Goal: Task Accomplishment & Management: Complete application form

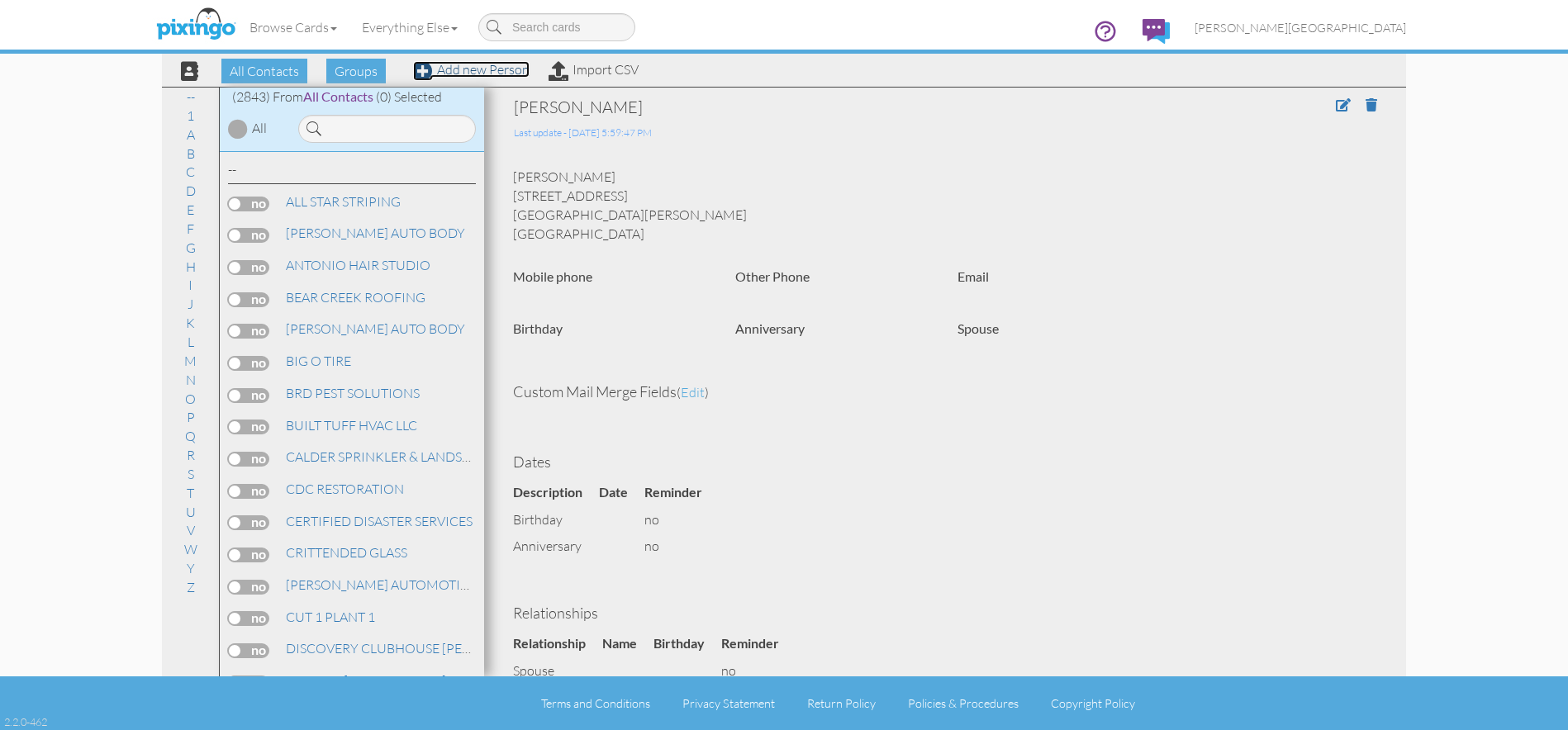
click at [455, 67] on link "Add new Person" at bounding box center [470, 69] width 116 height 17
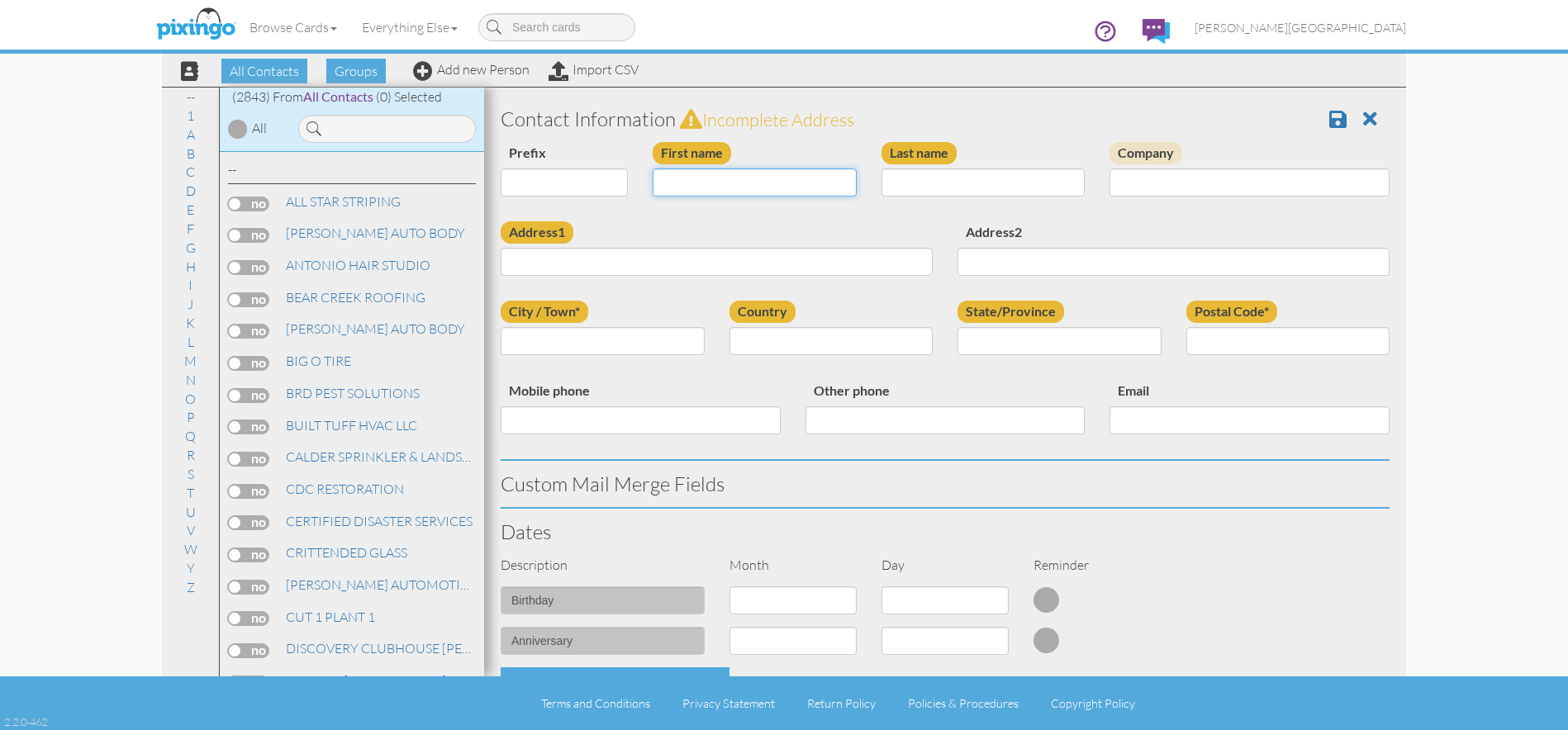
click at [687, 183] on input "First name" at bounding box center [754, 182] width 204 height 28
type input "[PERSON_NAME]"
type input "HILL"
type input "711 COOK ST"
type input "[PERSON_NAME]"
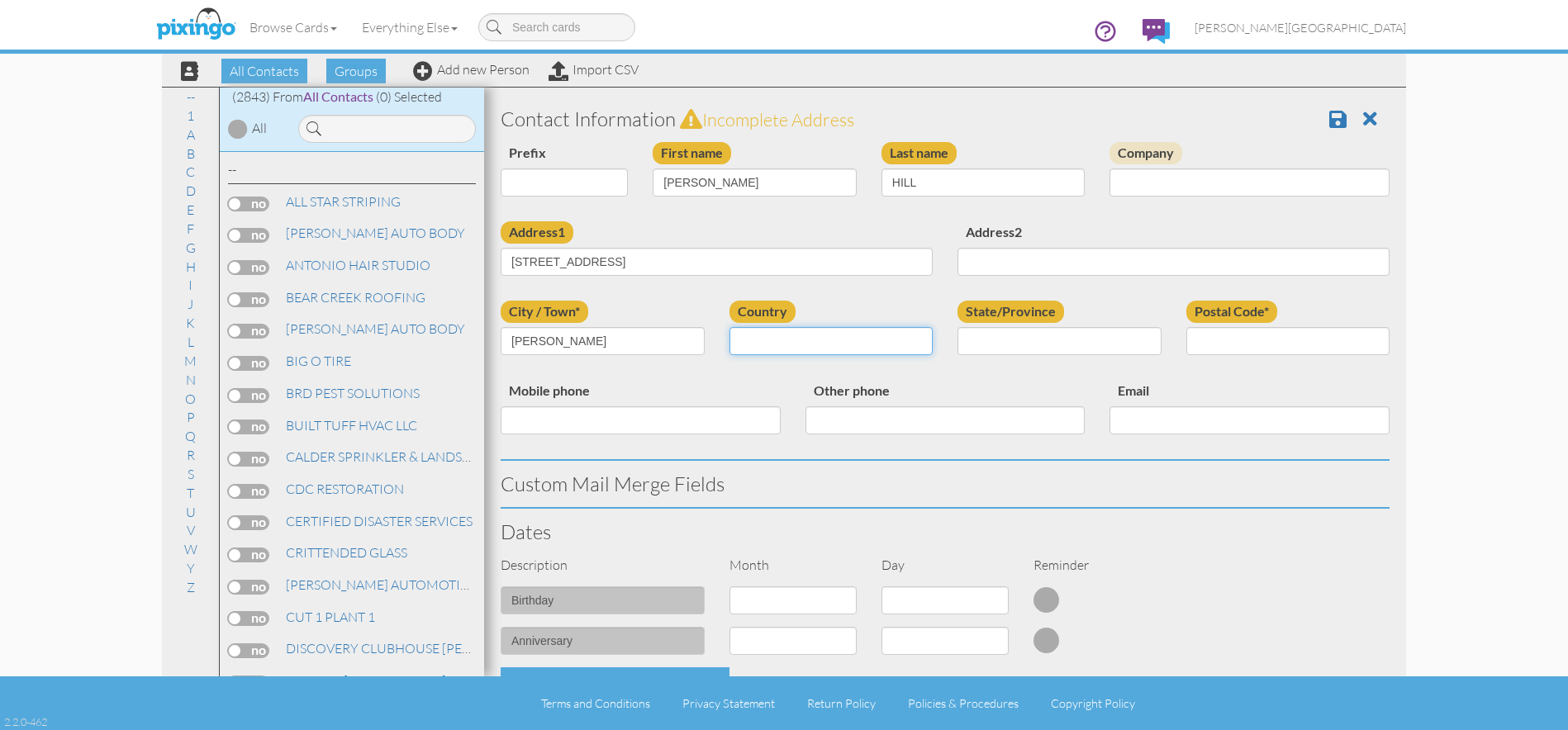
select select "object:8739"
select select "object:9038"
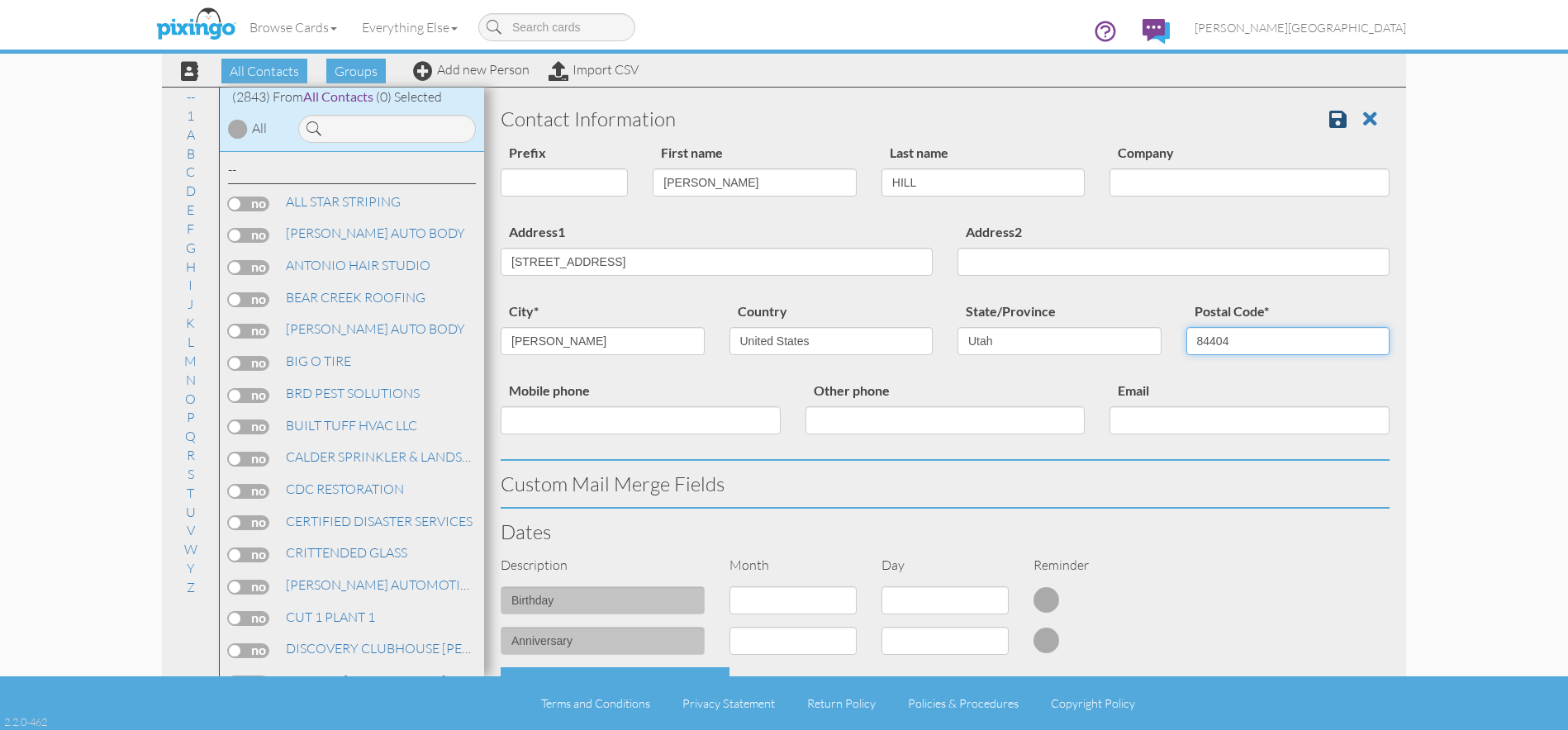
type input "84404"
click at [1337, 112] on link at bounding box center [1344, 118] width 29 height 24
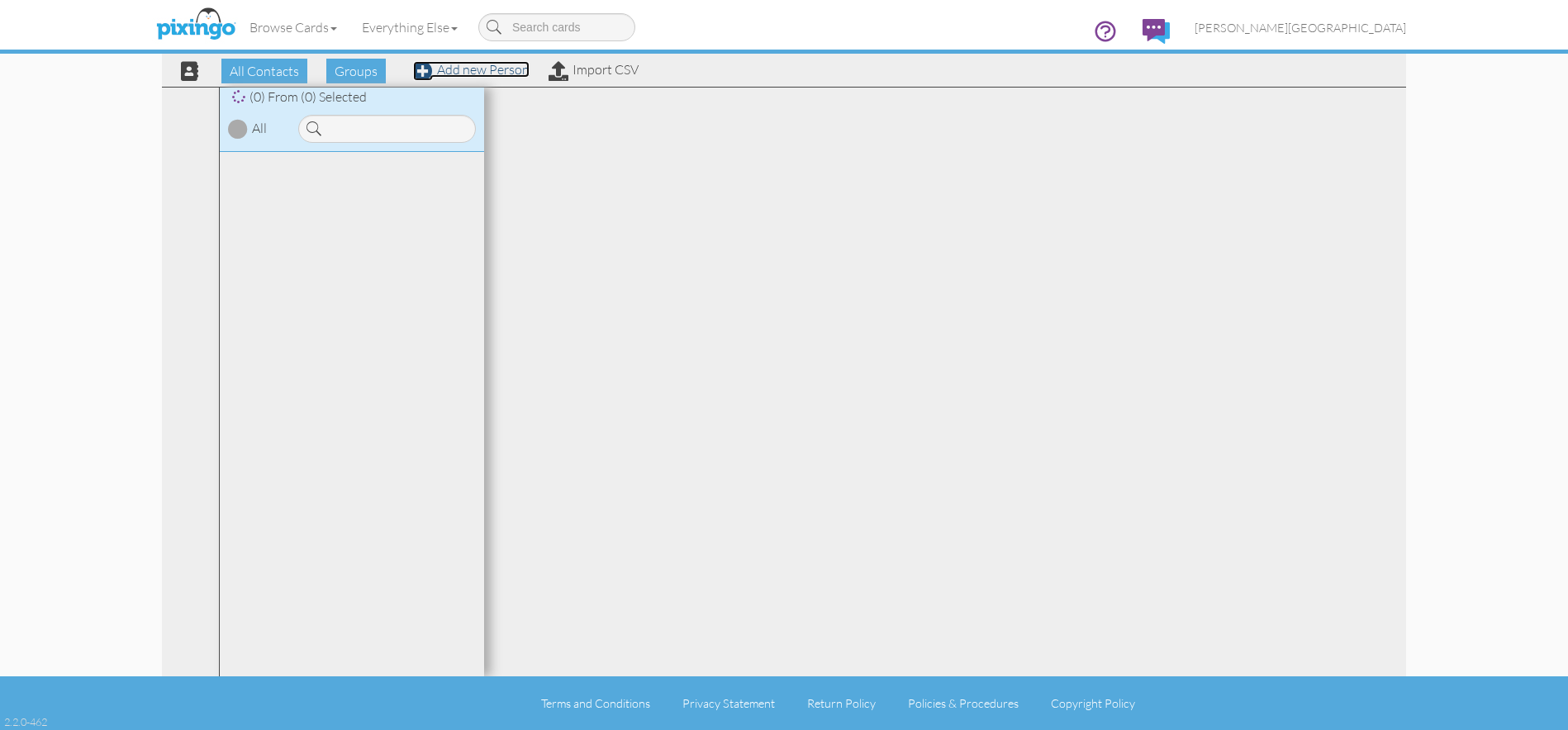
click at [472, 75] on link "Add new Person" at bounding box center [470, 69] width 116 height 17
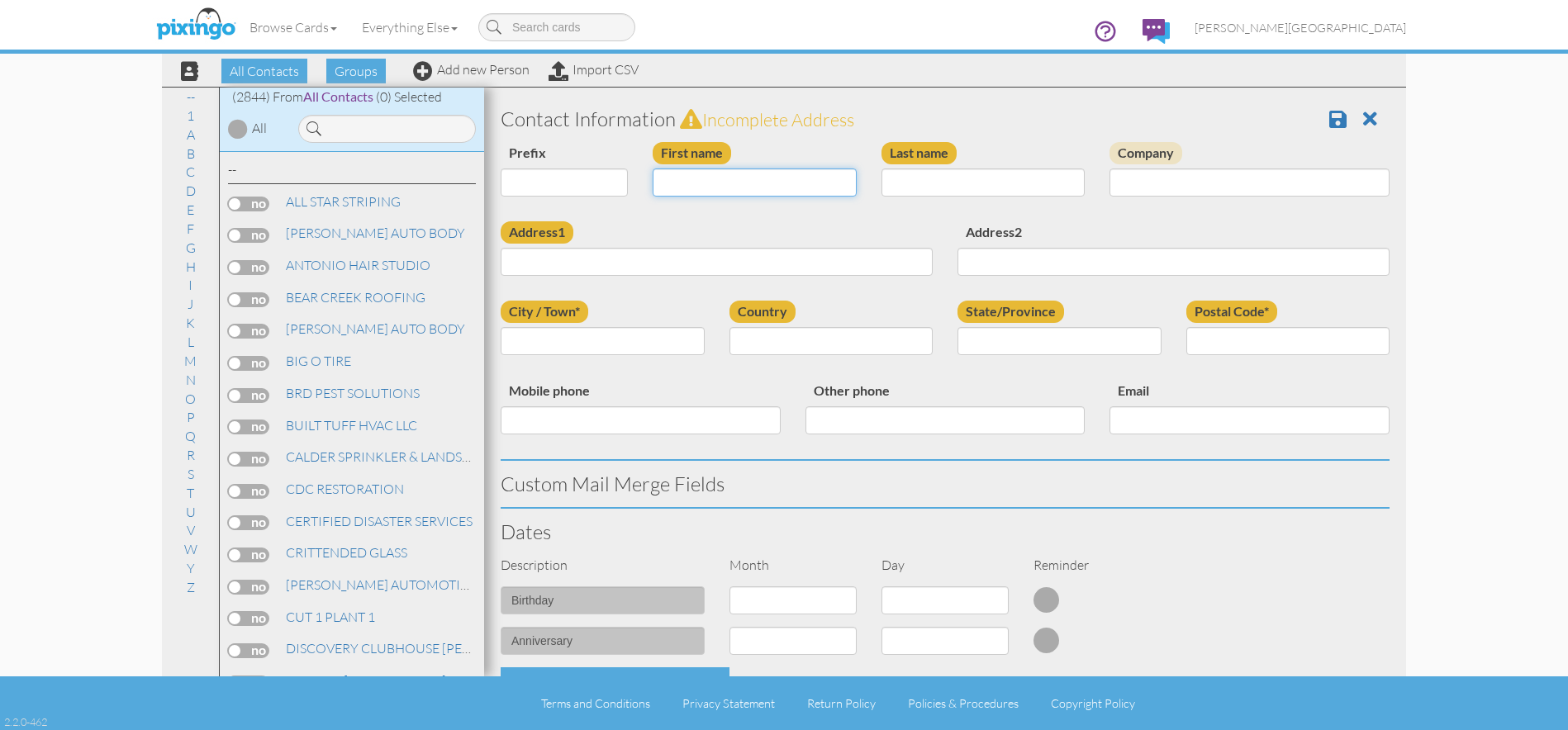
click at [726, 192] on input "First name" at bounding box center [754, 182] width 204 height 28
type input "[PERSON_NAME]"
type input "CURRAN"
type input "[STREET_ADDRESS]"
click at [561, 337] on input "City / Town*" at bounding box center [602, 341] width 204 height 28
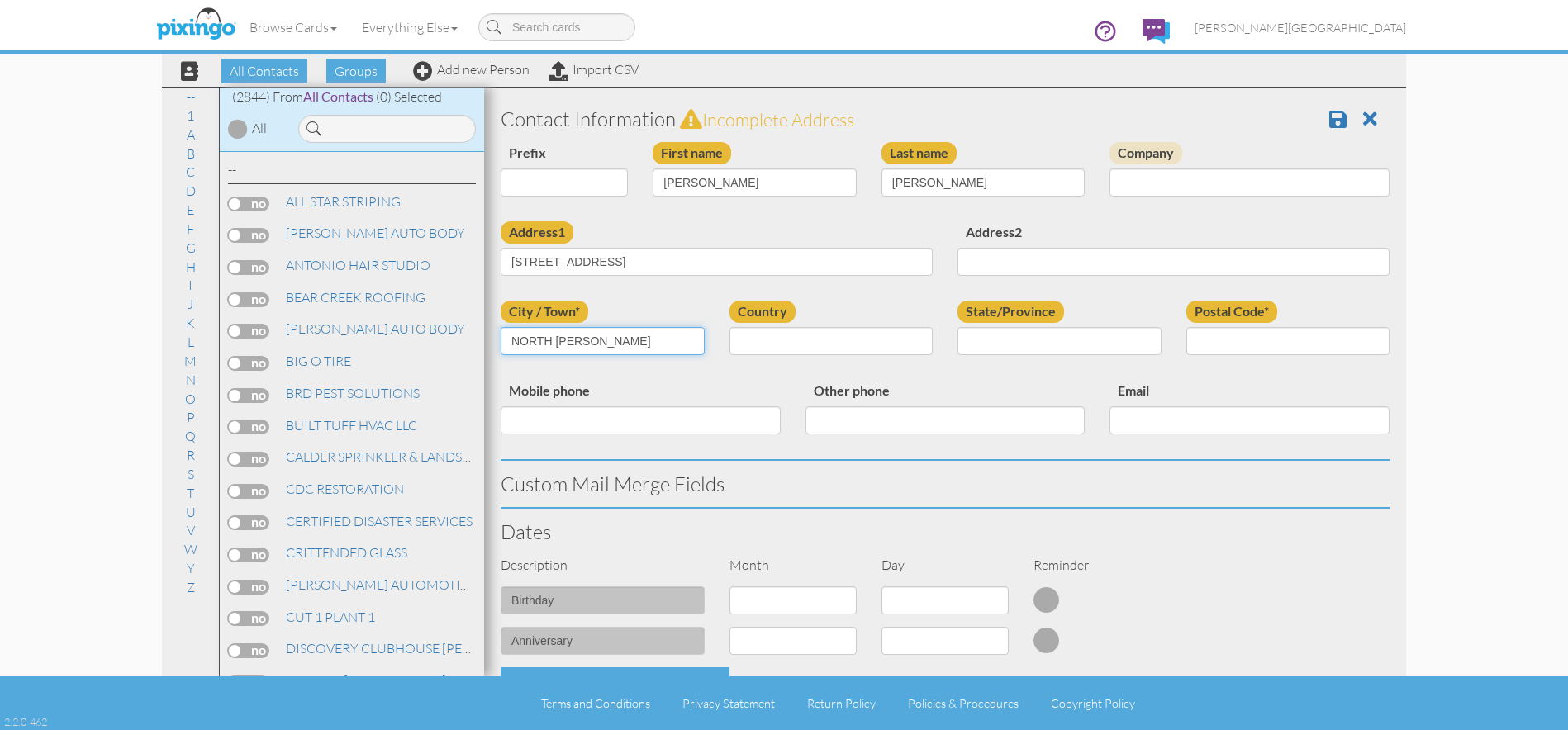
type input "NORTH OGDEN"
select select "object:8729"
select select "object:9028"
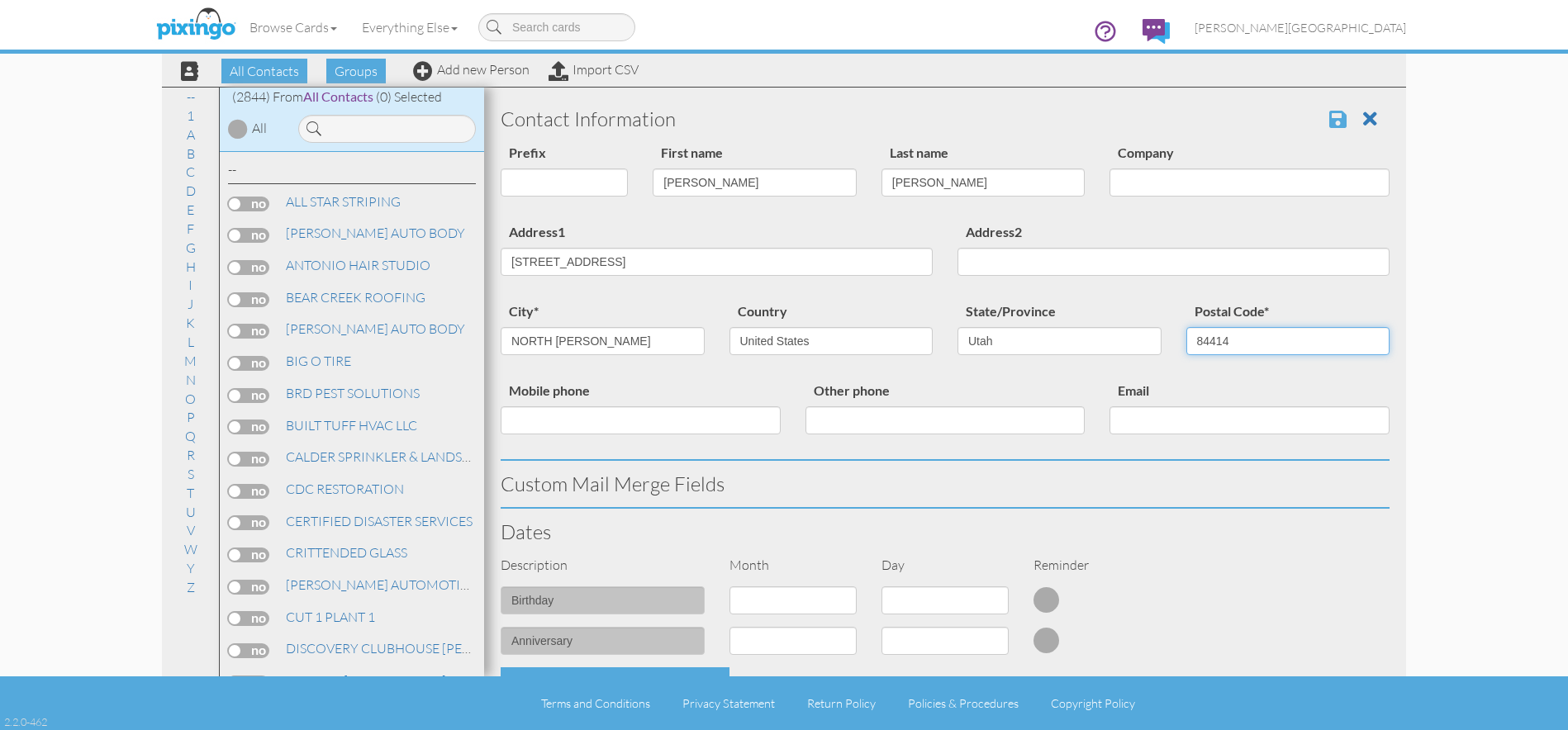
type input "84414"
click at [1329, 110] on span at bounding box center [1338, 119] width 18 height 20
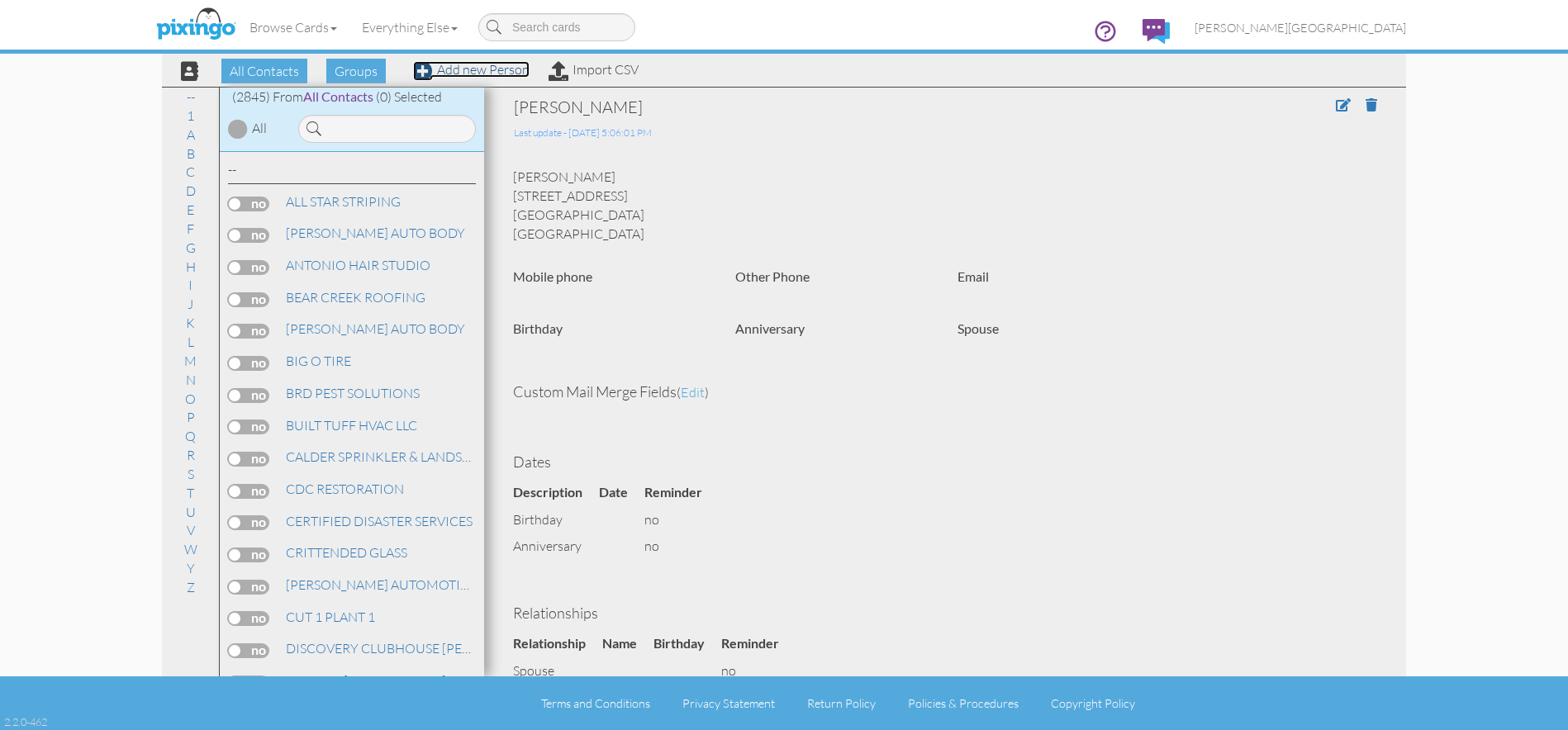
click at [500, 68] on link "Add new Person" at bounding box center [470, 69] width 116 height 17
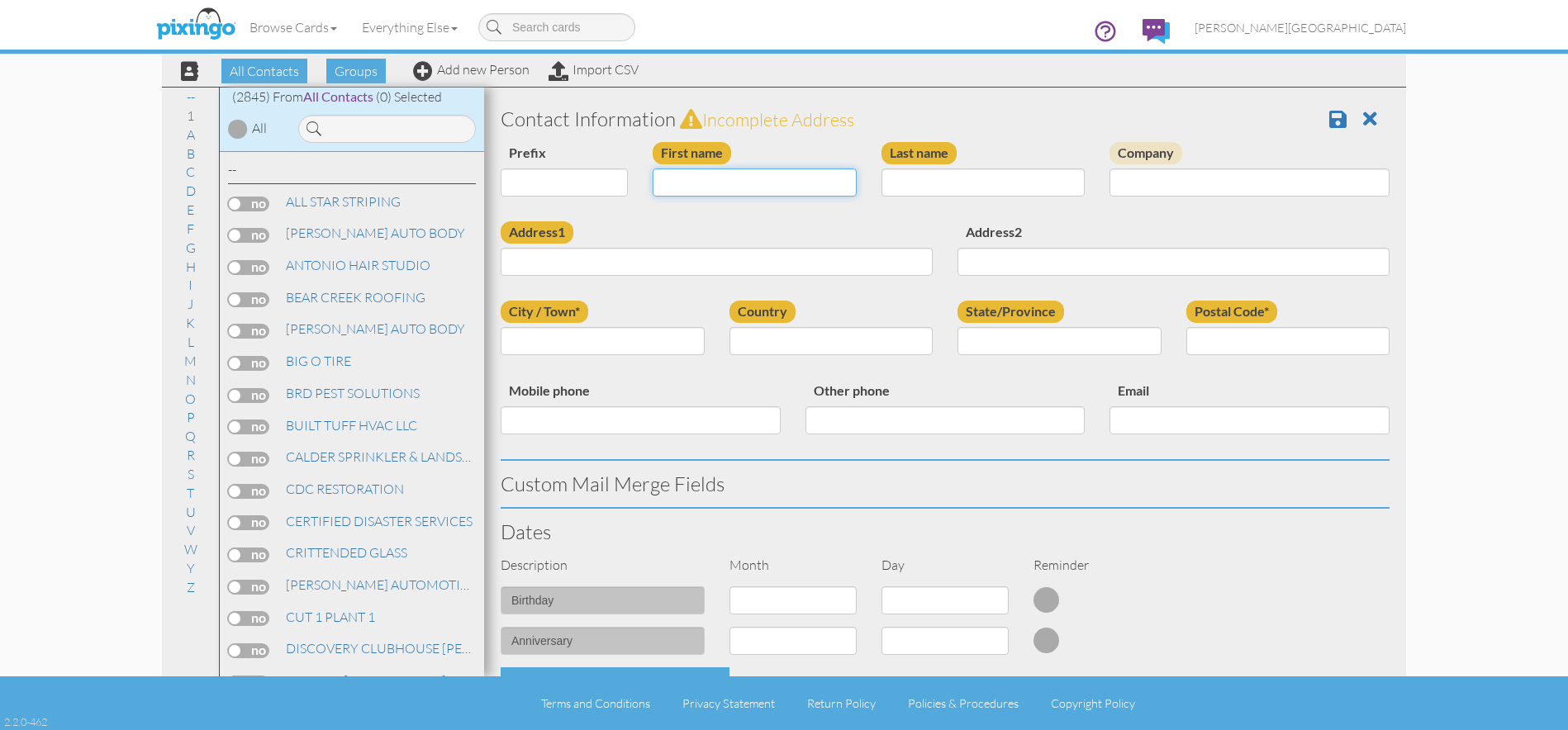
click at [724, 184] on input "First name" at bounding box center [754, 182] width 204 height 28
type input "LAUREN"
type input "BROADHEAD"
click at [471, 251] on div "All Contacts (2845) My Groups Jan 25, 03:58:3 ... (0) Jan 25, 04:04:5 ... (0) M…" at bounding box center [784, 382] width 1244 height 589
type input "1411 CANYON COVE LN"
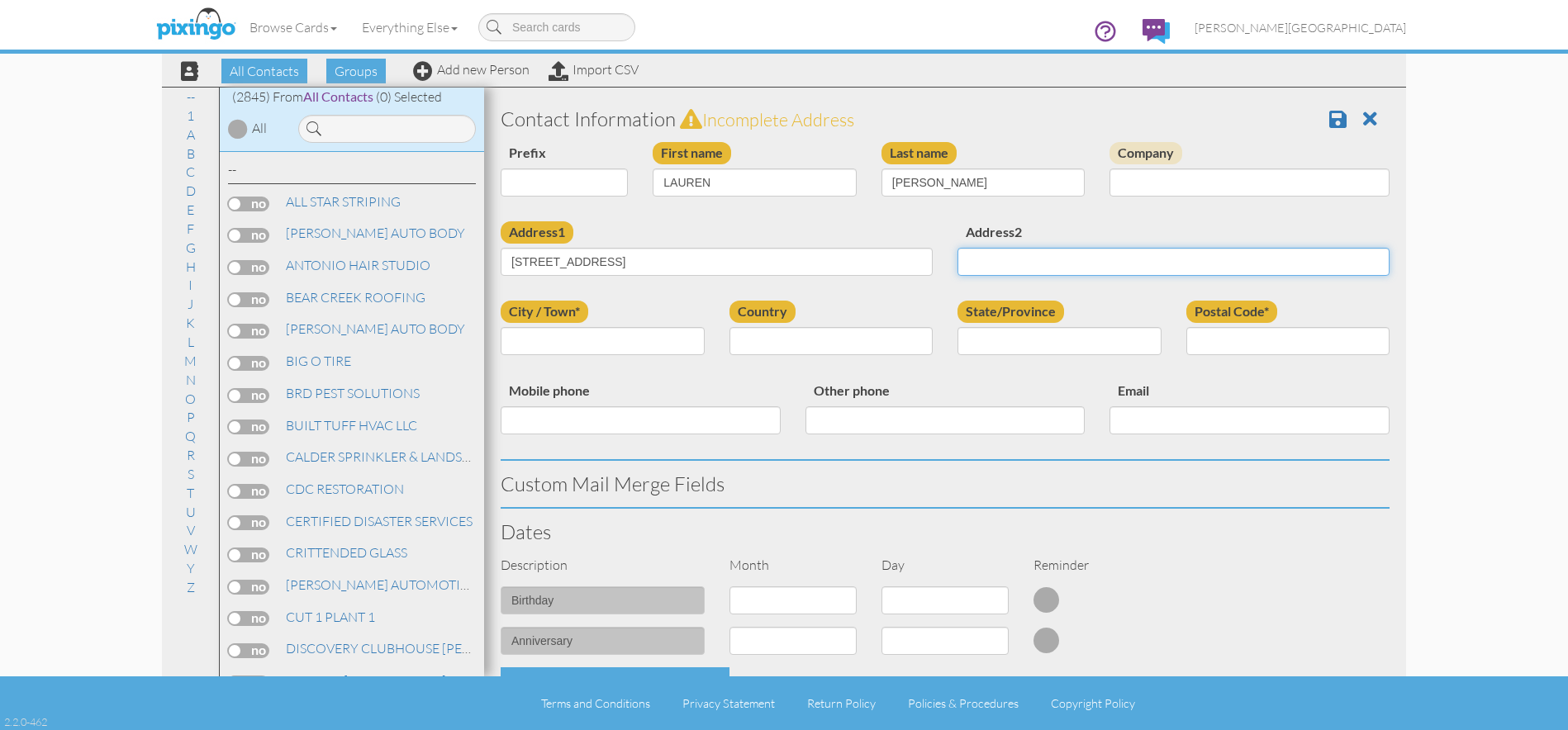
click at [982, 260] on input "Address2" at bounding box center [1173, 262] width 432 height 28
drag, startPoint x: 1013, startPoint y: 259, endPoint x: 913, endPoint y: 264, distance: 100.1
click at [913, 264] on div "Address1 1411 CANYON COVE LN Address2 nEED" at bounding box center [945, 261] width 913 height 79
type input "Apt#"
click at [634, 334] on input "City / Town*" at bounding box center [602, 341] width 204 height 28
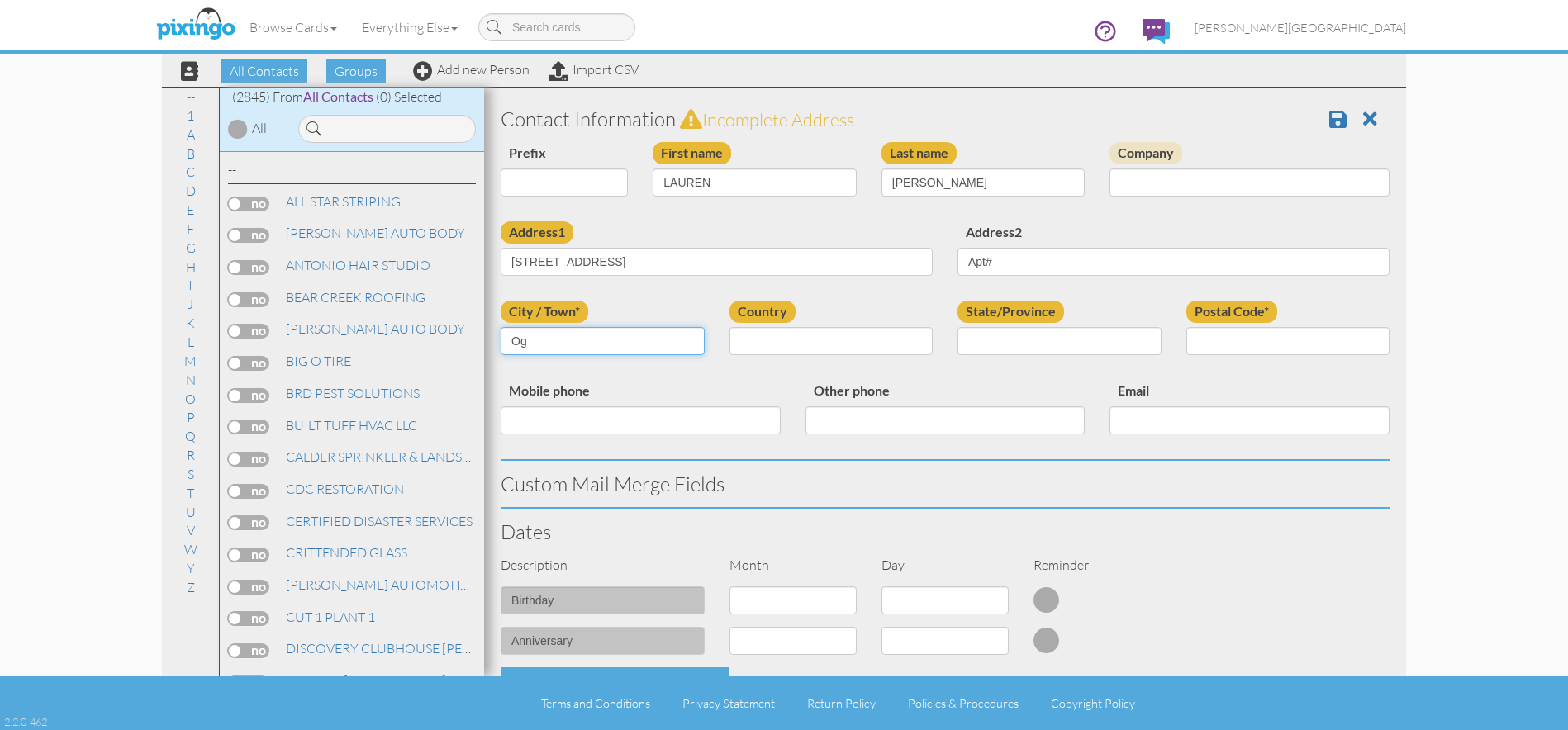
type input "O"
type input "D"
type input "[PERSON_NAME]"
select select "object:8745"
select select "object:9044"
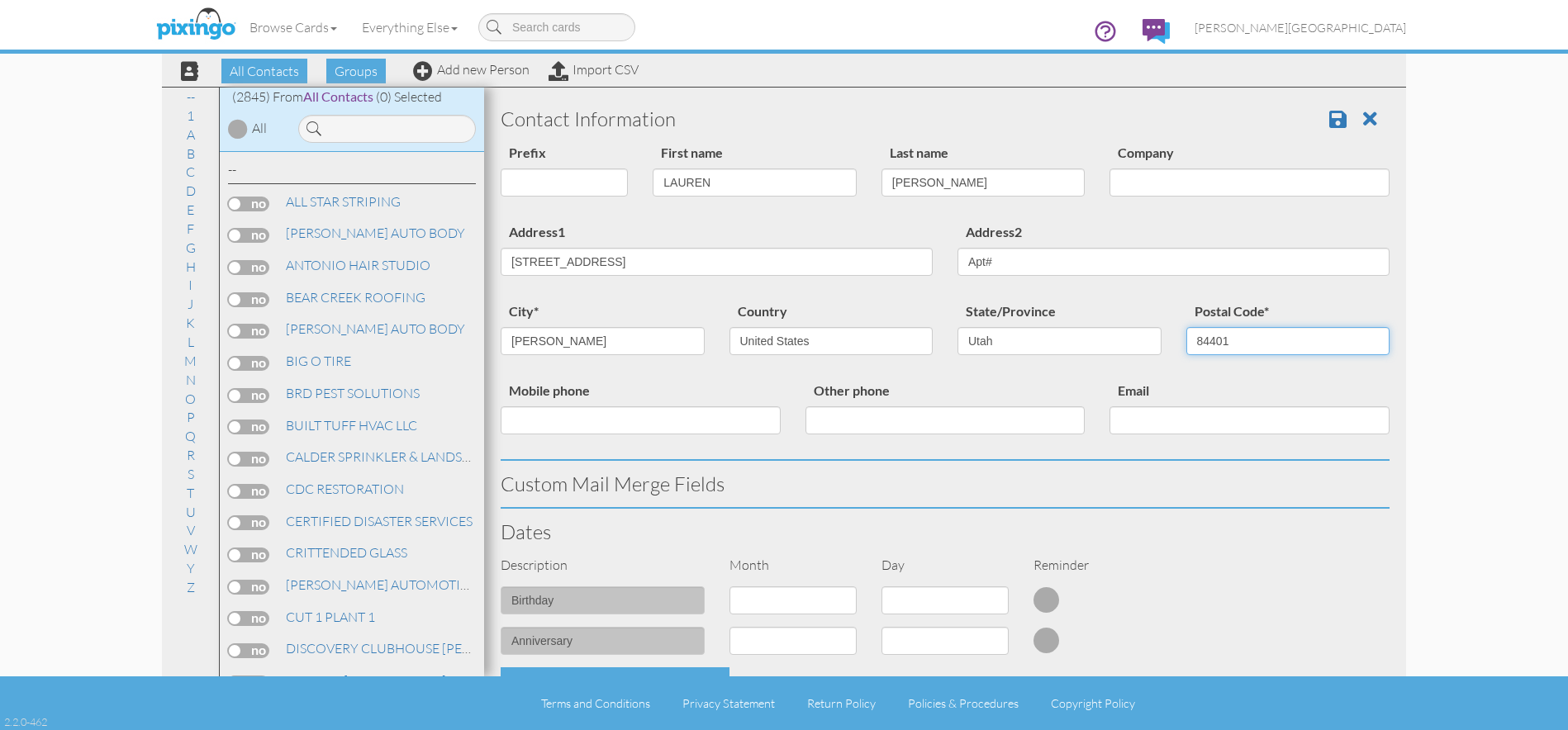
type input "84401"
click at [1005, 262] on input "Apt#" at bounding box center [1173, 262] width 432 height 28
type input "Apt#????????????????????"
click at [1317, 106] on div "Contact Information" at bounding box center [945, 118] width 913 height 46
click at [1329, 124] on span at bounding box center [1338, 119] width 18 height 20
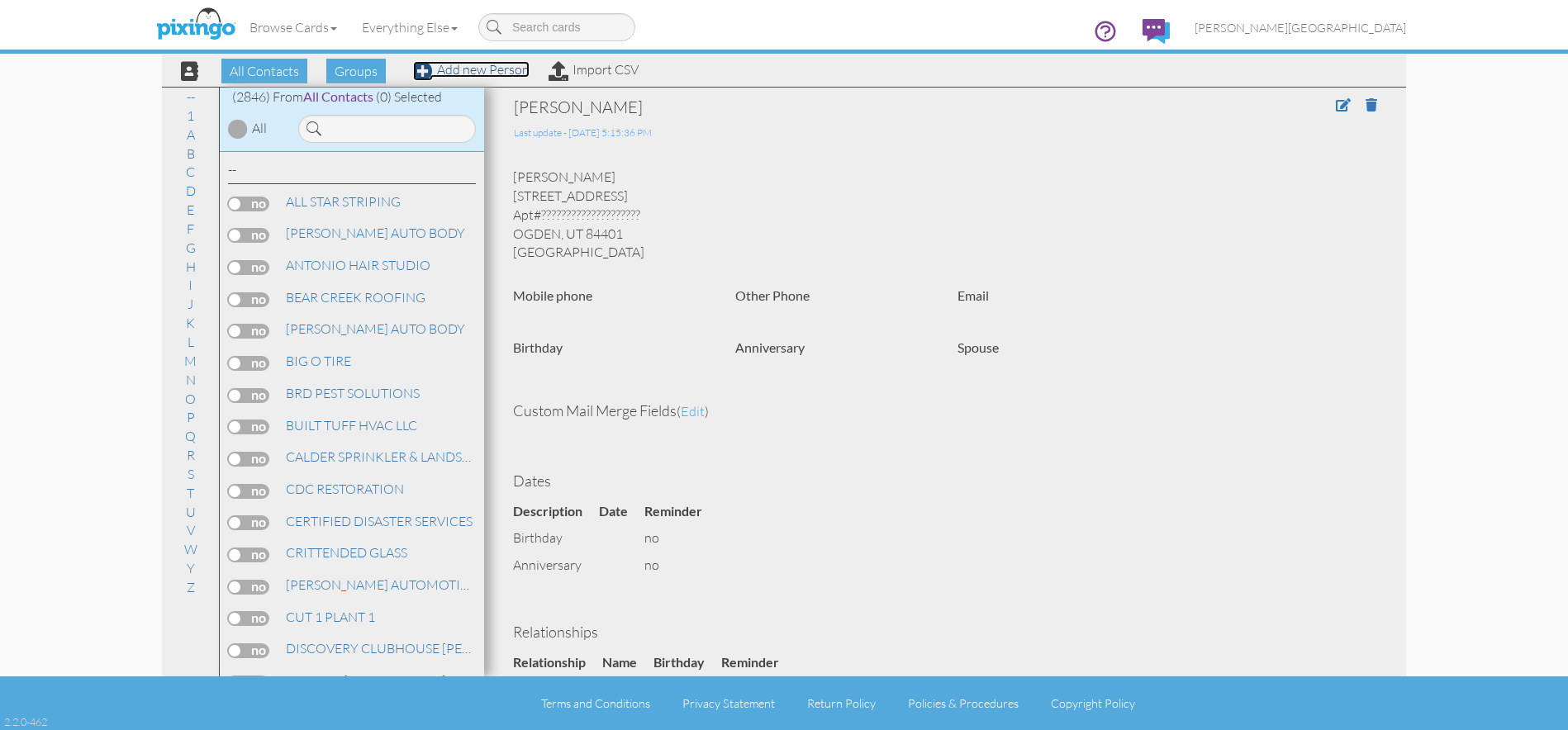
click at [489, 67] on link "Add new Person" at bounding box center [470, 69] width 116 height 17
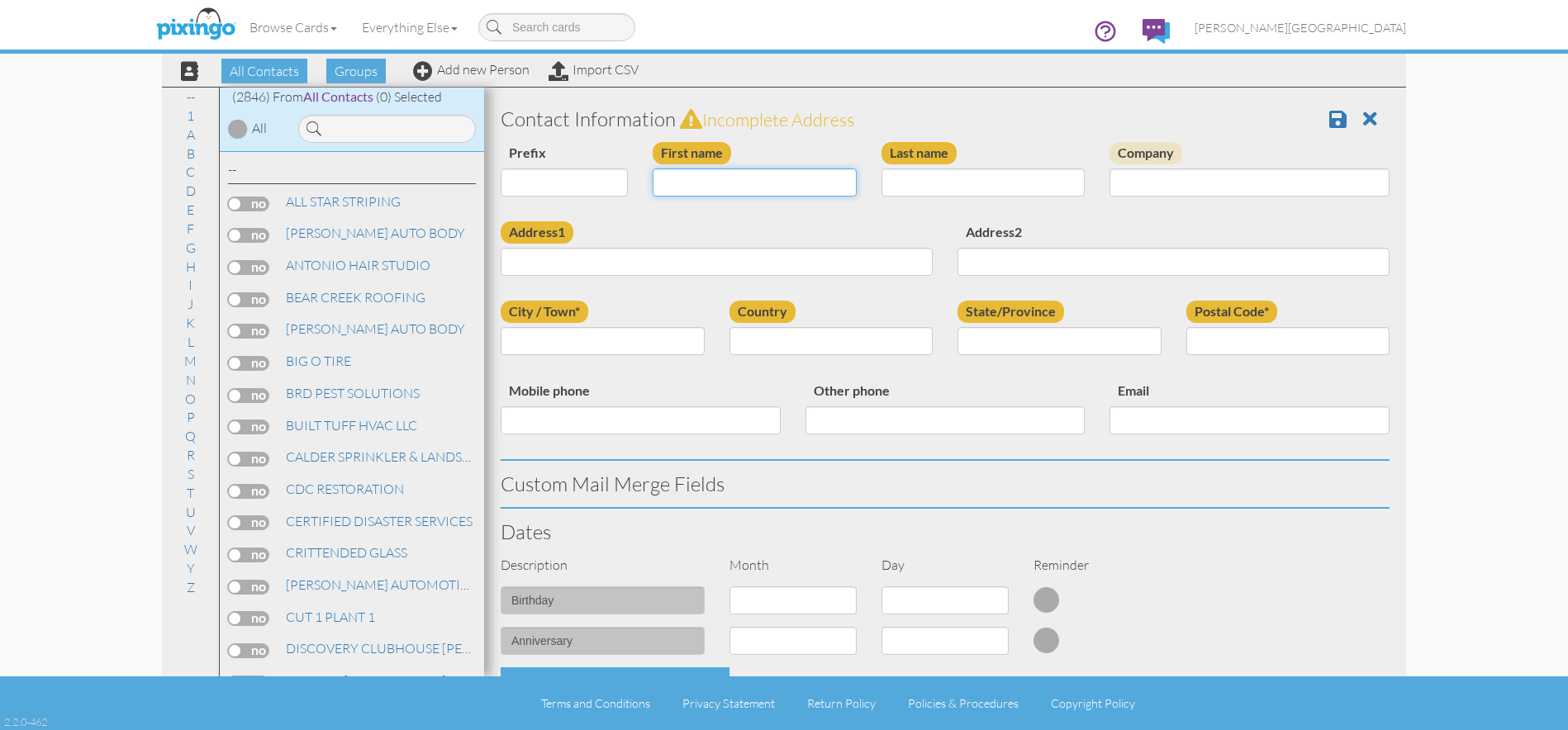
click at [739, 182] on input "First name" at bounding box center [754, 182] width 204 height 28
type input "d"
type input "[PERSON_NAME]"
type input "VERNIEUW"
type input "1243 E 2400 N"
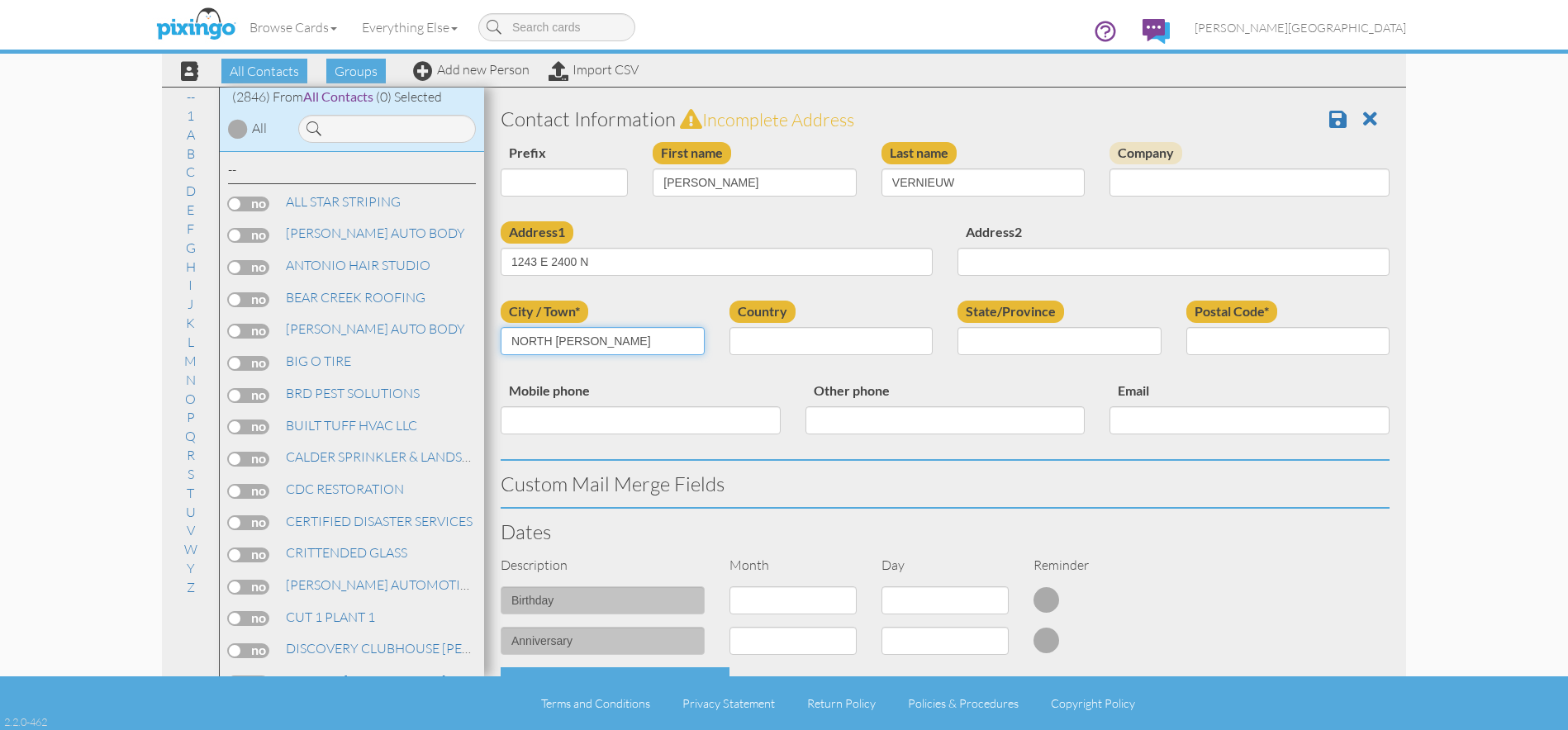
type input "NORTH OGDEN"
select select "object:8749"
select select "object:9048"
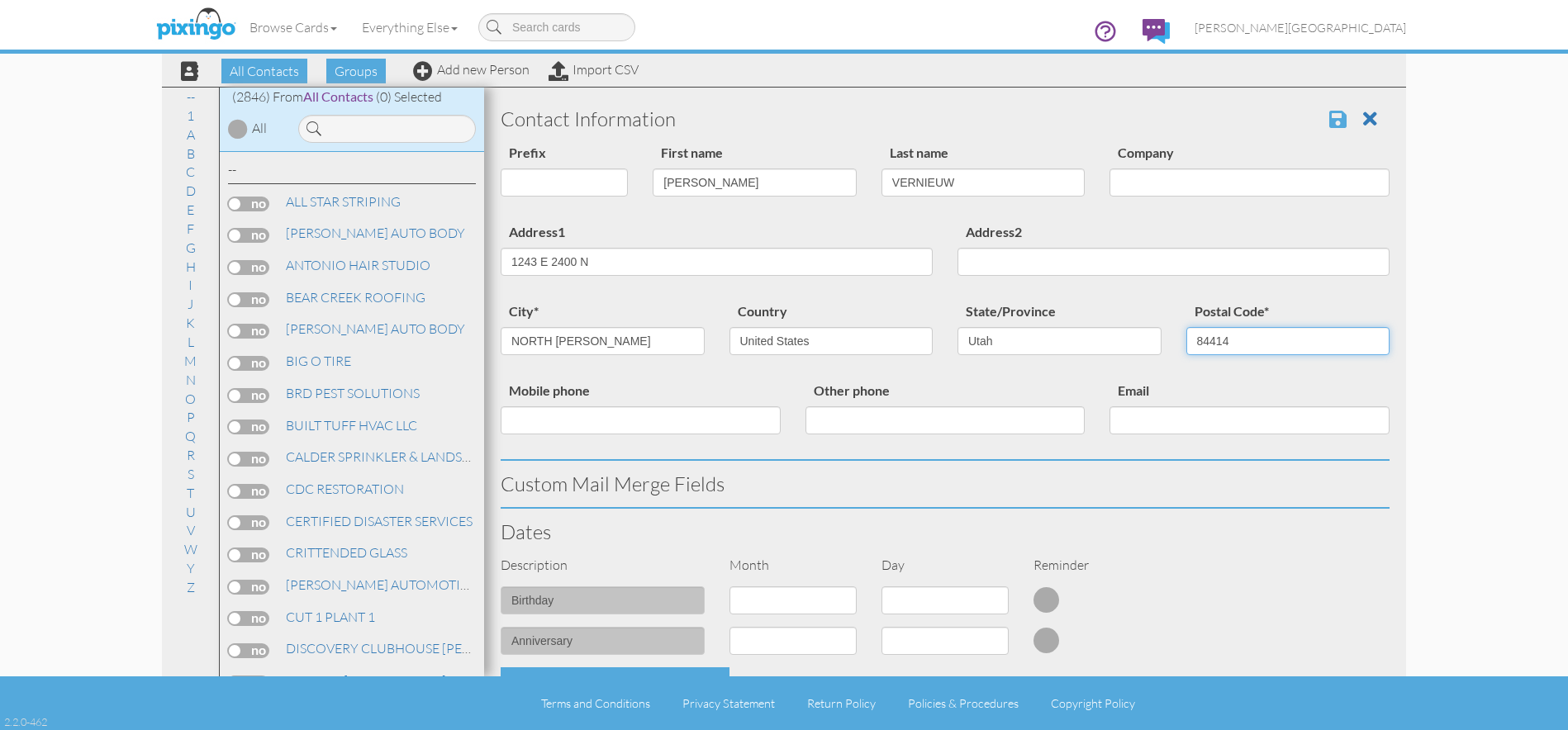
type input "84414"
click at [1329, 123] on span at bounding box center [1338, 119] width 18 height 20
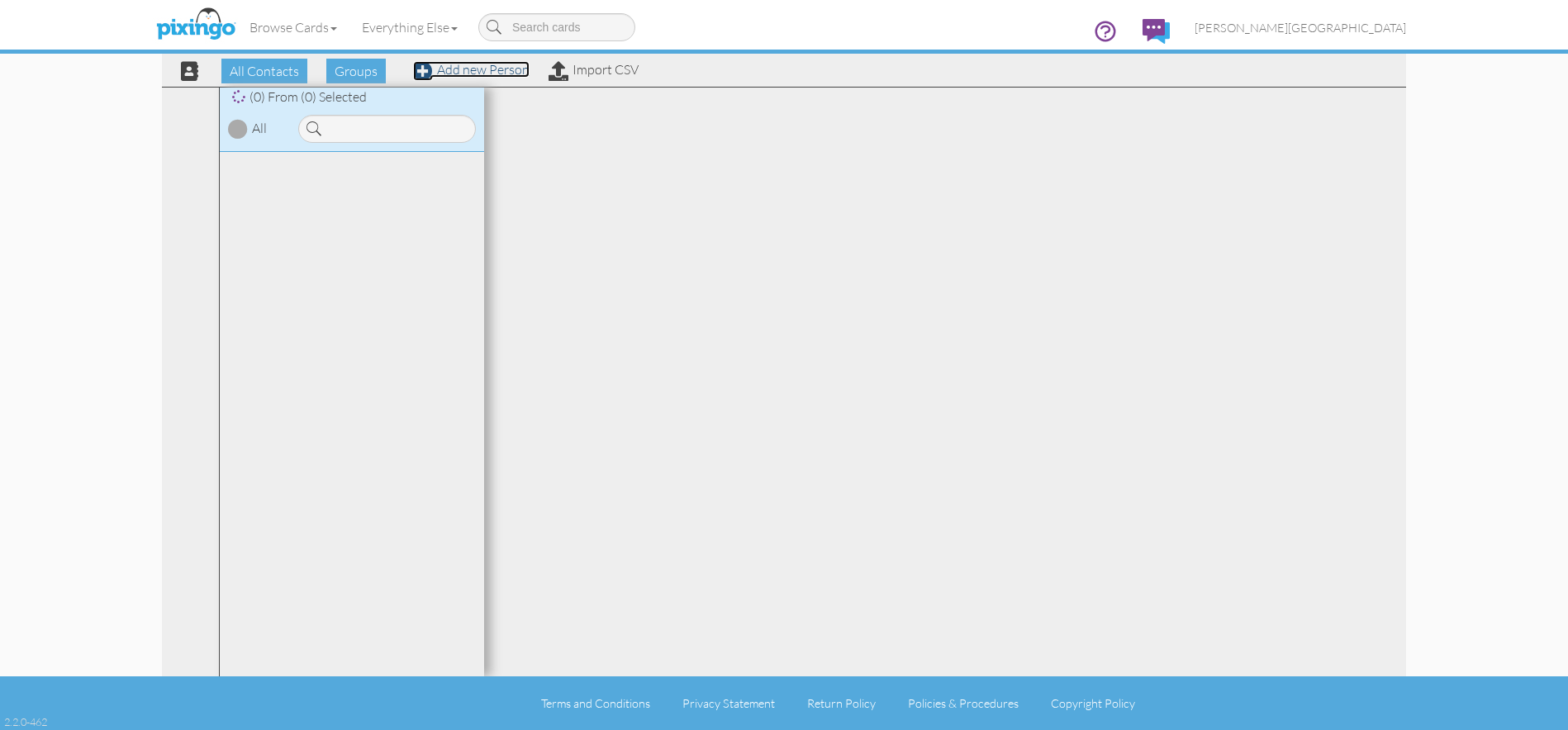
click at [482, 67] on link "Add new Person" at bounding box center [470, 69] width 116 height 17
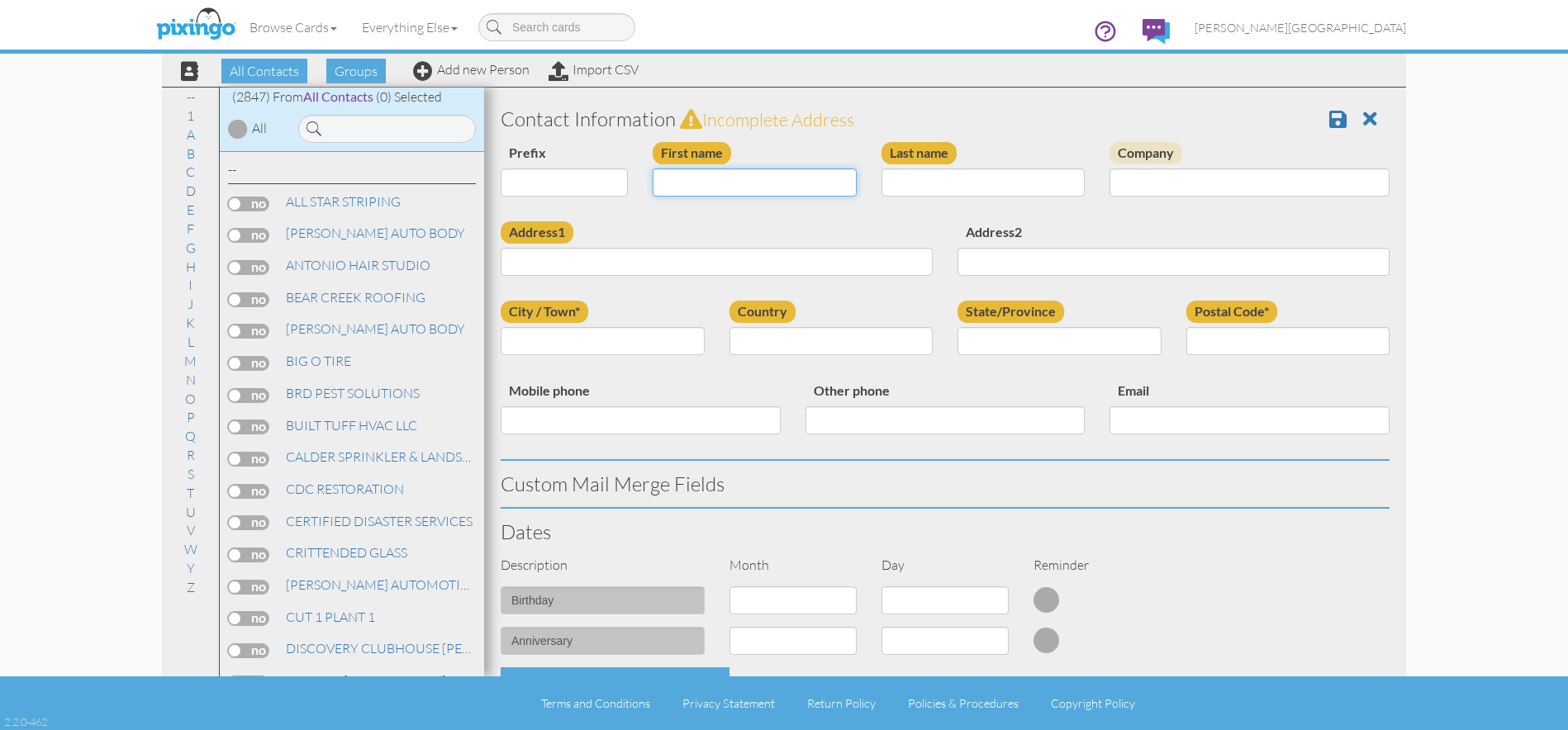
click at [742, 188] on input "First name" at bounding box center [754, 182] width 204 height 28
type input "[PERSON_NAME]"
type input "1543 OAKCREST DR"
type input "[PERSON_NAME]"
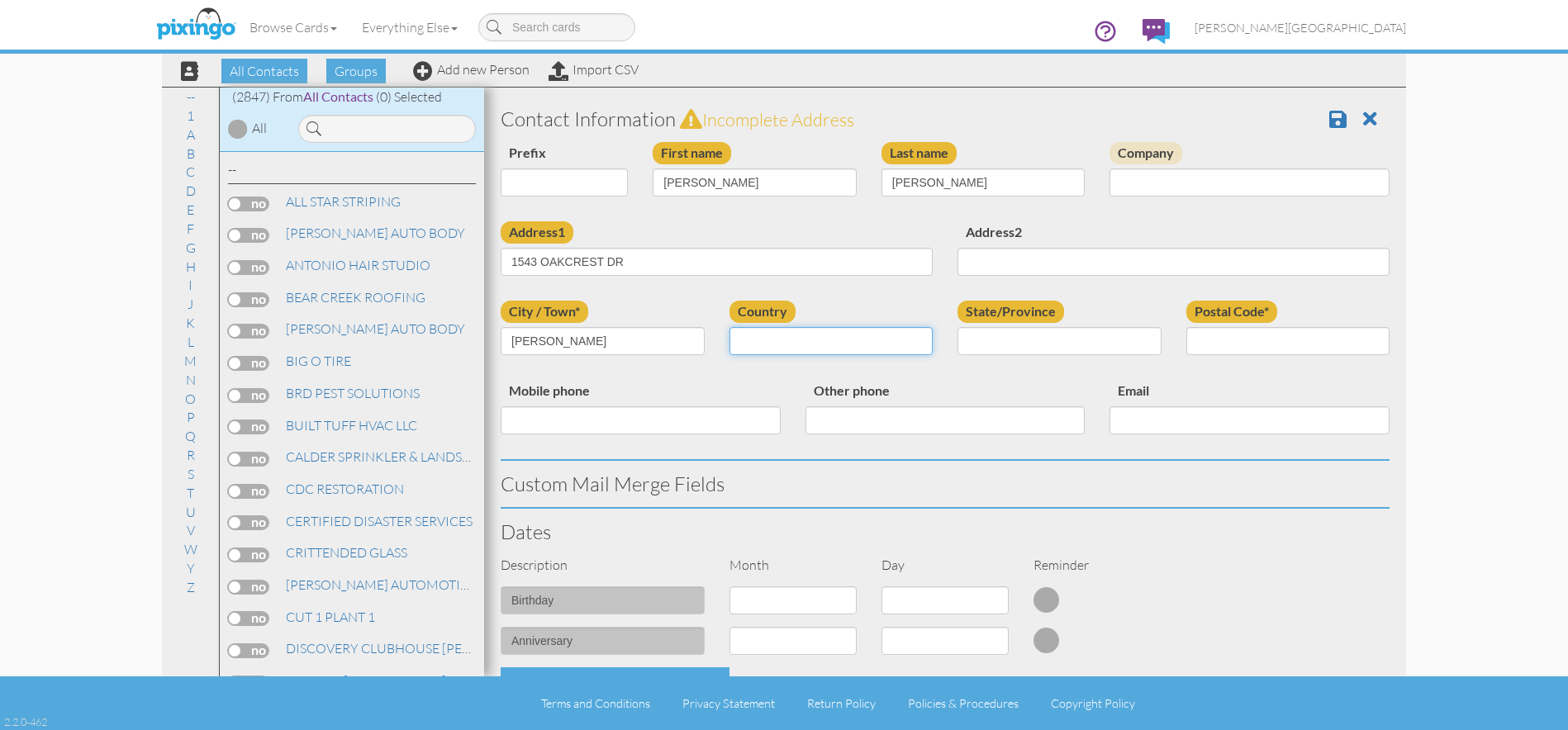
select select "object:8738"
select select "object:9037"
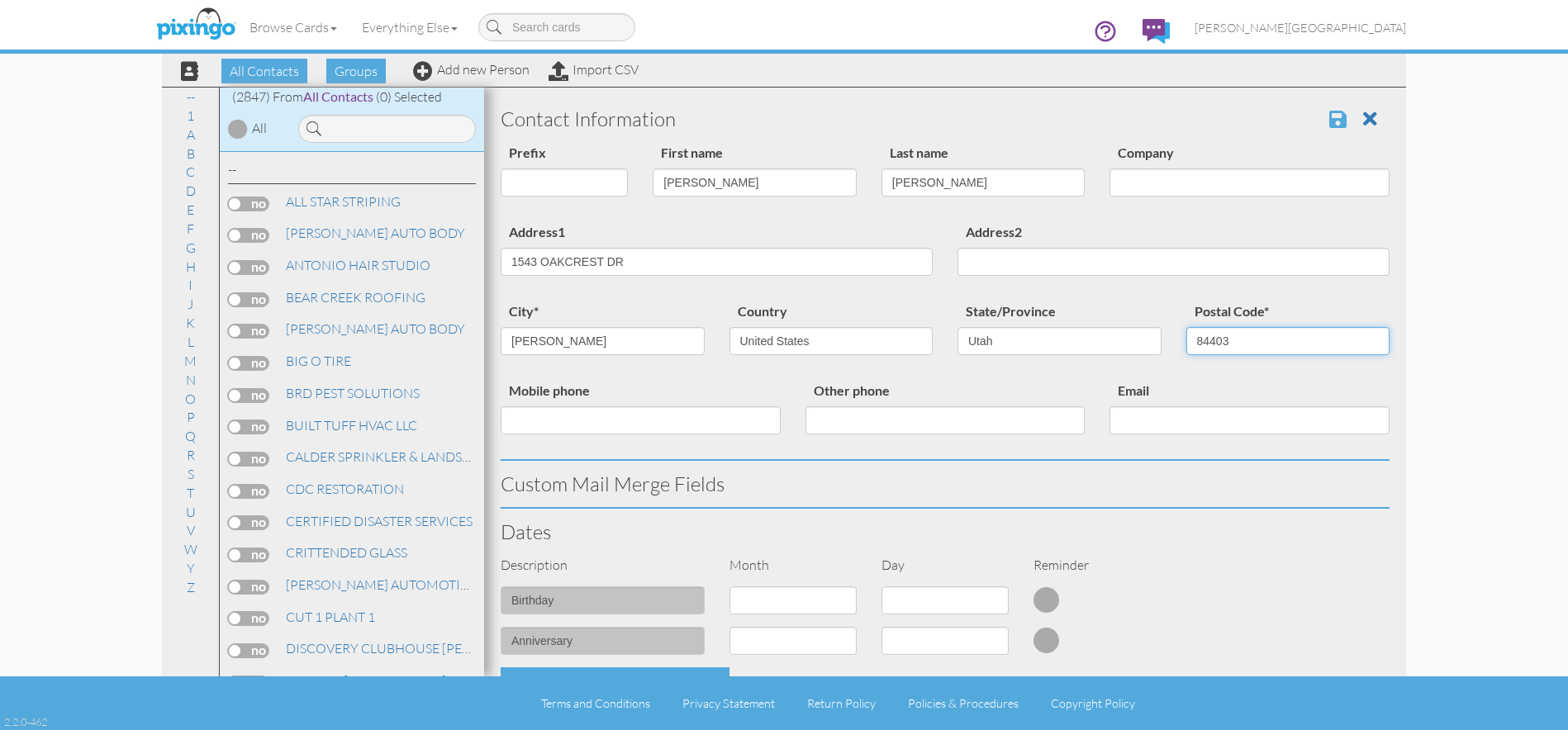
type input "84403"
click at [1329, 117] on span at bounding box center [1338, 119] width 18 height 20
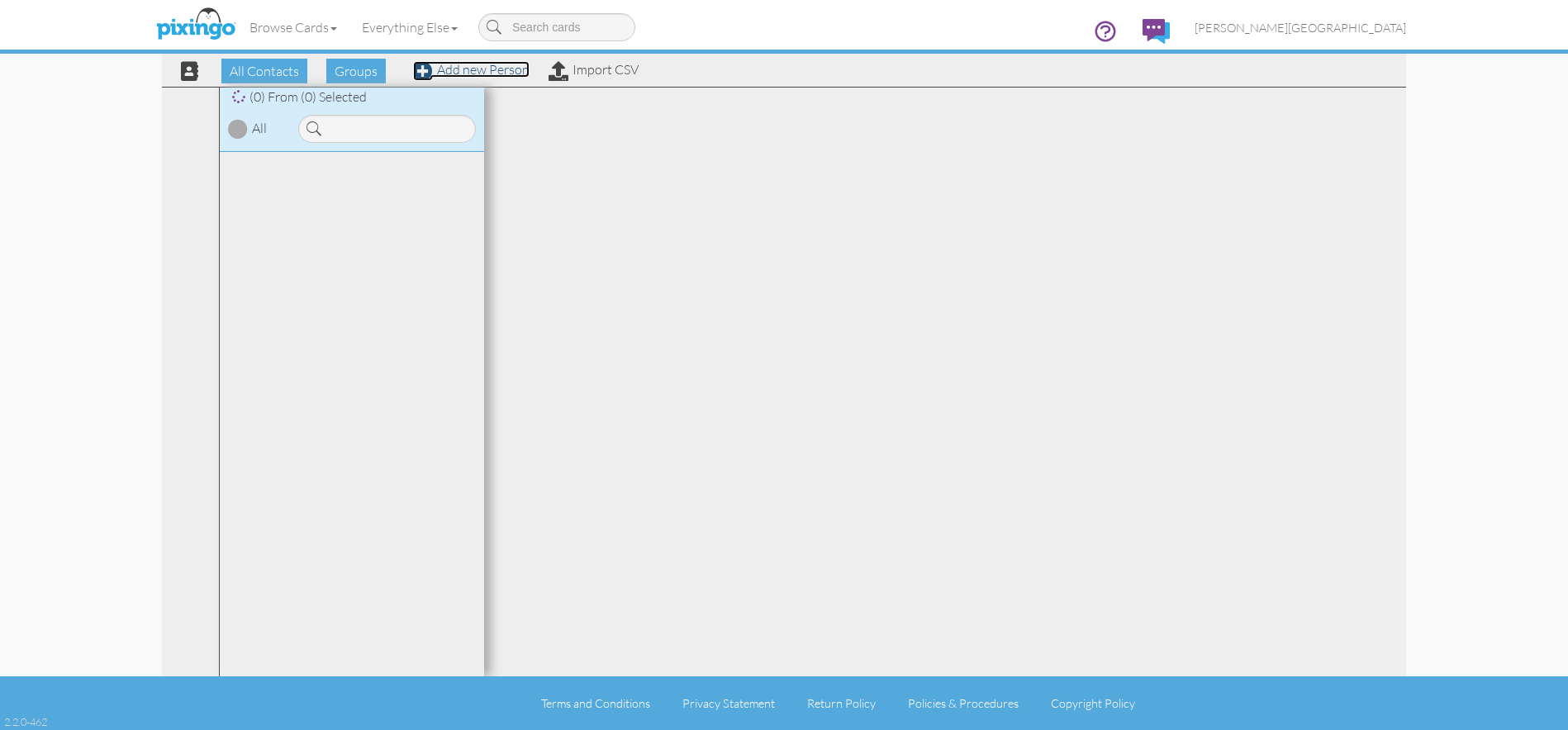
click at [496, 68] on link "Add new Person" at bounding box center [470, 69] width 116 height 17
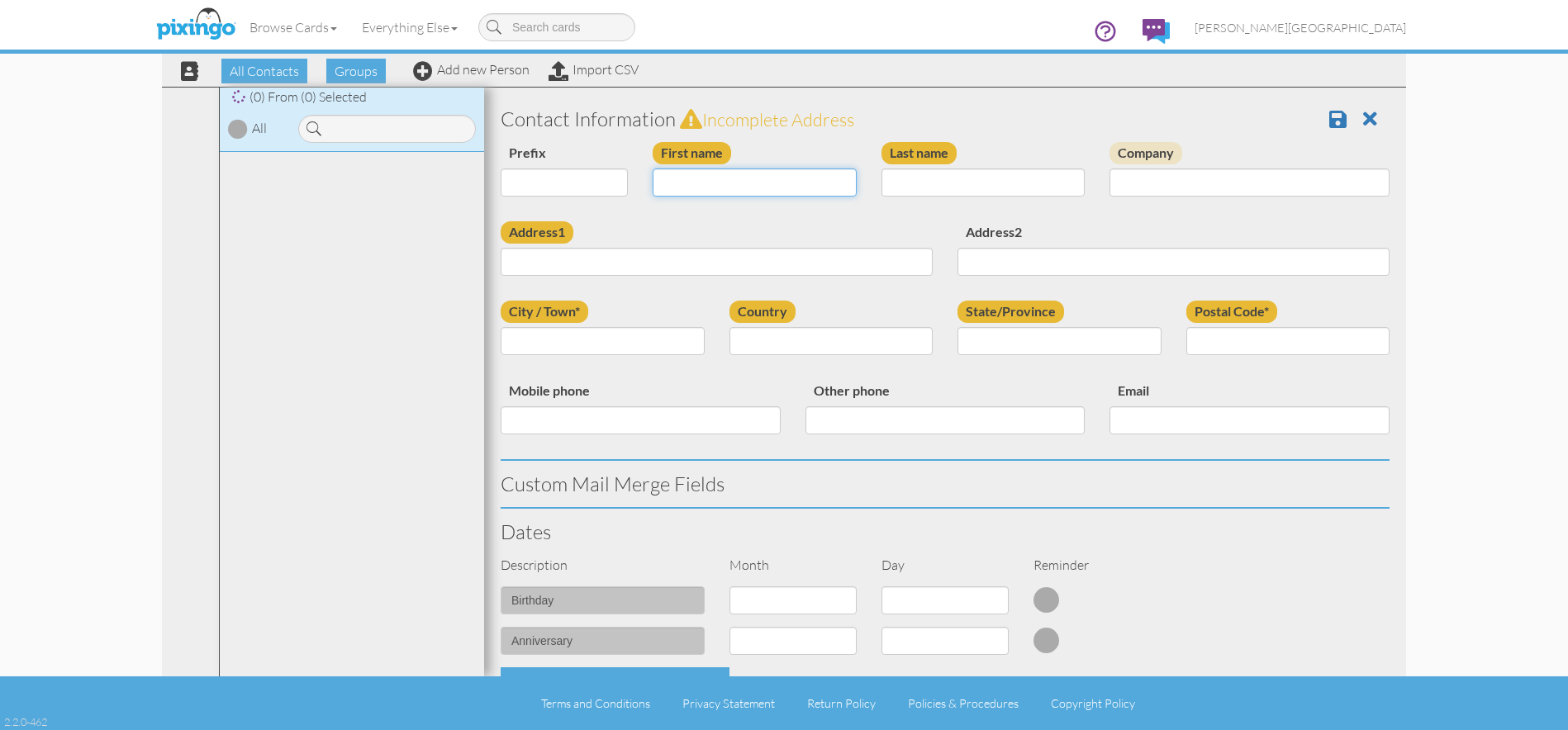
click at [724, 178] on input "First name" at bounding box center [754, 182] width 204 height 28
click at [724, 181] on input "First name" at bounding box center [754, 182] width 204 height 28
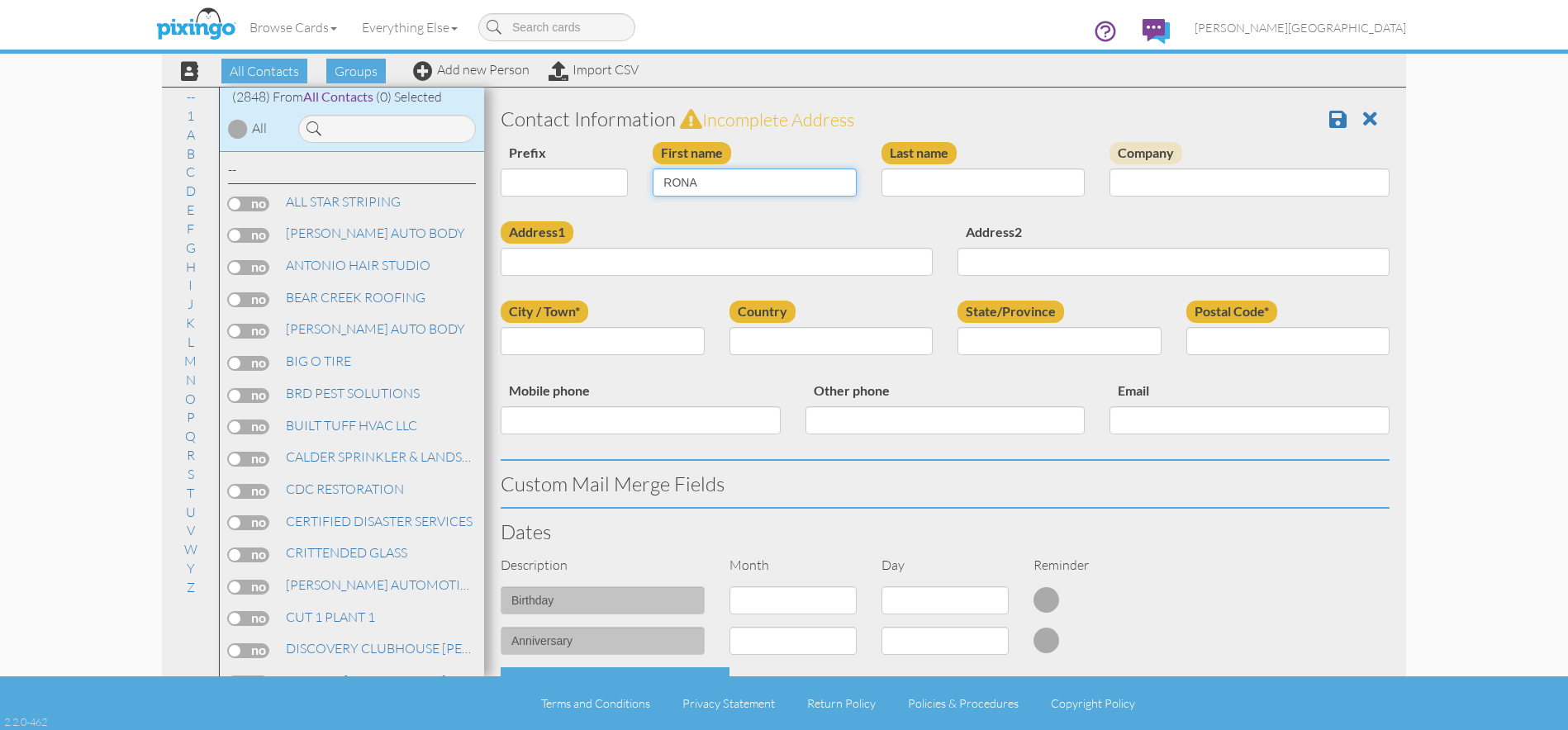
type input "RONA"
type input "MAUGHAN"
type input "3241 POLK AVE"
type input "OGDEN"
select select "object:180"
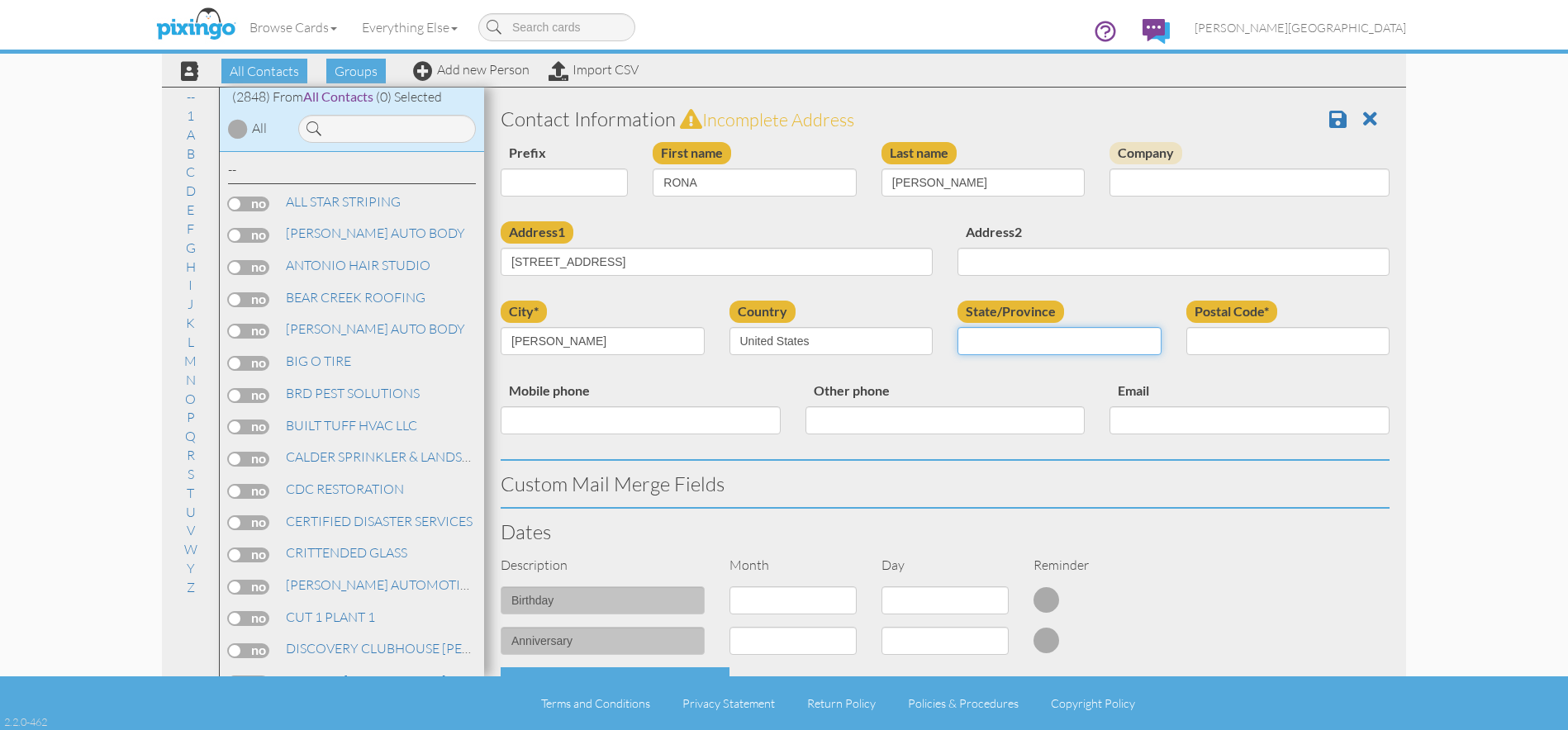
select select "object:9040"
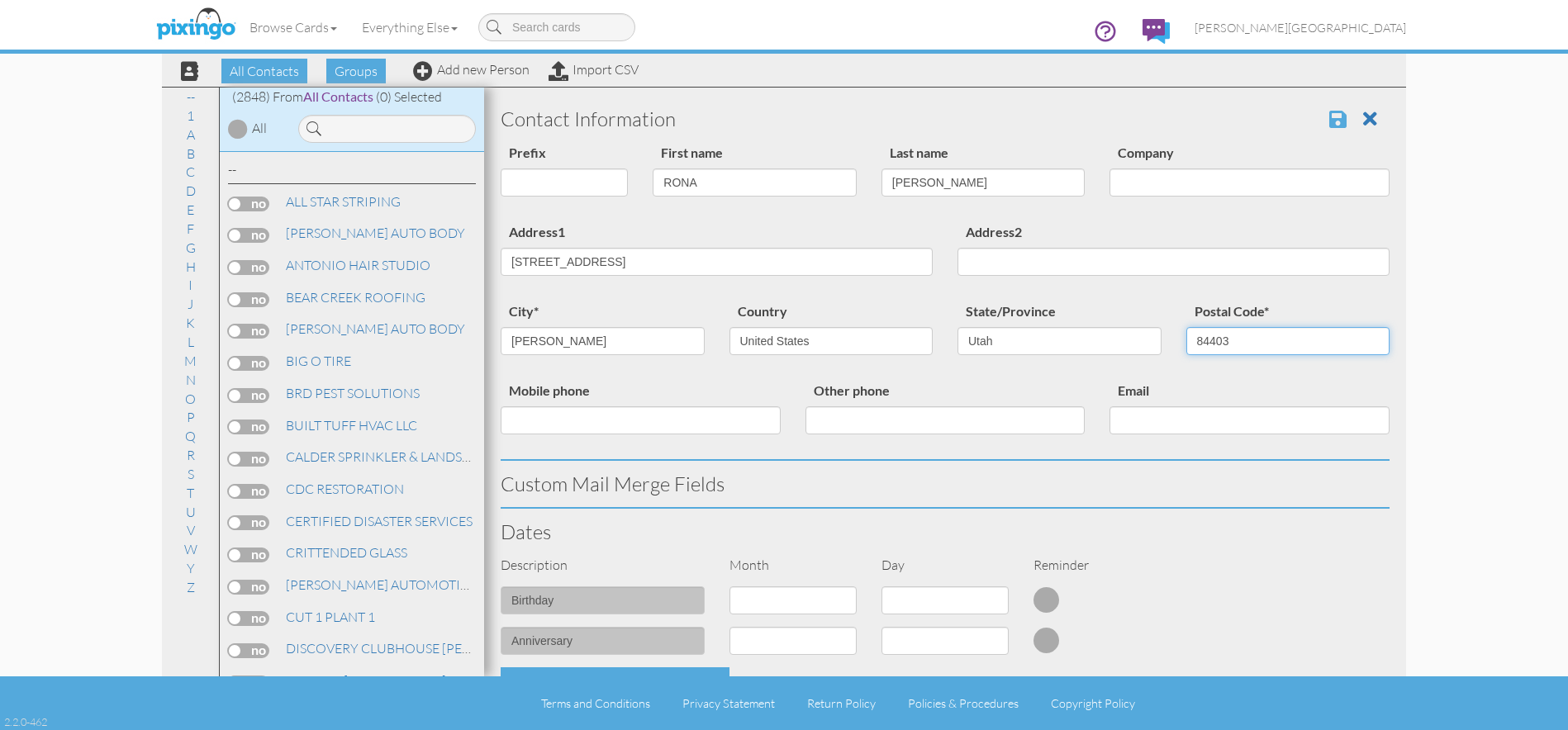
type input "84403"
click at [1329, 116] on span at bounding box center [1338, 119] width 18 height 20
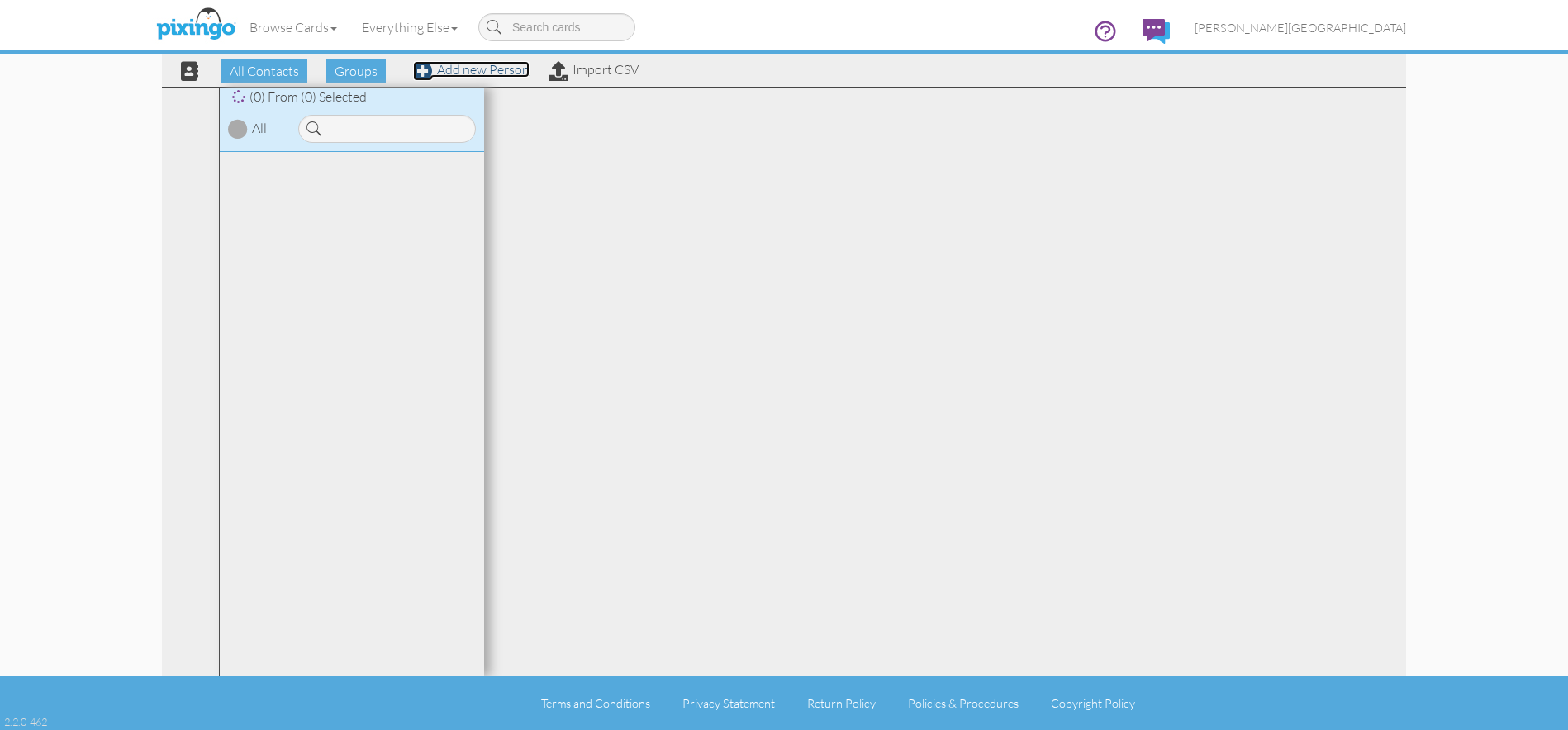
click at [466, 71] on link "Add new Person" at bounding box center [470, 69] width 116 height 17
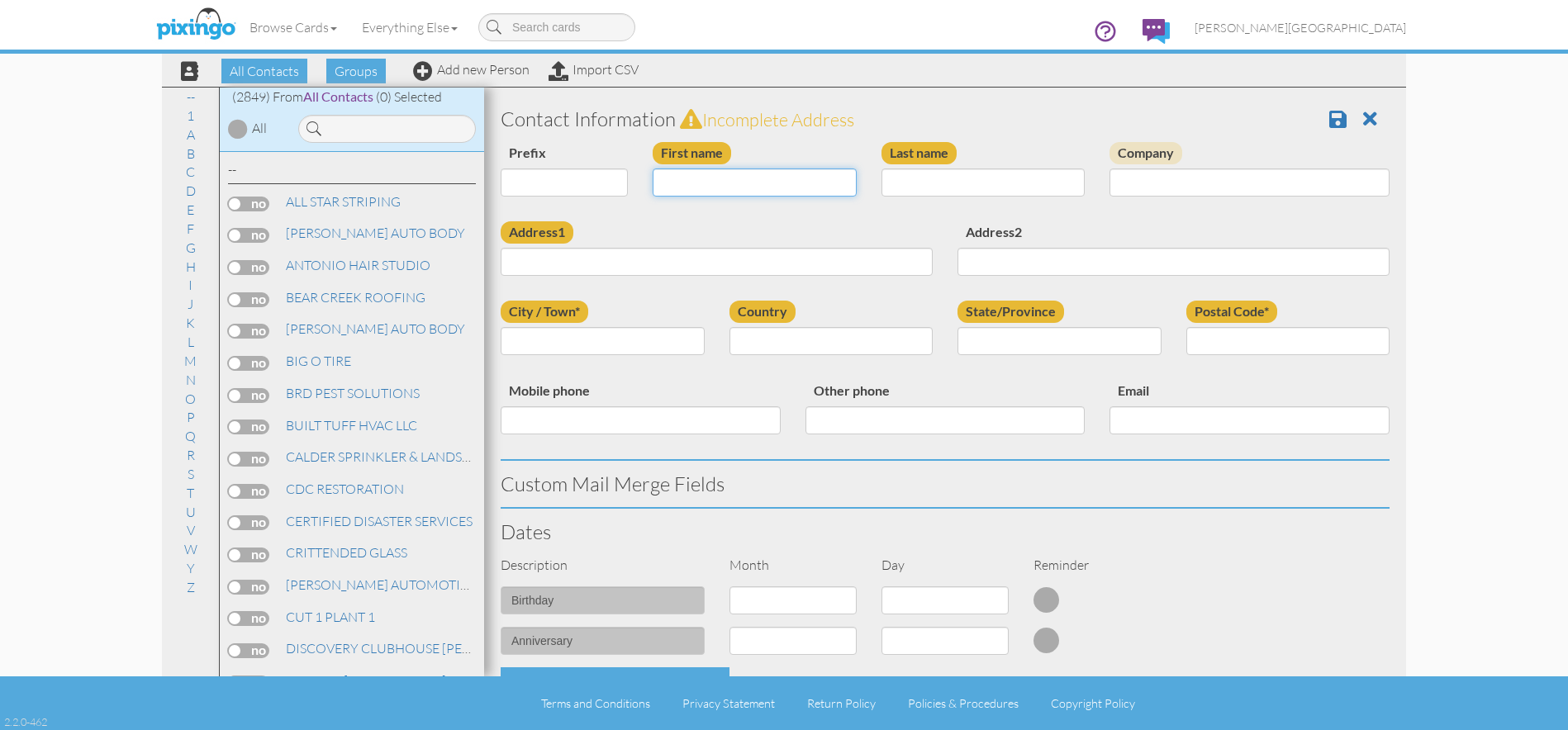
click at [730, 182] on input "First name" at bounding box center [754, 182] width 204 height 28
type input "[PERSON_NAME]"
type input "921 N 2600 W"
type input "[PERSON_NAME]"
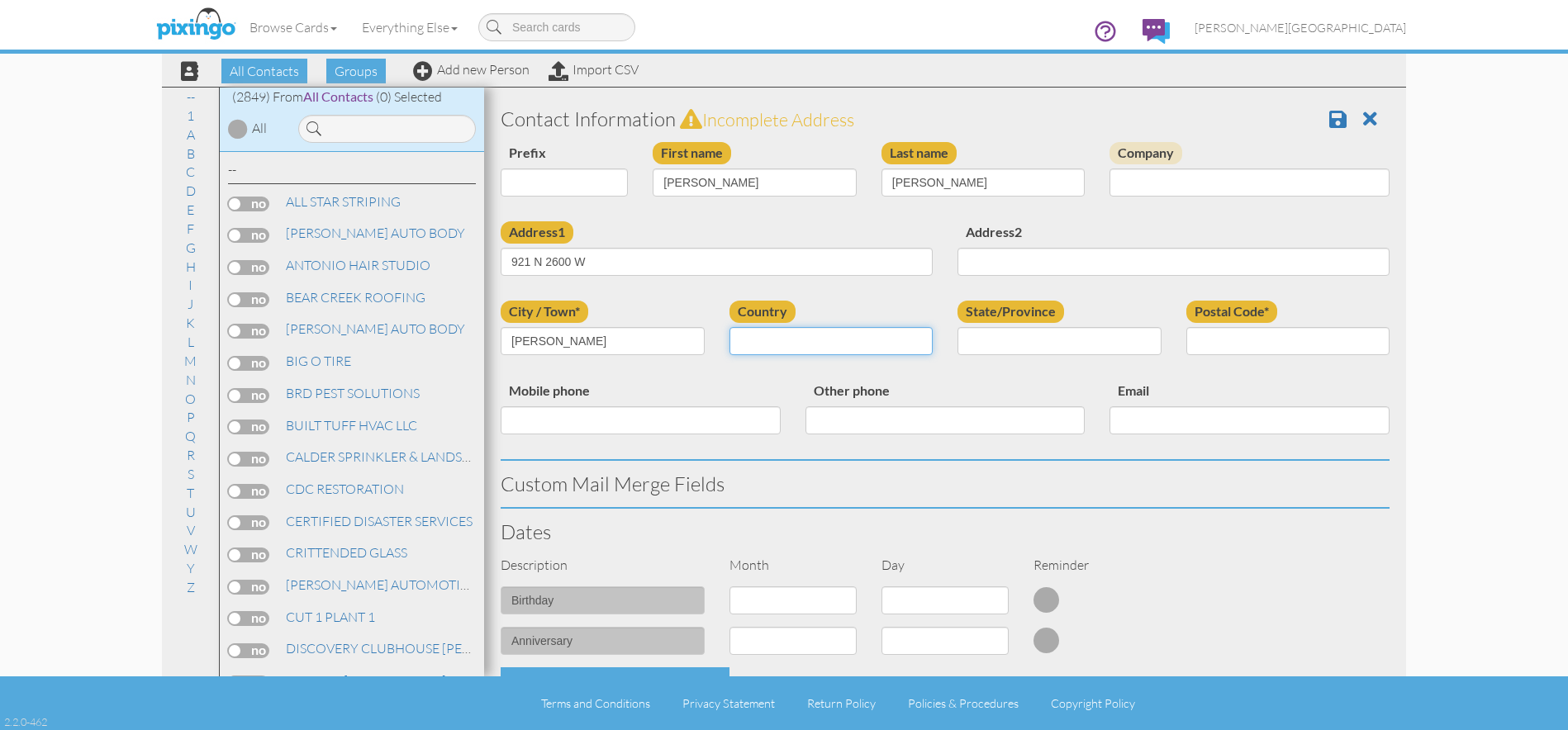
select select "object:180"
select select "object:9043"
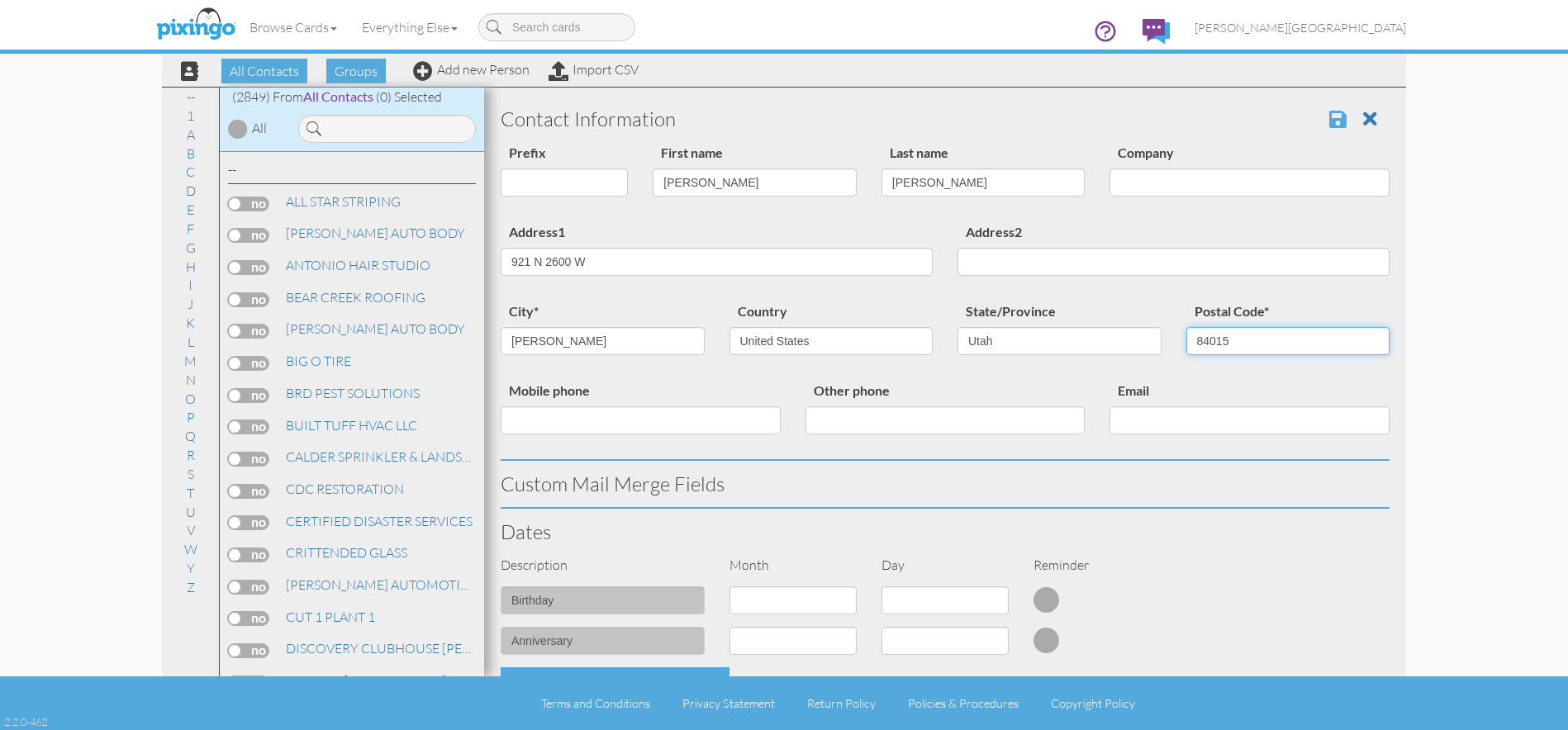
type input "84015"
click at [1329, 120] on span at bounding box center [1338, 119] width 18 height 20
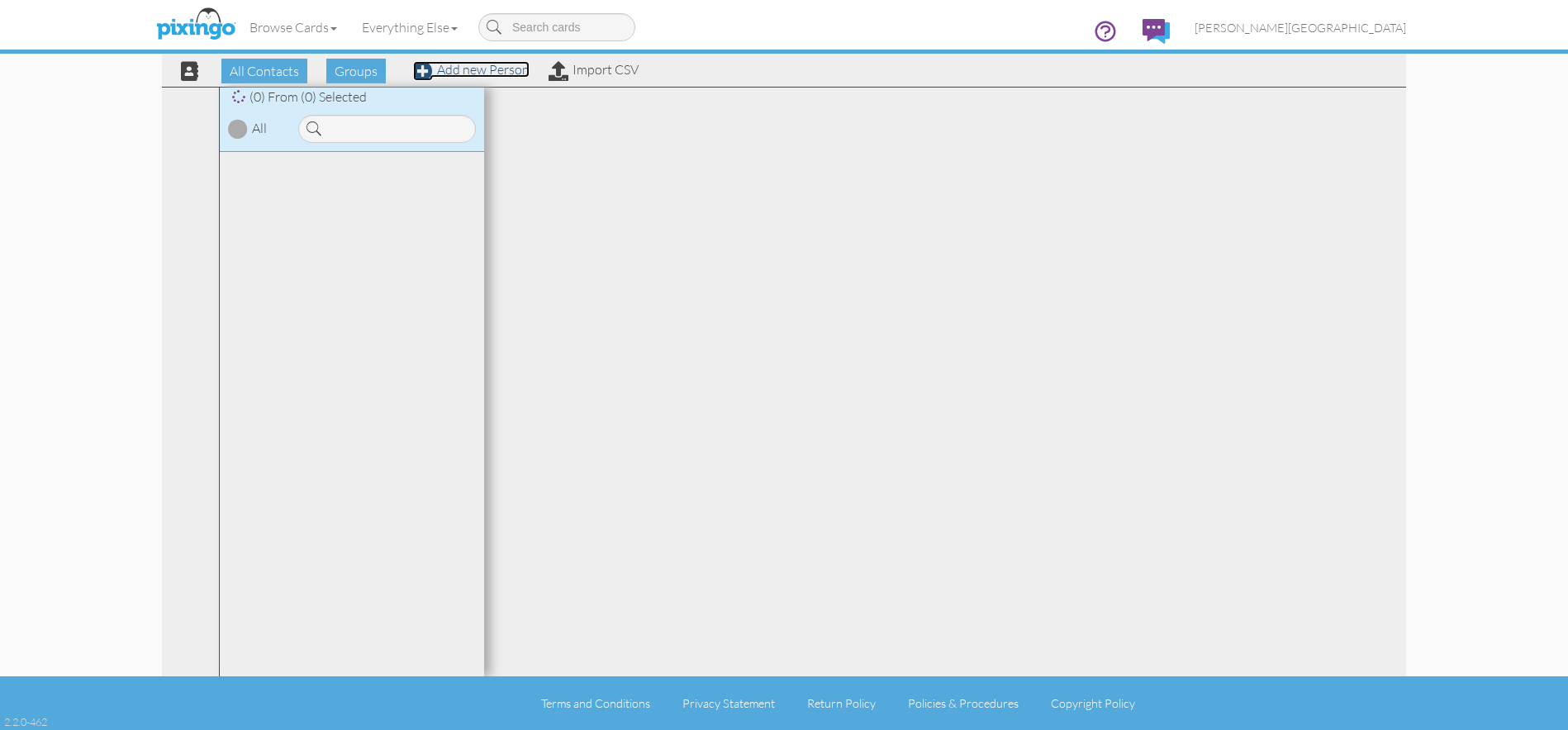
click at [496, 67] on link "Add new Person" at bounding box center [470, 69] width 116 height 17
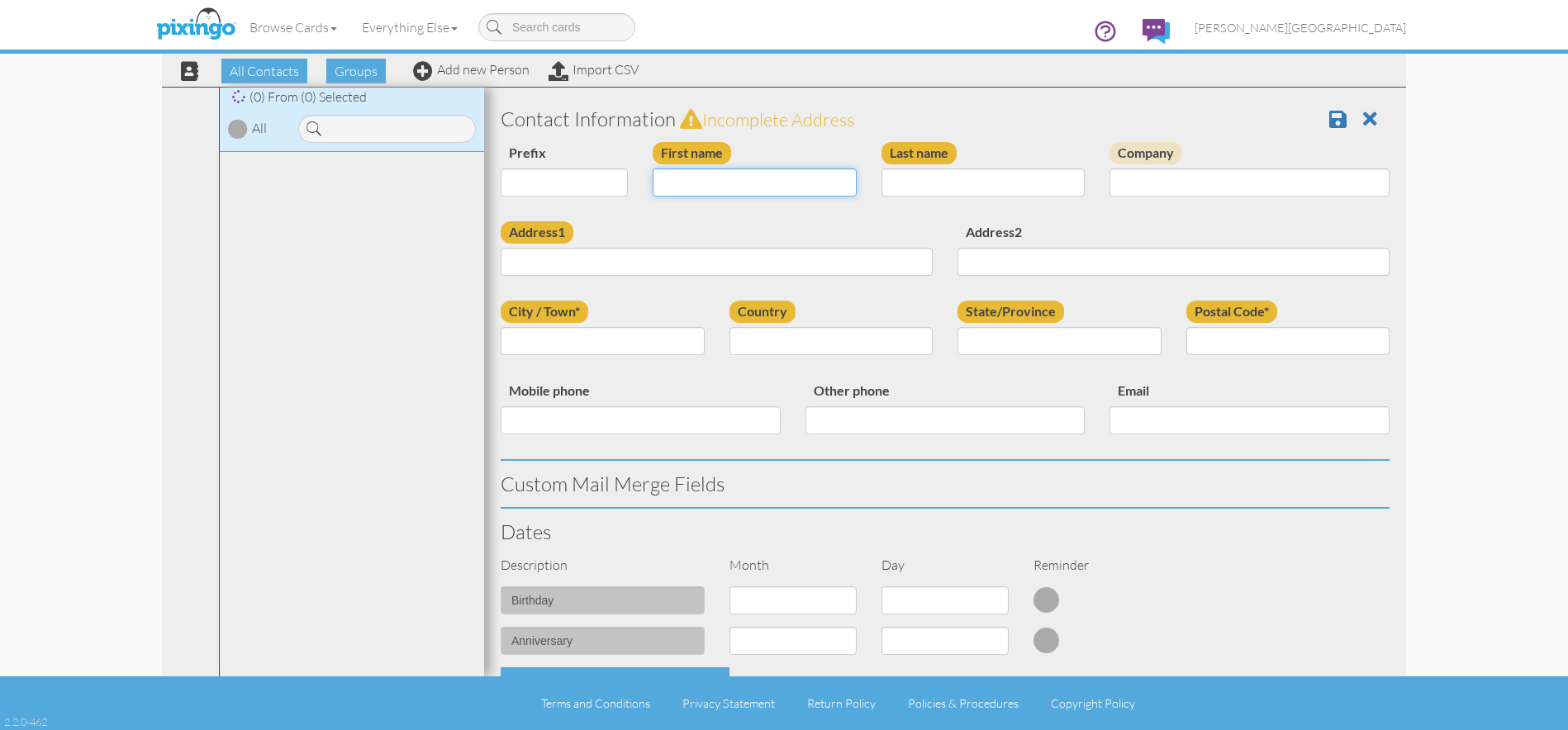
click at [699, 182] on input "First name" at bounding box center [754, 182] width 204 height 28
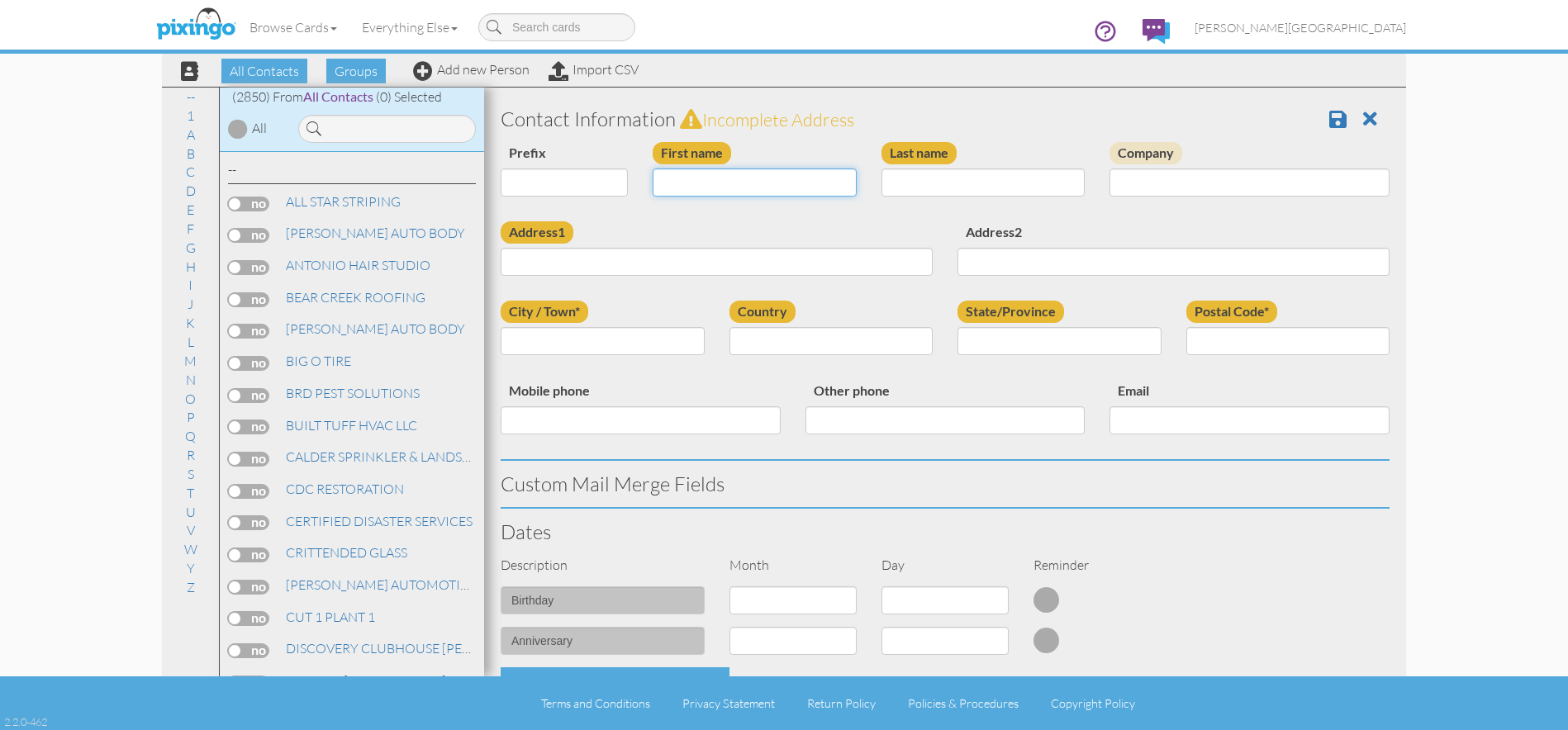
click at [699, 182] on input "First name" at bounding box center [754, 182] width 204 height 28
type input "[PERSON_NAME]"
type input "[STREET_ADDRESS]"
type input "[PERSON_NAME]"
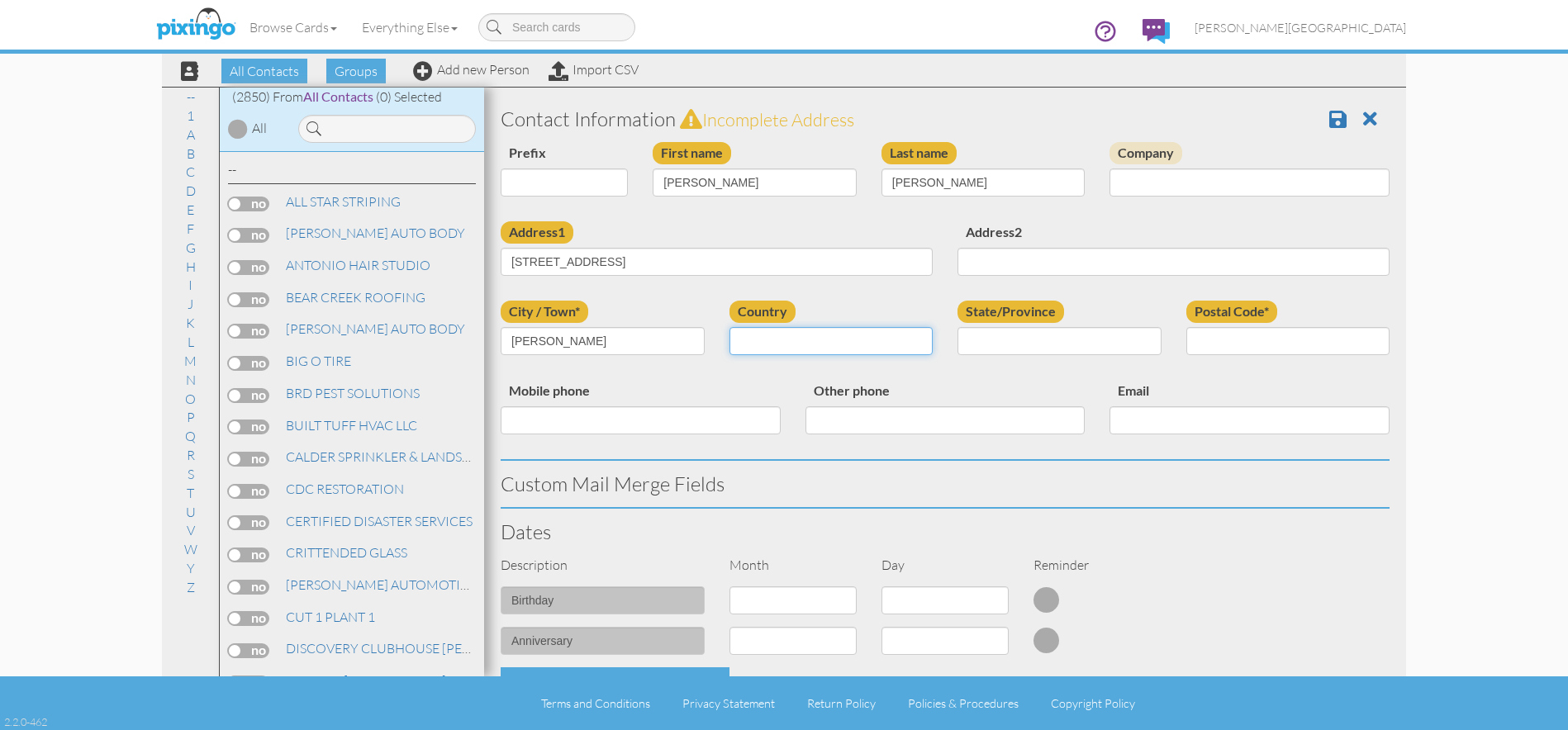
select select "object:180"
select select "object:9046"
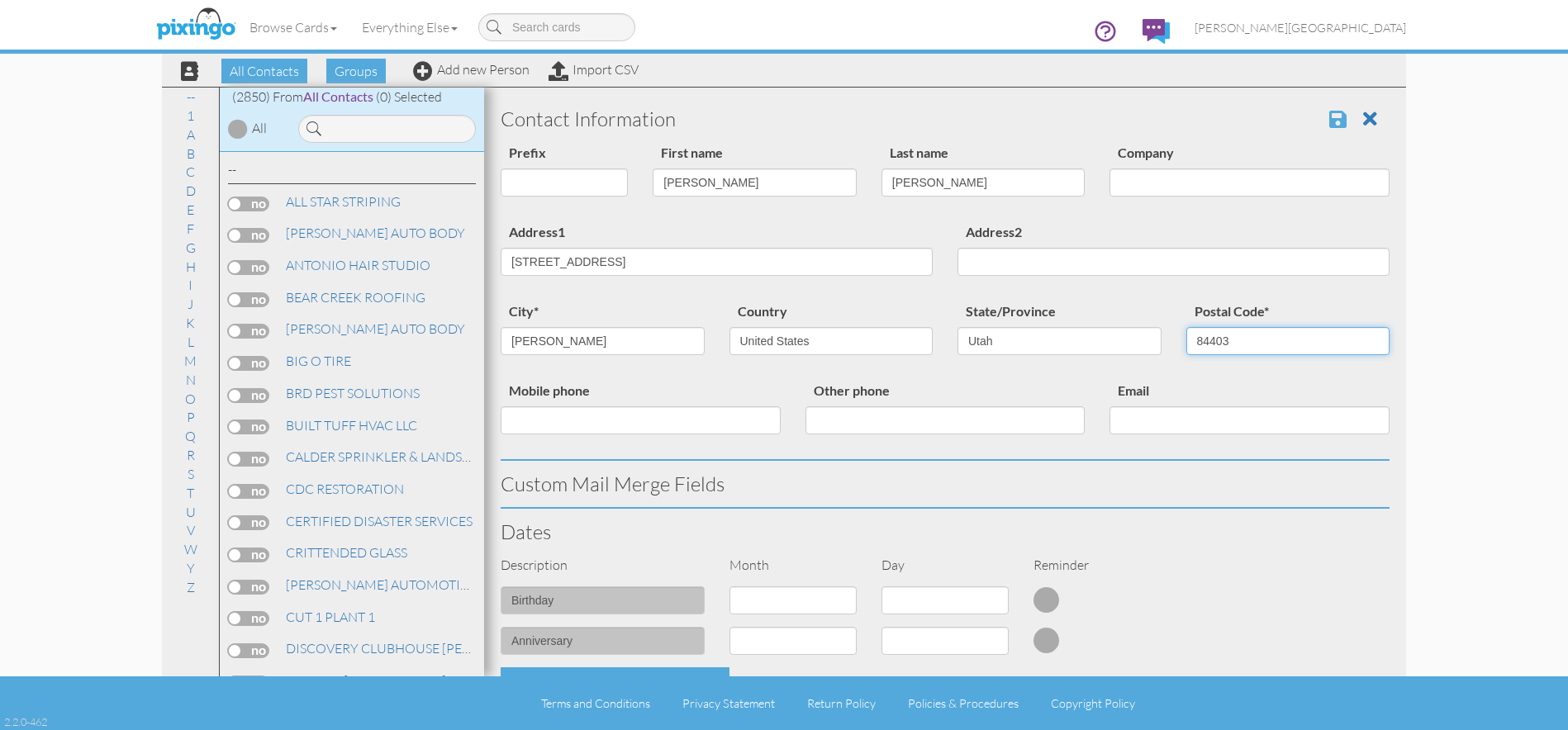
type input "84403"
click at [1329, 111] on span at bounding box center [1338, 119] width 18 height 20
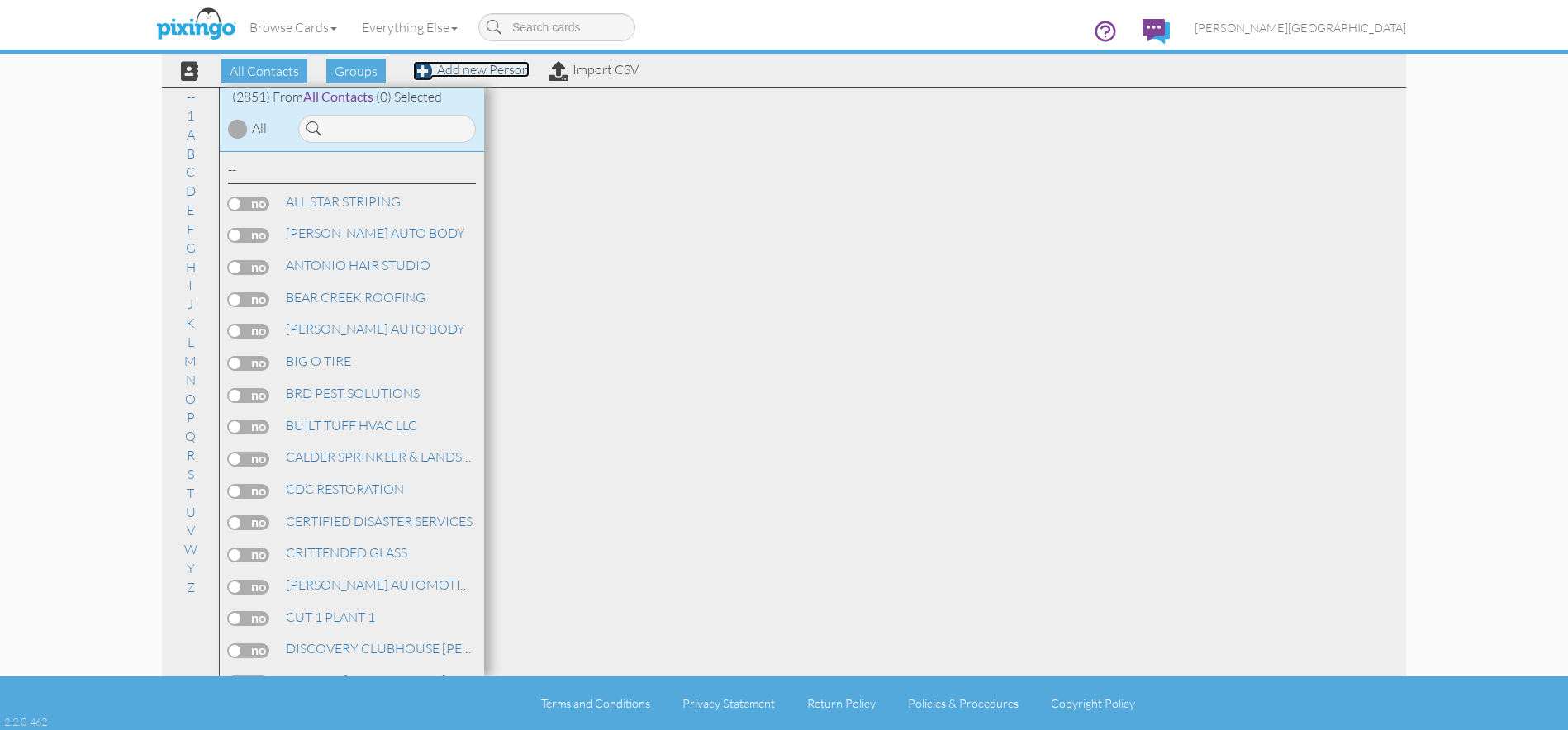
click at [507, 69] on link "Add new Person" at bounding box center [470, 69] width 116 height 17
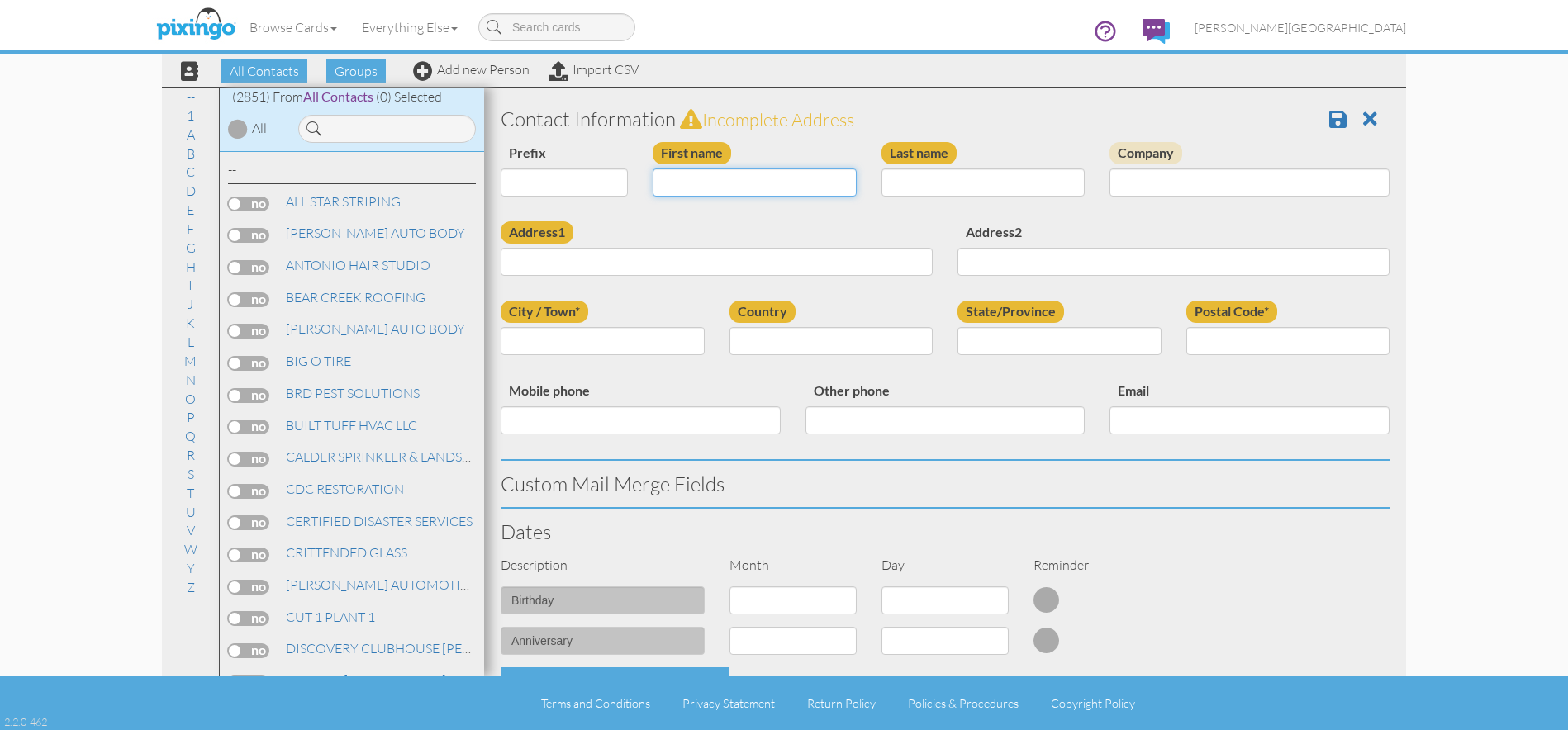
click at [744, 184] on input "First name" at bounding box center [754, 182] width 204 height 28
type input "[PERSON_NAME]"
type input "PO BOX 654"
type input "[PERSON_NAME]"
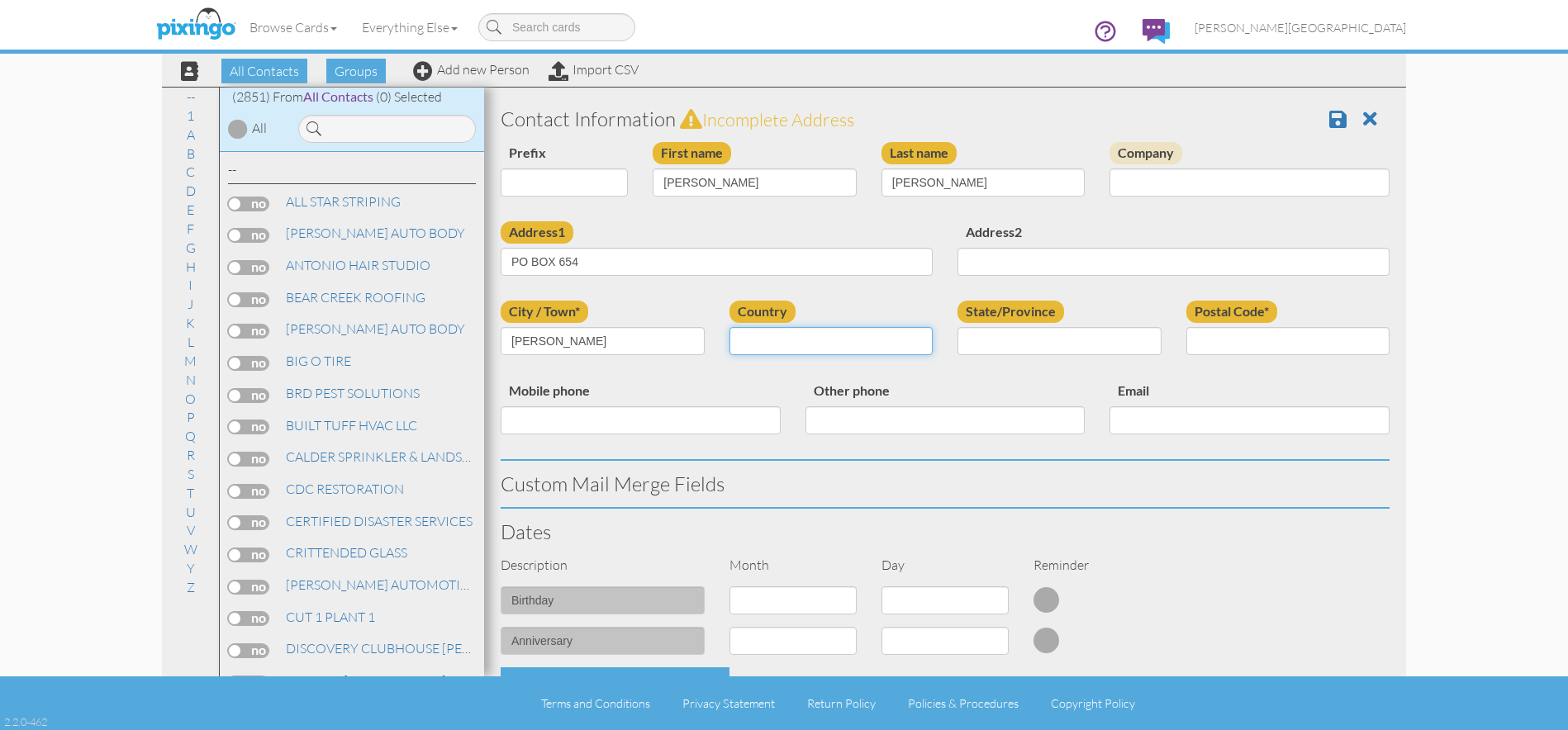
select select "object:8750"
select select "object:9049"
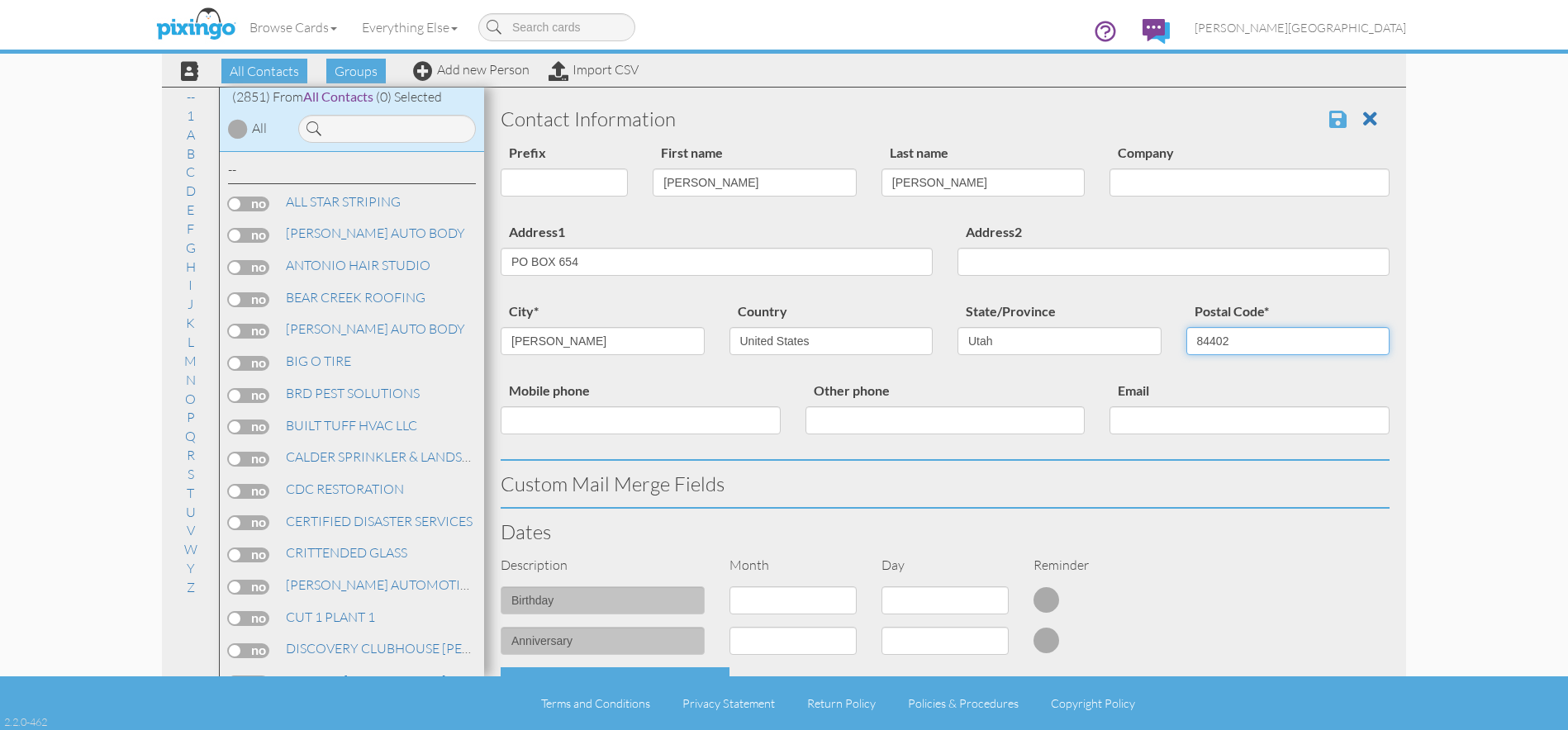
type input "84402"
click at [1329, 127] on span at bounding box center [1338, 119] width 18 height 20
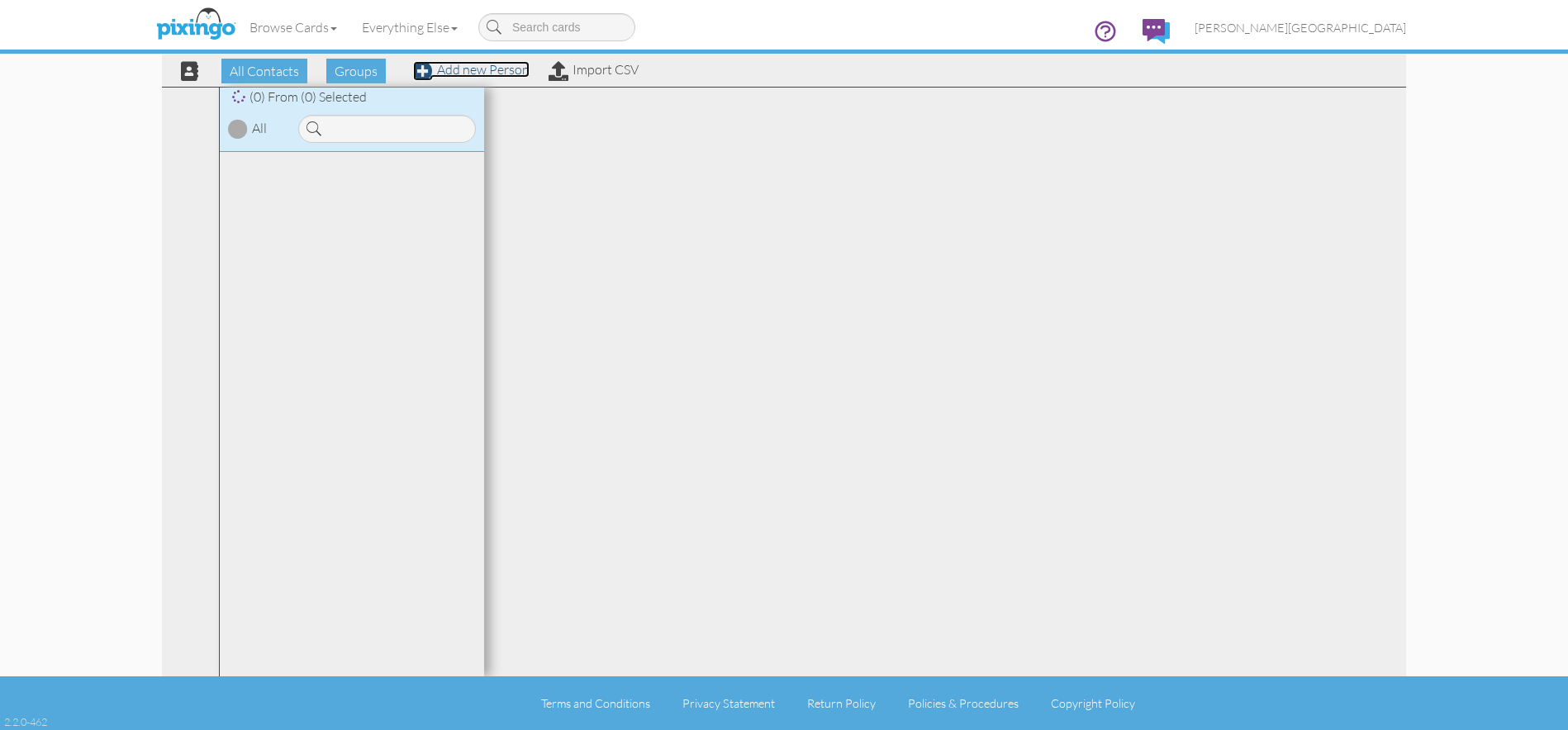
click at [502, 73] on link "Add new Person" at bounding box center [470, 69] width 116 height 17
click at [489, 68] on link "Add new Person" at bounding box center [470, 69] width 116 height 17
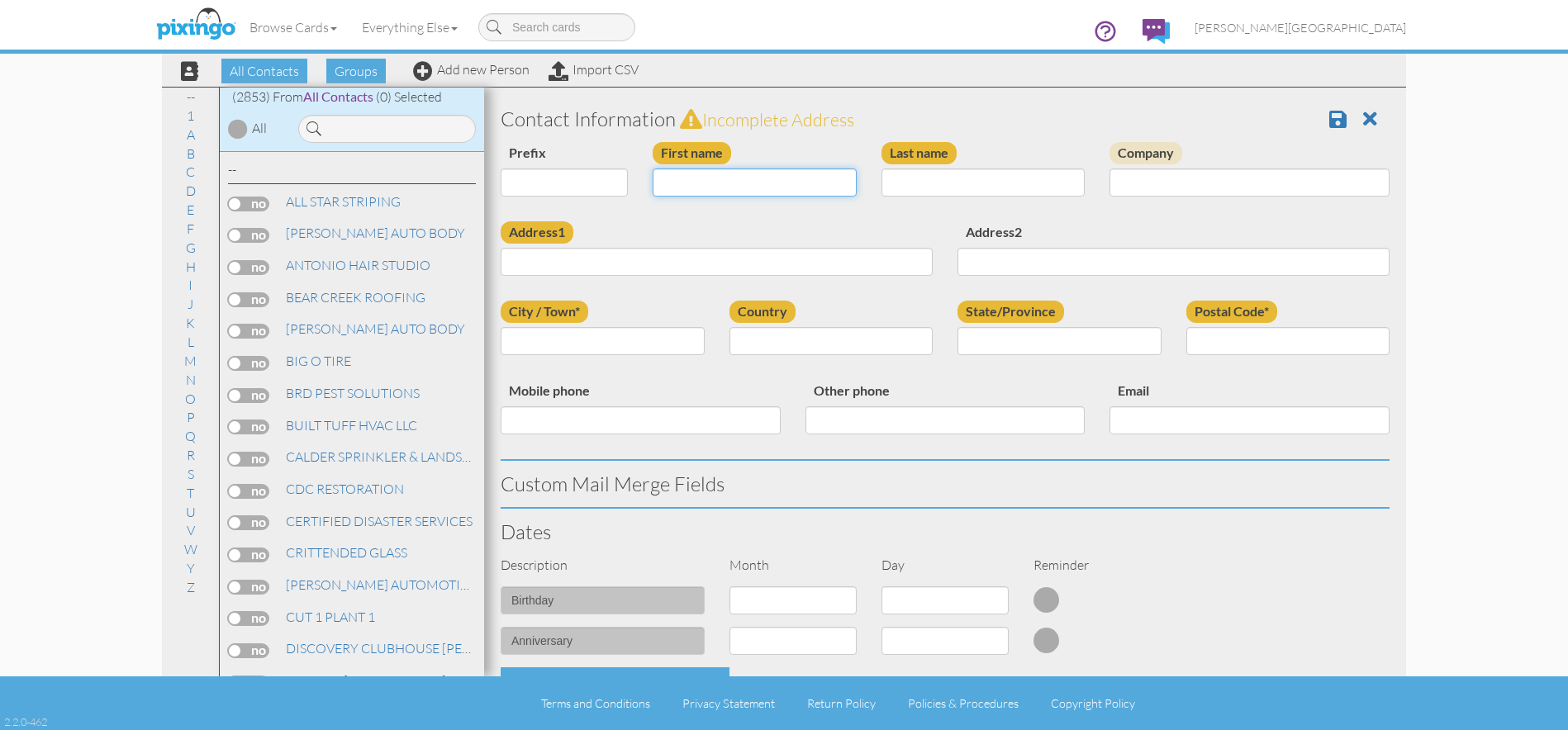
click at [725, 183] on input "First name" at bounding box center [754, 182] width 204 height 28
type input "[PERSON_NAME]"
type input "942 E 1350 S"
type input "CLEARFIELD"
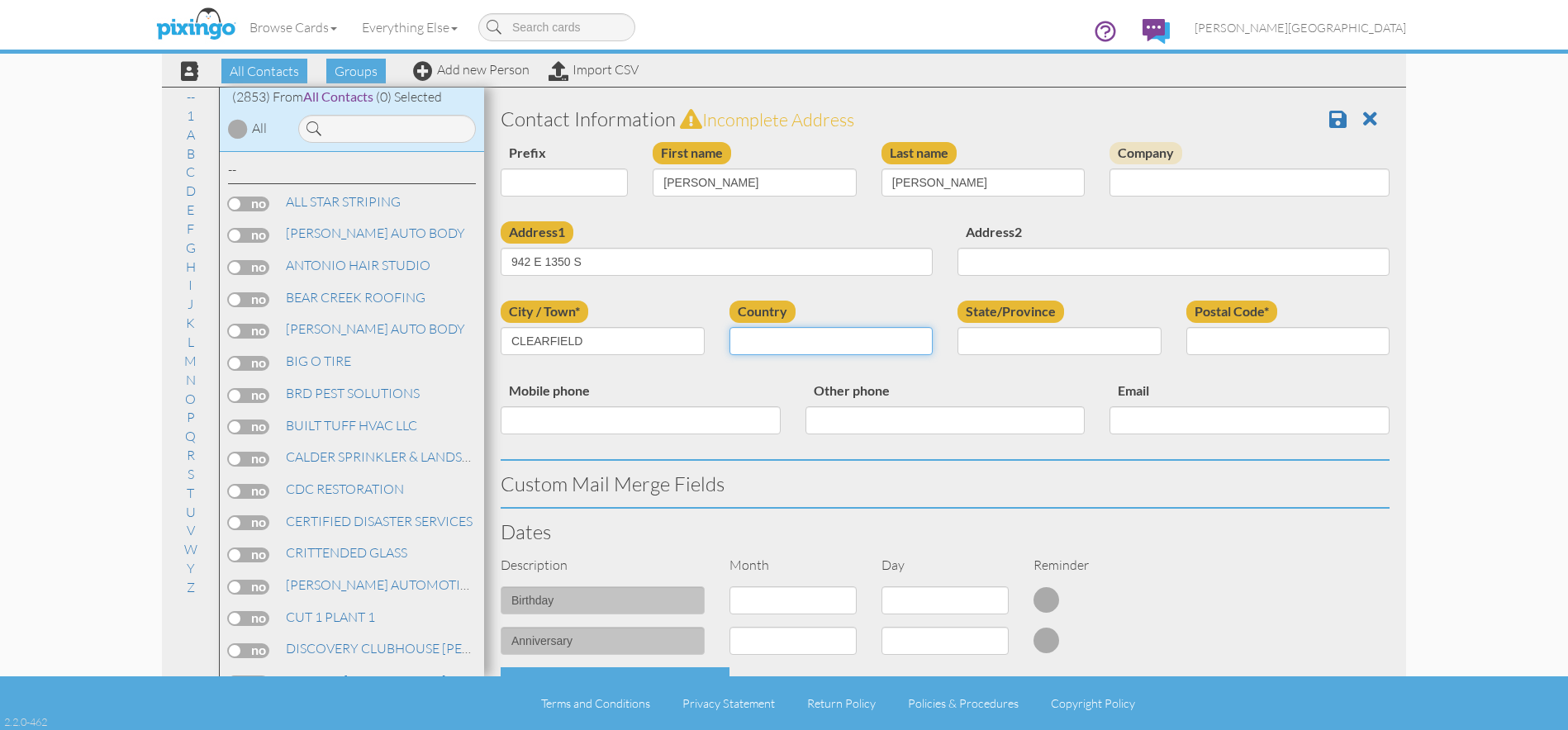
select select "object:180"
select select "object:9055"
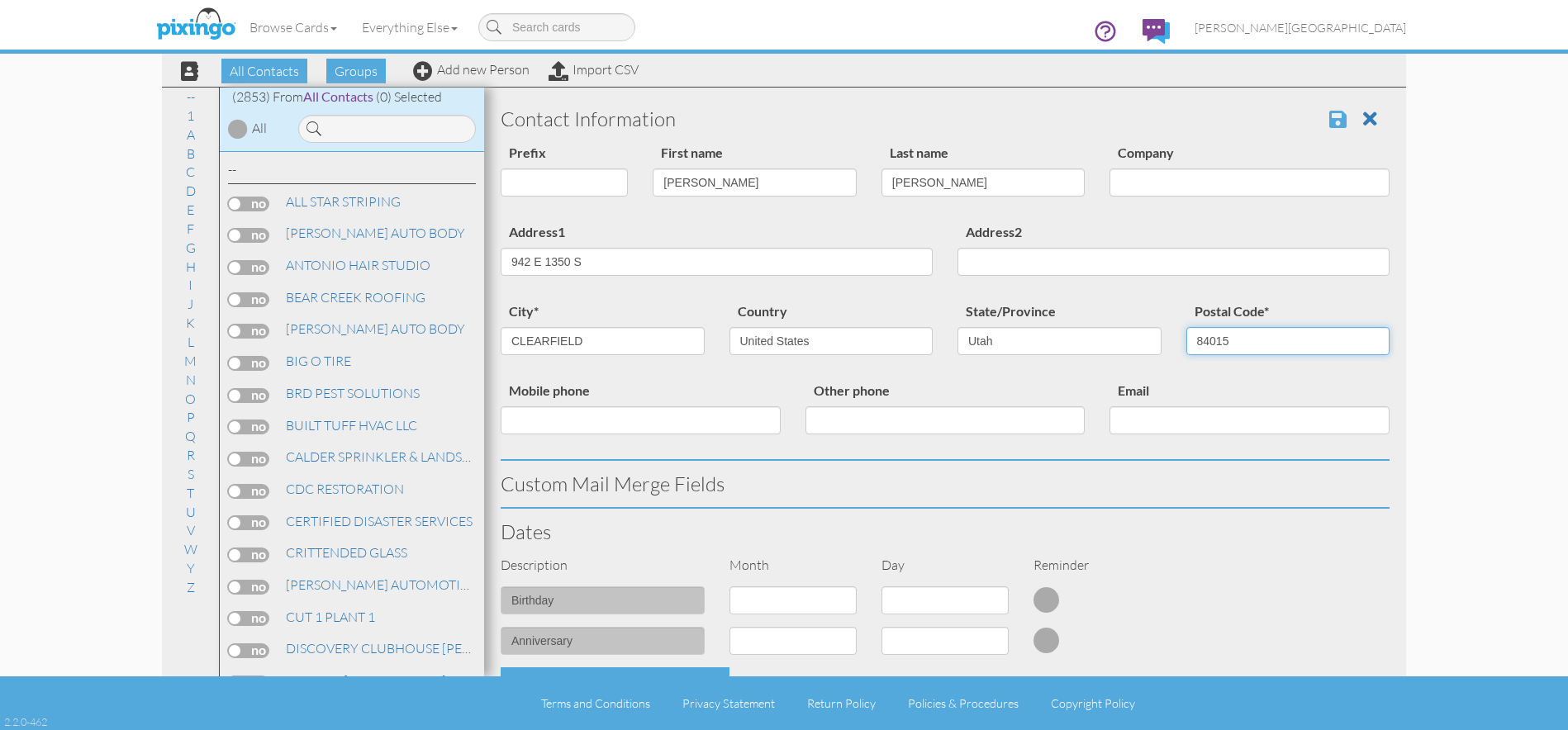
type input "84015"
click at [1329, 116] on span at bounding box center [1338, 119] width 18 height 20
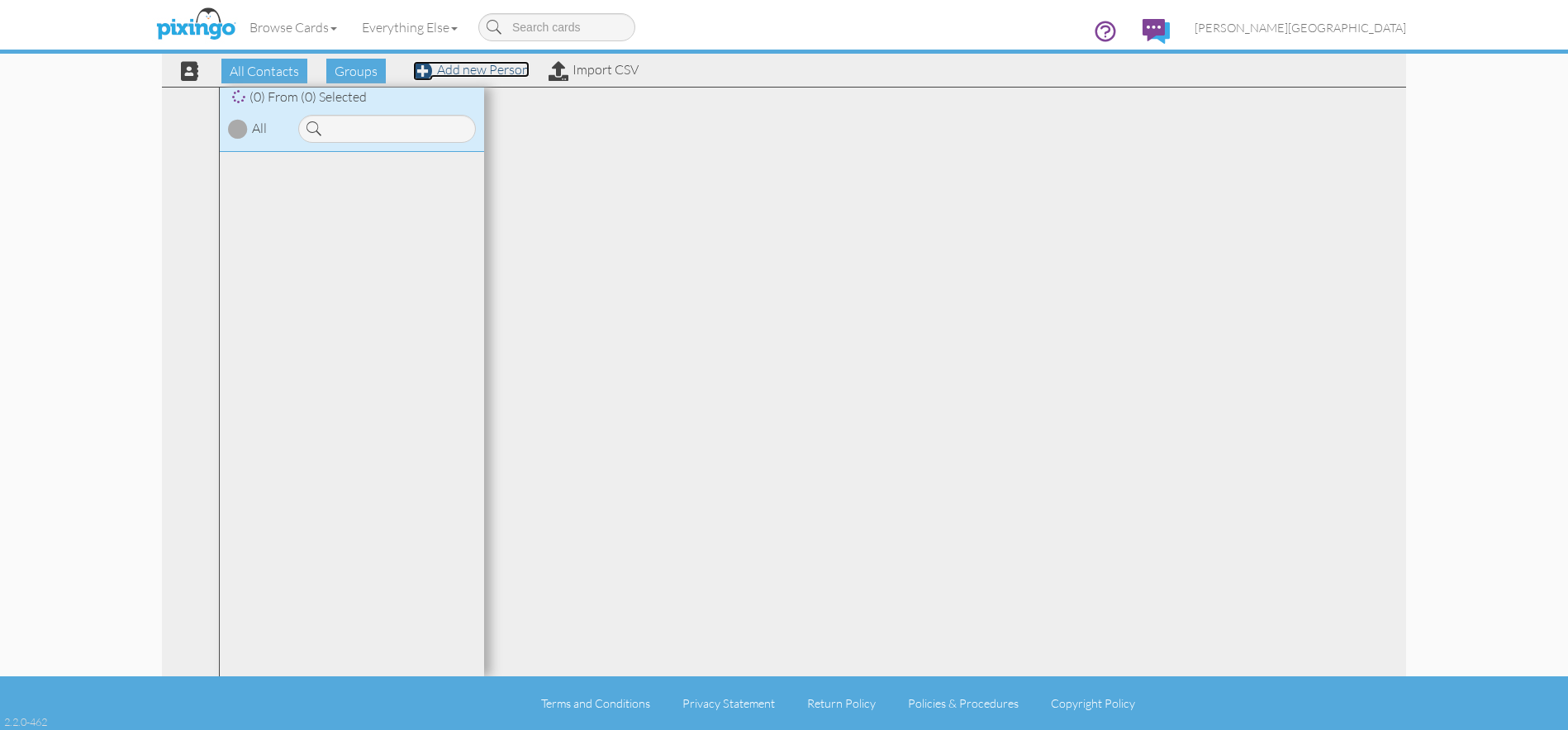
click at [503, 72] on link "Add new Person" at bounding box center [470, 69] width 116 height 17
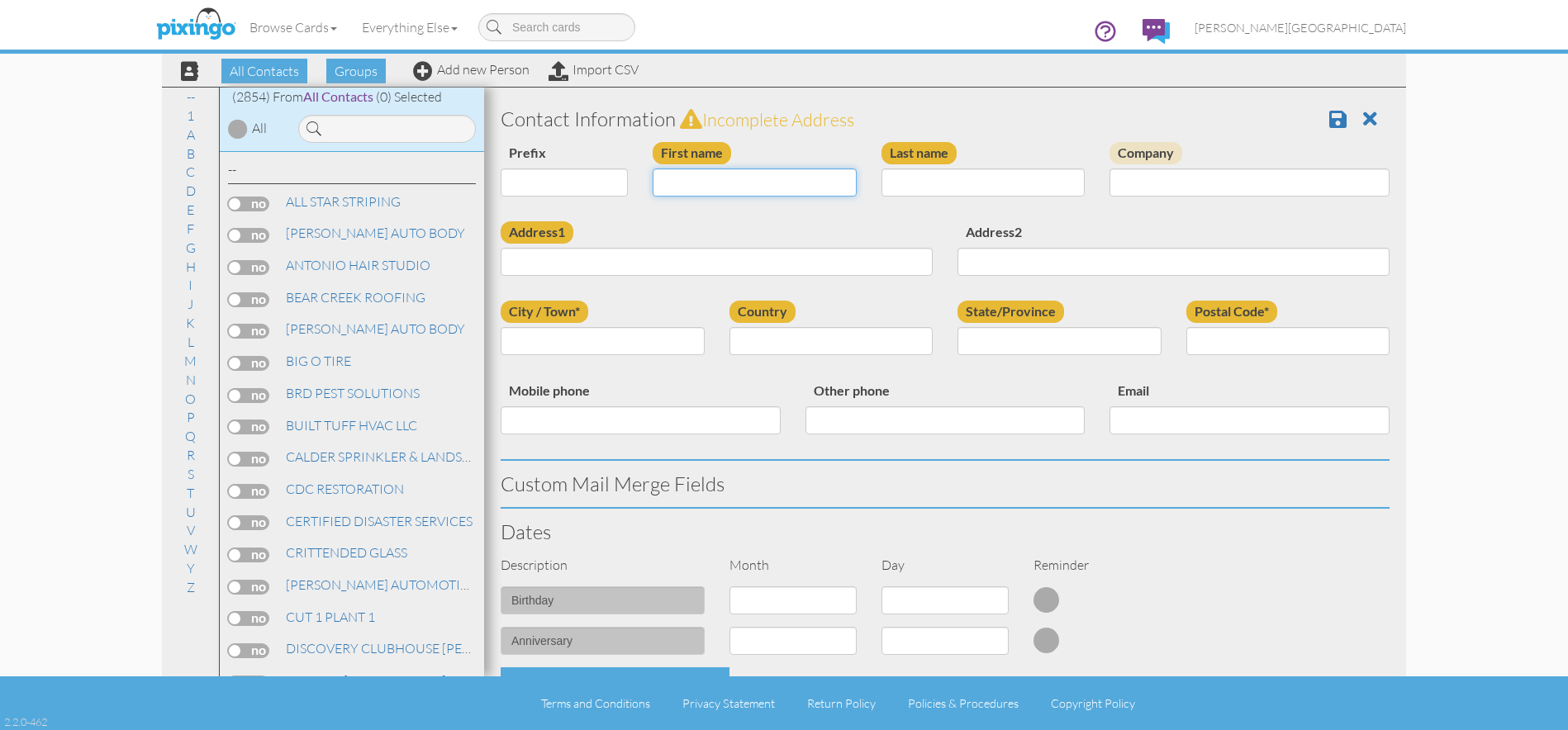
click at [708, 184] on input "First name" at bounding box center [754, 182] width 204 height 28
type input "[PERSON_NAME]"
type input "1476 N QUINCY AVE"
type input "[PERSON_NAME]"
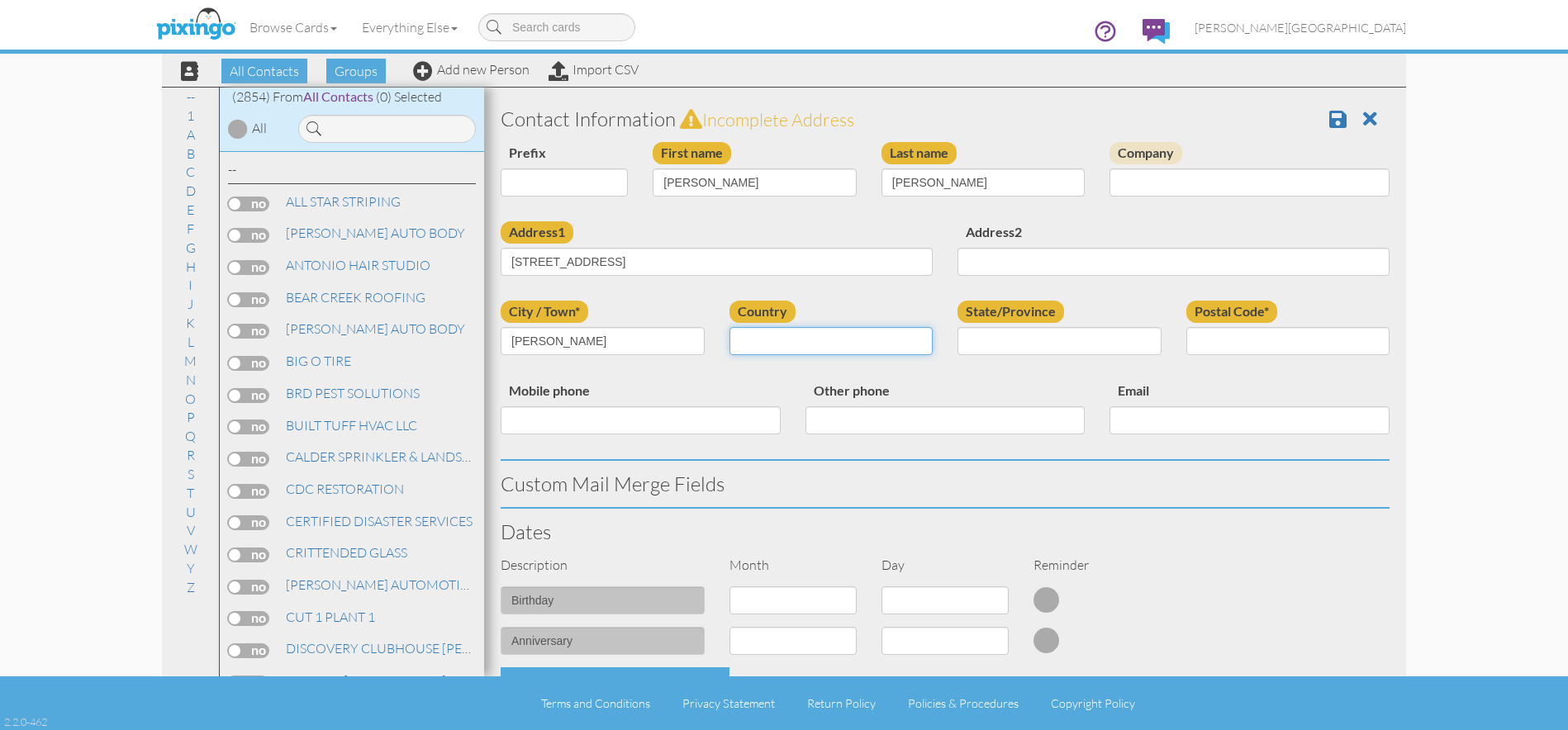
select select "object:8759"
select select "object:9058"
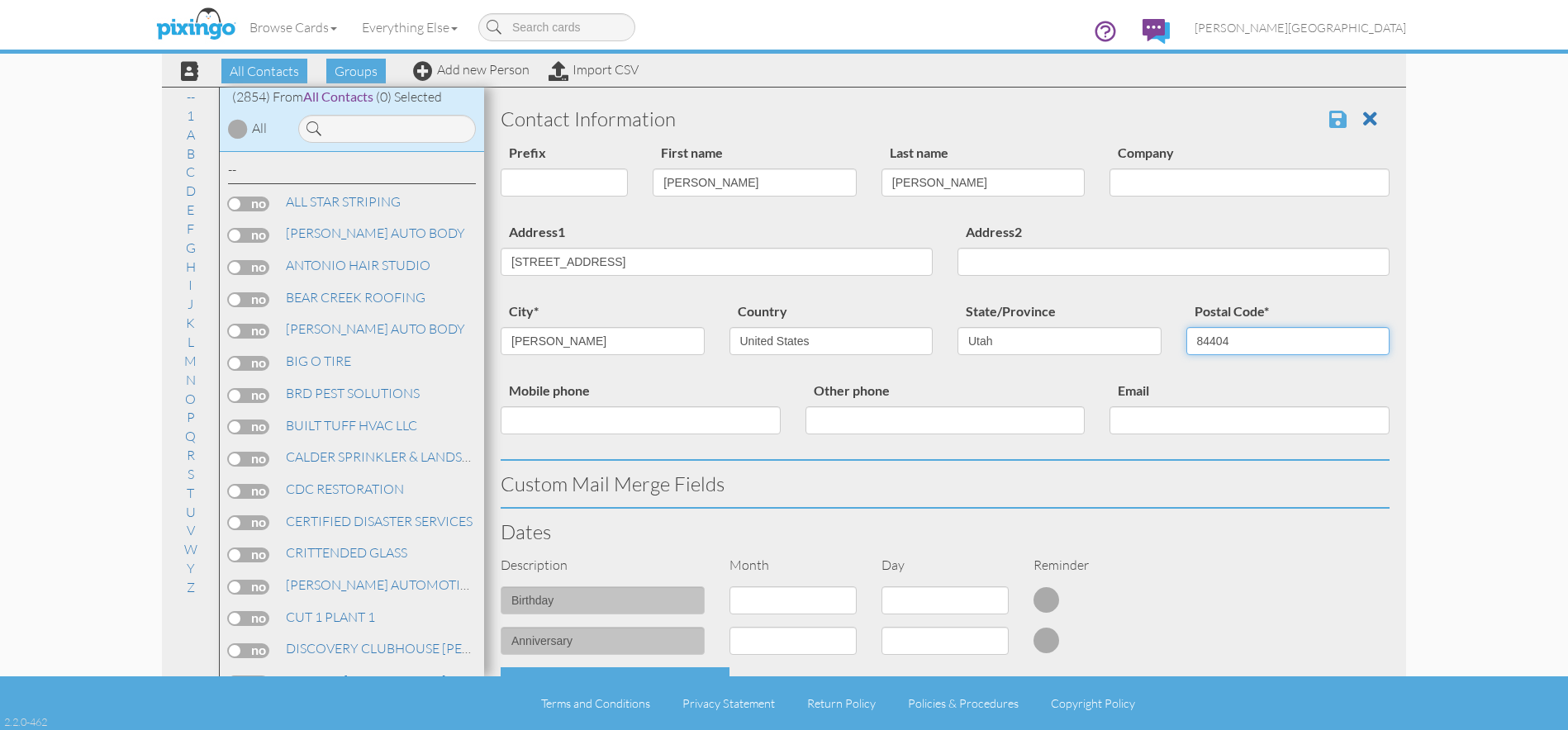
type input "84404"
click at [1329, 121] on span at bounding box center [1338, 119] width 18 height 20
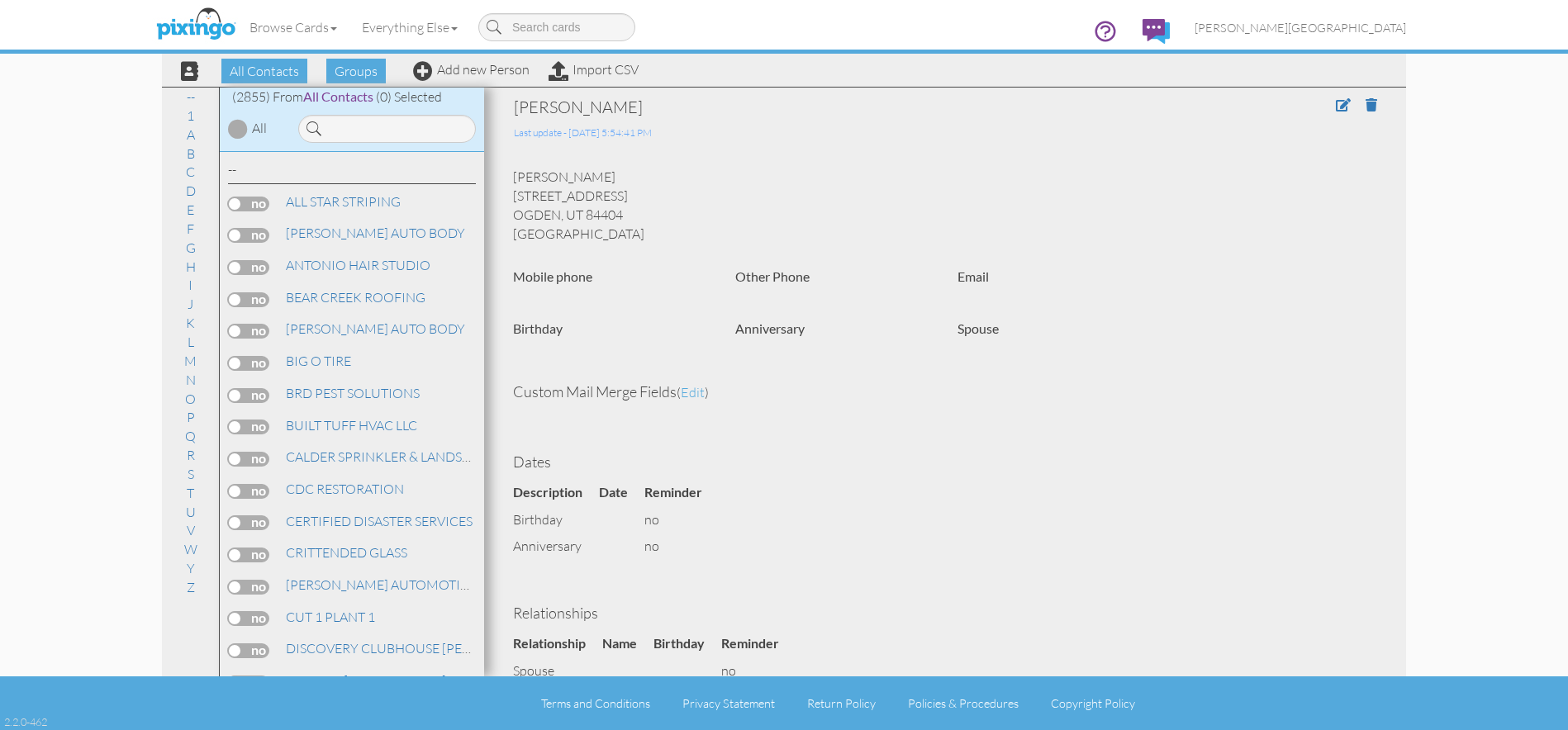
click at [533, 192] on div "JESSICA GORDON 1476 N QUINCY AVE OGDEN, UT 84404 United States" at bounding box center [945, 205] width 889 height 75
click at [514, 196] on div "JESSICA GORDON 1476 N QUINCY AVE OGDEN, UT 84404 United States" at bounding box center [945, 205] width 889 height 75
drag, startPoint x: 513, startPoint y: 198, endPoint x: 638, endPoint y: 192, distance: 125.1
click at [638, 192] on div "JESSICA GORDON 1476 N QUINCY AVE OGDEN, UT 84404 United States" at bounding box center [945, 205] width 889 height 75
copy div "1476 N QUINCY AVE"
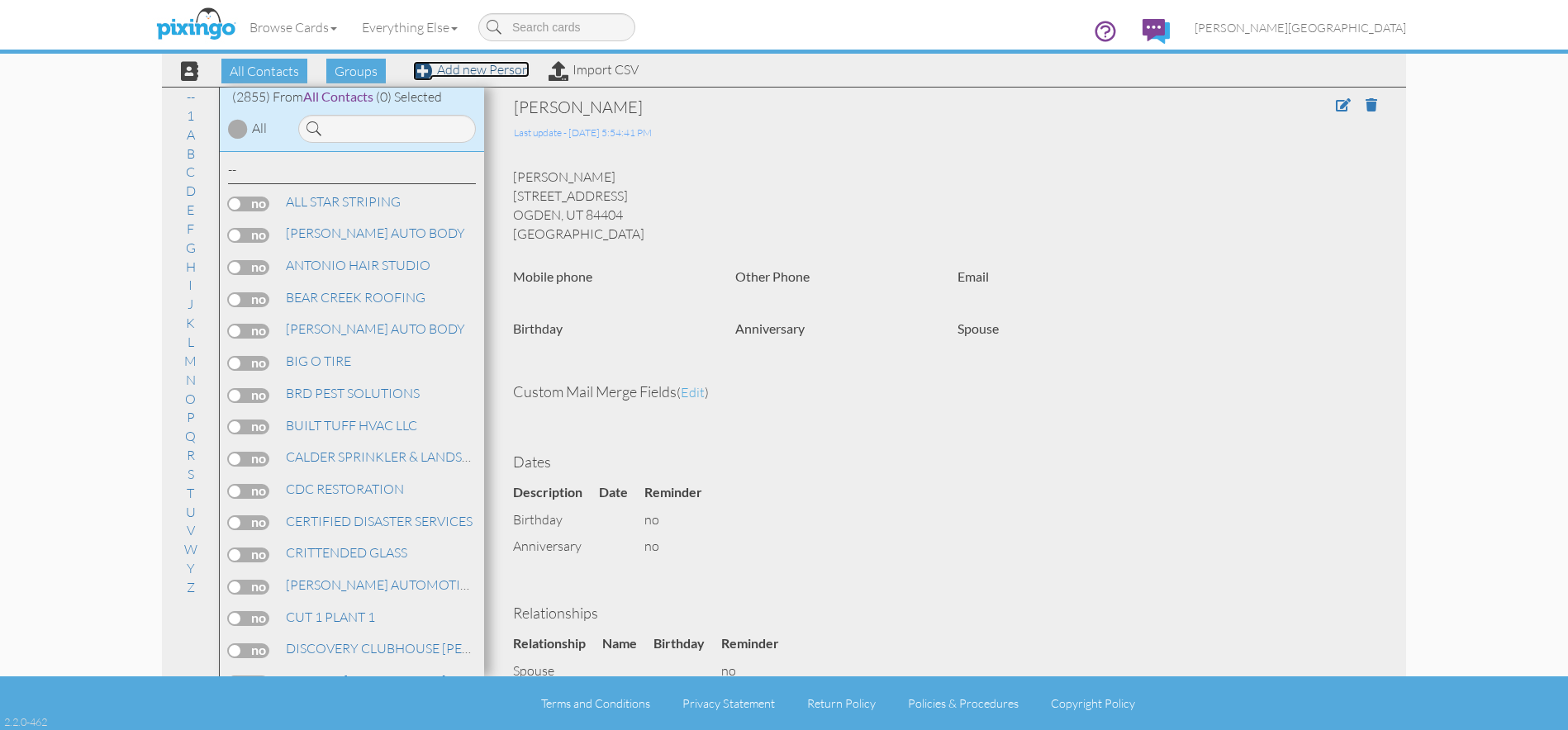
drag, startPoint x: 476, startPoint y: 71, endPoint x: 587, endPoint y: 115, distance: 119.4
click at [476, 72] on link "Add new Person" at bounding box center [470, 69] width 116 height 17
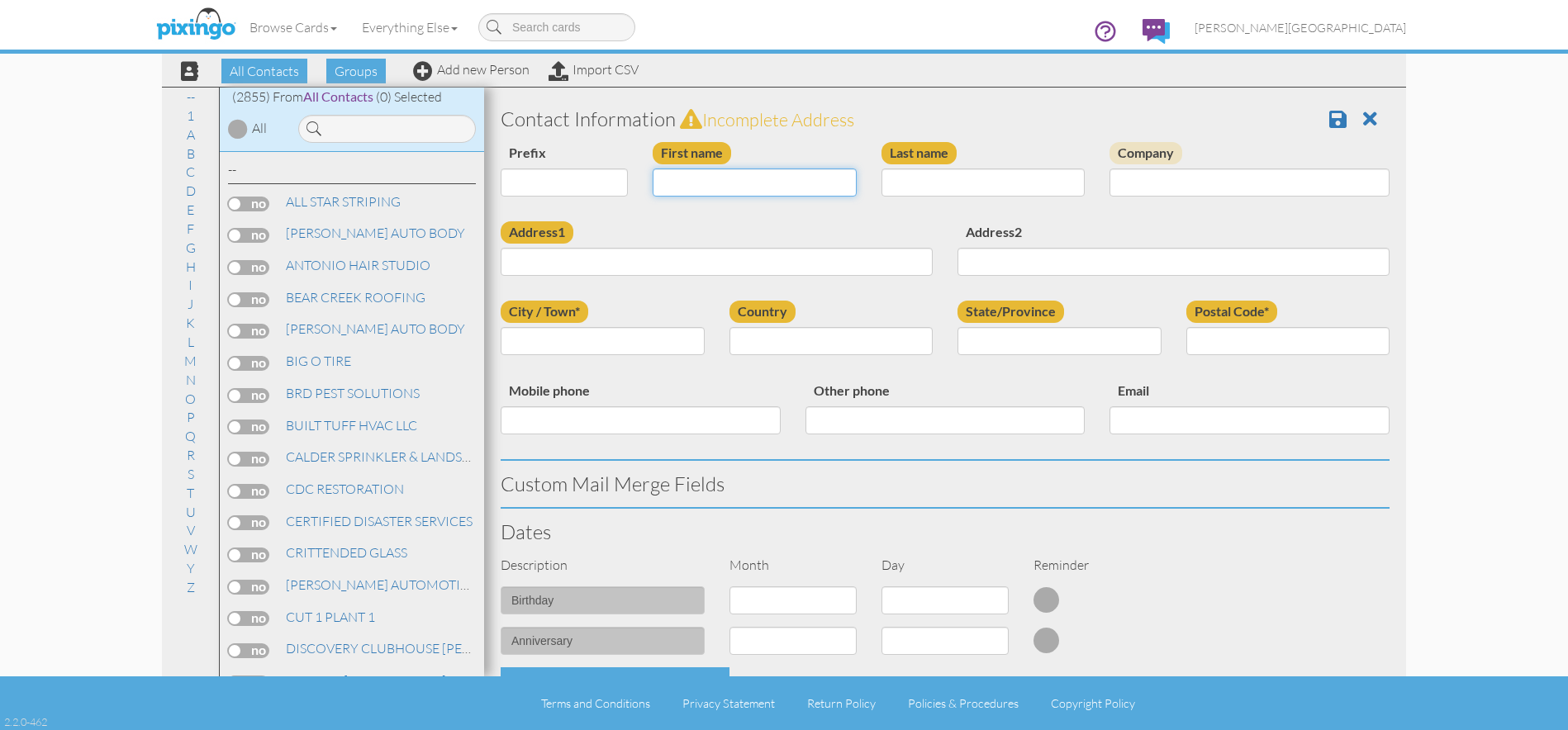
click at [704, 185] on input "First name" at bounding box center [754, 182] width 204 height 28
type input "[PERSON_NAME]"
type input "FIKSTAD"
type input "3050 PORTER AVE"
type input "[PERSON_NAME]"
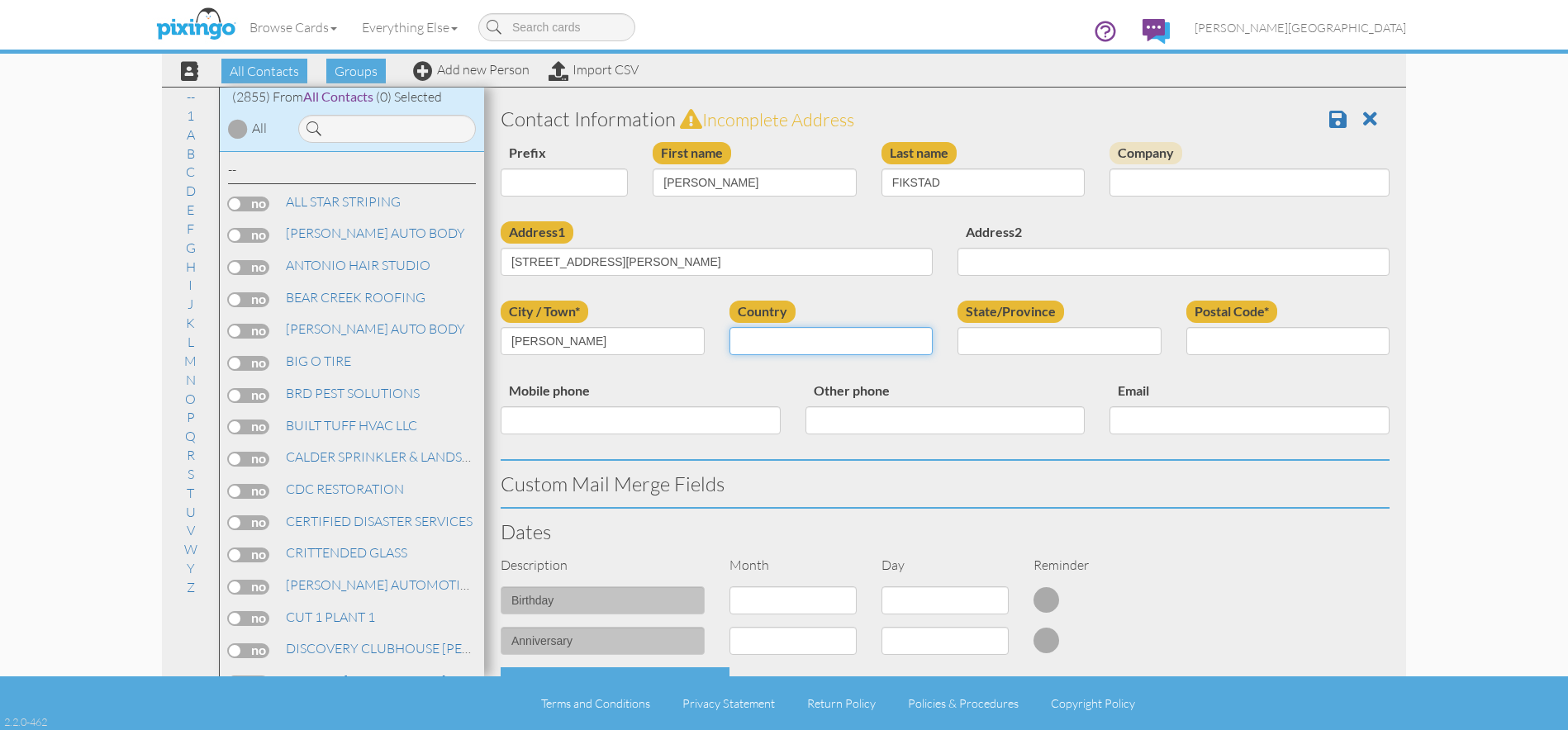
select select "object:8775"
select select "object:9074"
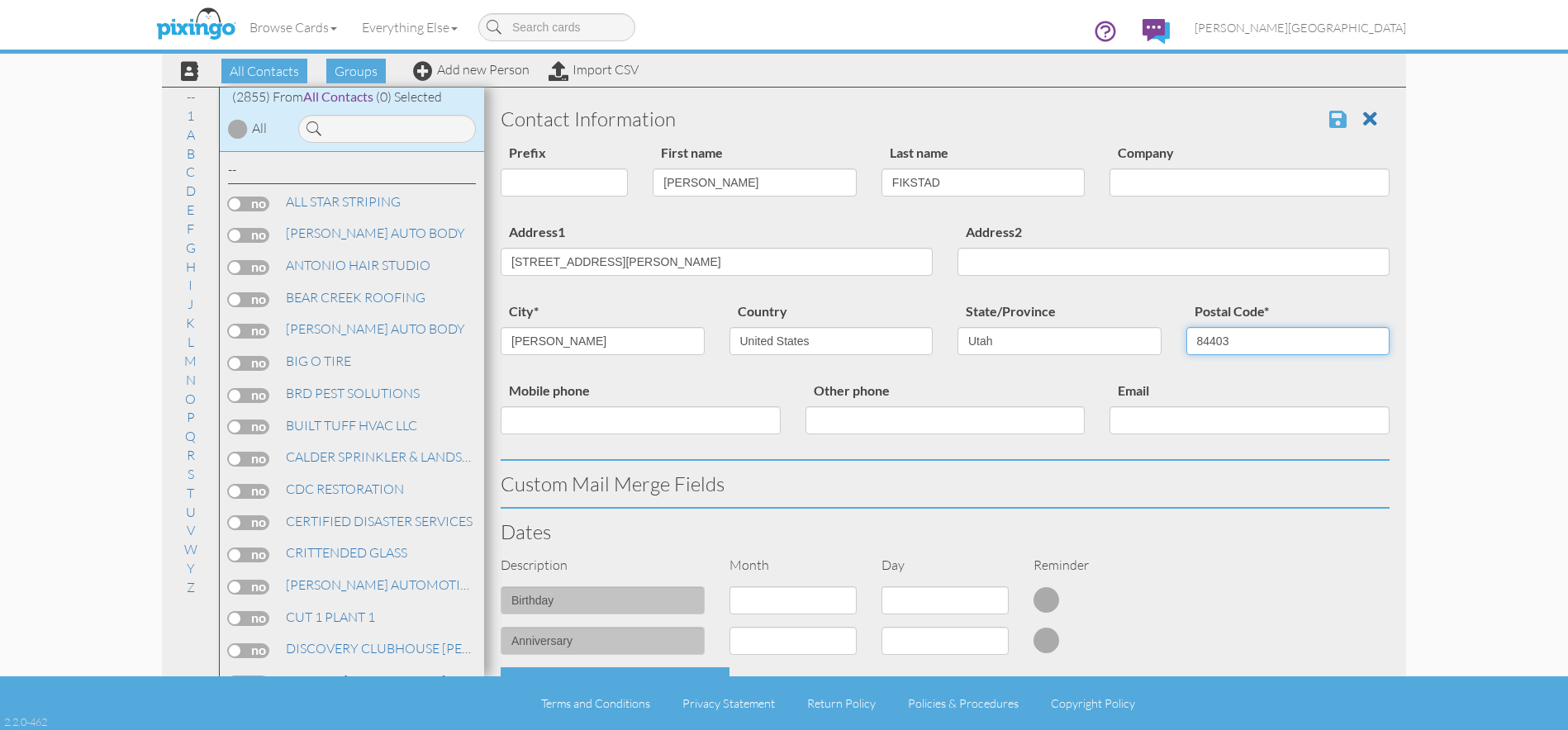
type input "84403"
click at [1329, 115] on span at bounding box center [1338, 119] width 18 height 20
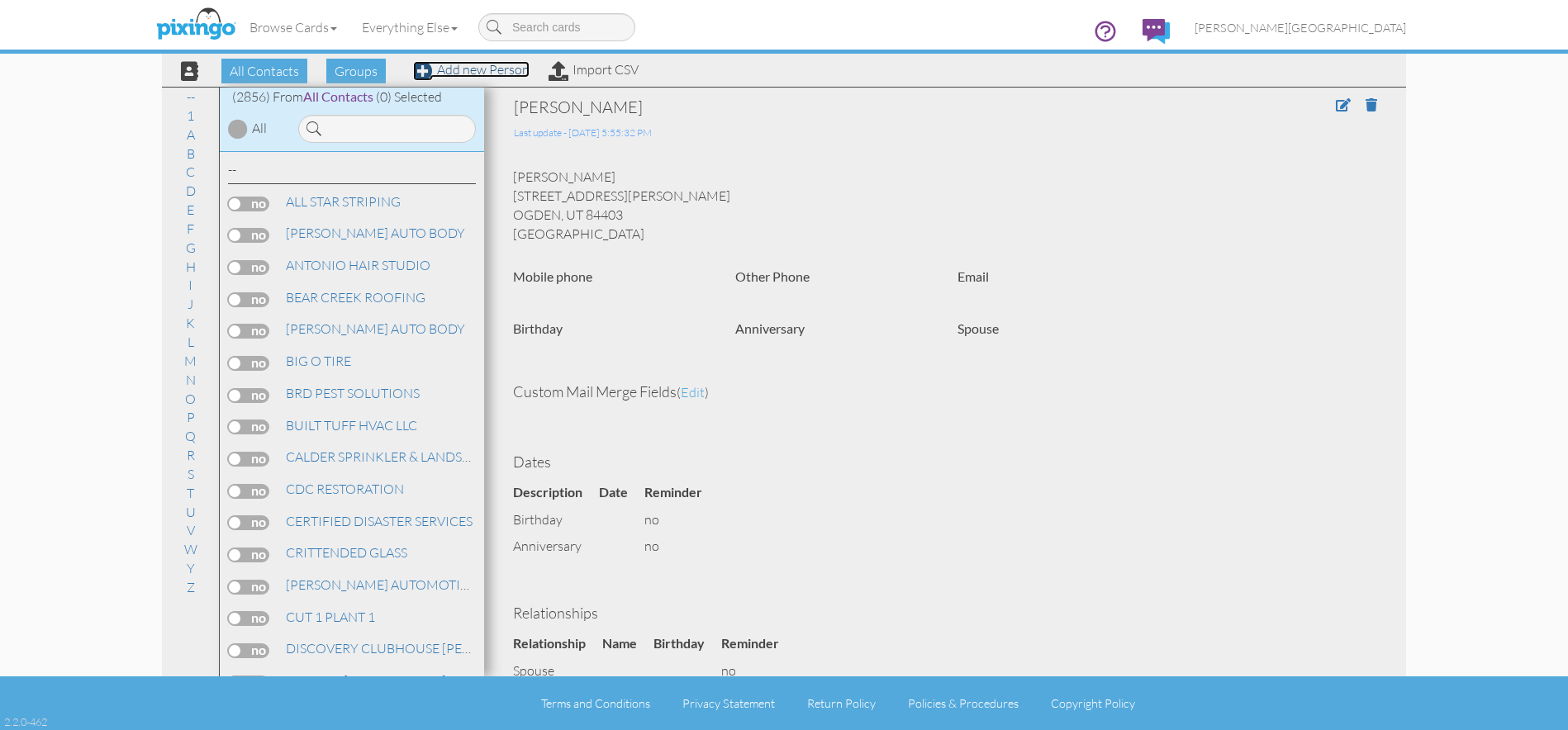
click at [472, 73] on link "Add new Person" at bounding box center [470, 69] width 116 height 17
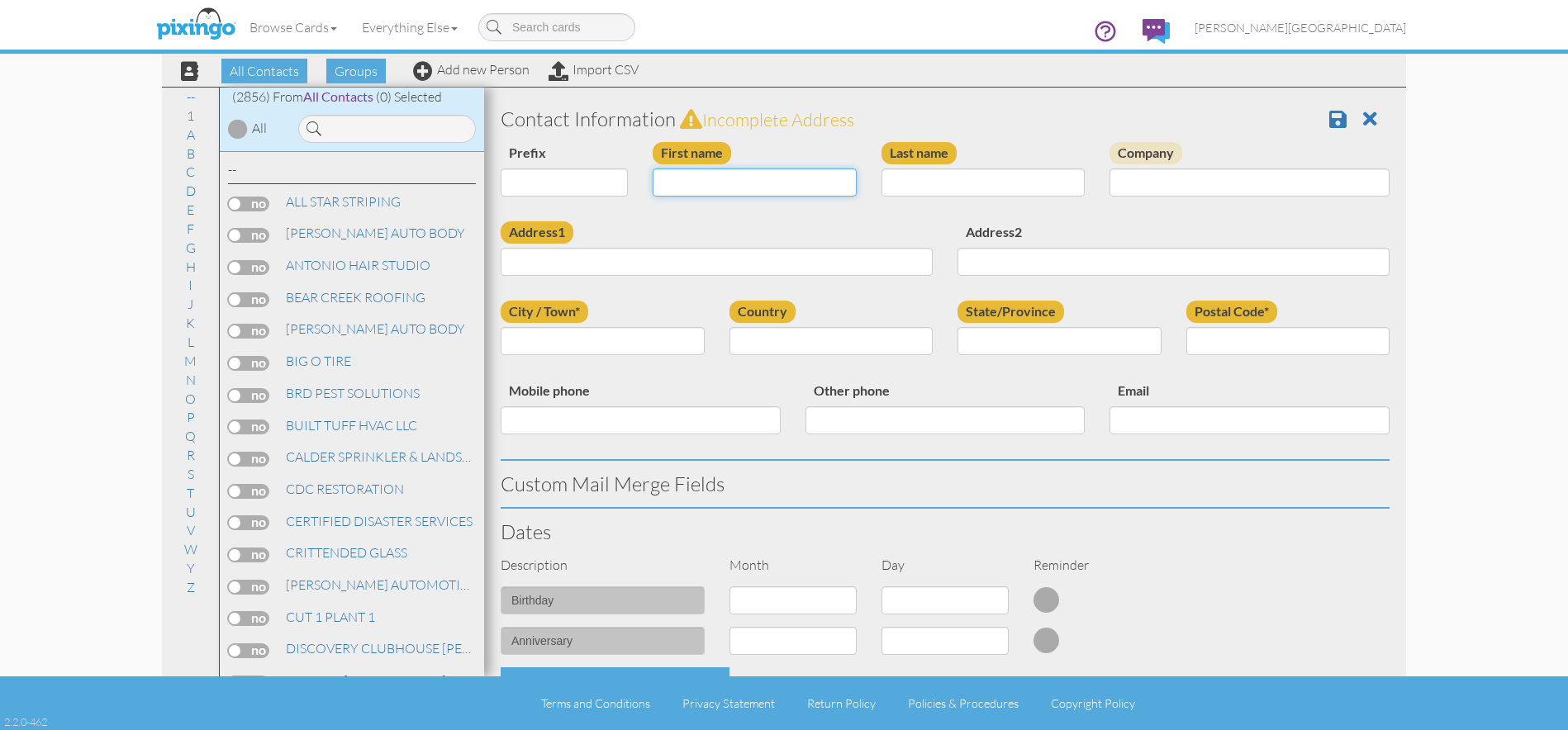
click at [719, 180] on input "First name" at bounding box center [754, 182] width 204 height 28
type input "[PERSON_NAME]"
type input "ERCENBRACK"
click at [629, 255] on input "Address1" at bounding box center [716, 262] width 432 height 28
type input "4422 S 100 W"
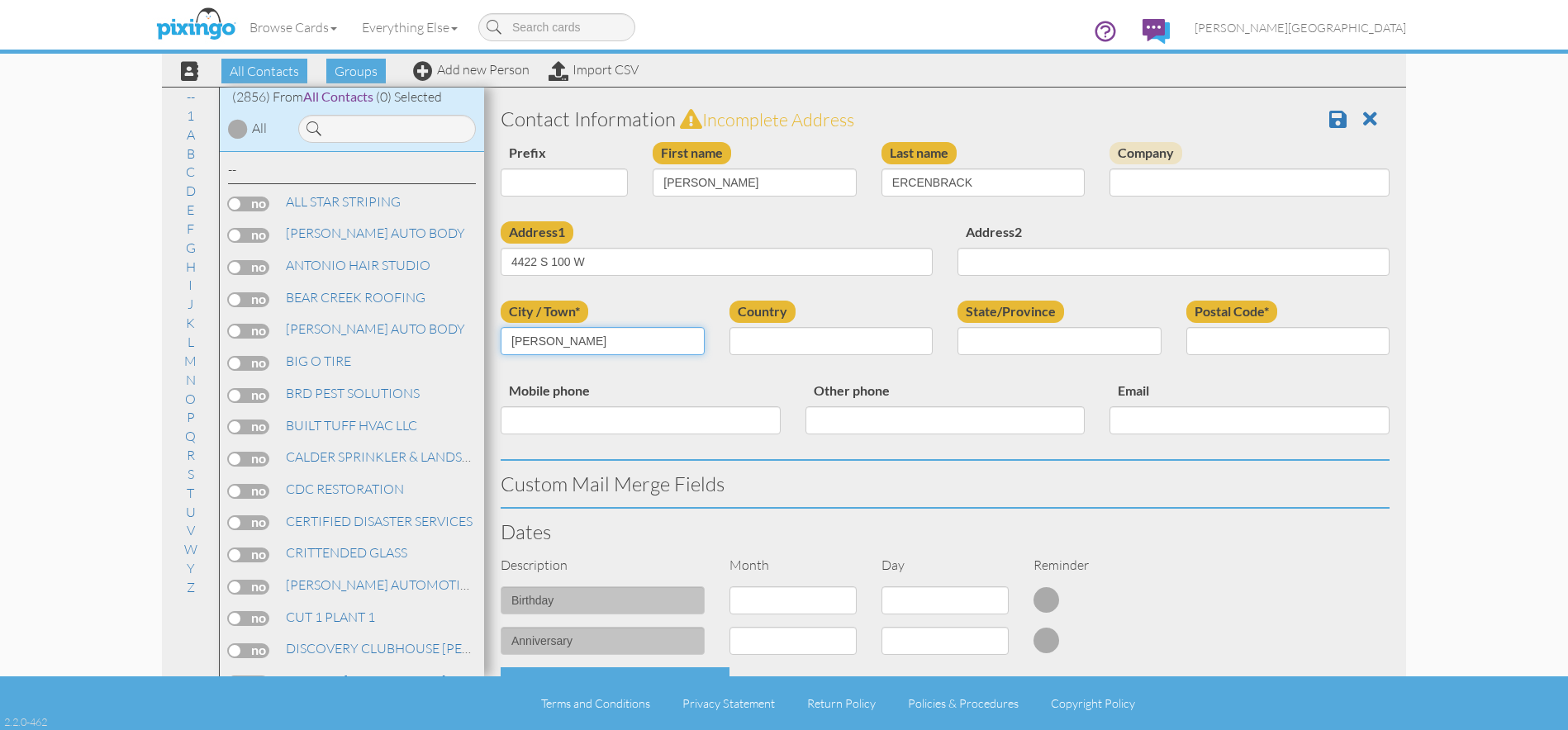
type input "[PERSON_NAME]"
select select "object:8778"
select select "object:9077"
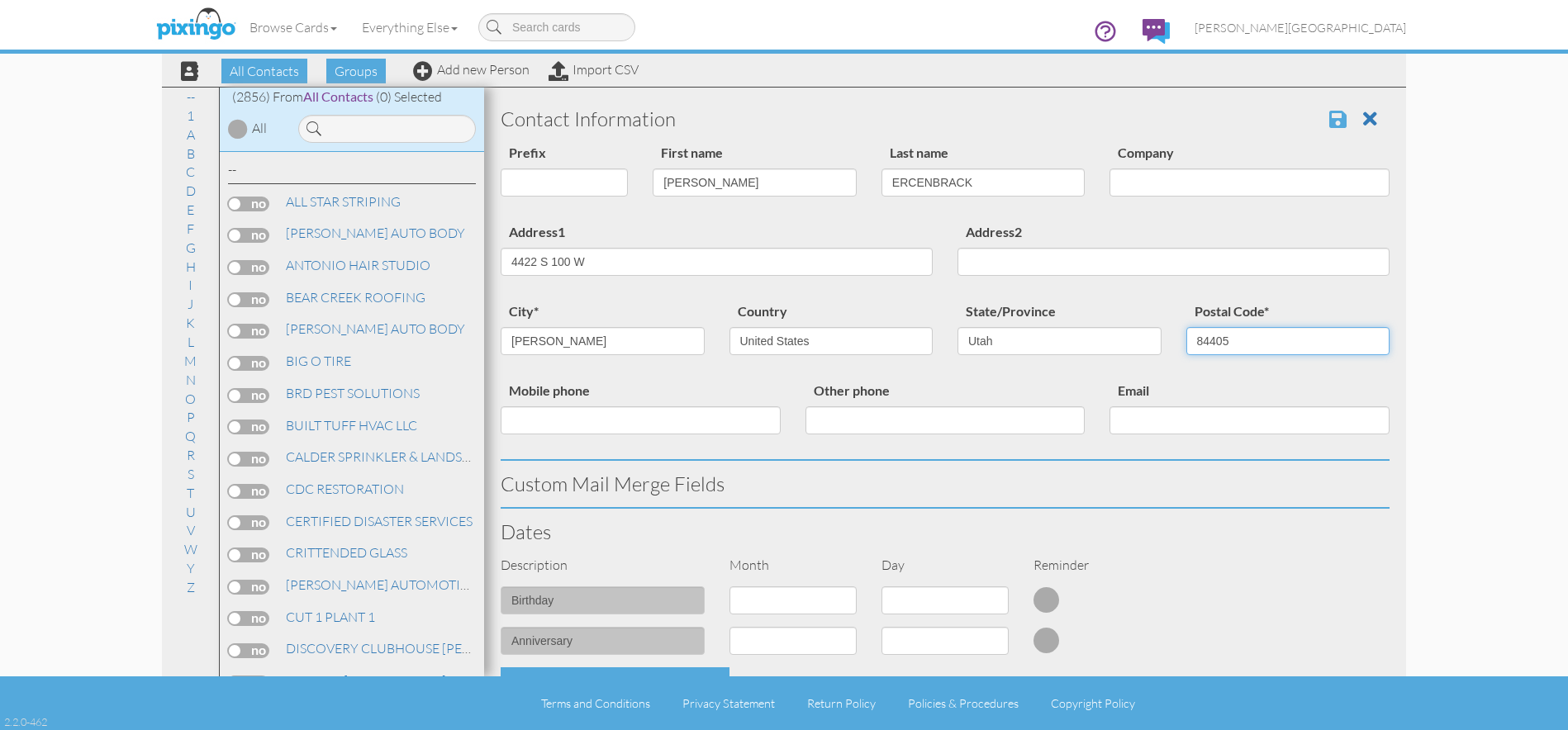
type input "84405"
click at [1329, 115] on span at bounding box center [1338, 119] width 18 height 20
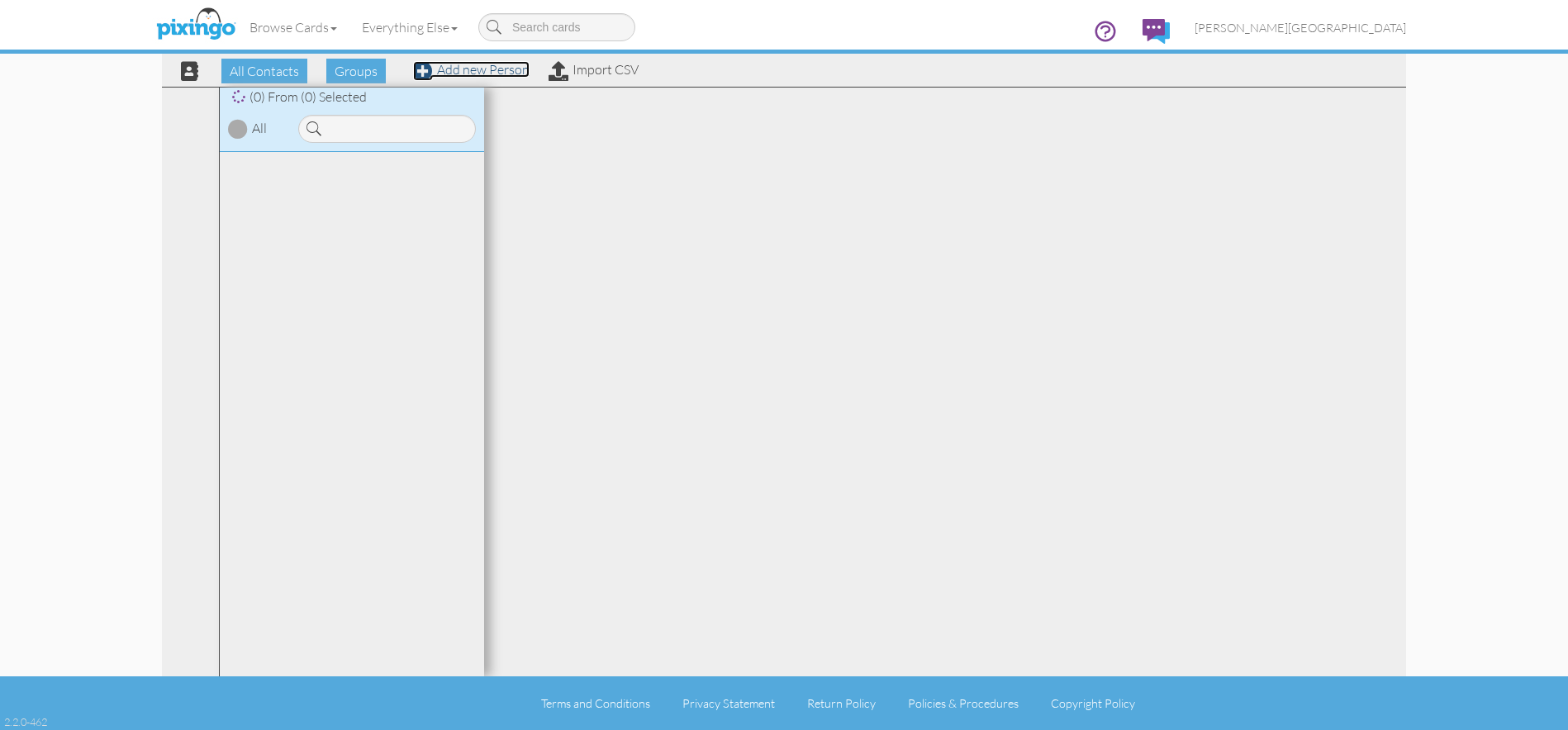
click at [476, 70] on link "Add new Person" at bounding box center [470, 69] width 116 height 17
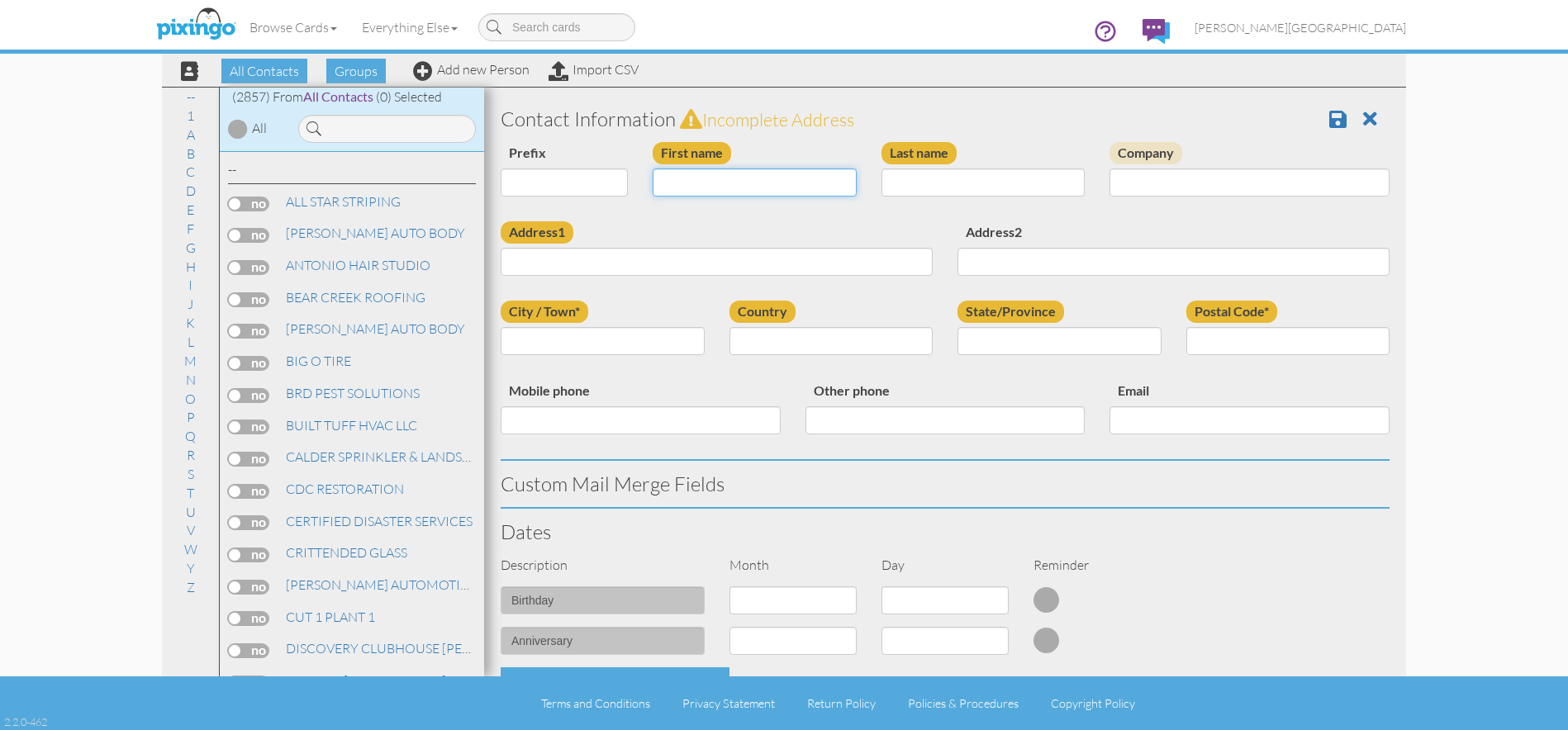
click at [719, 185] on input "First name" at bounding box center [754, 182] width 204 height 28
type input "[PERSON_NAME]"
click at [746, 272] on input "Address1" at bounding box center [716, 262] width 432 height 28
click at [746, 272] on input "873 E 1025 s" at bounding box center [716, 262] width 432 height 28
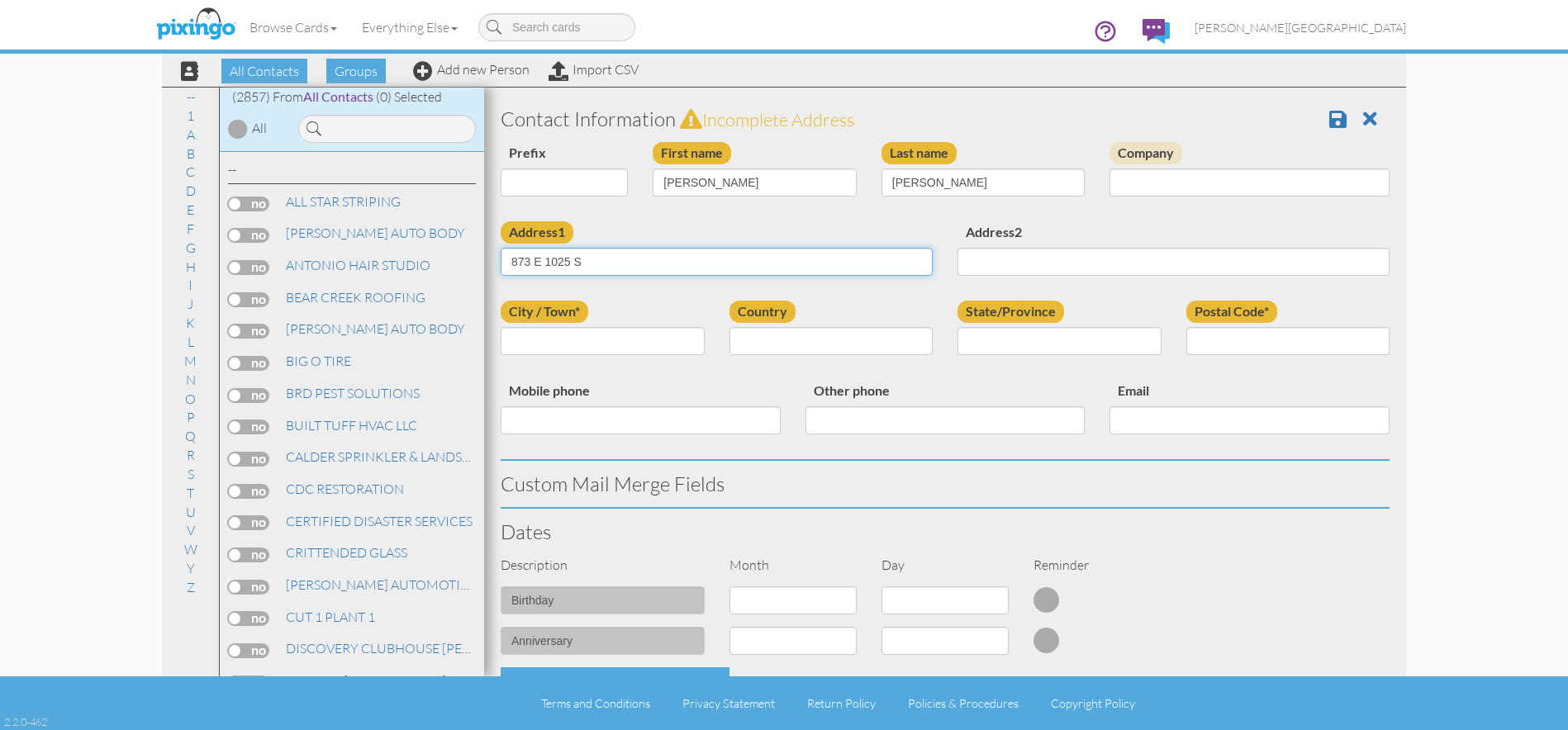
type input "873 E 1025 S"
type input "[PERSON_NAME]"
select select "object:8768"
select select "object:9067"
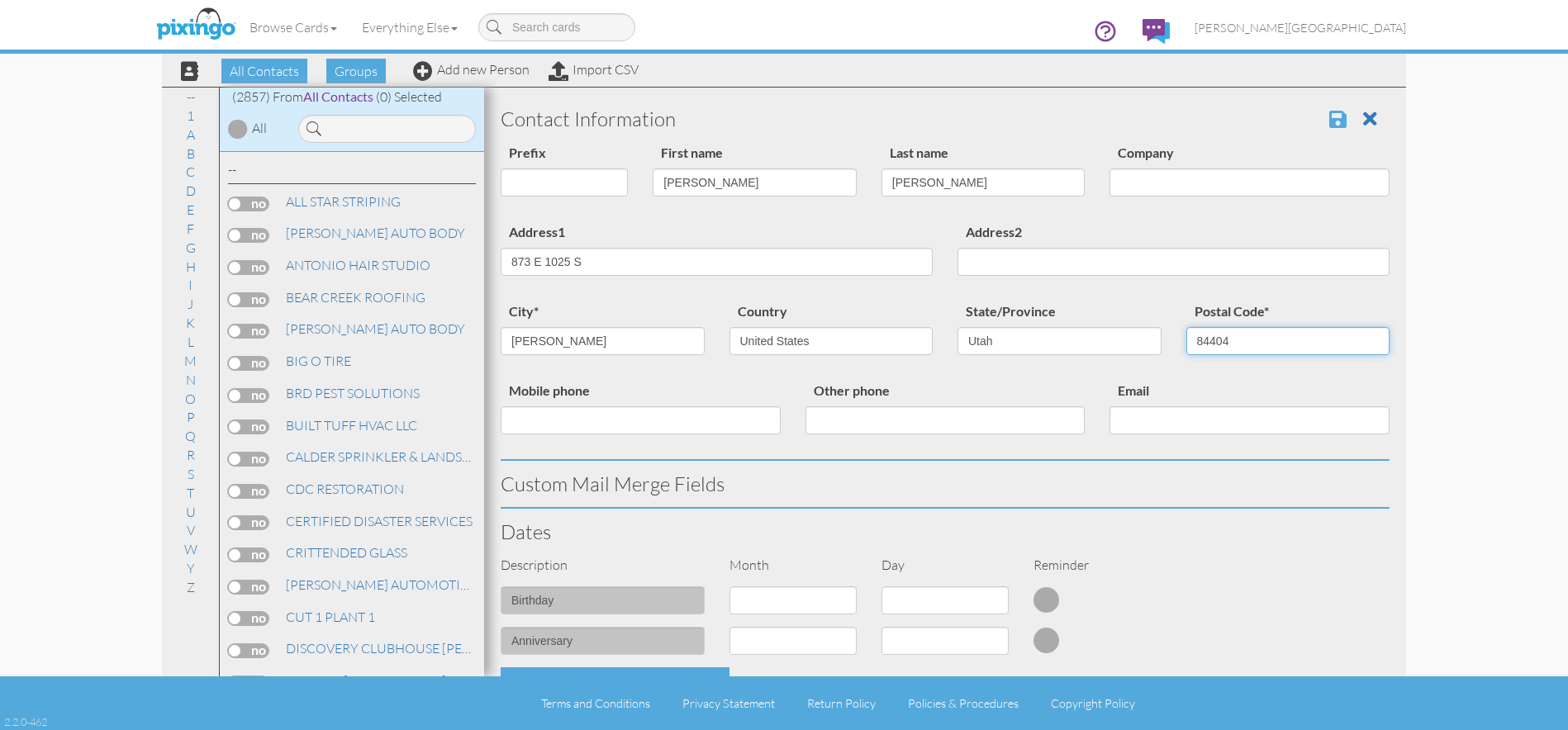
type input "84404"
click at [1329, 120] on span at bounding box center [1338, 119] width 18 height 20
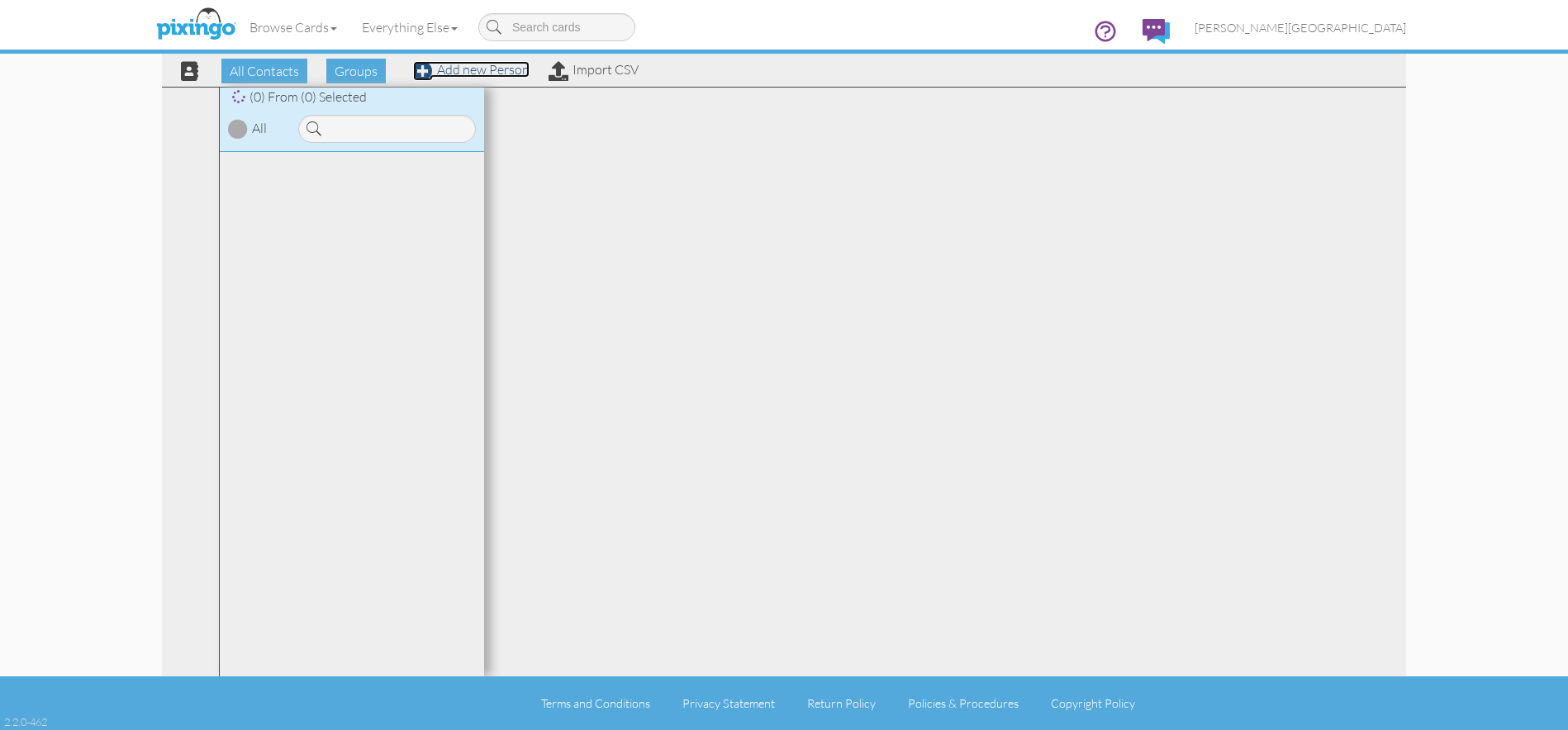
click at [503, 67] on link "Add new Person" at bounding box center [470, 69] width 116 height 17
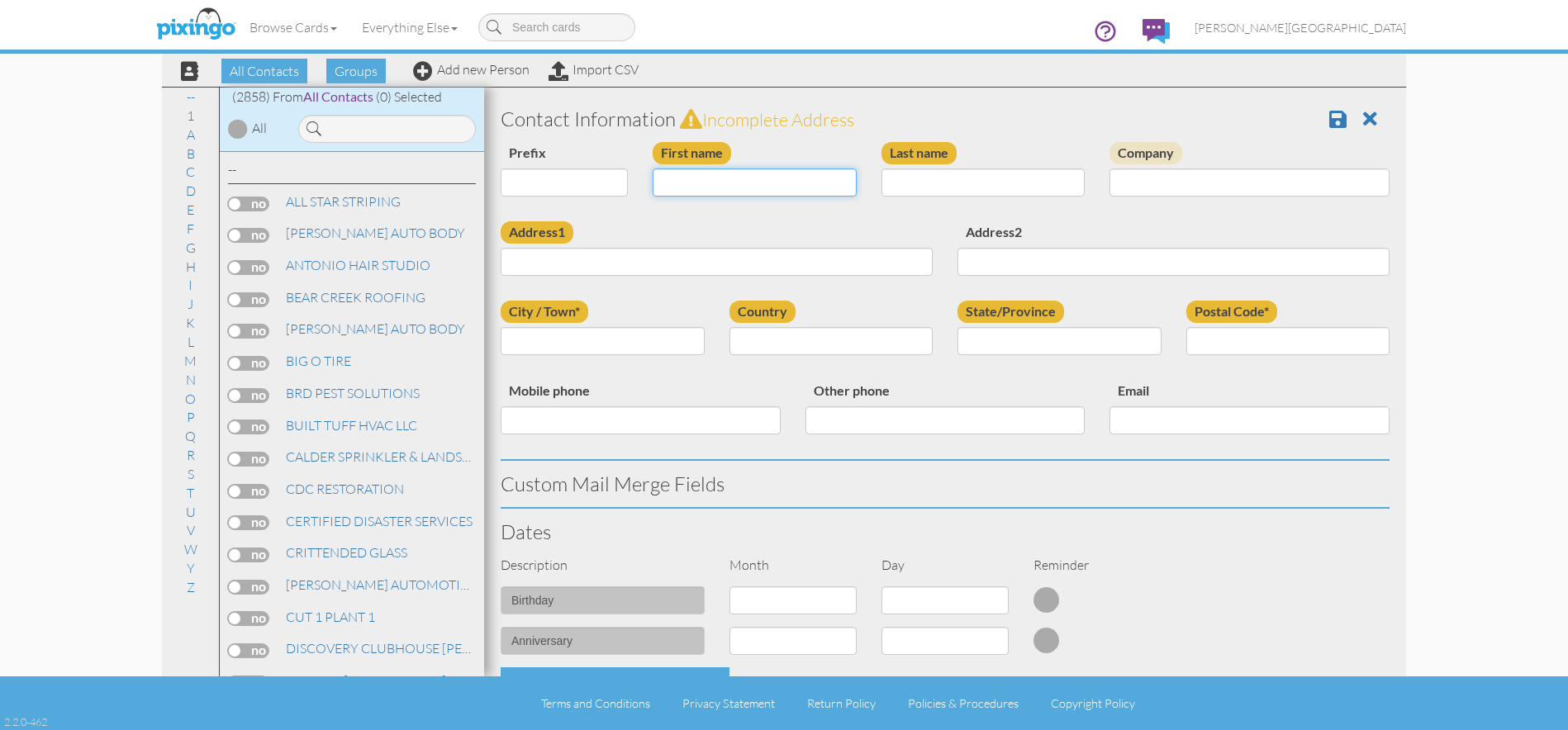
click at [715, 182] on input "First name" at bounding box center [754, 182] width 204 height 28
type input "[PERSON_NAME]"
type input "1834 N 300 E"
type input "UNIT# 65"
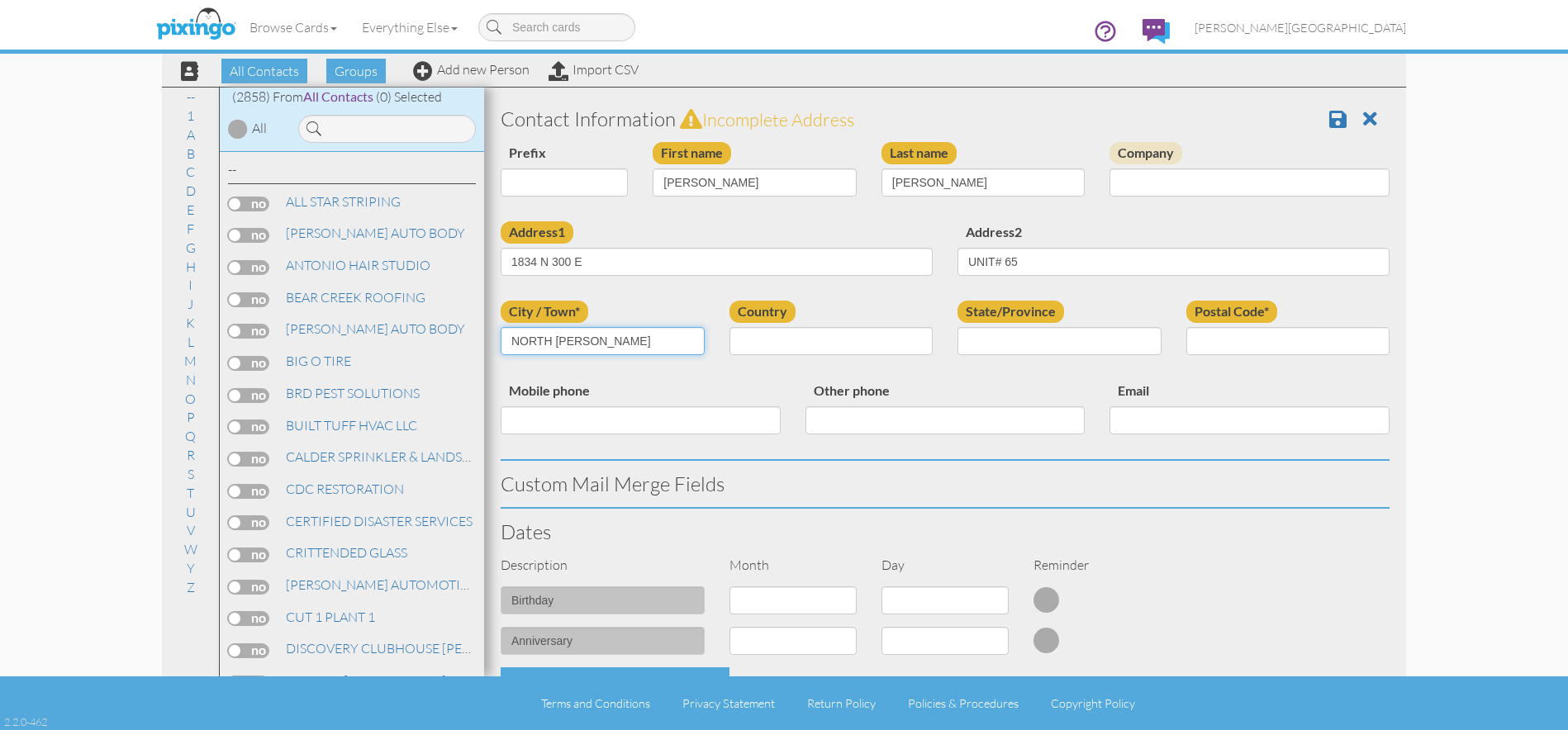
type input "NORTH OGDEN"
select select "object:8771"
select select "object:9070"
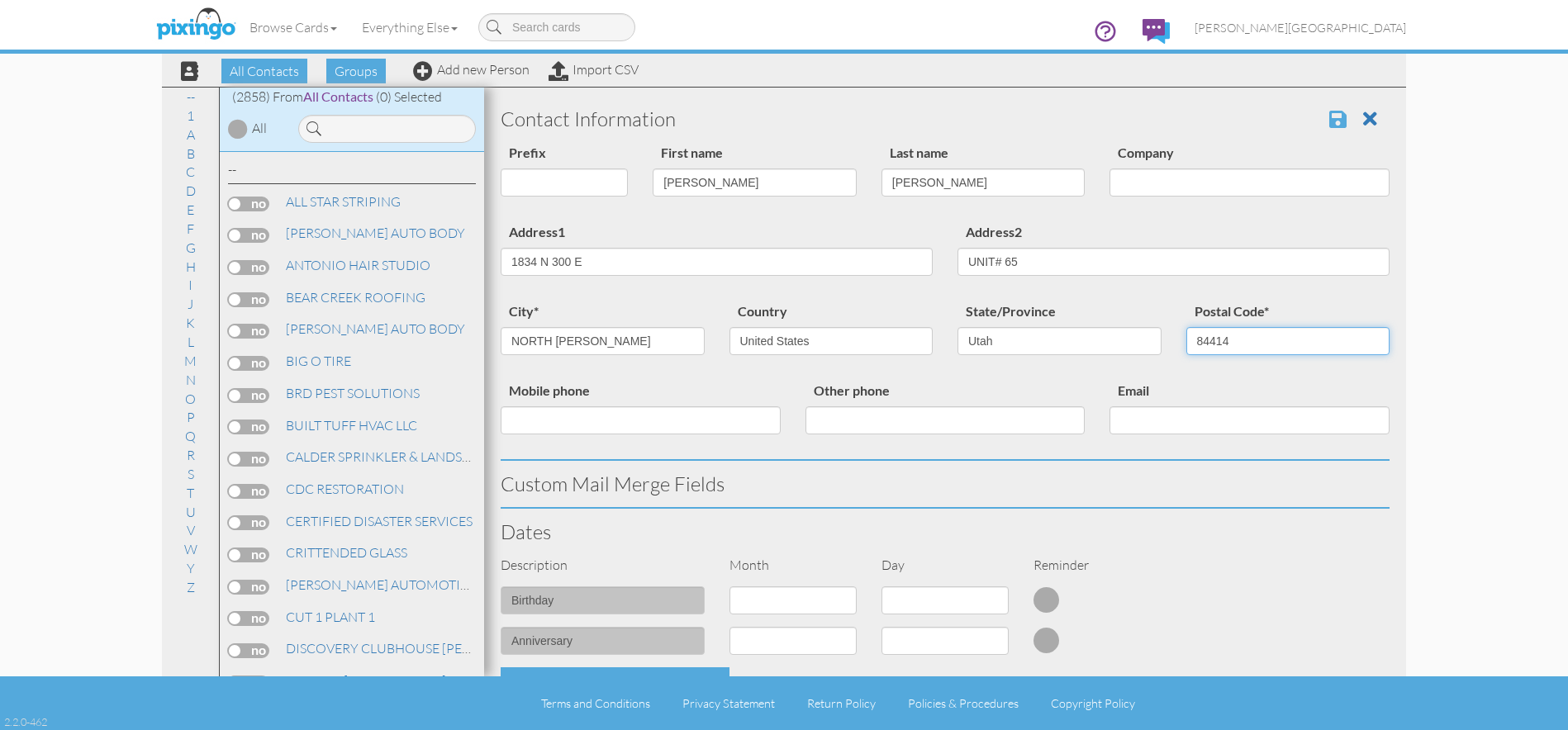
type input "84414"
click at [1329, 121] on span at bounding box center [1338, 119] width 18 height 20
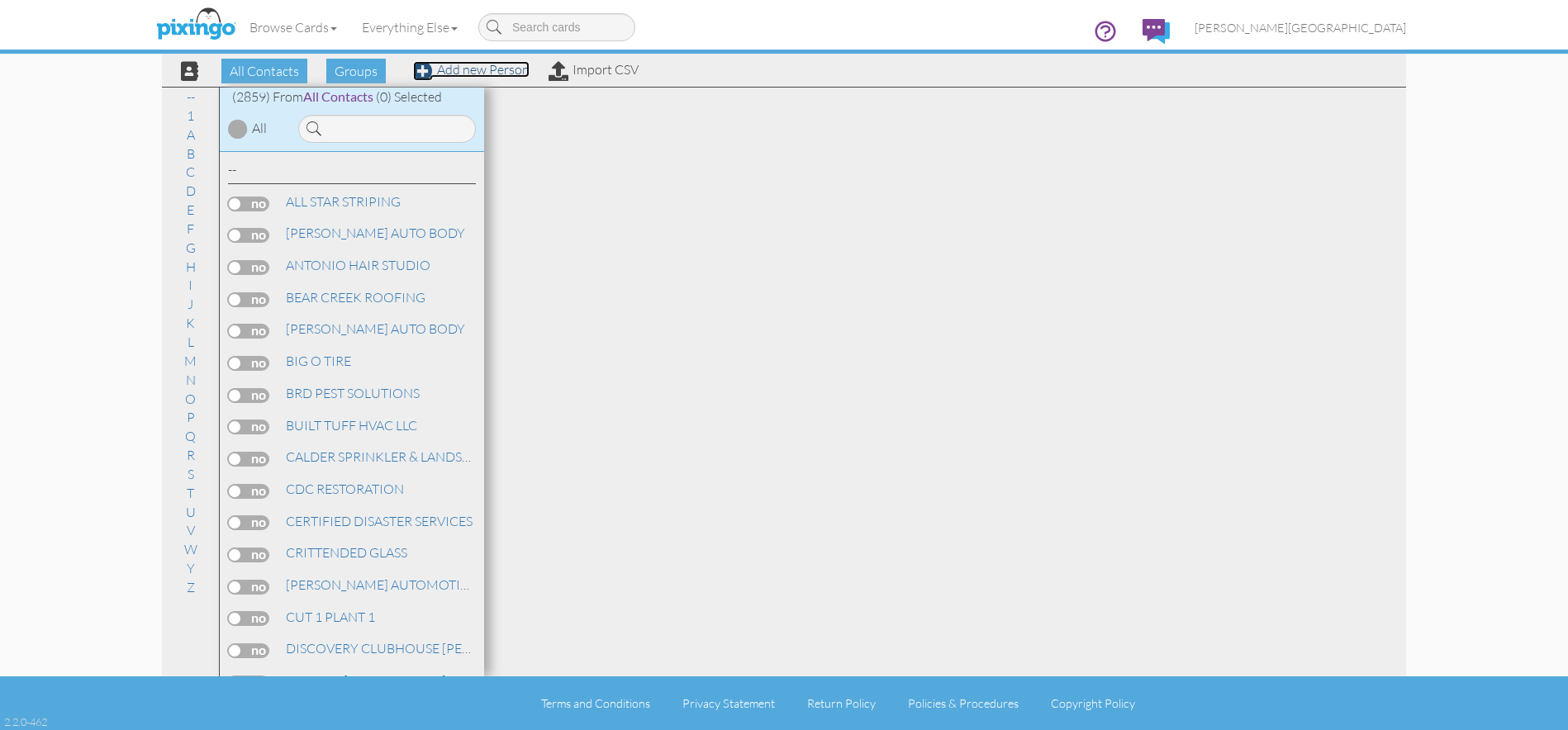
click at [492, 68] on link "Add new Person" at bounding box center [470, 69] width 116 height 17
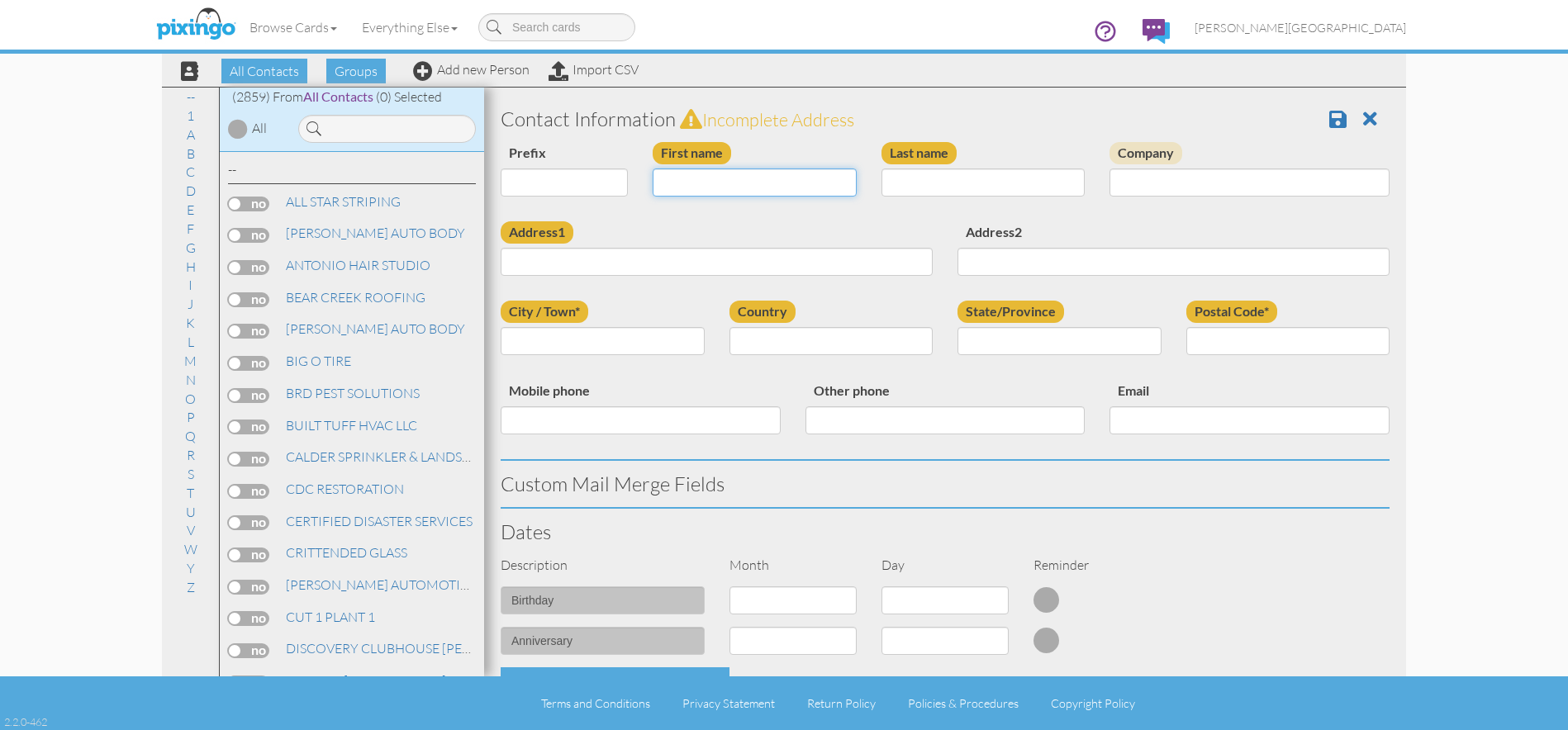
click at [795, 182] on input "First name" at bounding box center [754, 182] width 204 height 28
type input "[PERSON_NAME]"
click at [915, 181] on input "PENDIELD" at bounding box center [983, 182] width 204 height 28
type input "PENFIELD"
click at [848, 258] on input "Address1" at bounding box center [716, 262] width 432 height 28
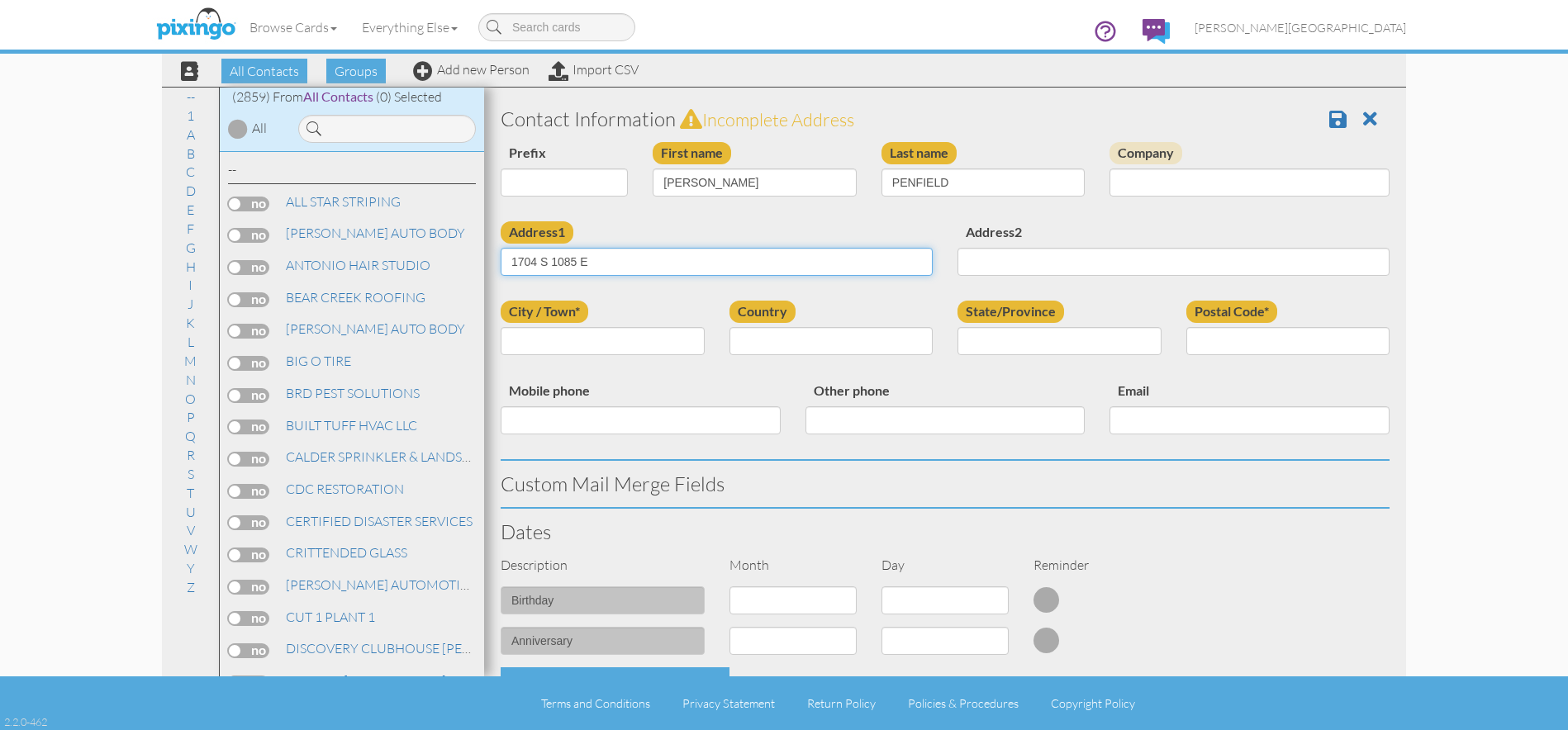
type input "1704 S 1085 E"
type input "OGDEN"
select select "object:8774"
select select "object:9073"
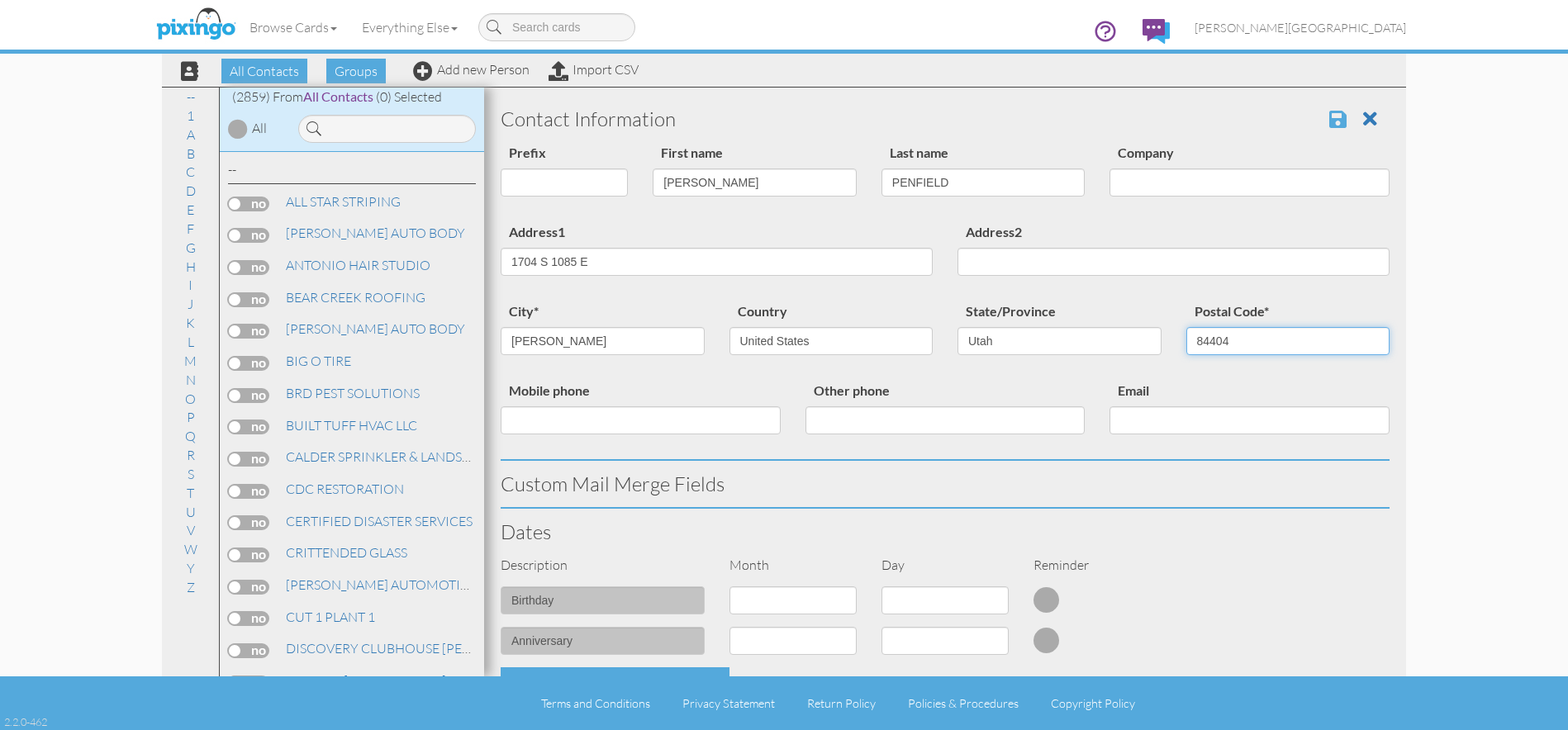
type input "84404"
click at [1329, 117] on span at bounding box center [1338, 119] width 18 height 20
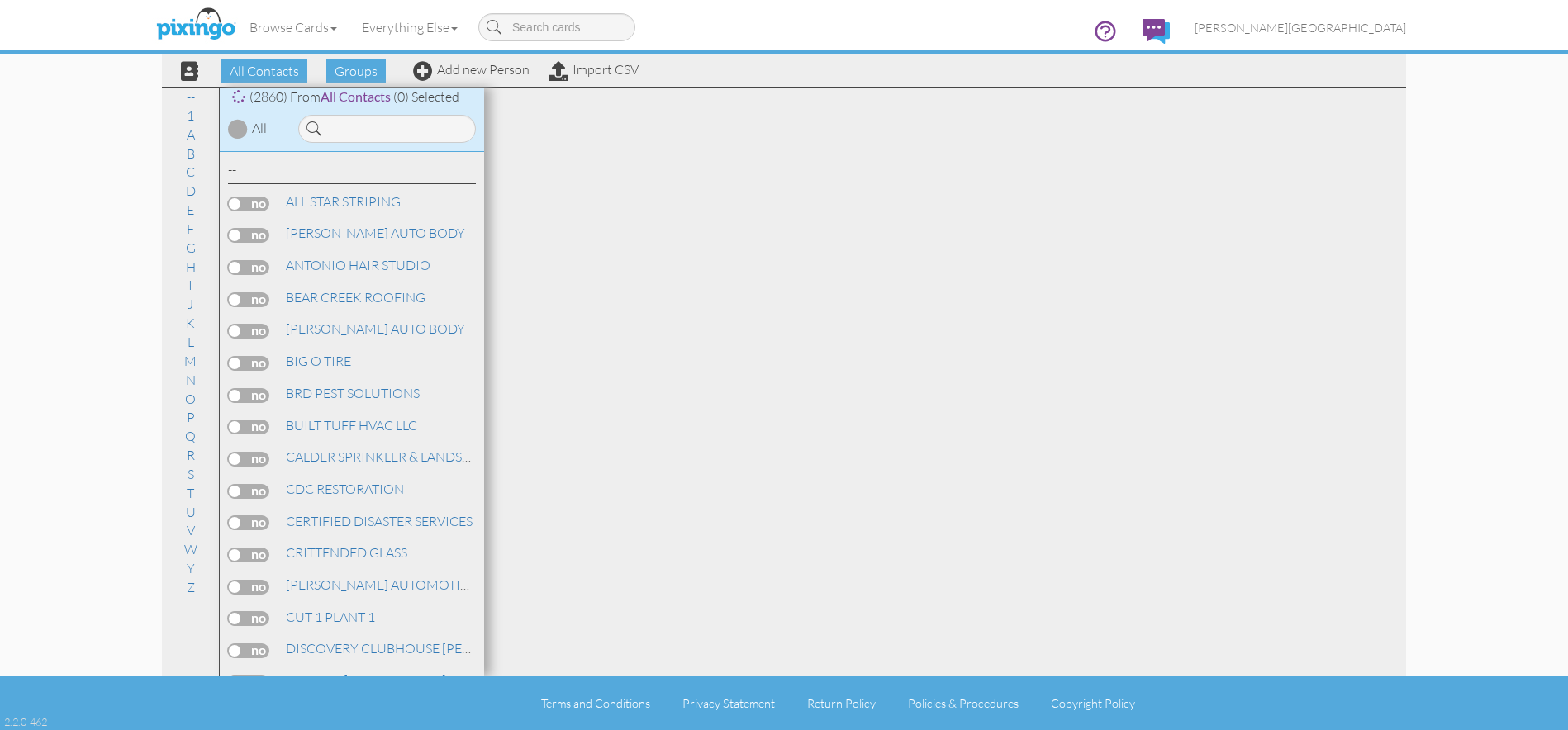
click at [468, 82] on div "All Contacts Groups Add new Person Import CSV" at bounding box center [403, 71] width 478 height 29
click at [470, 71] on link "Add new Person" at bounding box center [470, 69] width 116 height 17
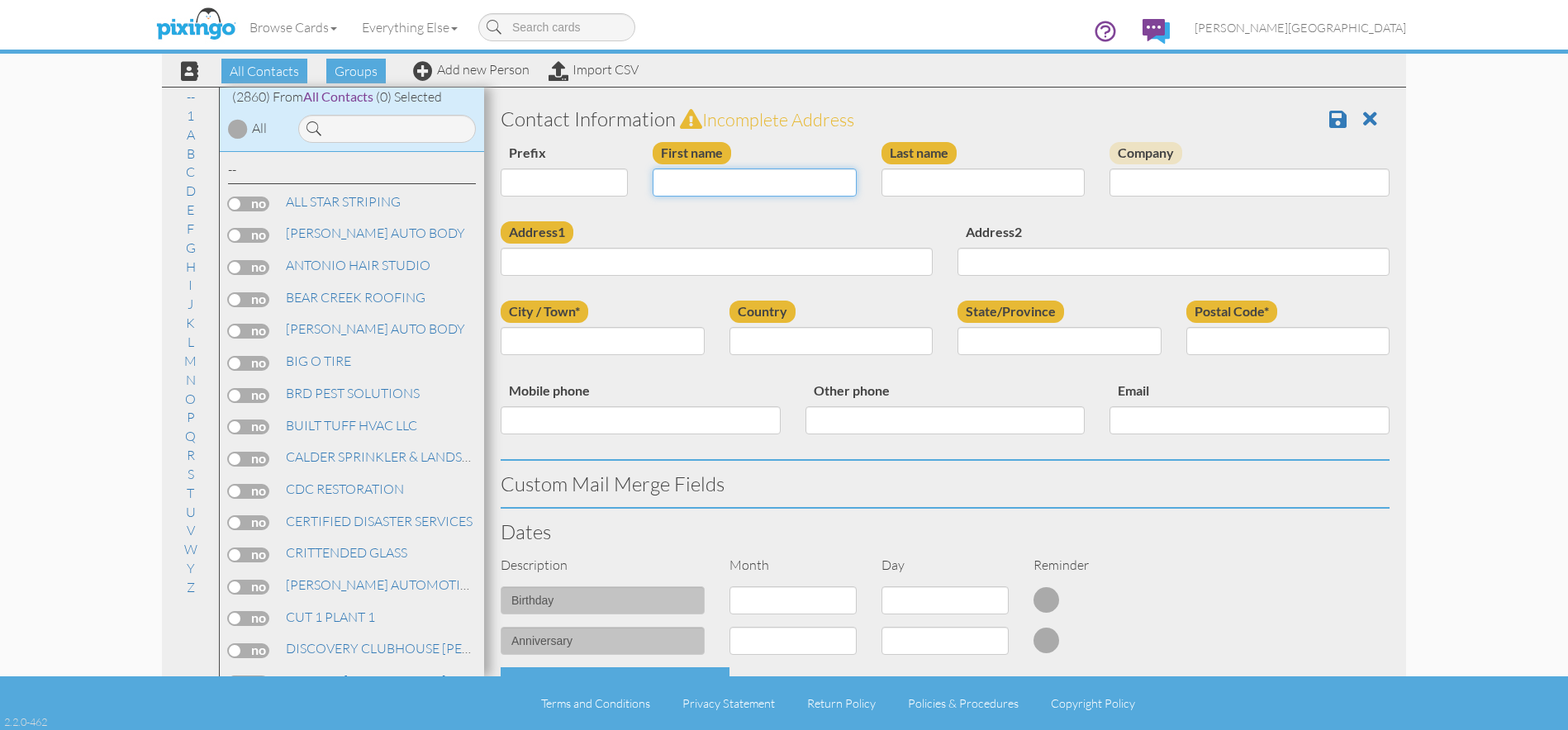
click at [701, 182] on input "First name" at bounding box center [754, 182] width 204 height 28
type input "[PERSON_NAME] & [PERSON_NAME]"
type input "PALETZKI"
type input "874 CAHOON CIRCLE"
type input "[PERSON_NAME]"
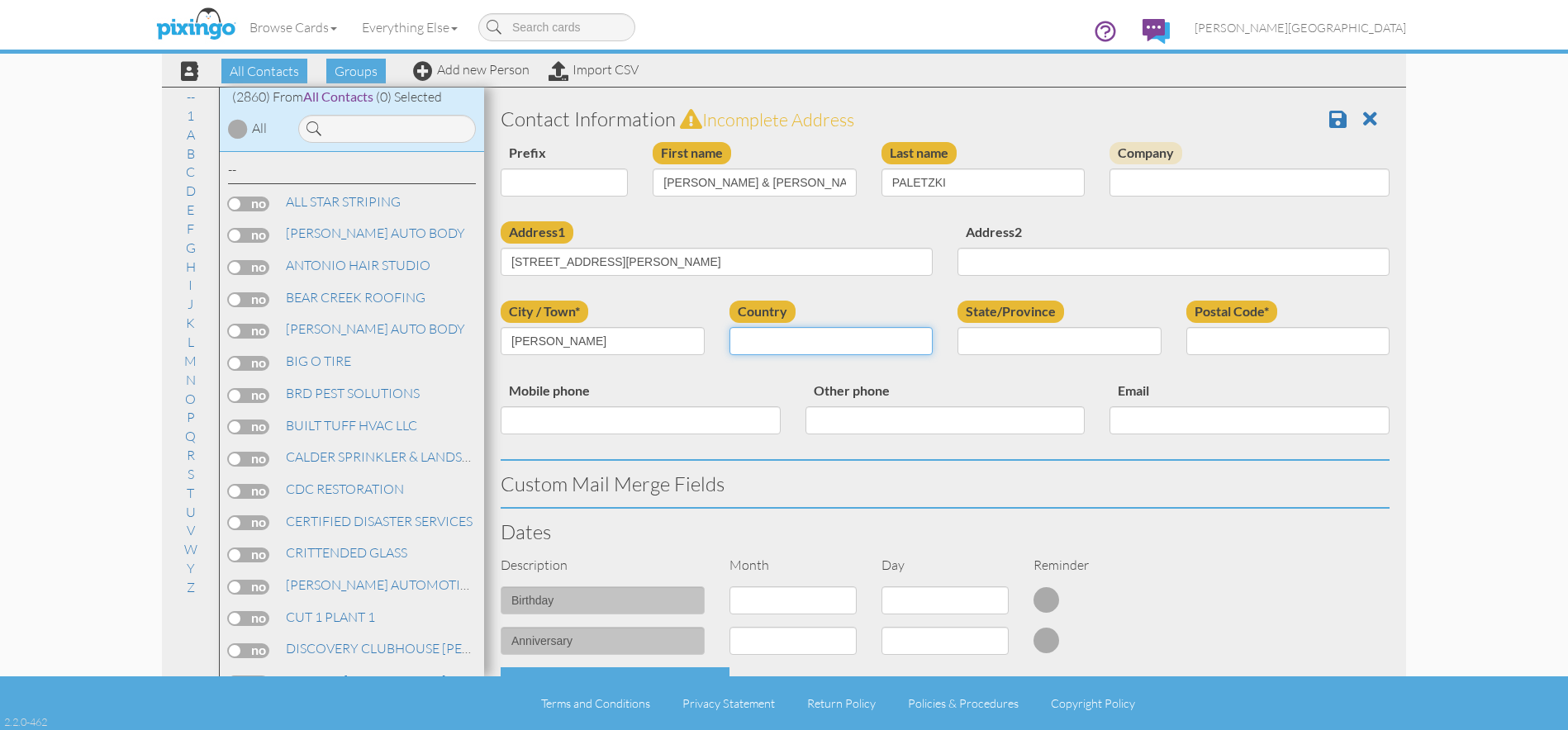
select select "object:8777"
select select "object:9076"
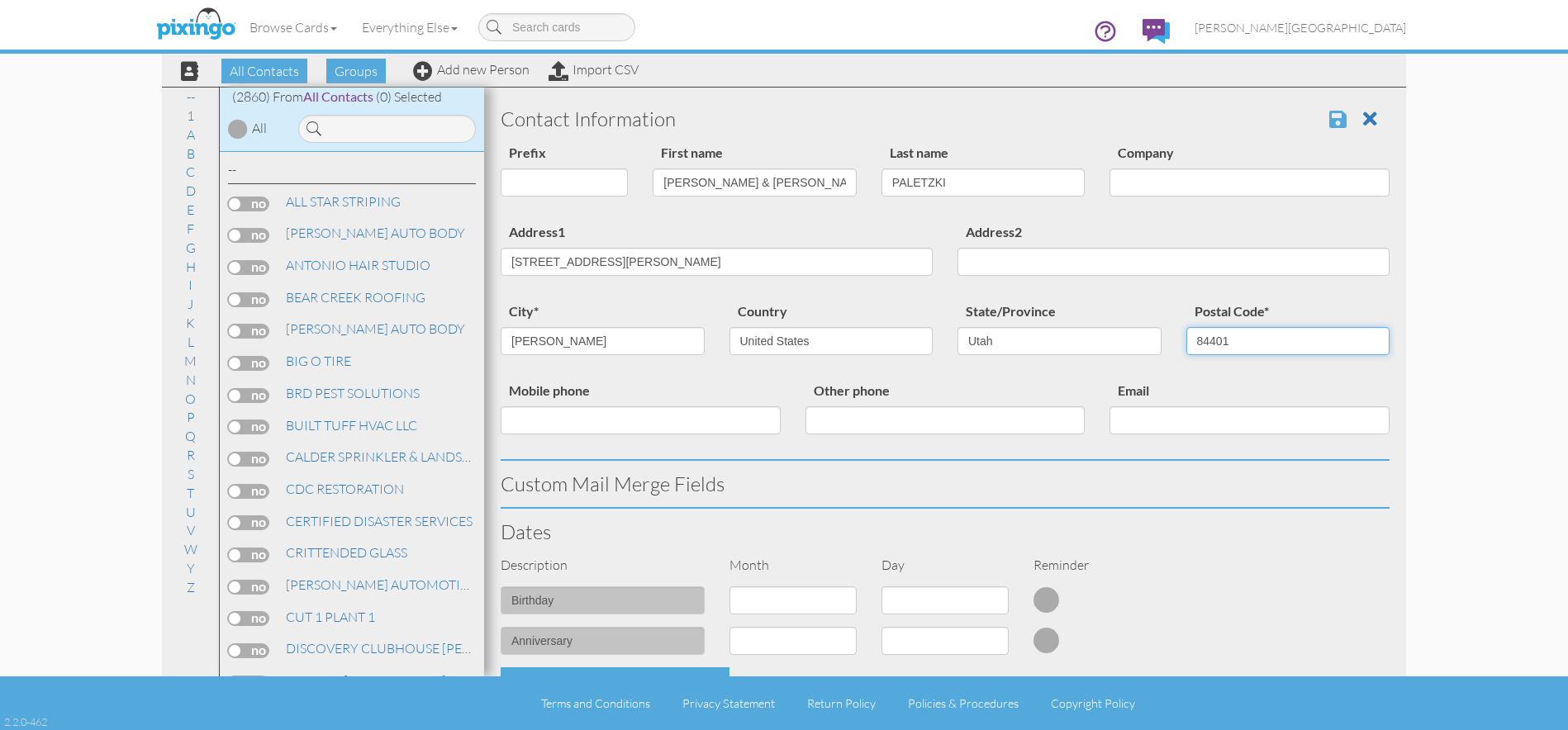
type input "84401"
click at [1330, 119] on span at bounding box center [1338, 119] width 18 height 20
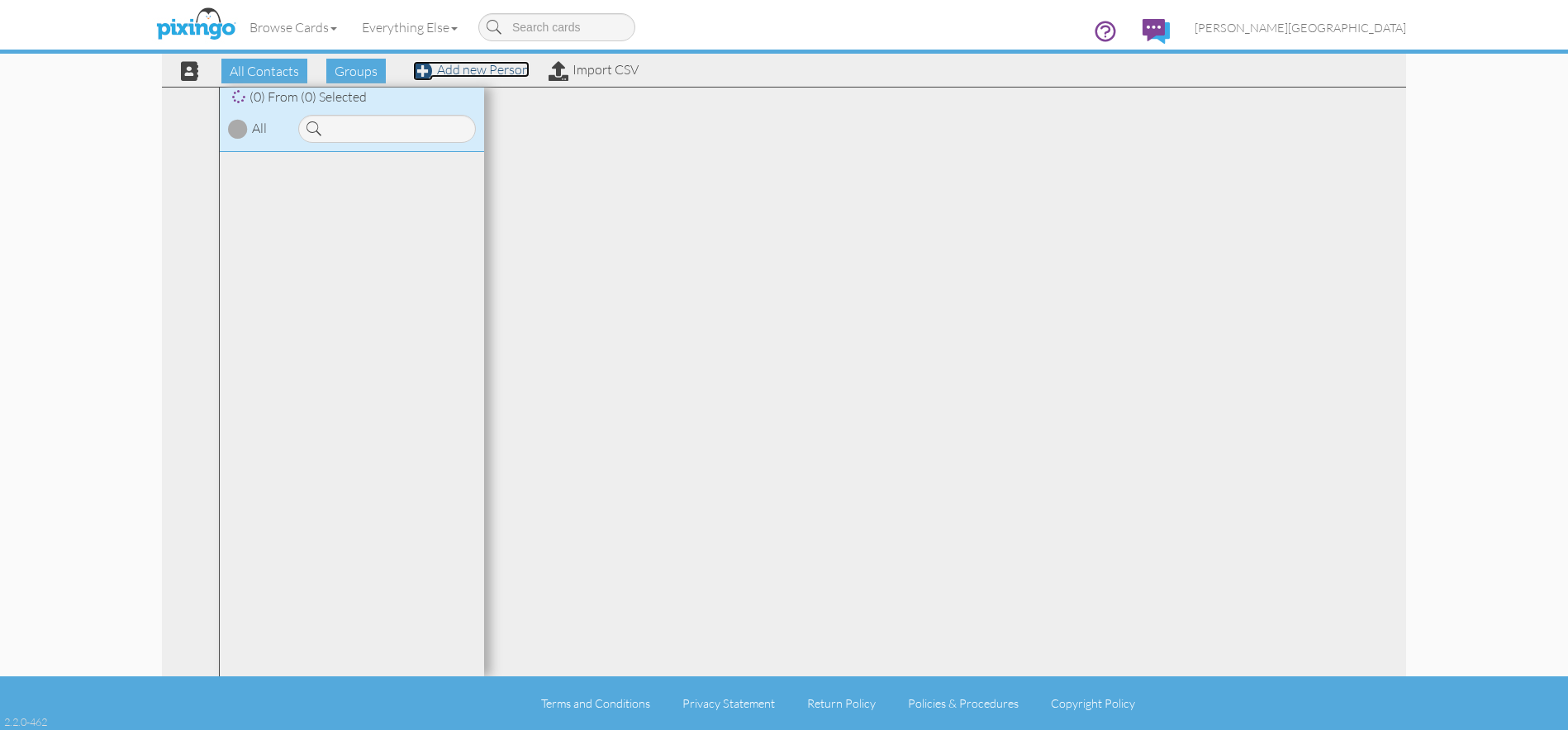
click at [496, 69] on link "Add new Person" at bounding box center [470, 69] width 116 height 17
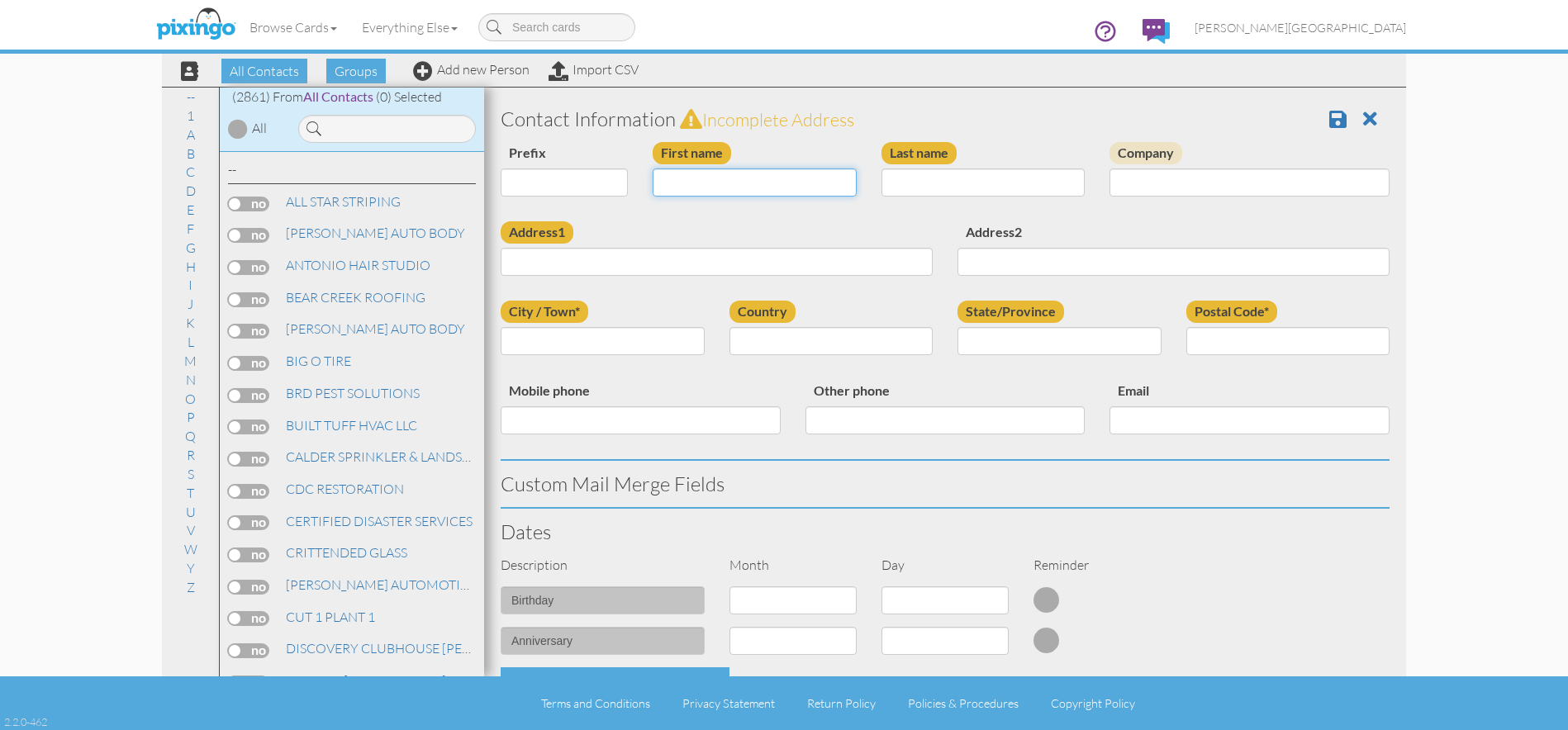
click at [754, 185] on input "First name" at bounding box center [754, 182] width 204 height 28
type input "[PERSON_NAME]"
type input "MAIN"
type input "767 E 2000 S"
type input "BOUNTIFUL"
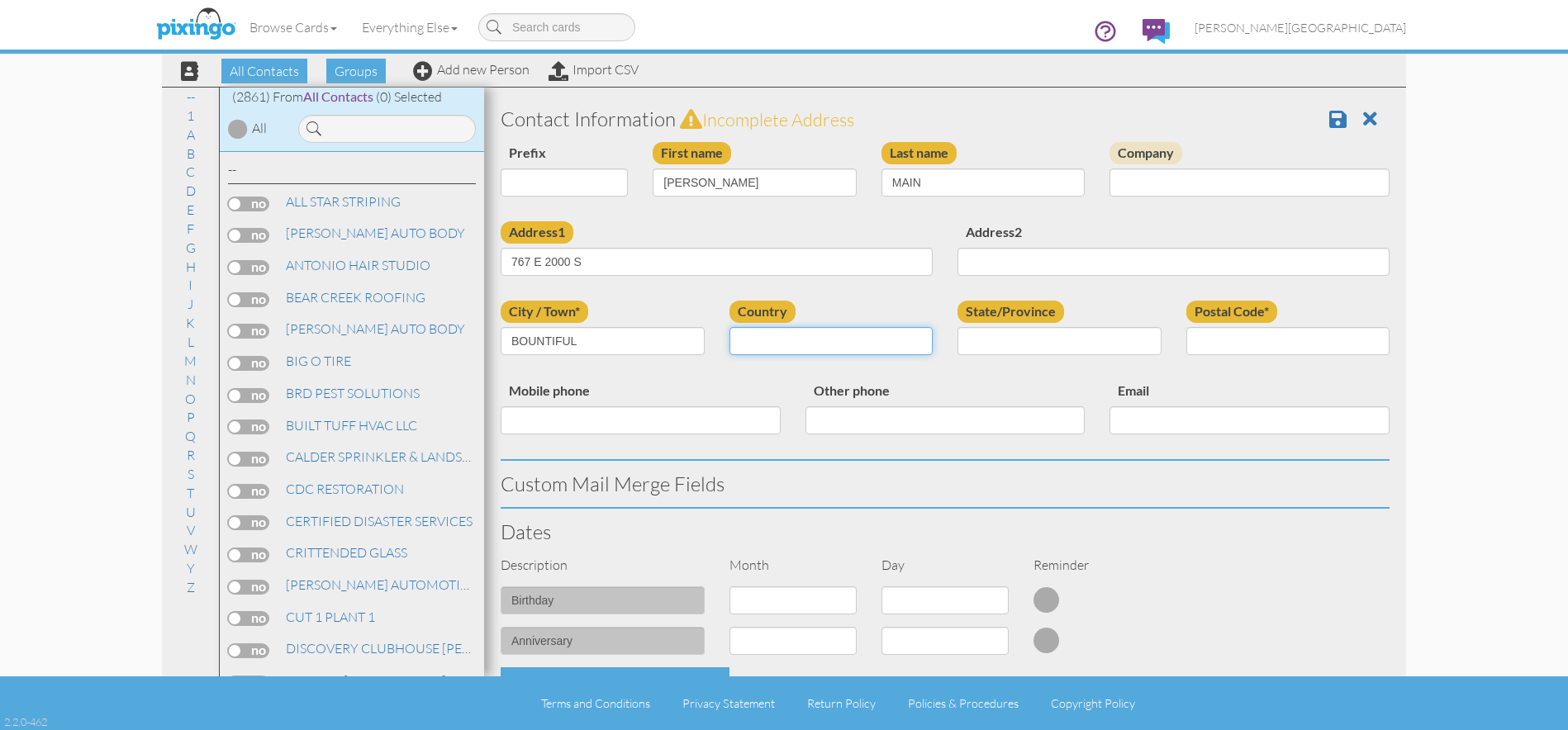
select select "object:8780"
select select "object:9079"
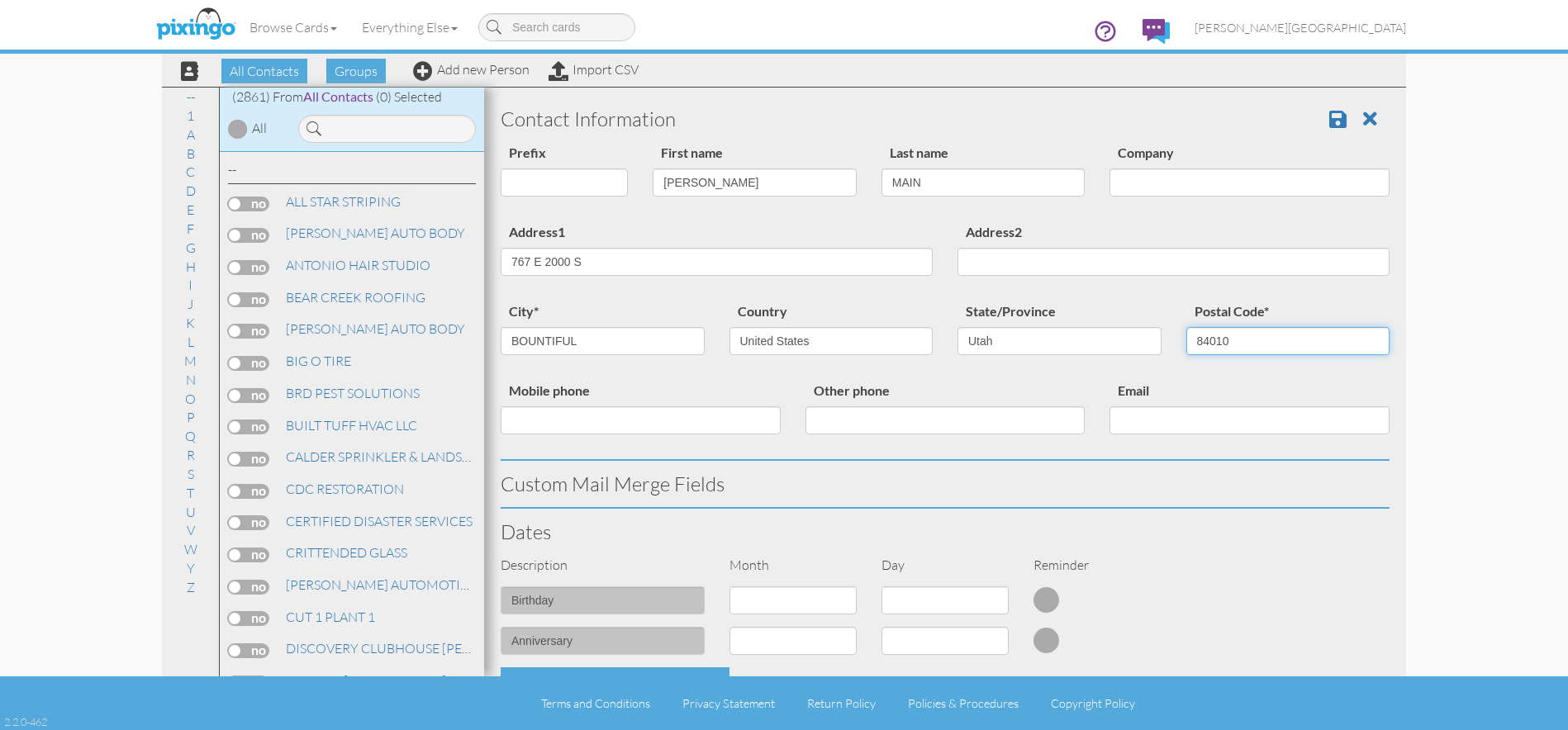
type input "84010"
click at [1329, 122] on span at bounding box center [1338, 119] width 18 height 20
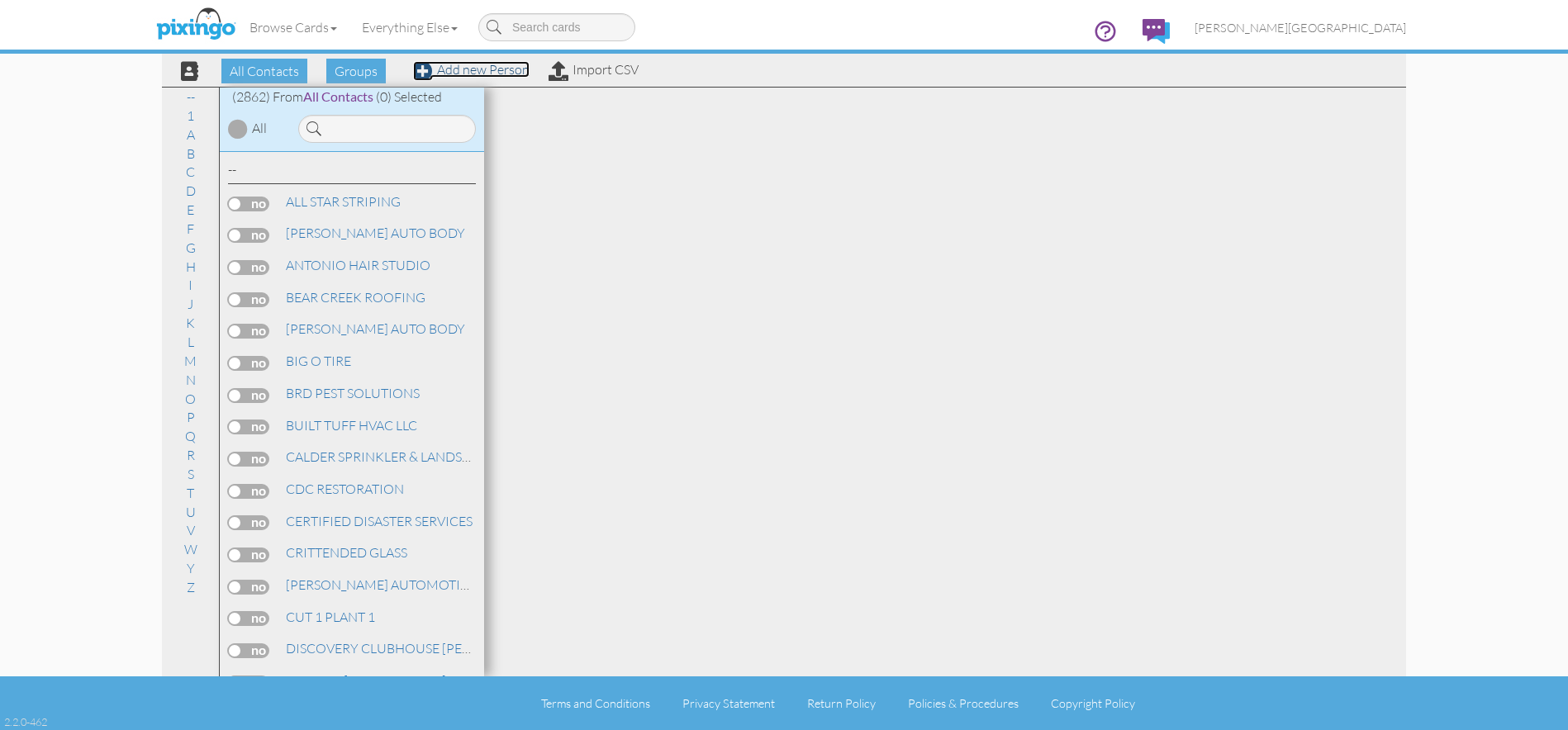
click at [504, 66] on link "Add new Person" at bounding box center [470, 69] width 116 height 17
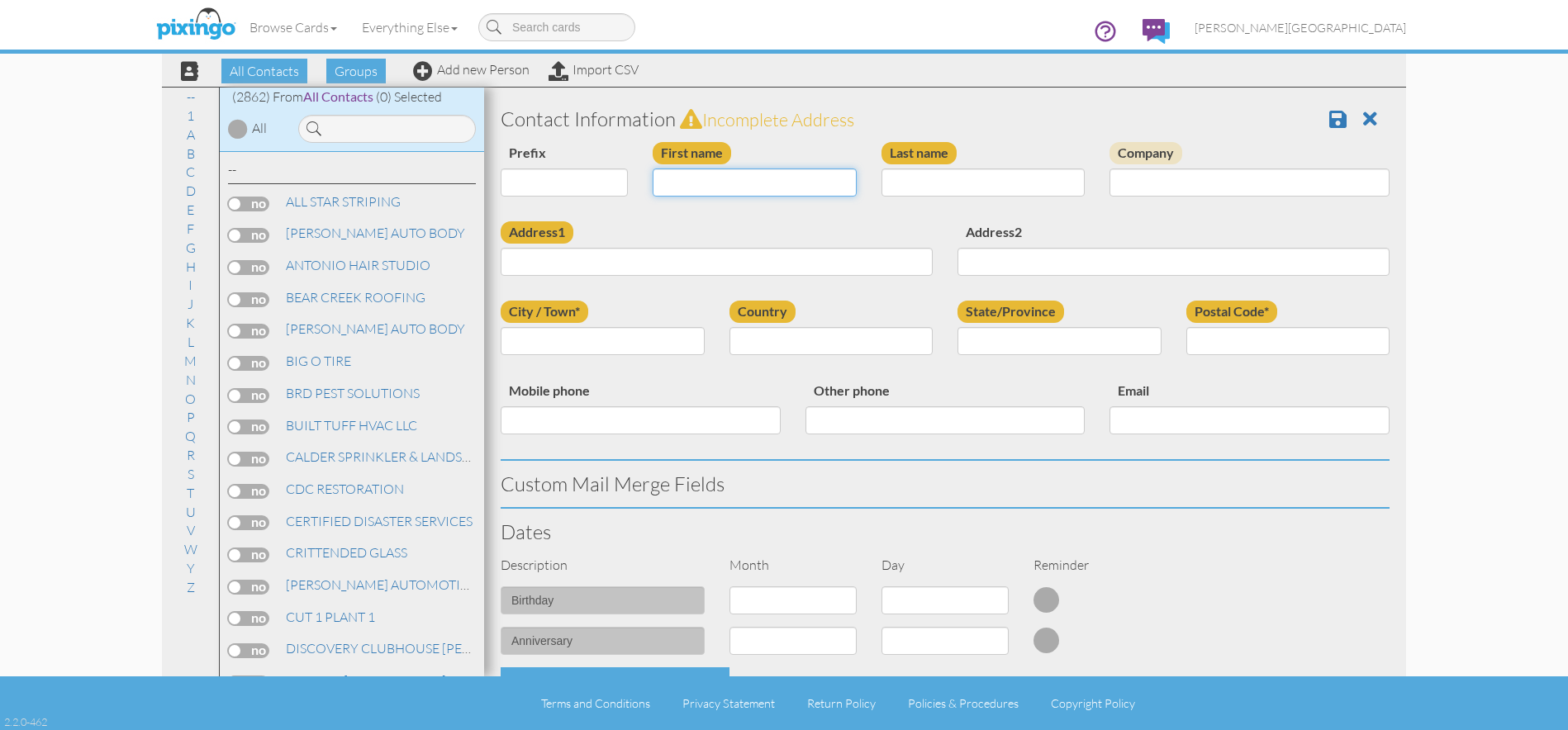
click at [745, 174] on input "First name" at bounding box center [754, 182] width 204 height 28
type input "[PERSON_NAME]"
drag, startPoint x: 616, startPoint y: 254, endPoint x: 670, endPoint y: 279, distance: 59.5
click at [620, 256] on input "[STREET_ADDRESS]" at bounding box center [716, 262] width 432 height 28
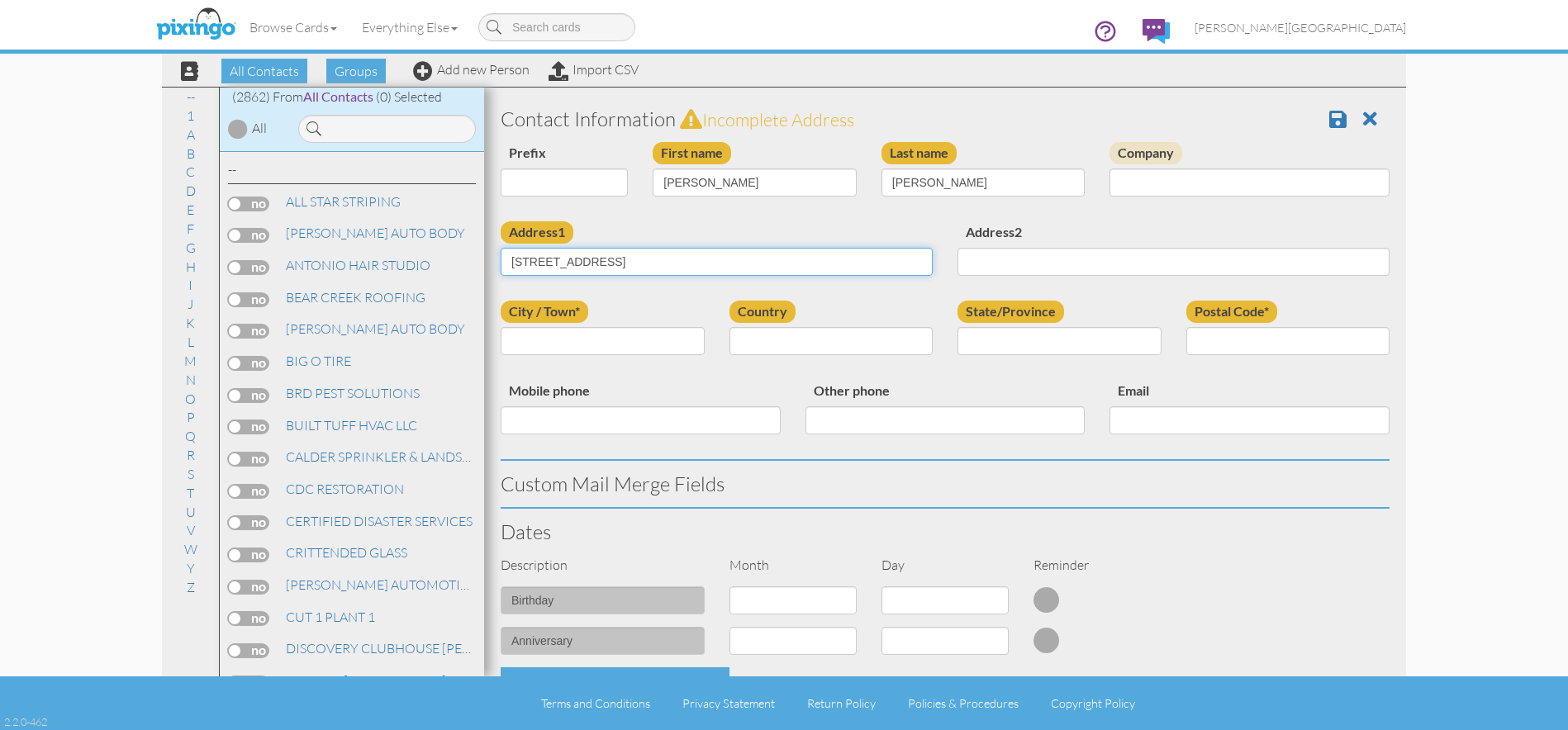
type input "[STREET_ADDRESS]"
type input "[GEOGRAPHIC_DATA]"
select select "object:8783"
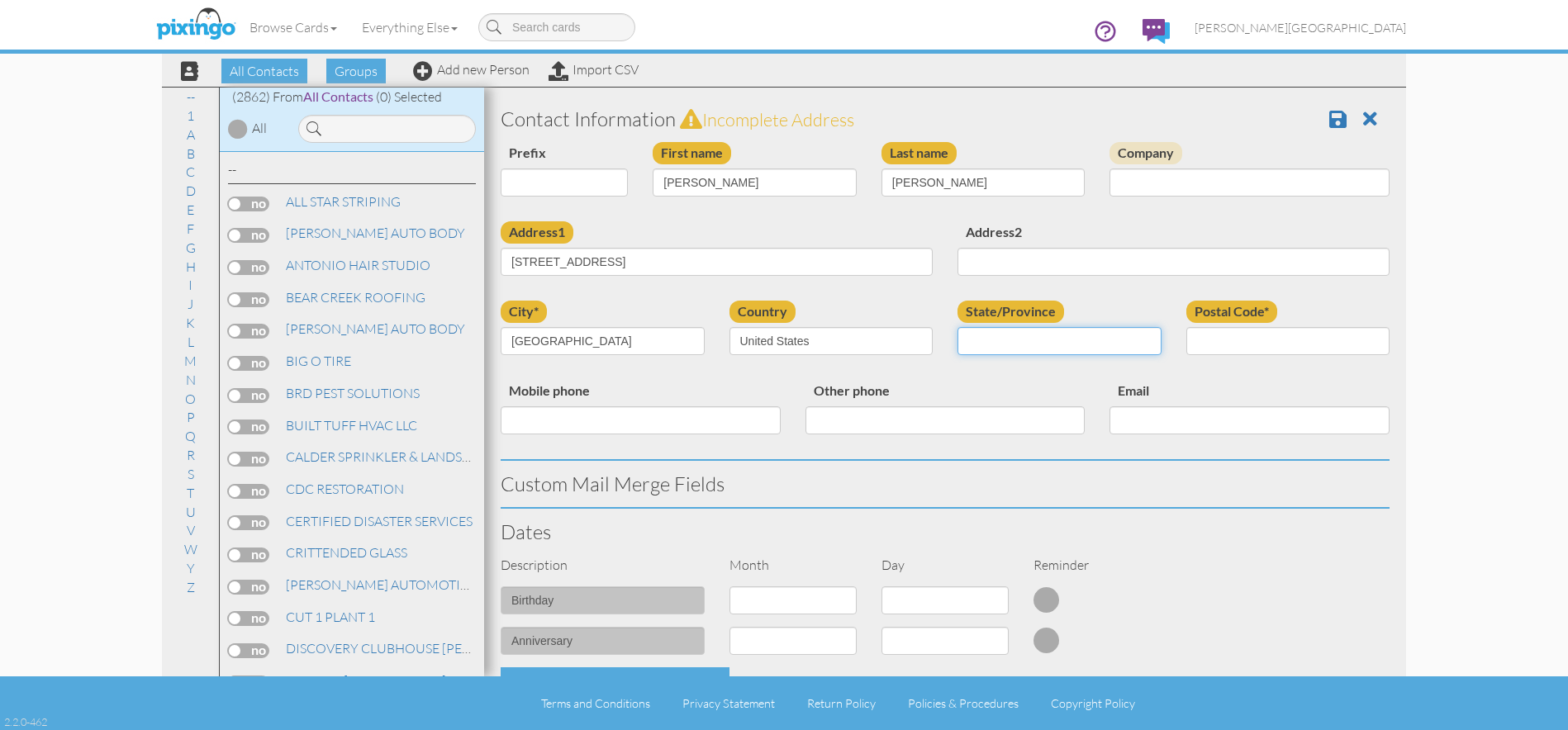
select select "object:9082"
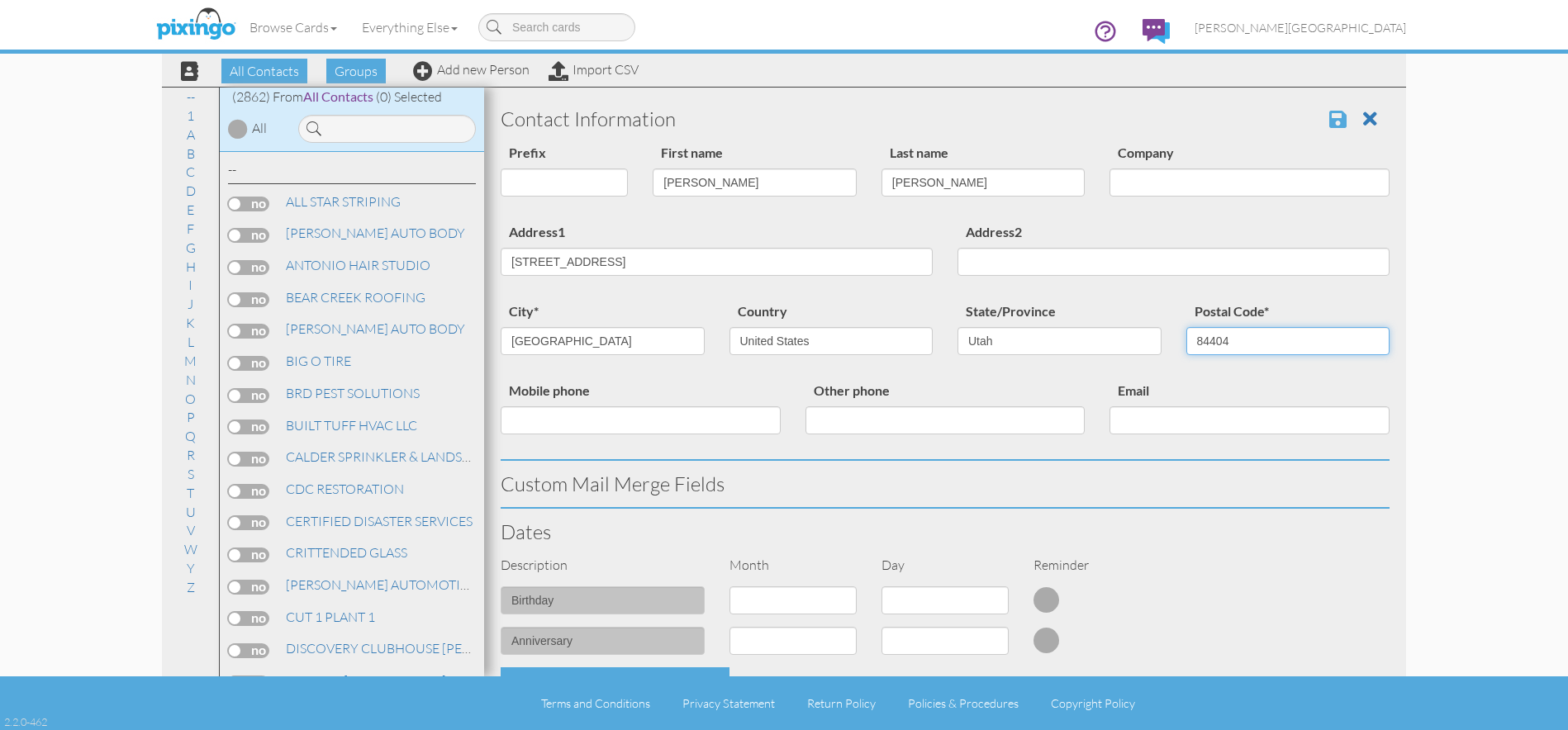
type input "84404"
click at [1333, 120] on span at bounding box center [1338, 119] width 18 height 20
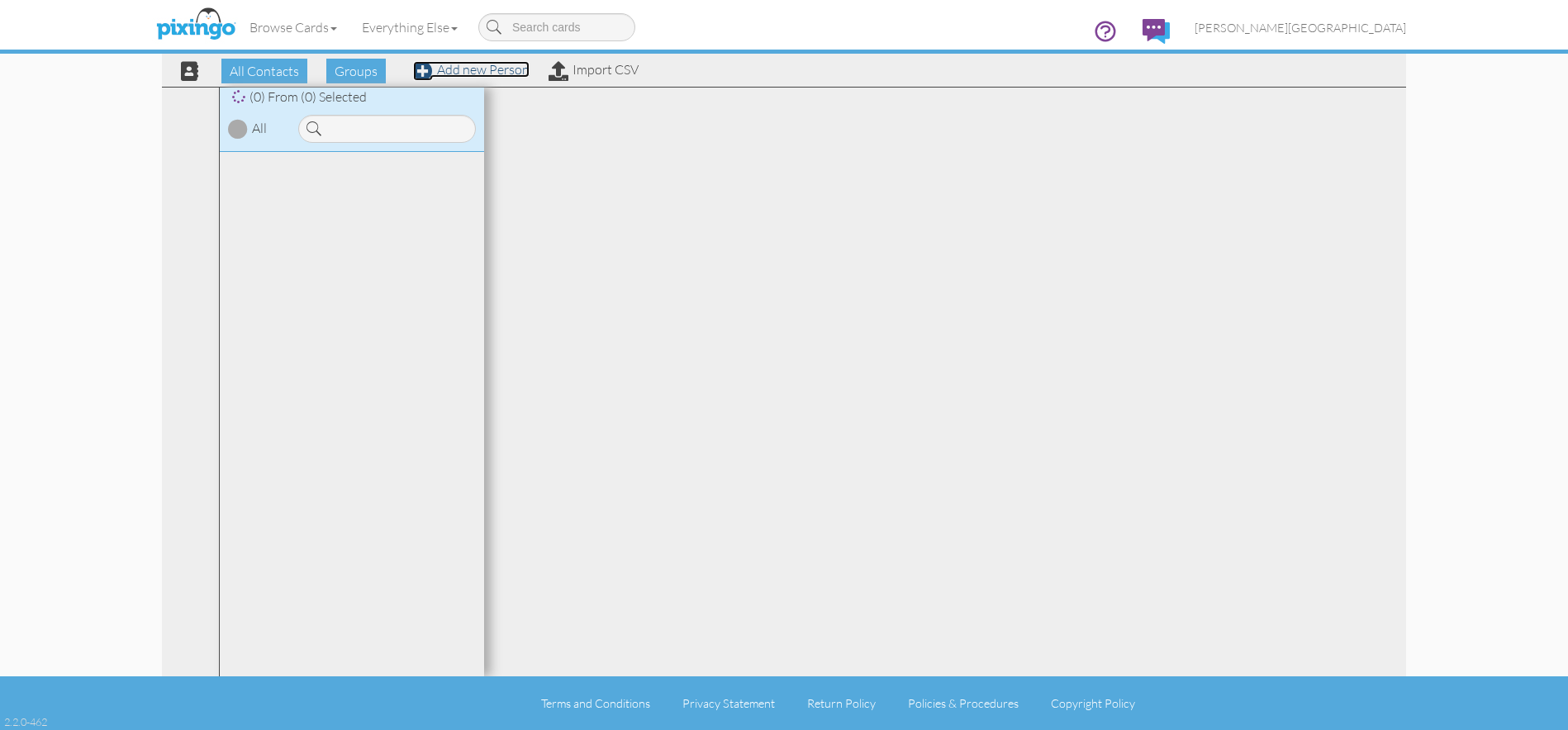
click at [475, 71] on link "Add new Person" at bounding box center [470, 69] width 116 height 17
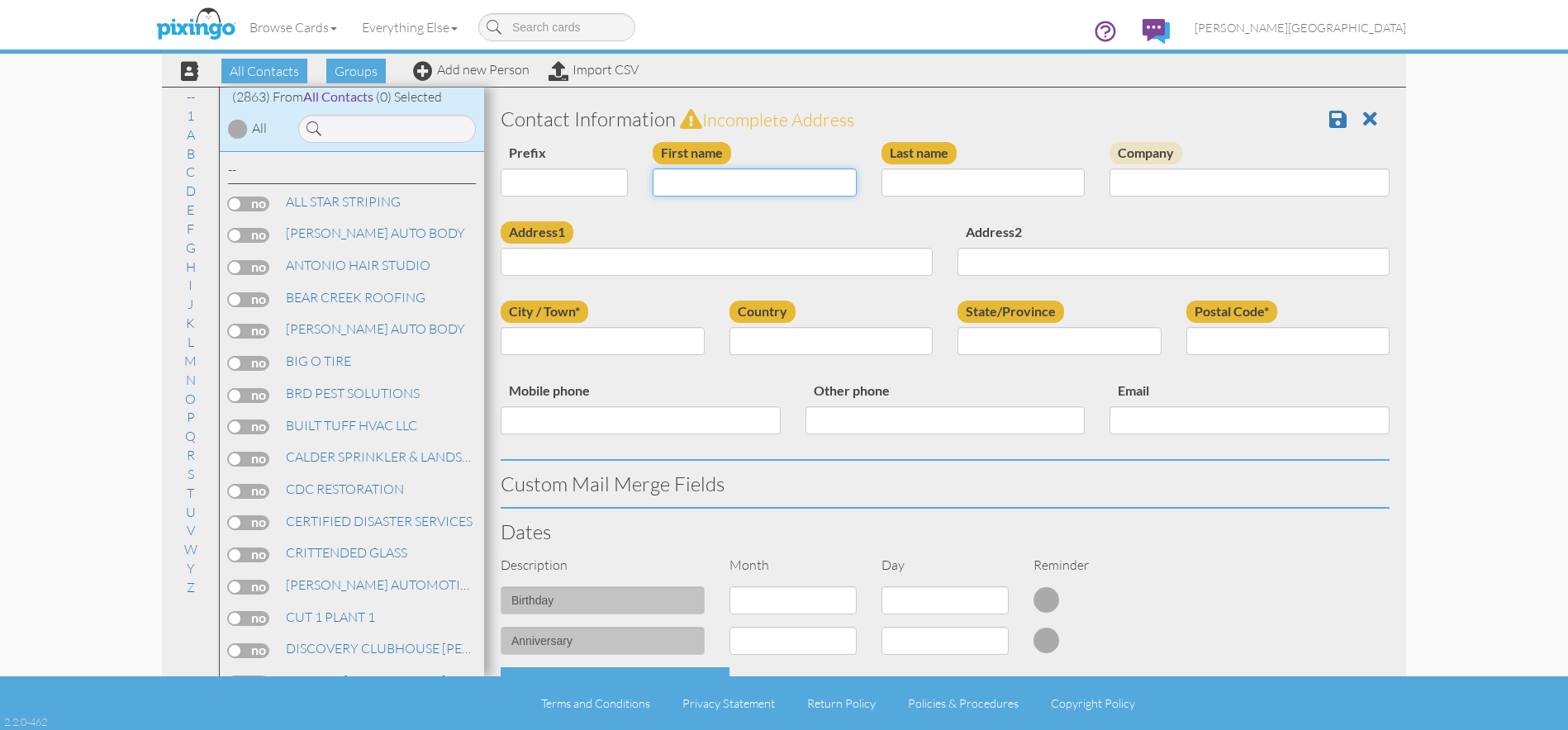
click at [736, 189] on input "First name" at bounding box center [754, 182] width 204 height 28
type input "[PERSON_NAME]"
type input "[STREET_ADDRESS]"
type input "[PERSON_NAME]"
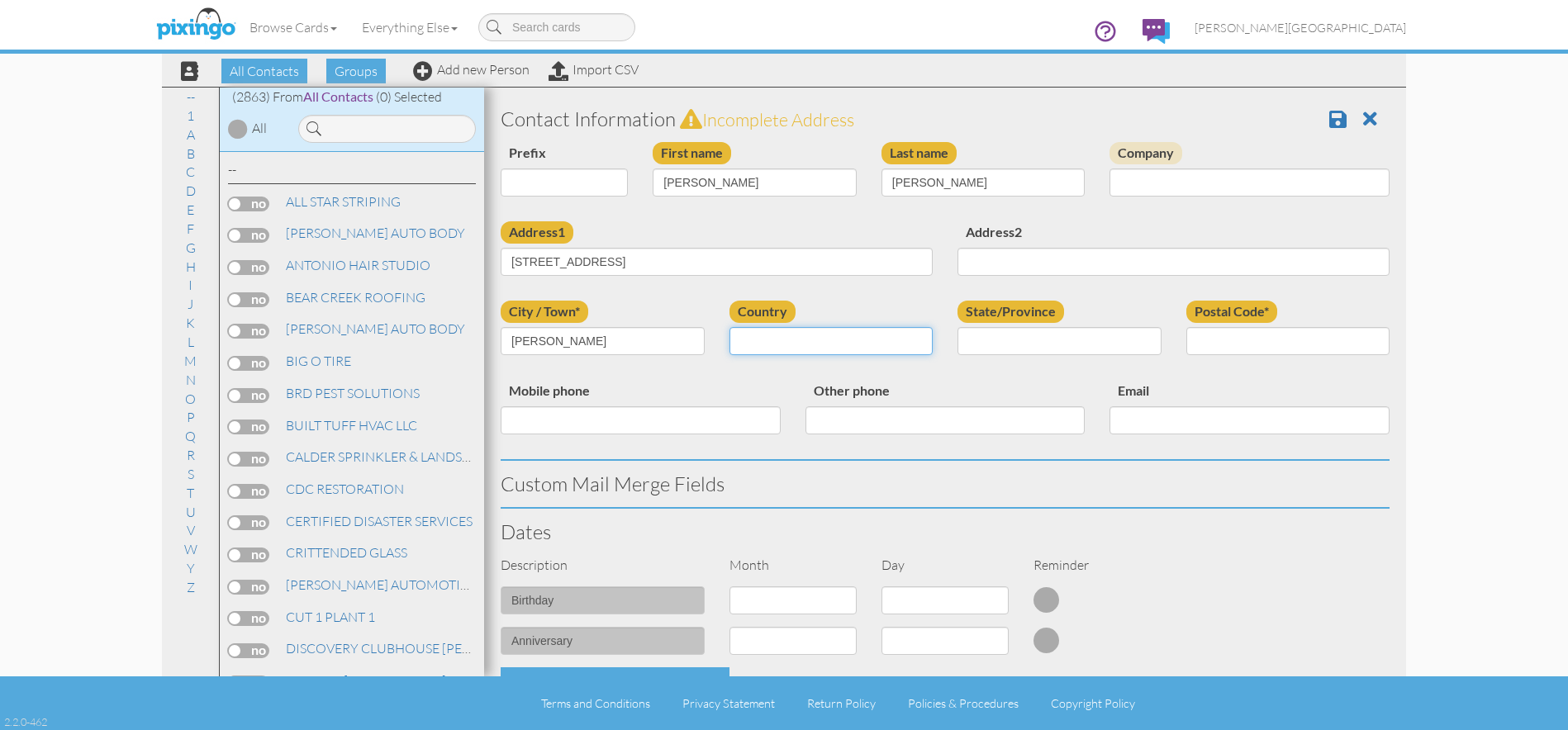
select select "object:8786"
select select "object:9085"
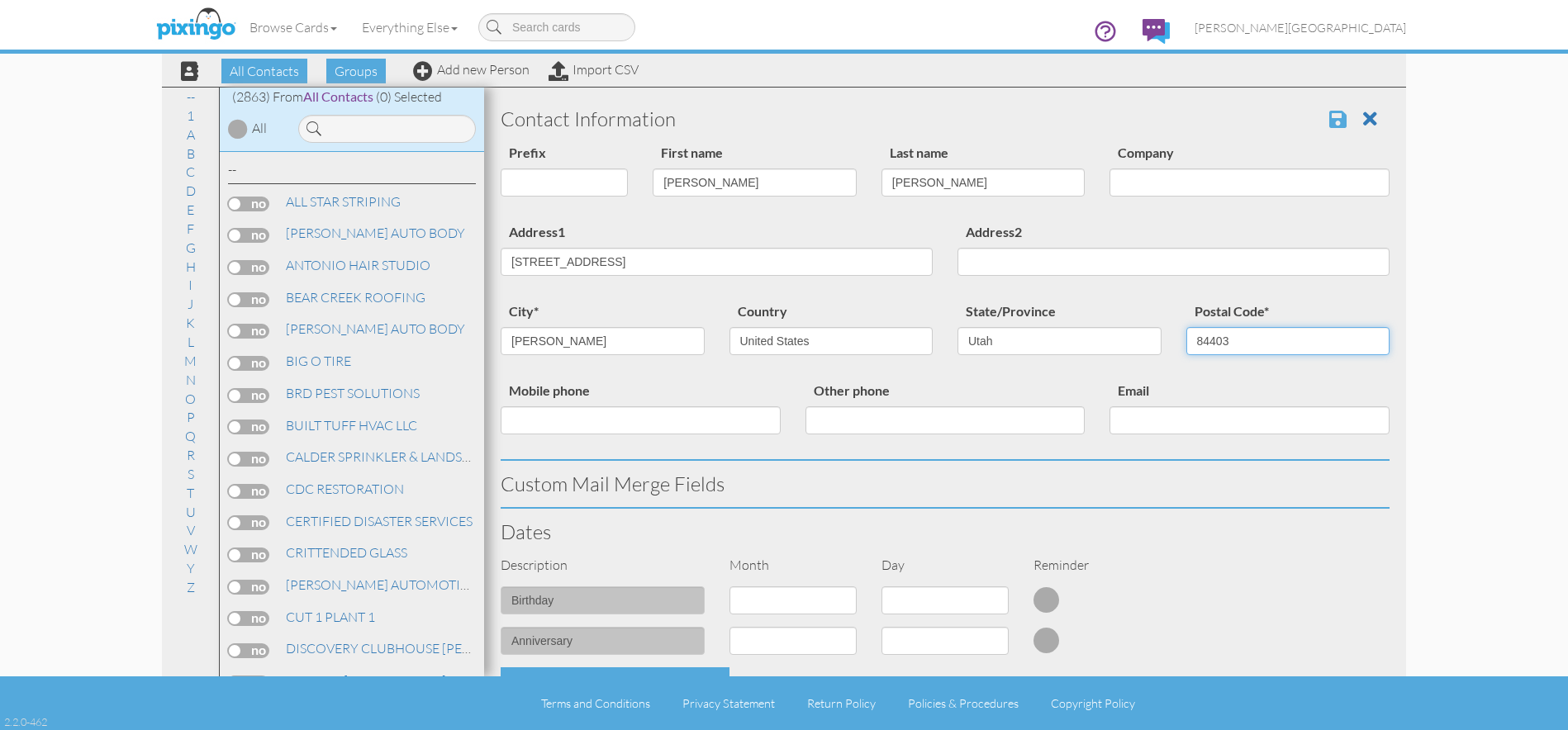
type input "84403"
click at [1329, 116] on span at bounding box center [1338, 119] width 18 height 20
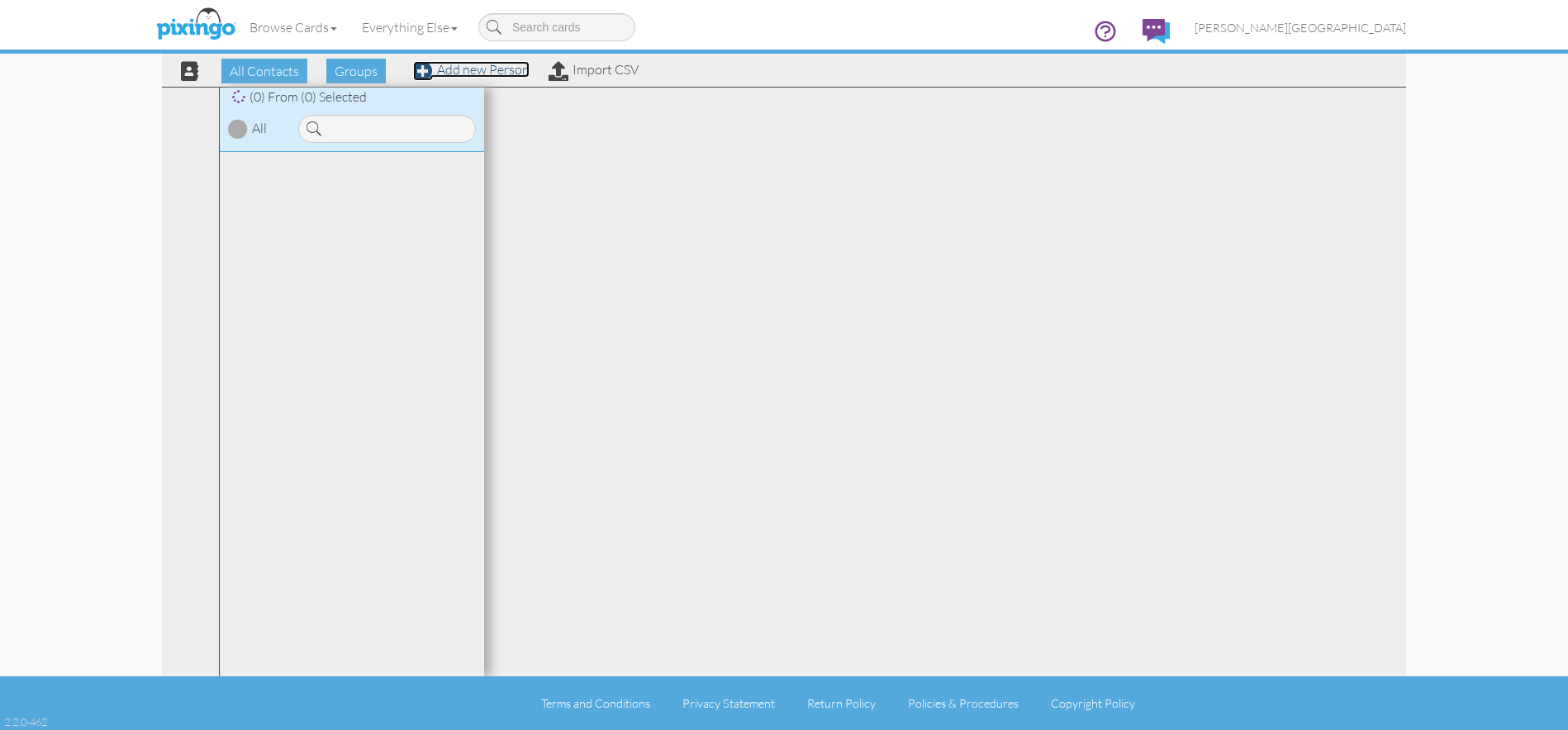
click at [482, 68] on link "Add new Person" at bounding box center [470, 69] width 116 height 17
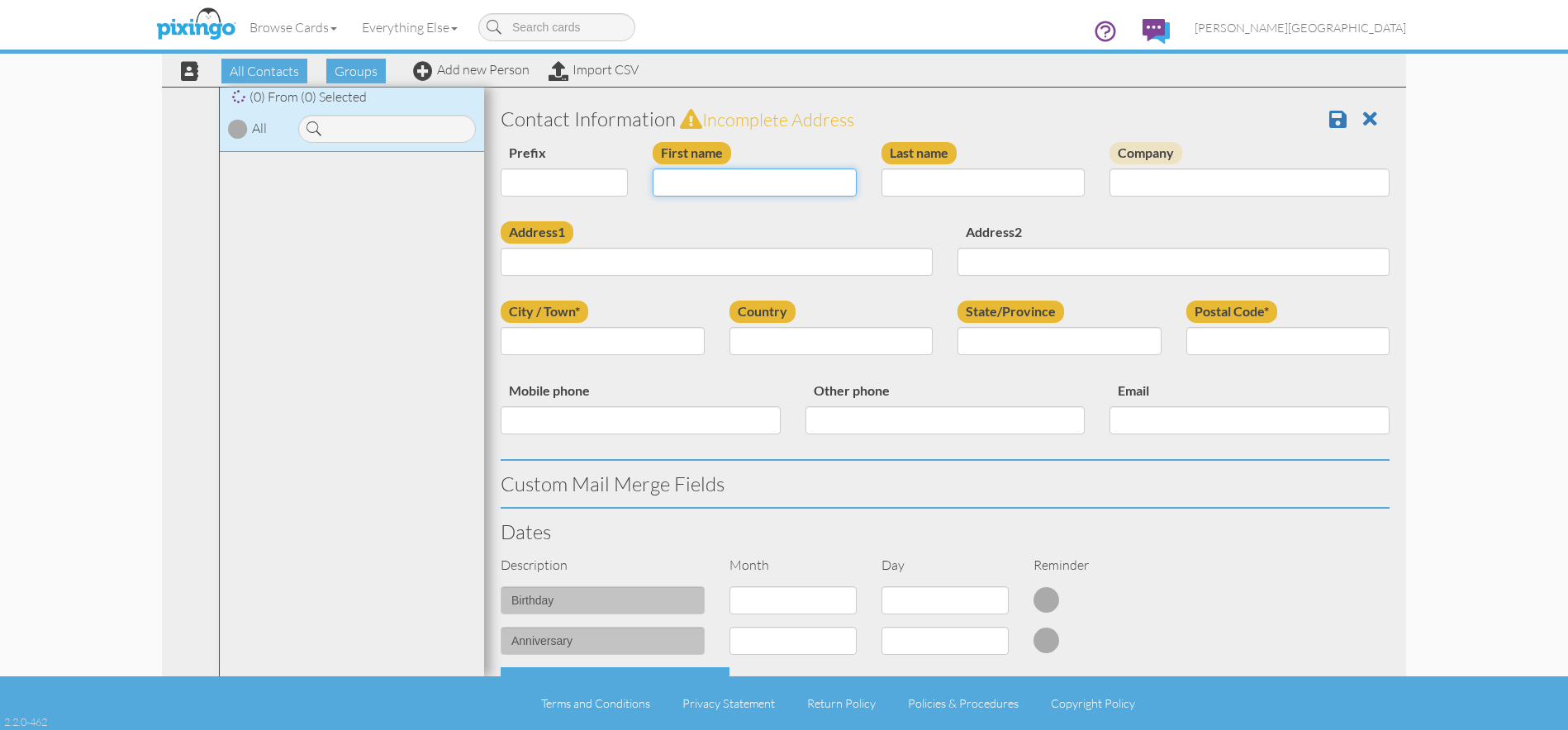
click at [726, 188] on input "First name" at bounding box center [754, 182] width 204 height 28
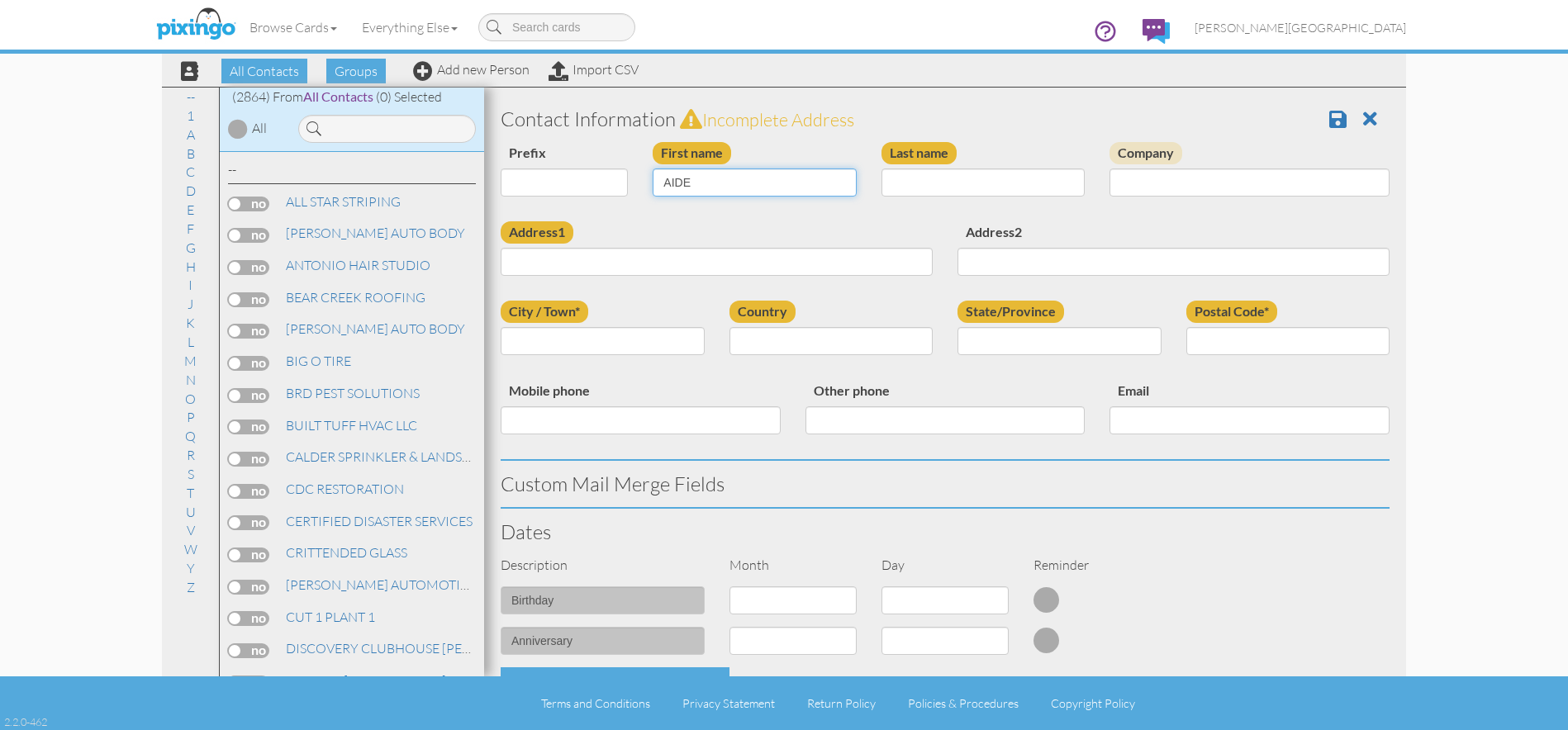
type input "[PERSON_NAME]"
type input "[STREET_ADDRESS]"
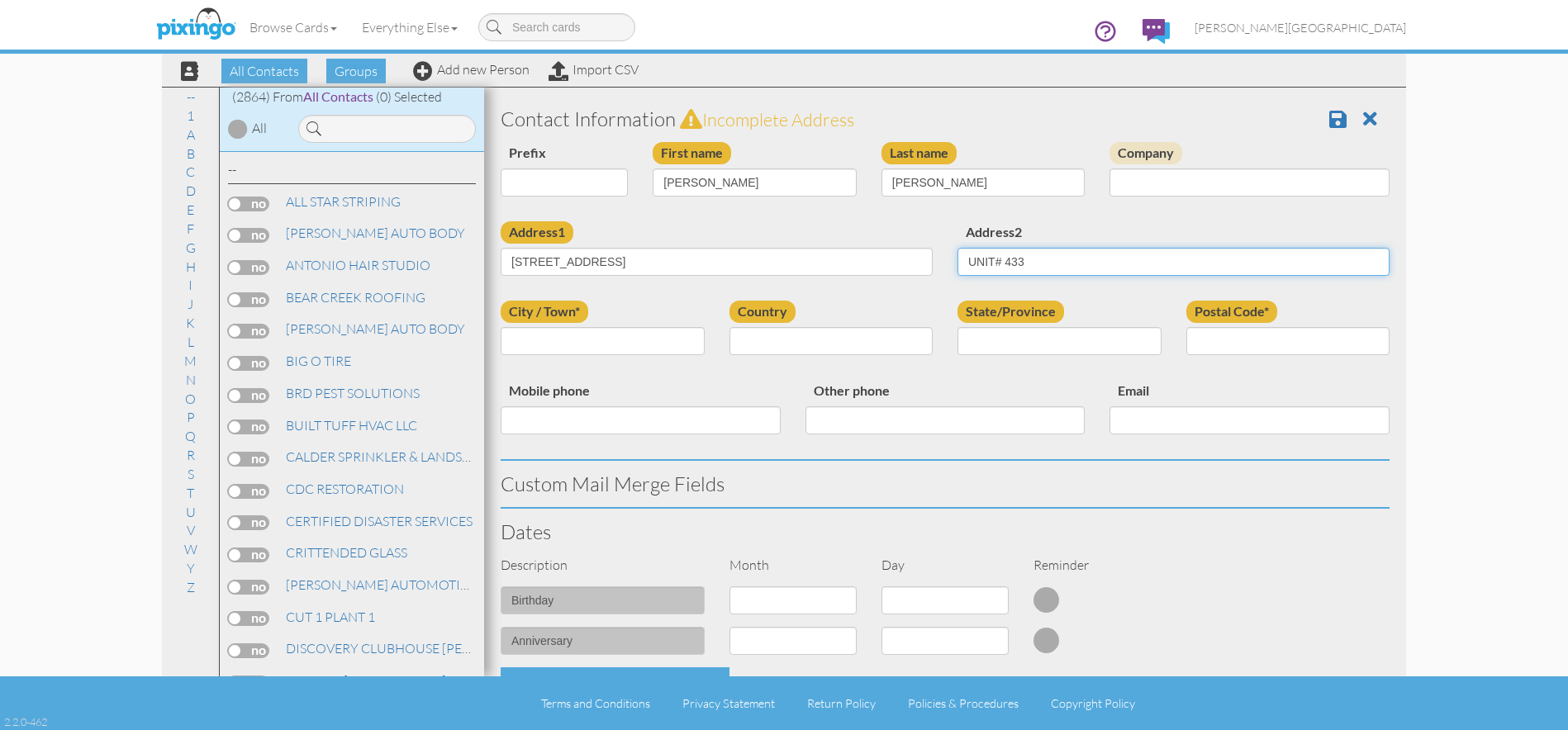
type input "UNIT# 433"
type input "[PERSON_NAME]"
select select "object:180"
select select "object:9088"
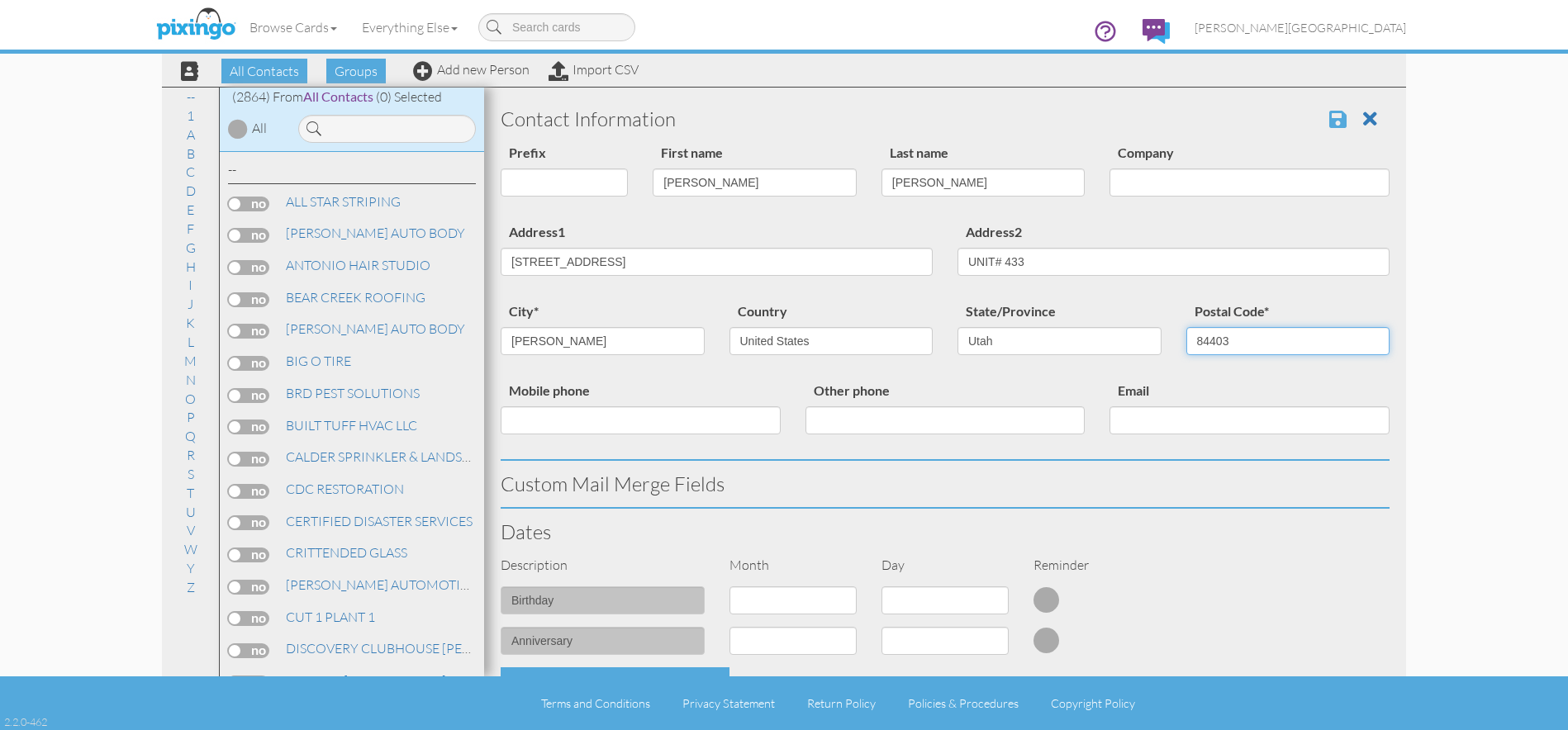
type input "84403"
click at [1329, 115] on span at bounding box center [1338, 119] width 18 height 20
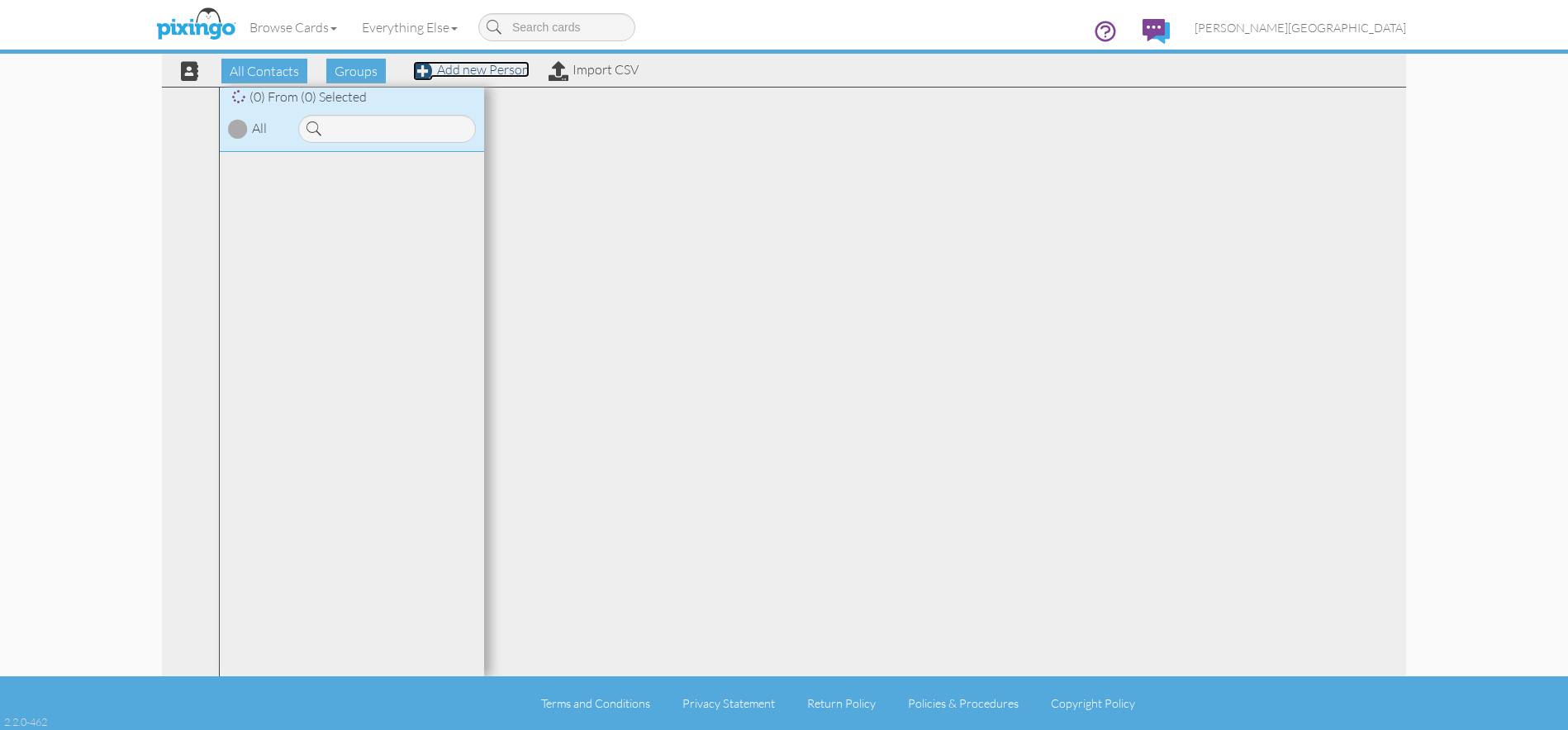
click at [489, 74] on link "Add new Person" at bounding box center [470, 69] width 116 height 17
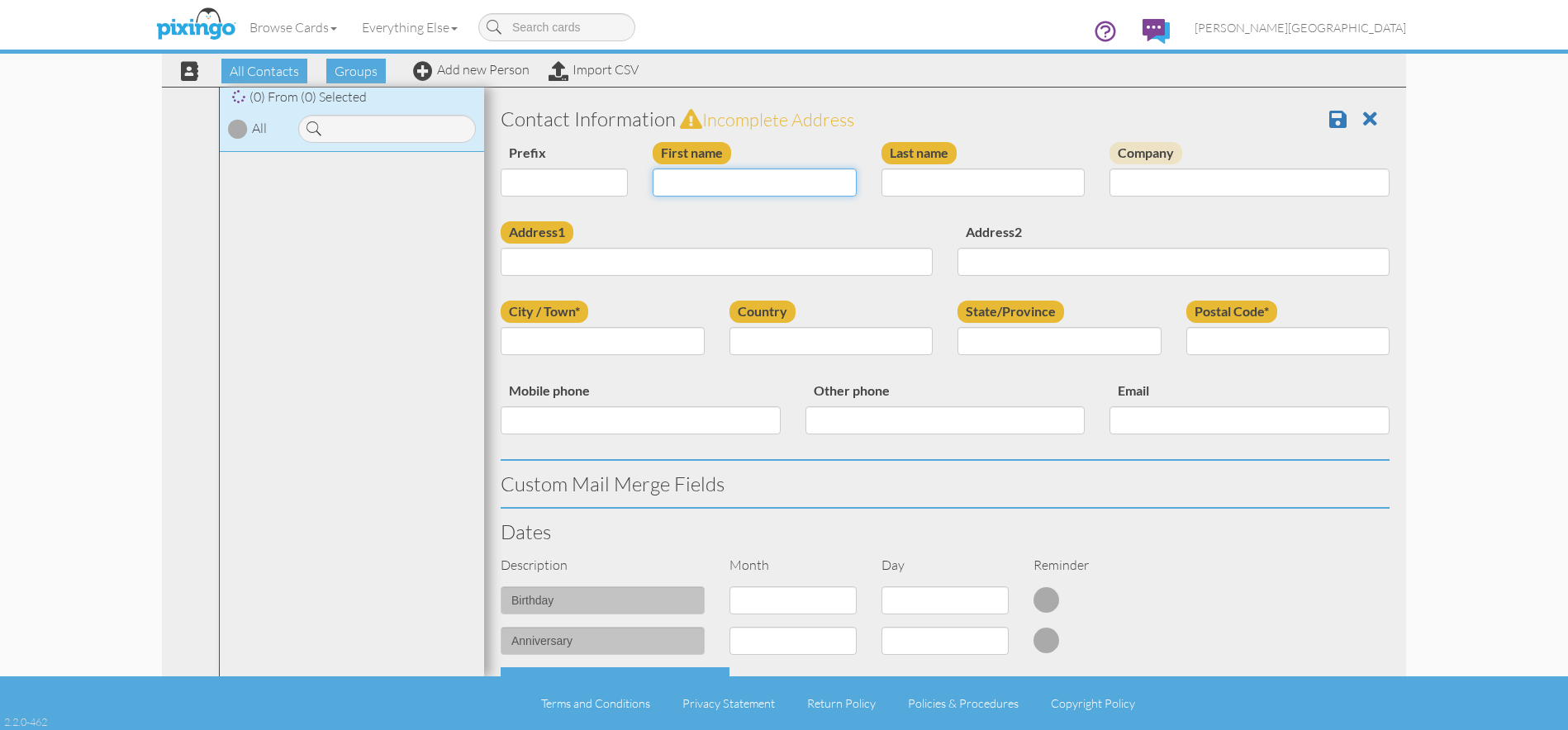
click at [731, 186] on input "First name" at bounding box center [754, 182] width 204 height 28
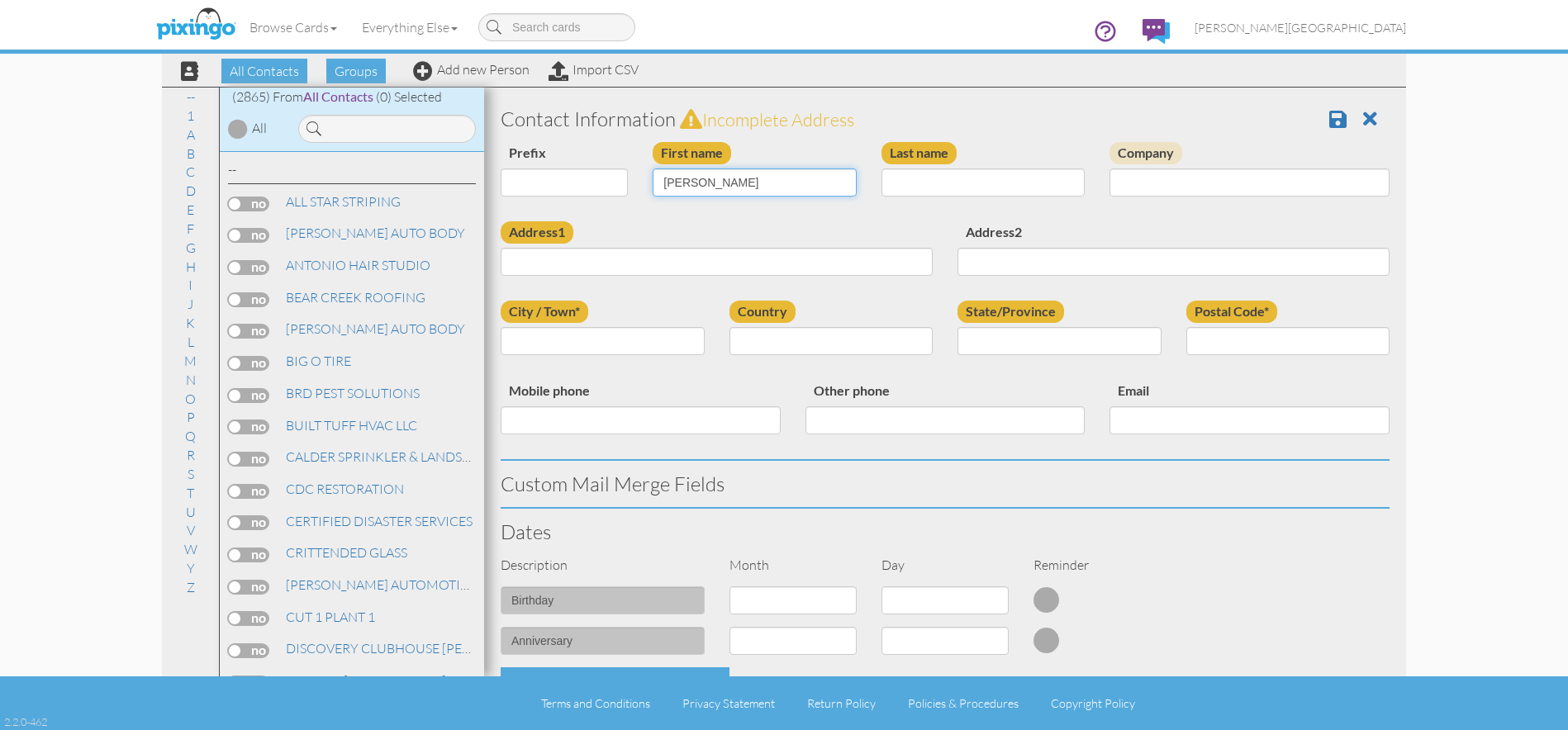
type input "[PERSON_NAME]"
type input "WEST"
click at [792, 258] on input "Address1" at bounding box center [716, 262] width 432 height 28
type input "947 32ND ST"
type input "[PERSON_NAME]"
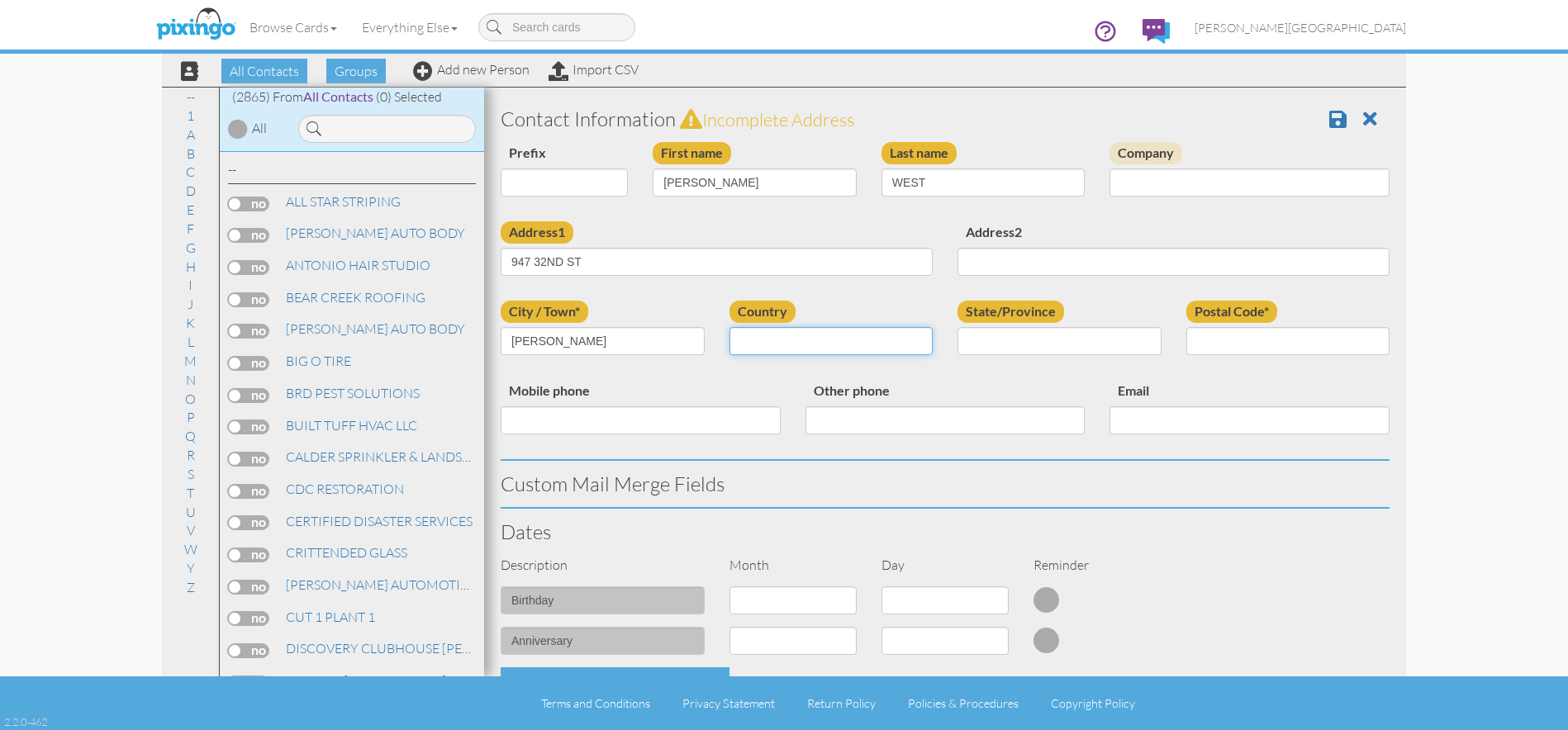
select select "object:180"
select select "object:9091"
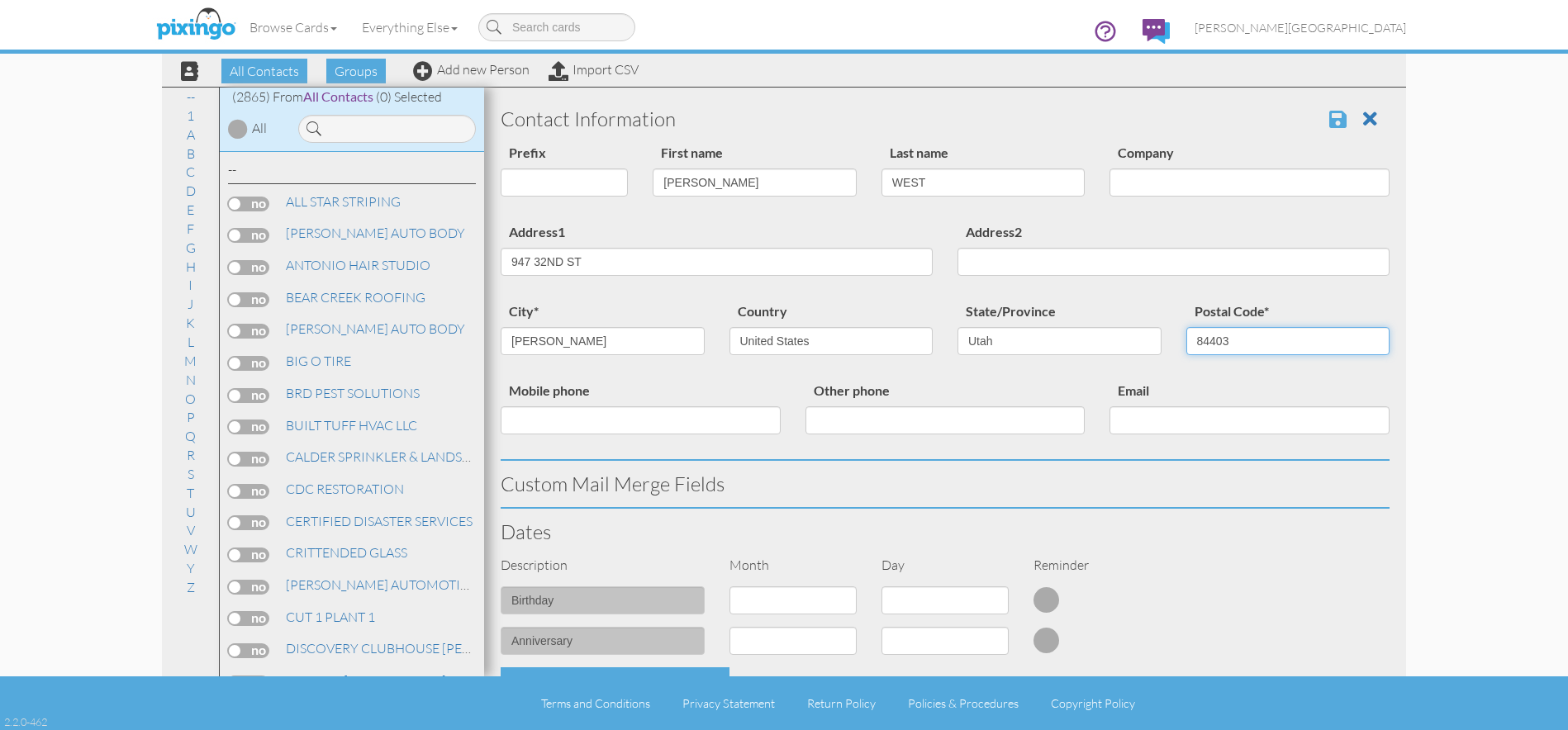
type input "84403"
click at [1329, 121] on span at bounding box center [1338, 119] width 18 height 20
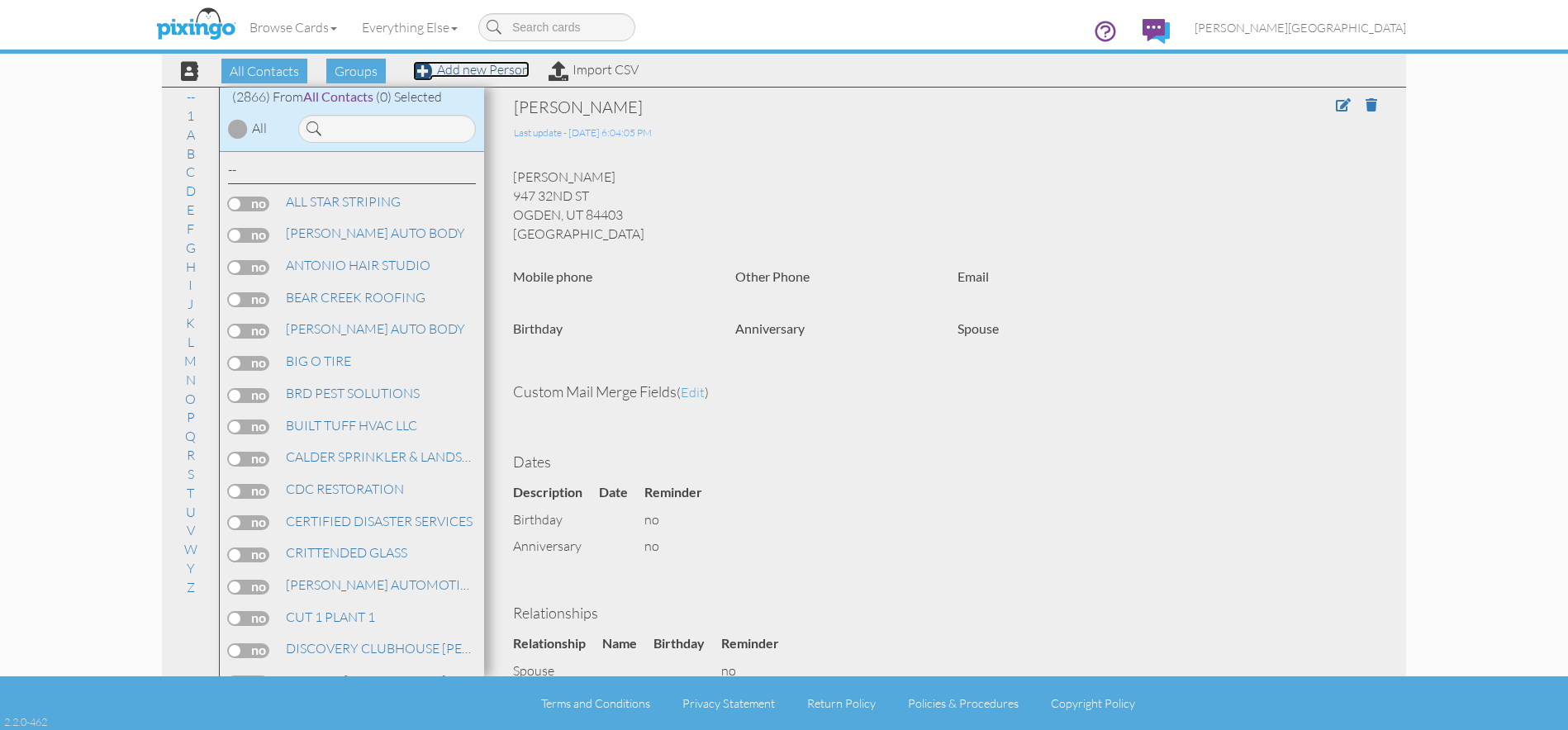
click at [497, 72] on link "Add new Person" at bounding box center [470, 69] width 116 height 17
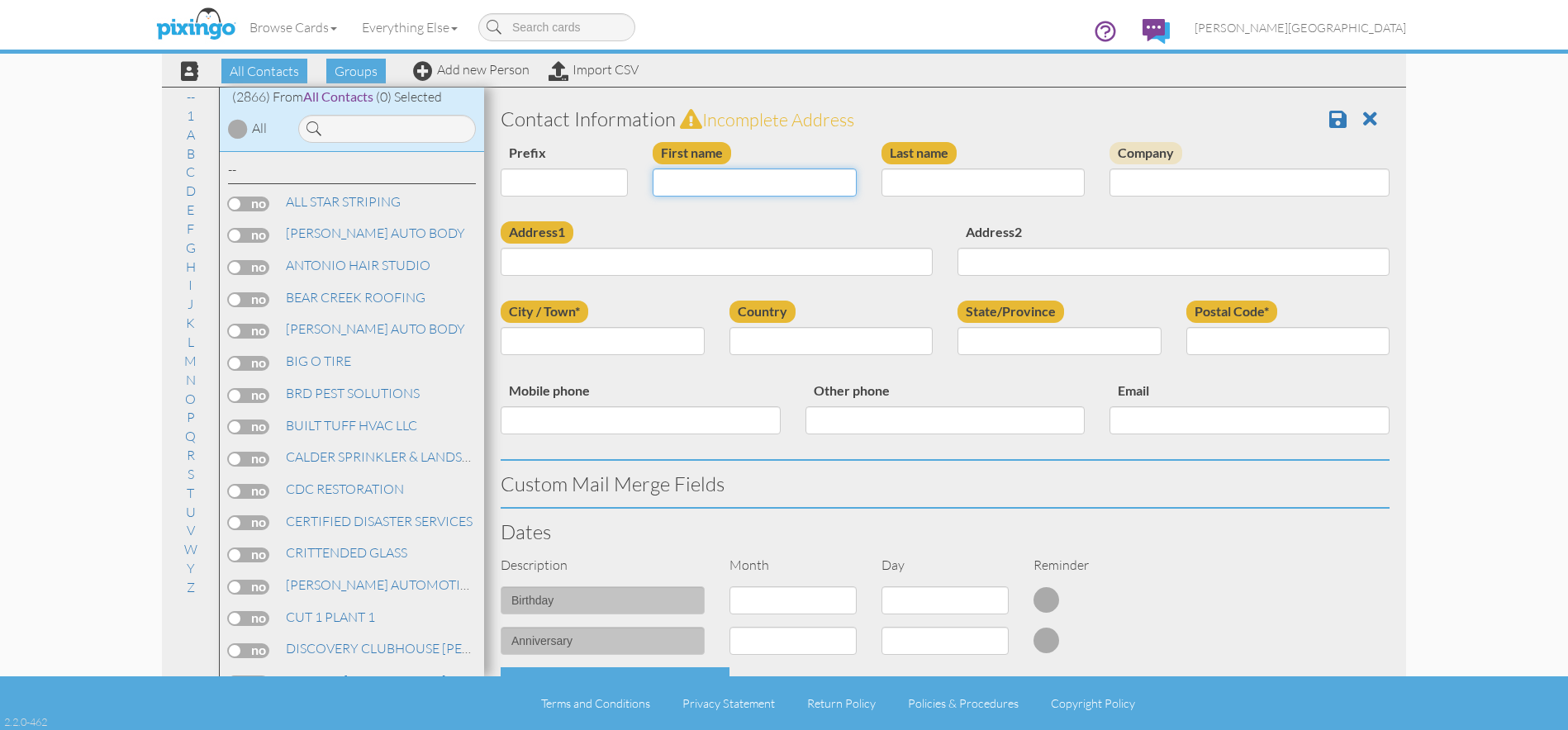
click at [697, 191] on input "First name" at bounding box center [754, 182] width 204 height 28
type input "[PERSON_NAME]"
type input "2222 N 225 W"
type input "[GEOGRAPHIC_DATA]"
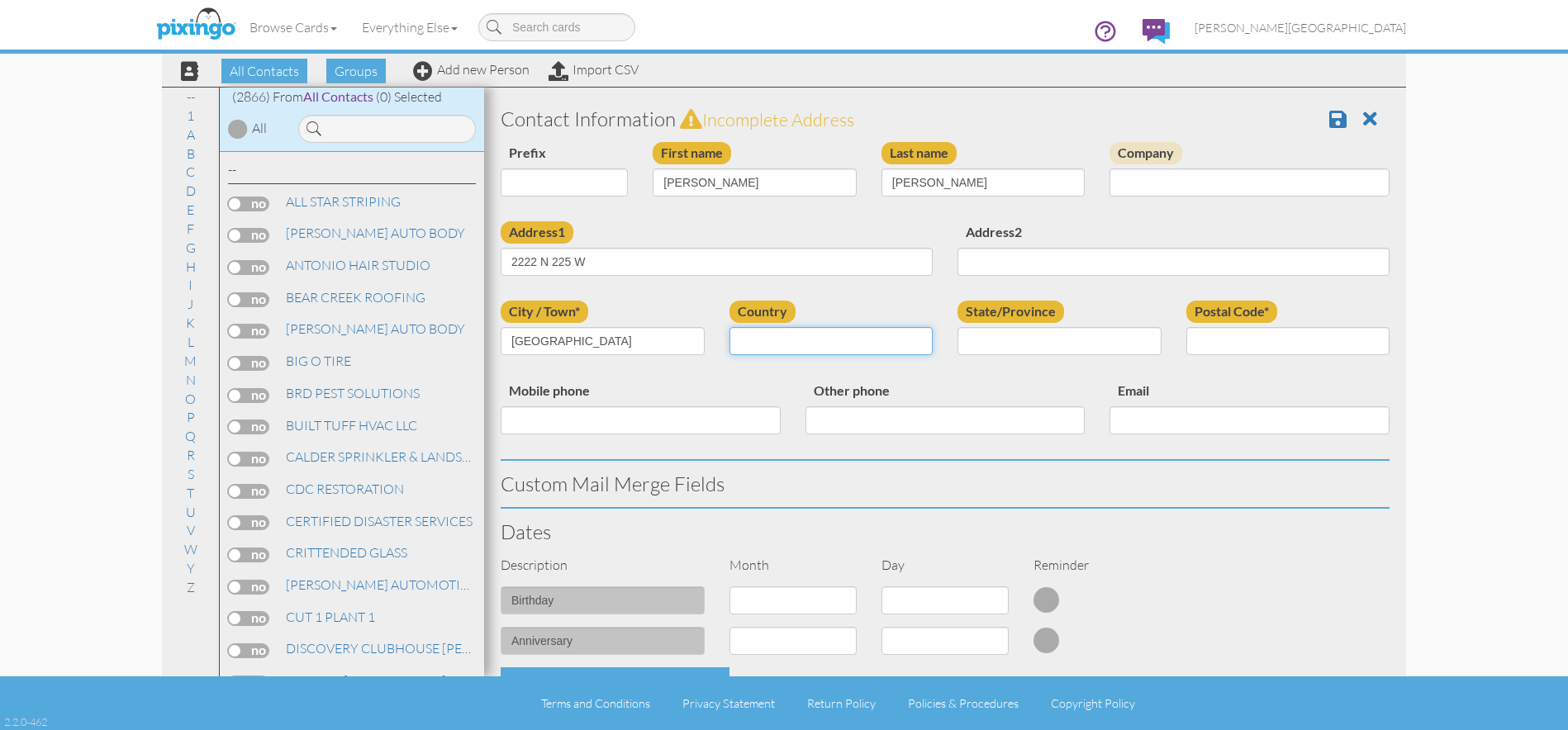
select select "object:8808"
select select "object:9107"
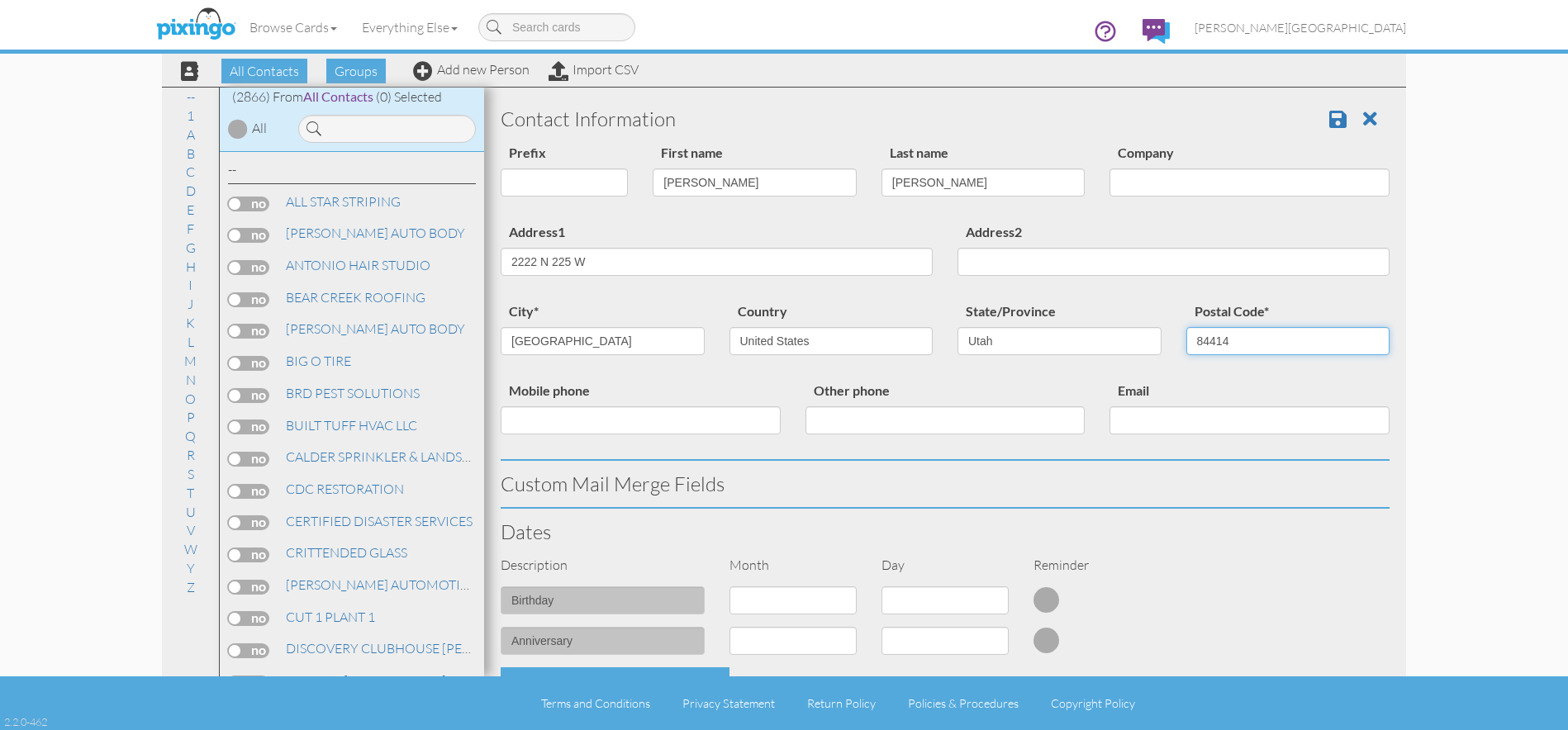
type input "84414"
click at [1329, 118] on span at bounding box center [1338, 119] width 18 height 20
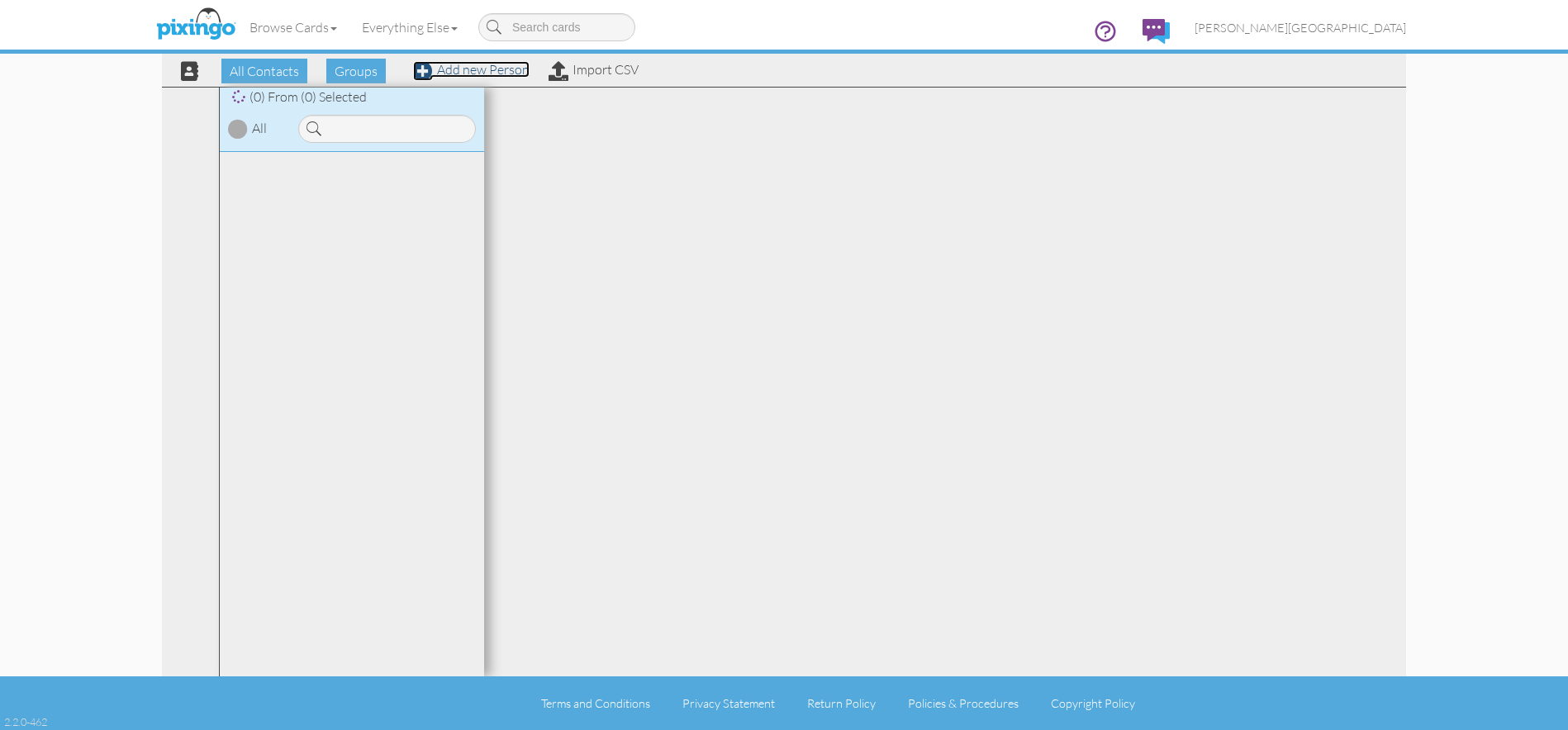
click at [510, 67] on link "Add new Person" at bounding box center [470, 69] width 116 height 17
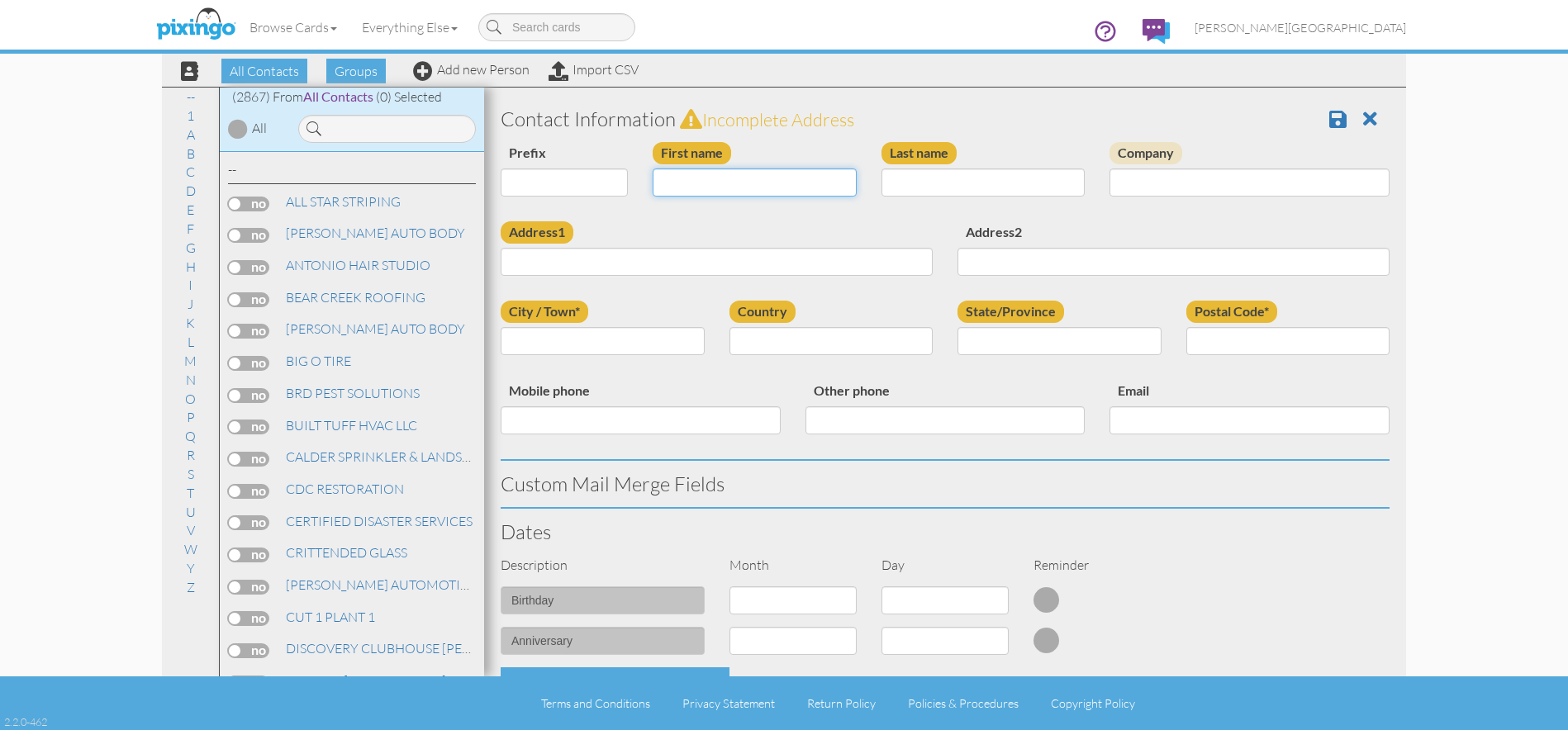
click at [732, 180] on input "First name" at bounding box center [754, 182] width 204 height 28
type input "KLAVIN"
type input "UCHERKEMUR"
type input "778 12TH STREET"
type input "OGDEN"
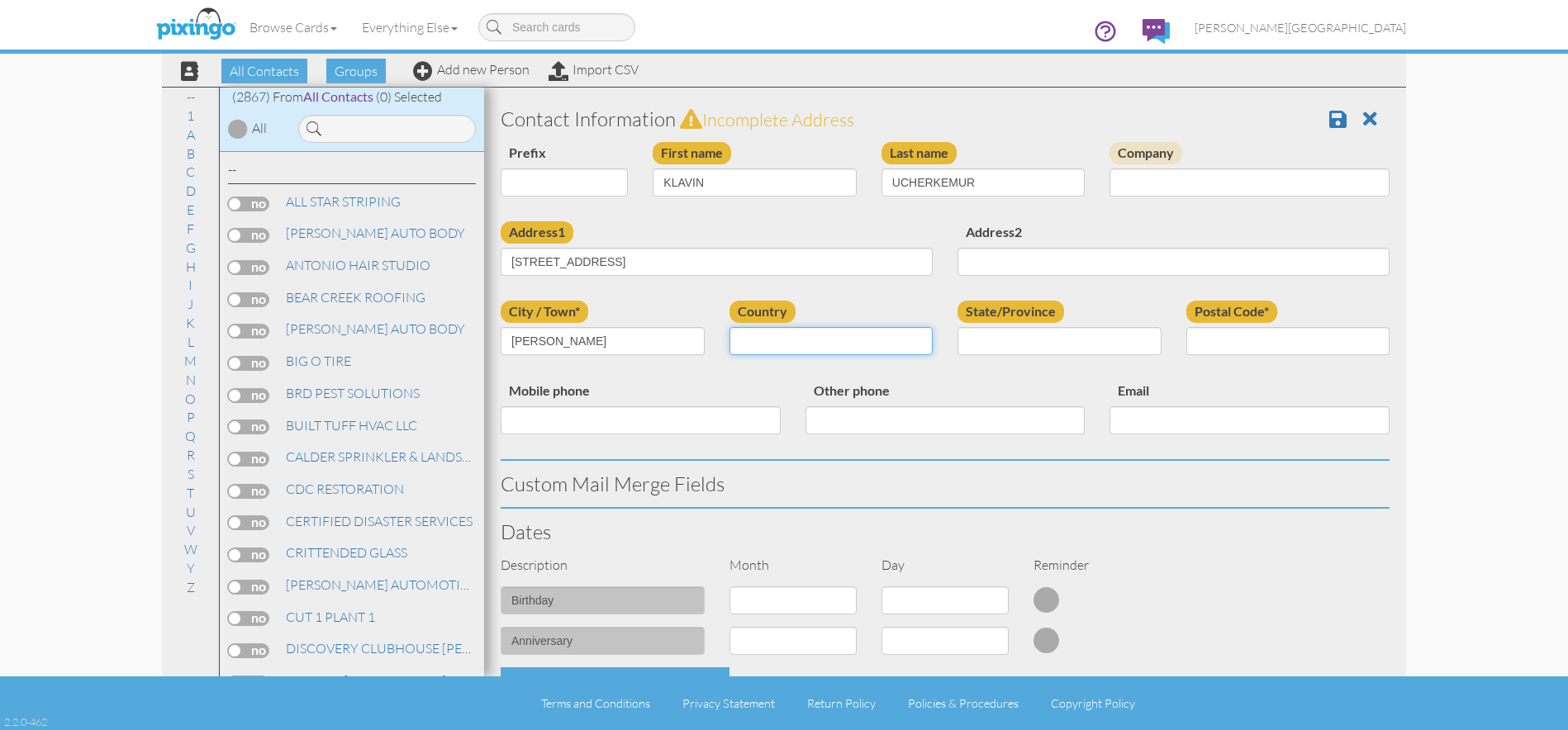
select select "object:8798"
select select "object:9097"
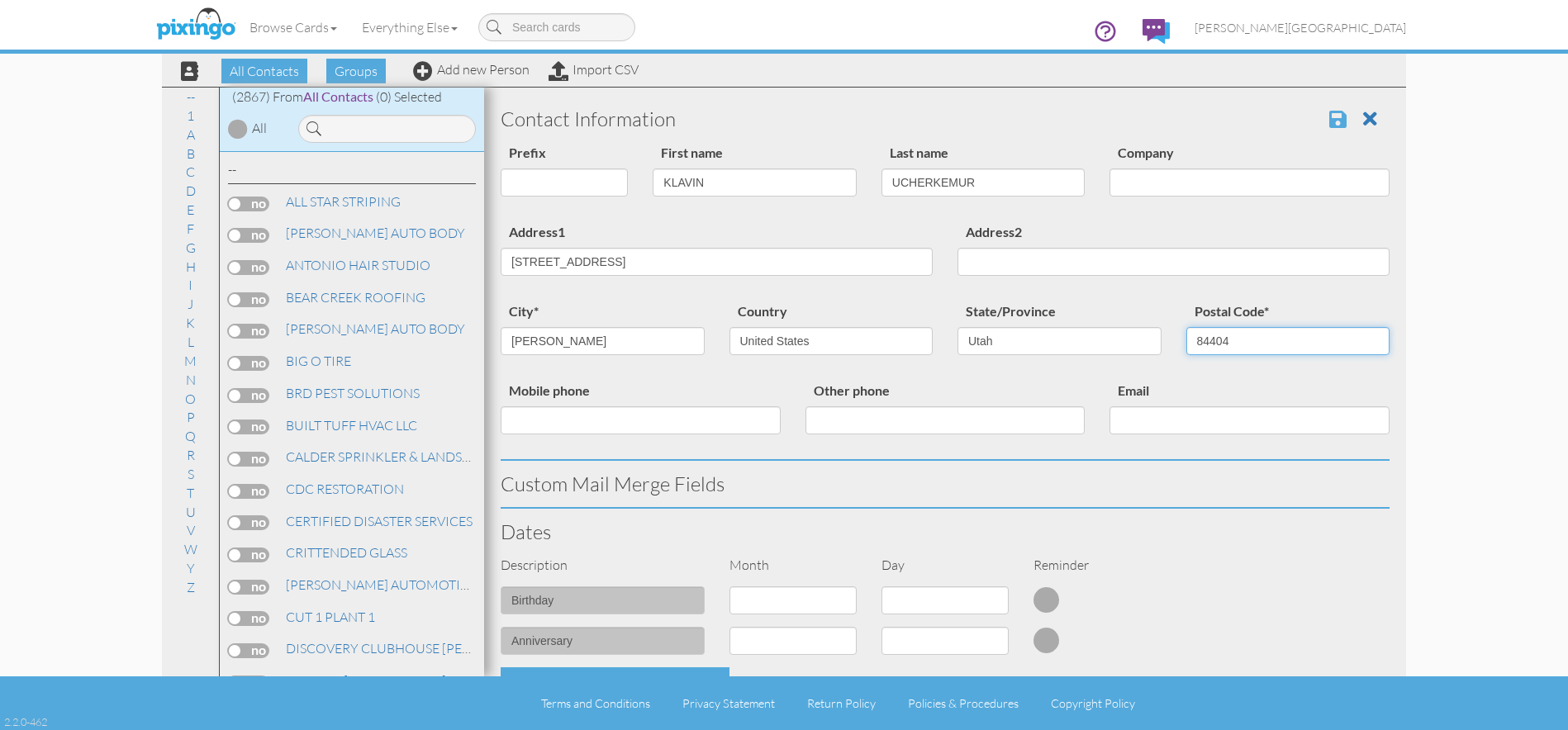
type input "84404"
click at [1329, 117] on span at bounding box center [1338, 119] width 18 height 20
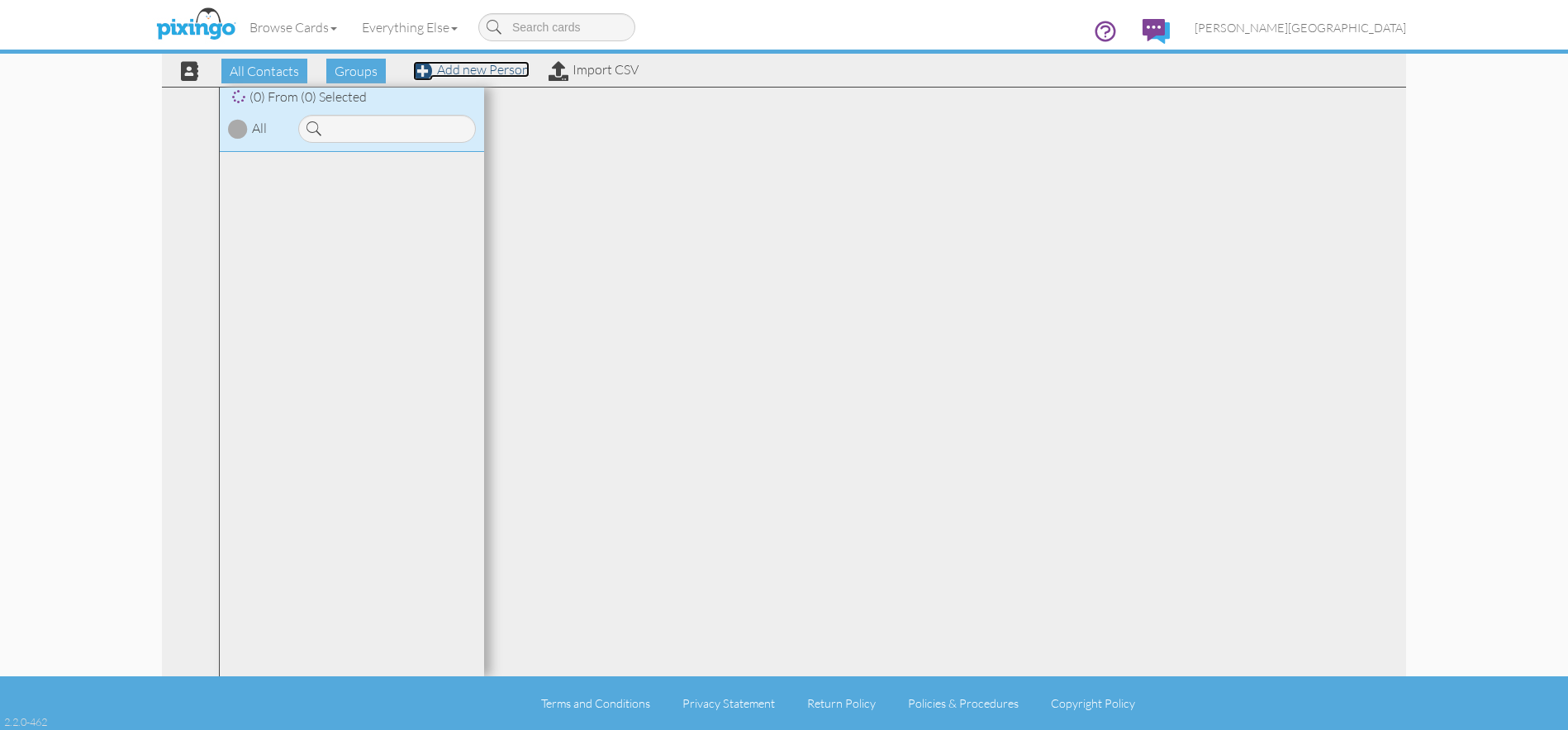
click at [492, 73] on link "Add new Person" at bounding box center [470, 69] width 116 height 17
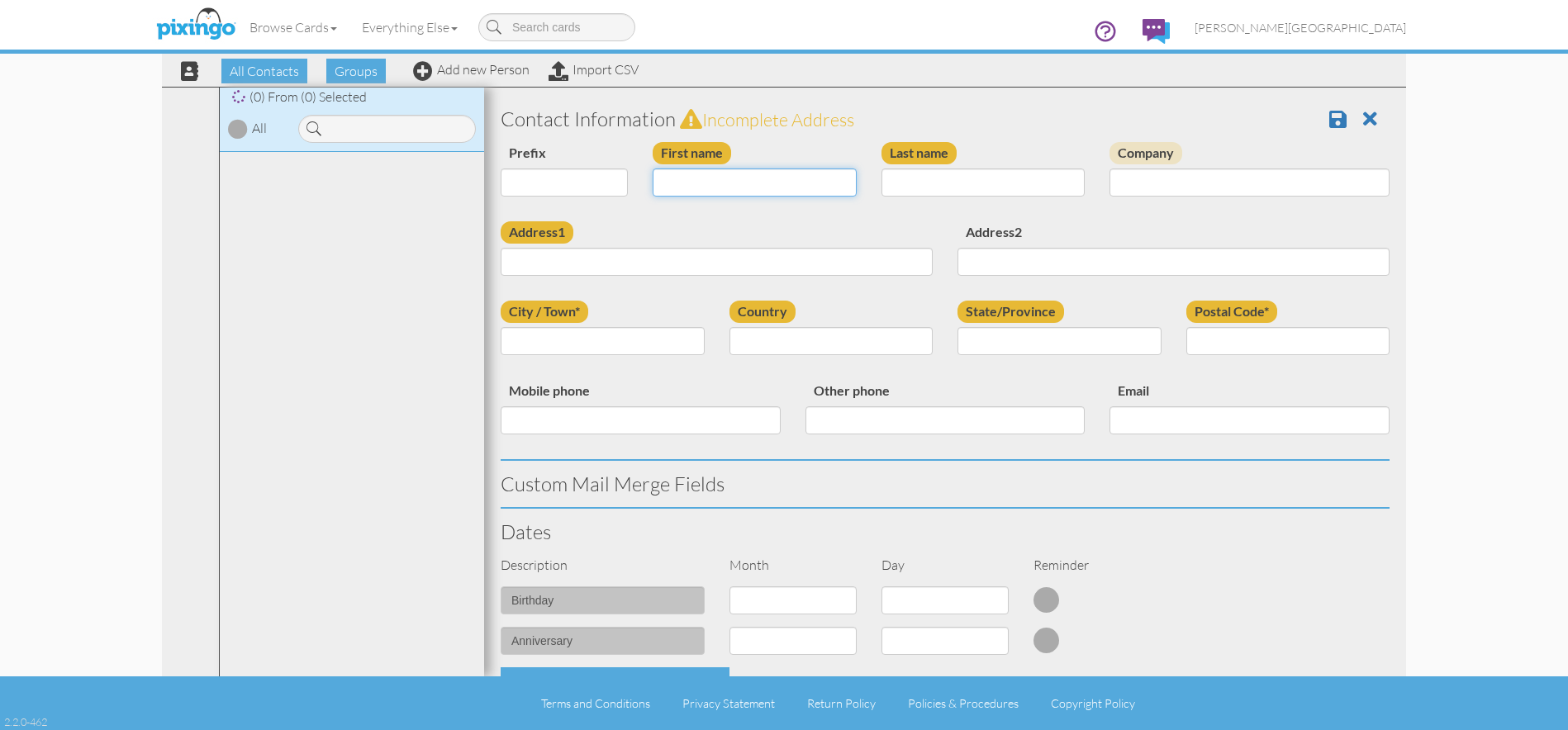
click at [703, 189] on input "First name" at bounding box center [754, 182] width 204 height 28
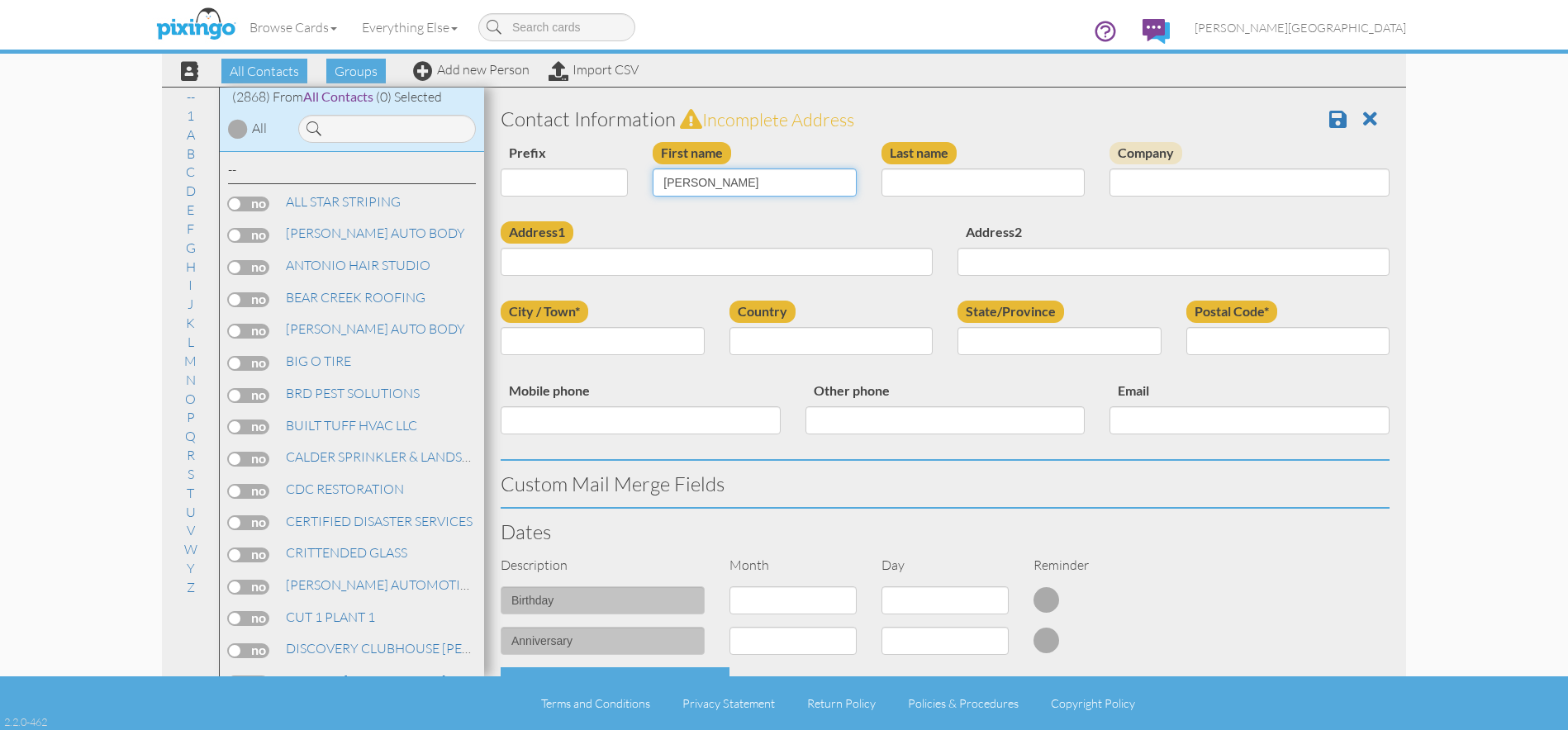
type input "[PERSON_NAME]"
type input "BEST"
type input "712 E 2675 N"
type input "NORTH OGDEN"
select select "object:180"
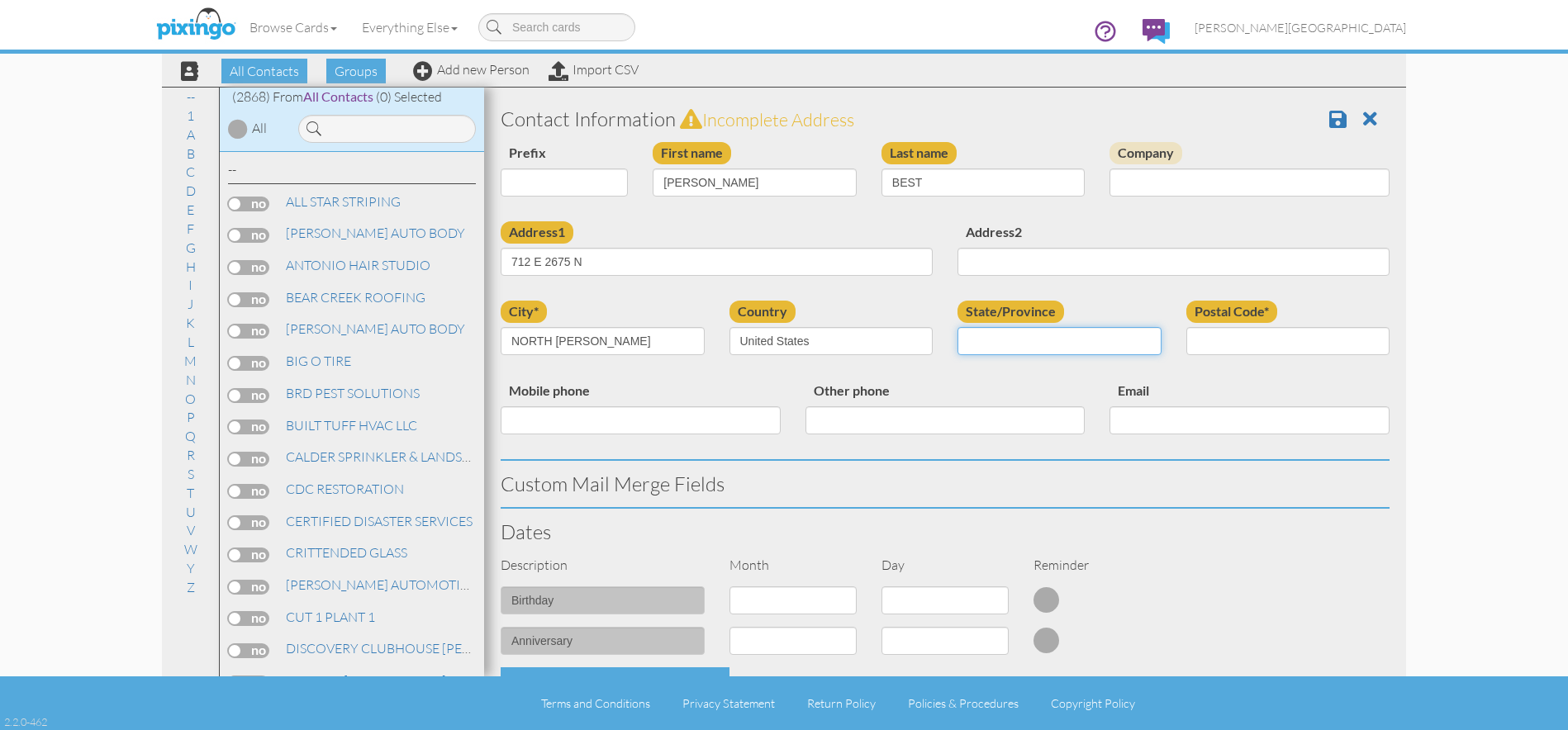
select select "object:9100"
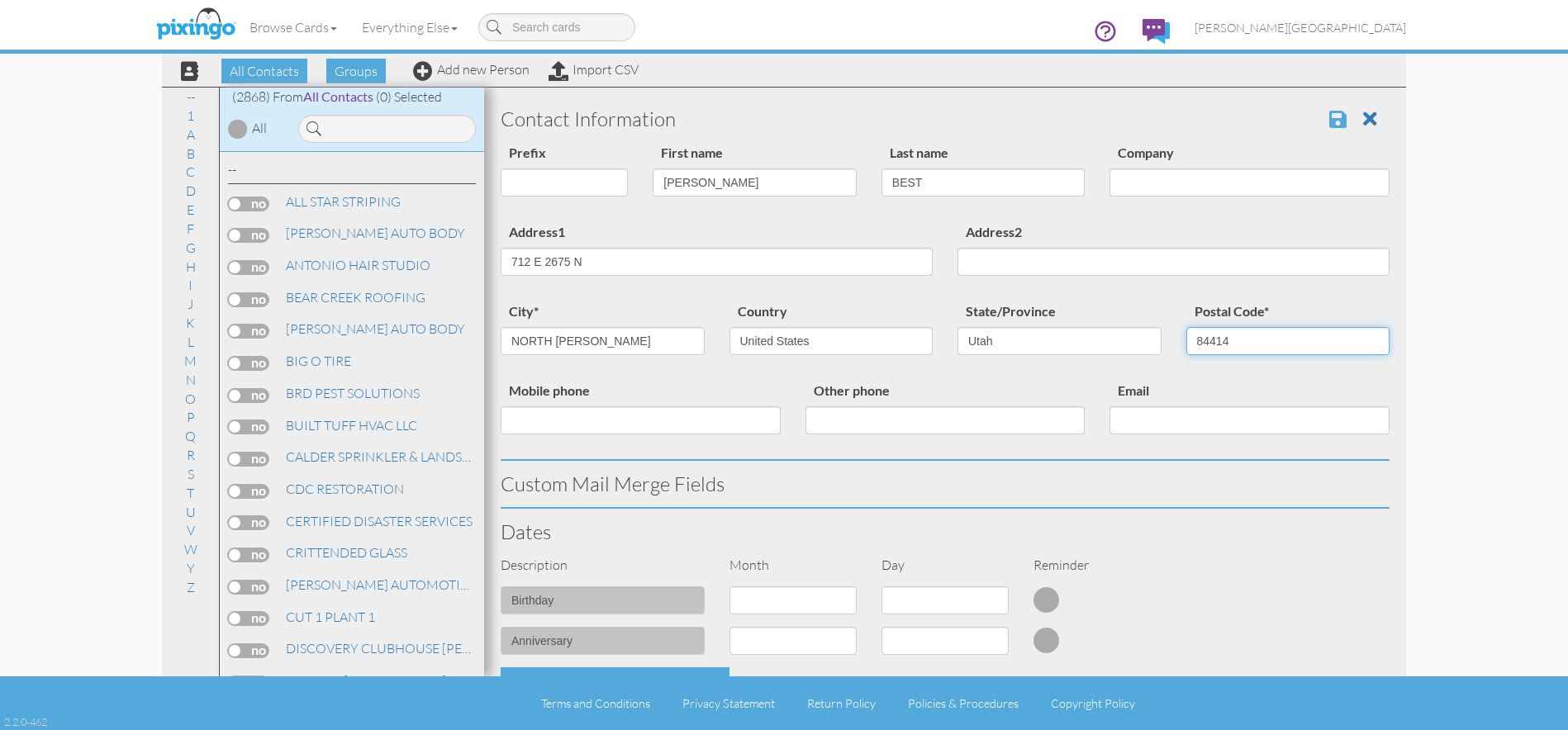
type input "84414"
click at [1329, 116] on span at bounding box center [1338, 119] width 18 height 20
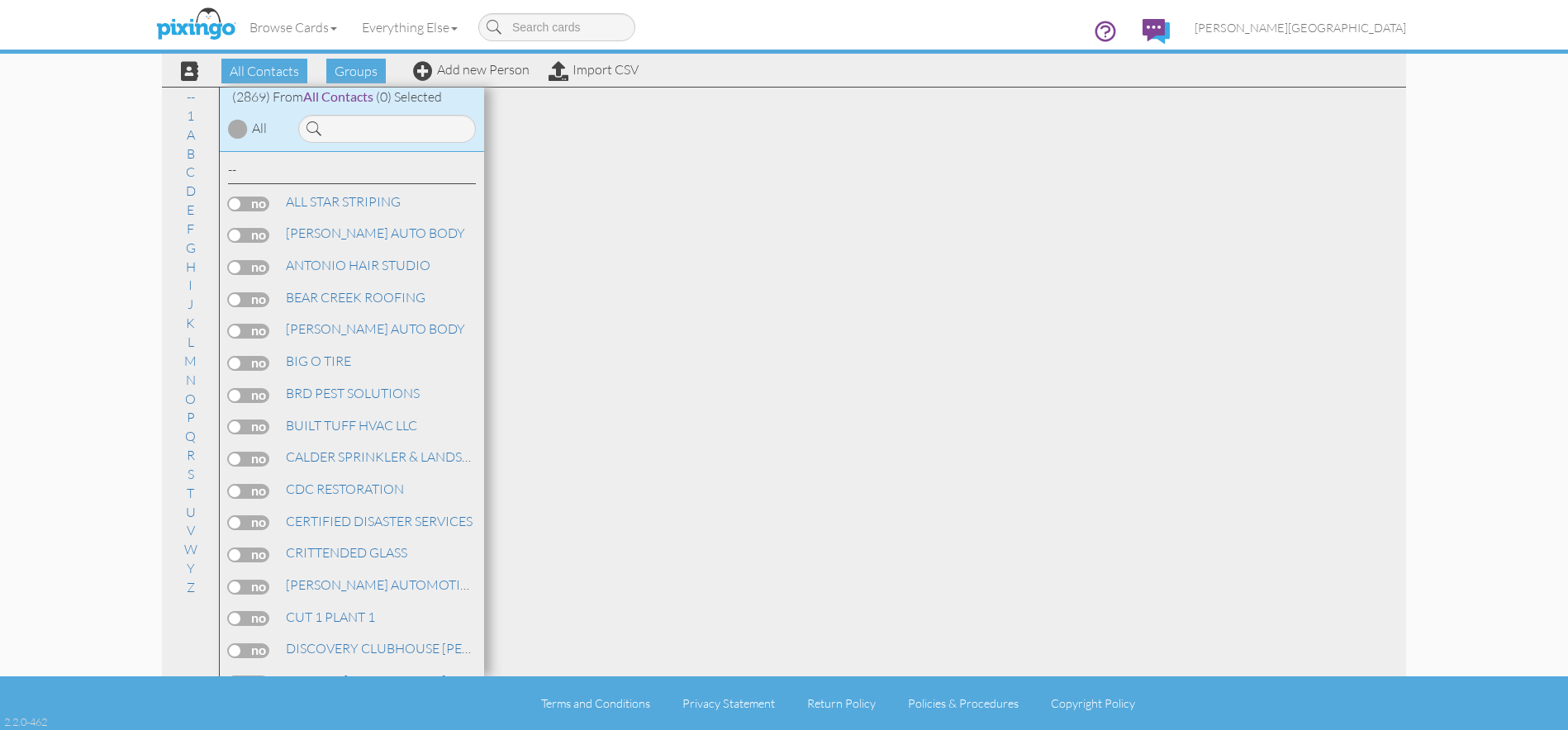
drag, startPoint x: 534, startPoint y: 29, endPoint x: 482, endPoint y: 67, distance: 64.4
click at [534, 29] on input at bounding box center [556, 27] width 157 height 28
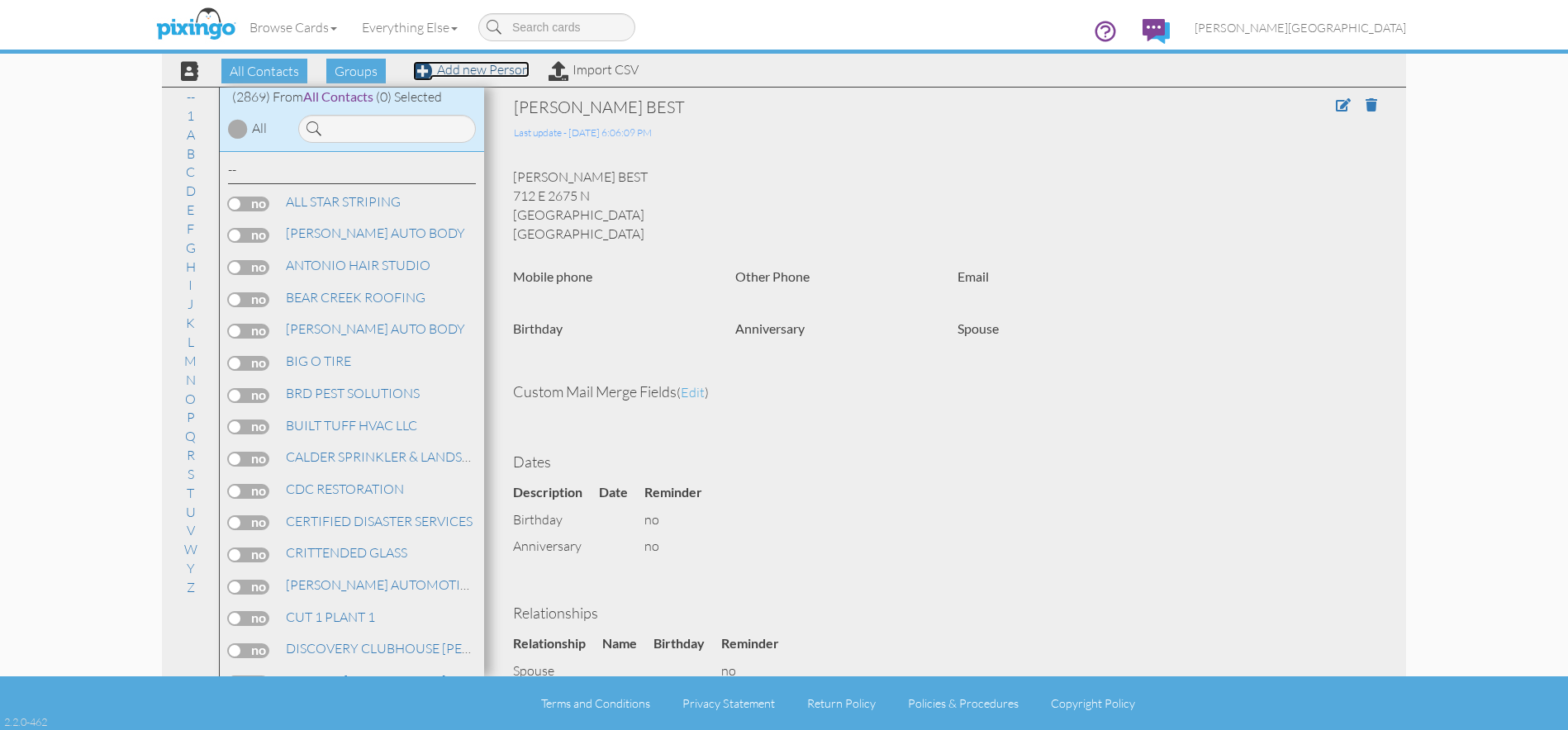
click at [503, 66] on link "Add new Person" at bounding box center [470, 69] width 116 height 17
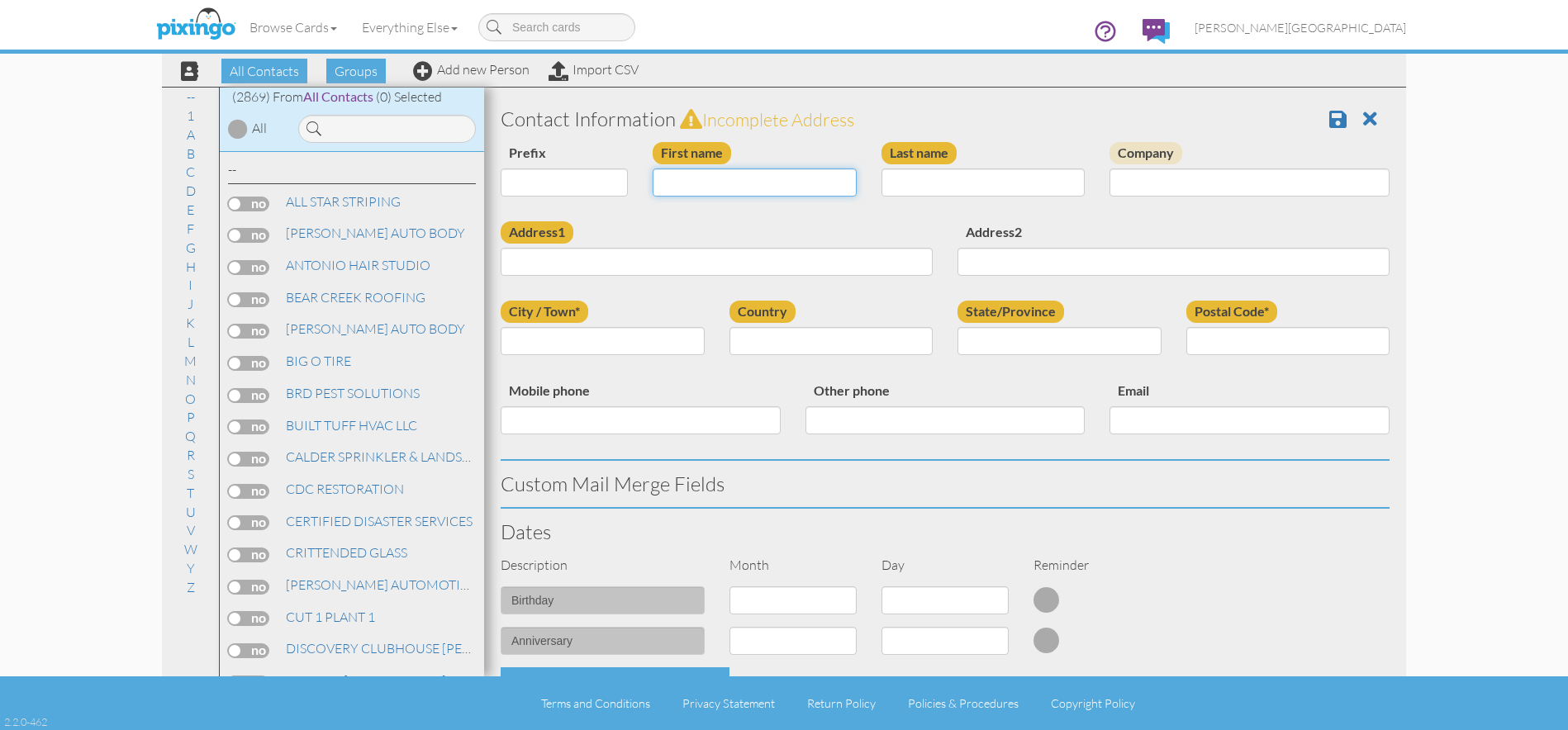
click at [725, 181] on input "First name" at bounding box center [754, 182] width 204 height 28
type input "[PERSON_NAME]"
type input "FALDMO"
type input "1419 S 25 E"
type input "BRIGHAM CITY"
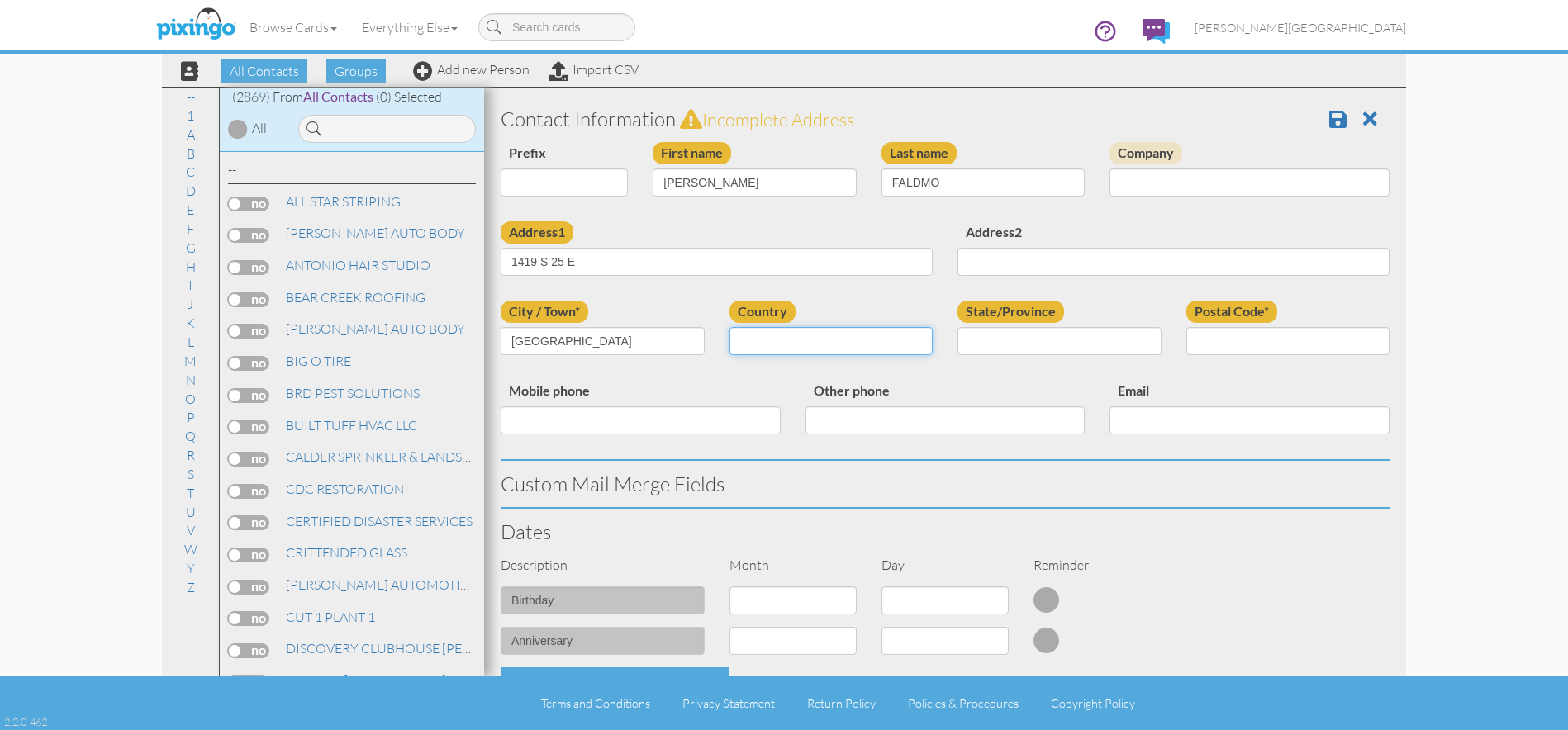
select select "object:8817"
select select "object:9116"
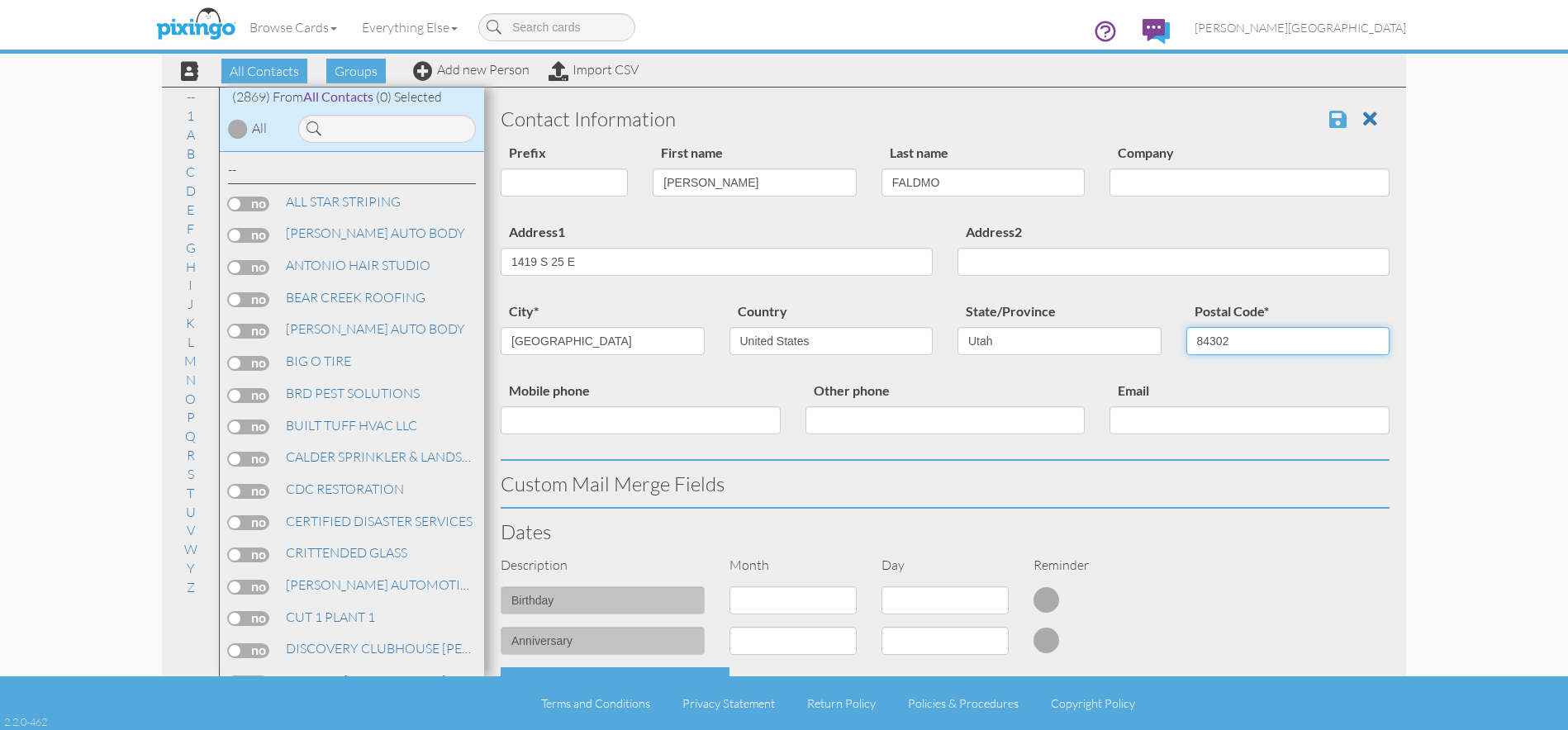
type input "84302"
click at [1329, 117] on span at bounding box center [1338, 119] width 18 height 20
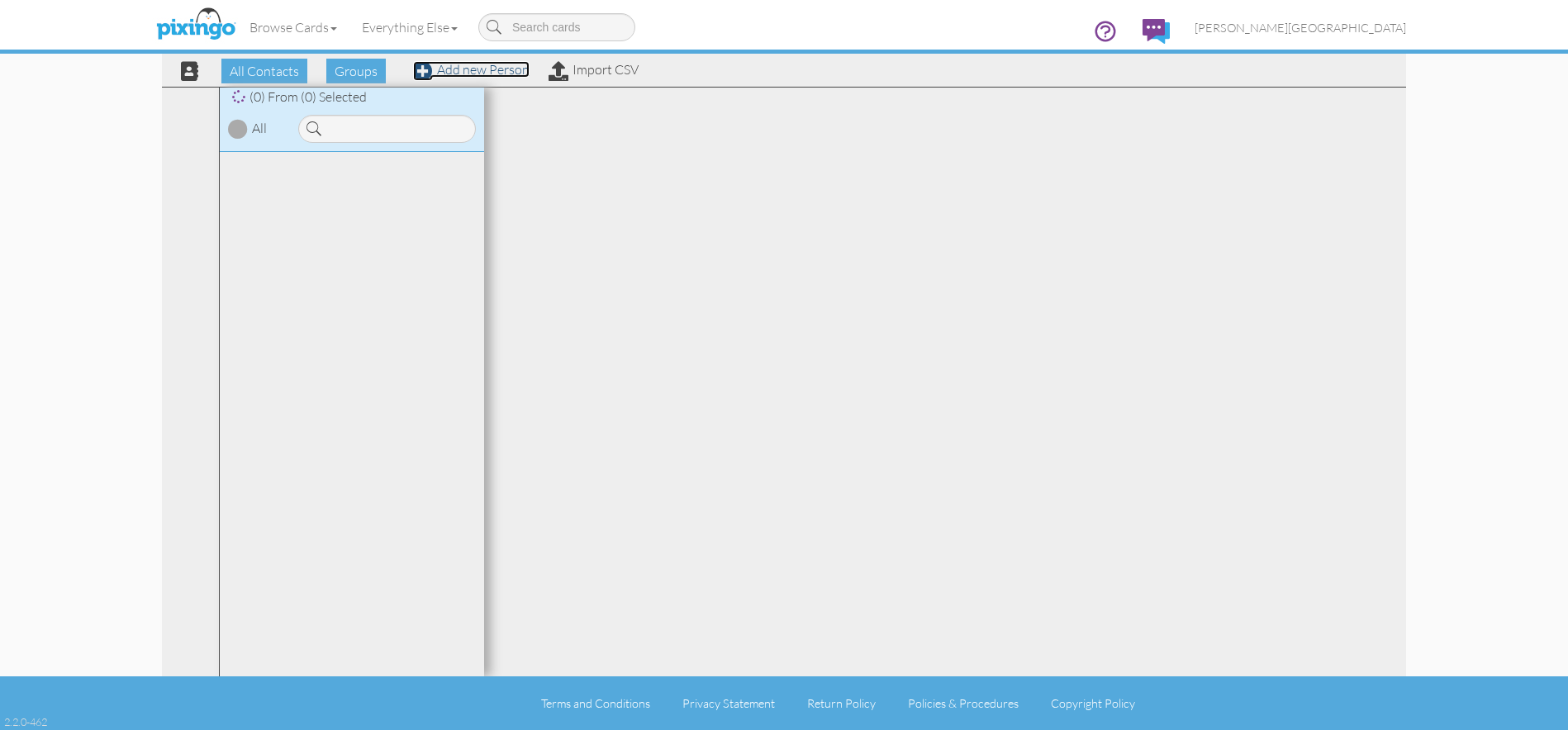
click at [488, 73] on link "Add new Person" at bounding box center [470, 69] width 116 height 17
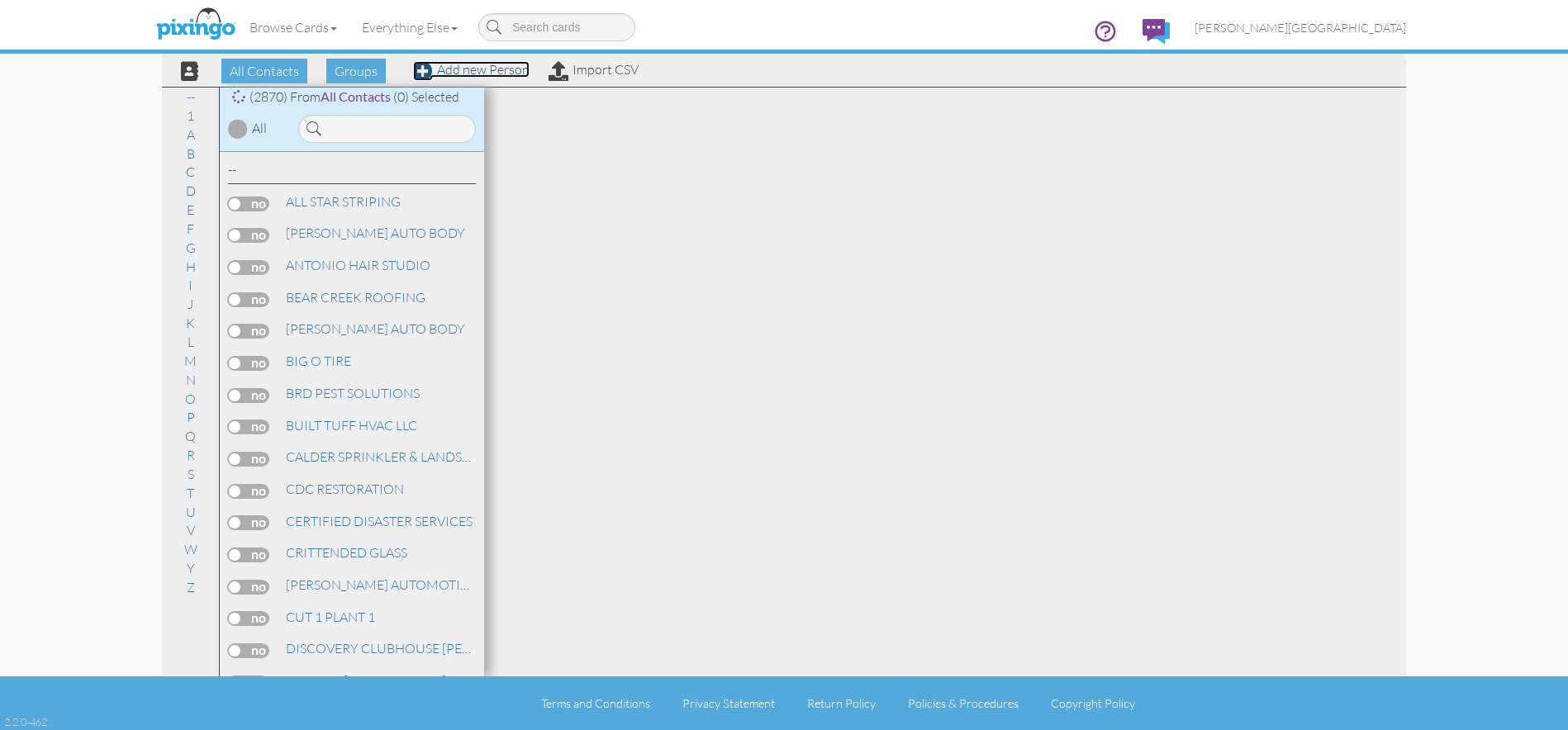
click at [488, 73] on link "Add new Person" at bounding box center [470, 69] width 116 height 17
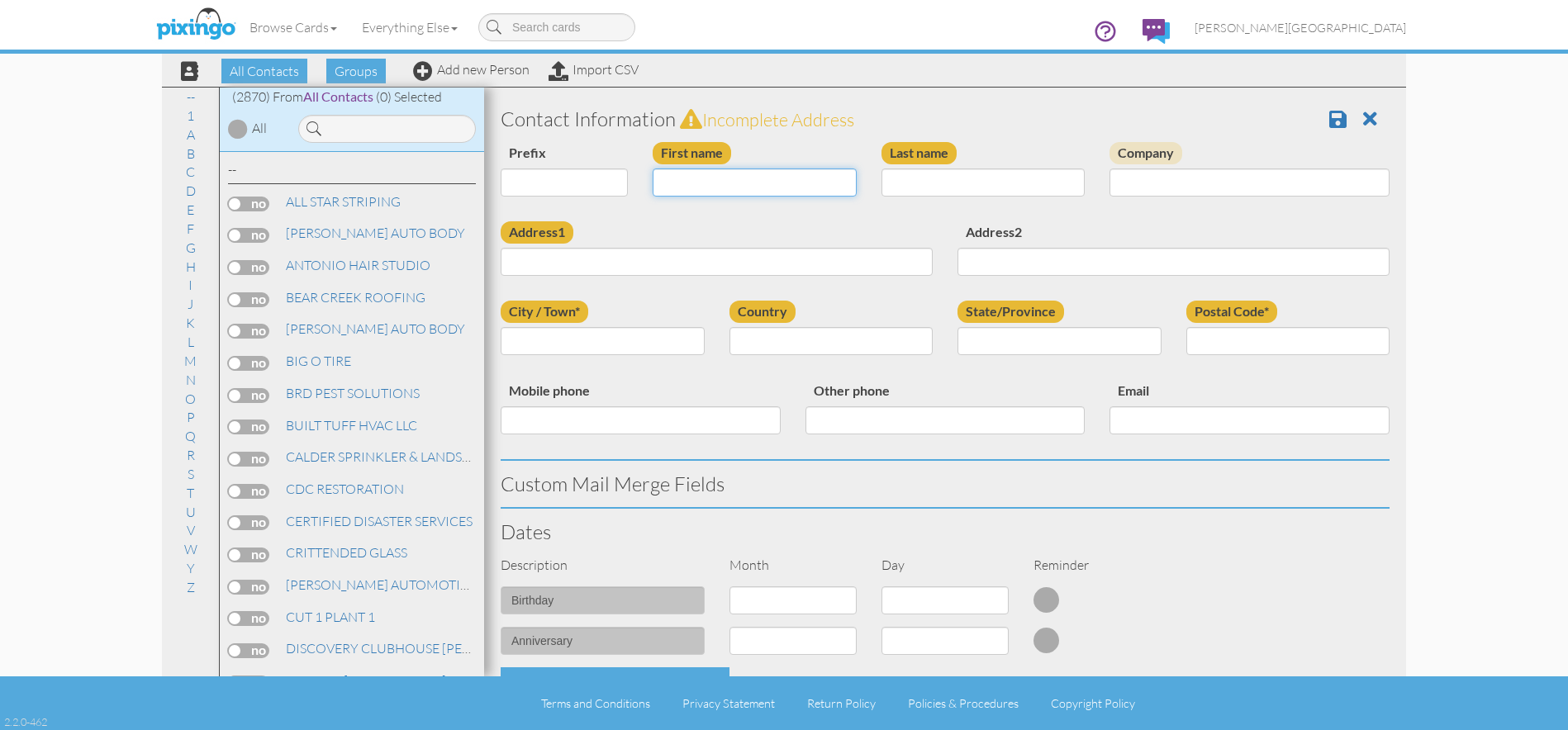
click at [714, 182] on input "First name" at bounding box center [754, 182] width 204 height 28
click at [812, 188] on input "VIOLTEA" at bounding box center [754, 182] width 204 height 28
type input "[PERSON_NAME]"
type input "4261 W 4550 S"
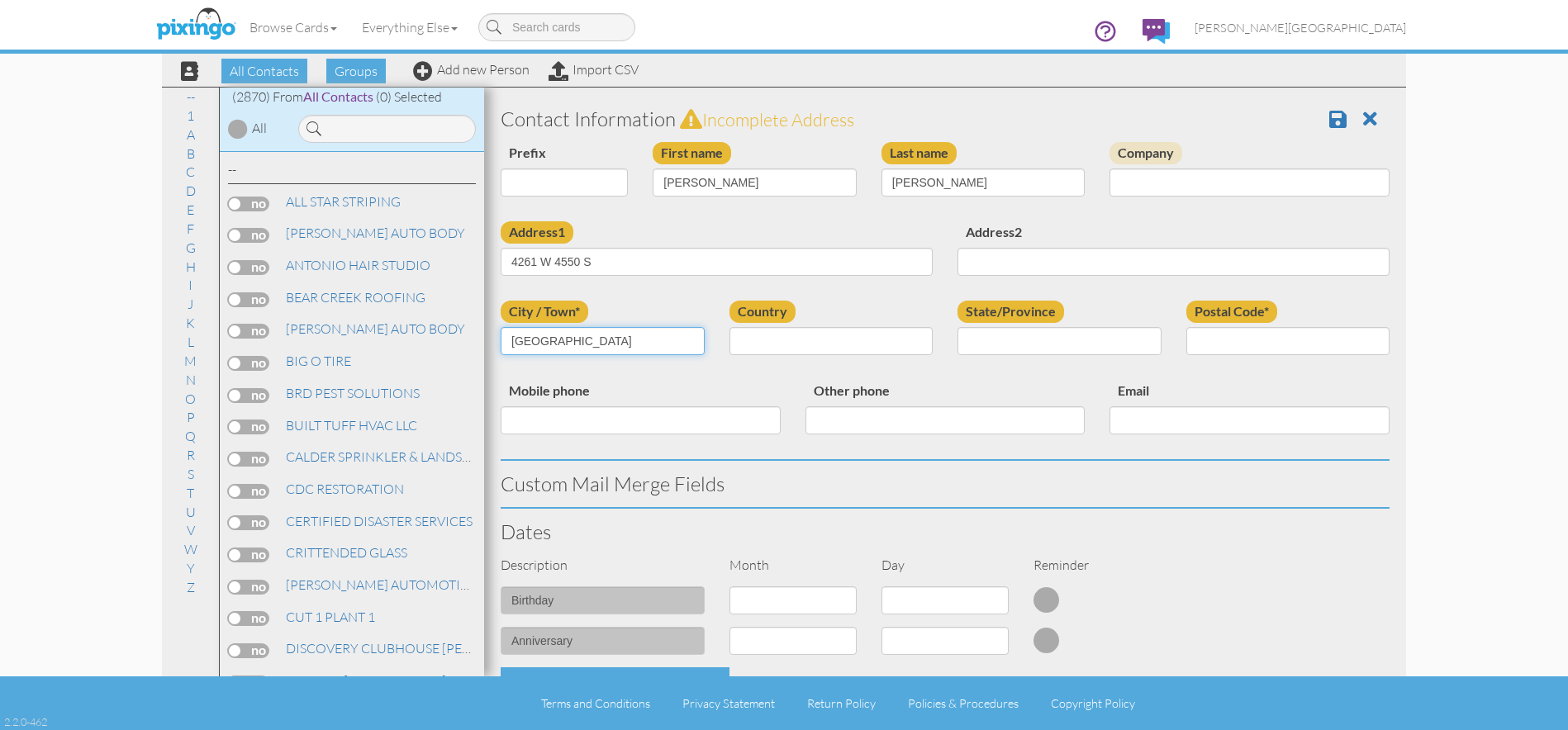
type input "WEST HAVEN"
select select "object:8807"
select select "object:9106"
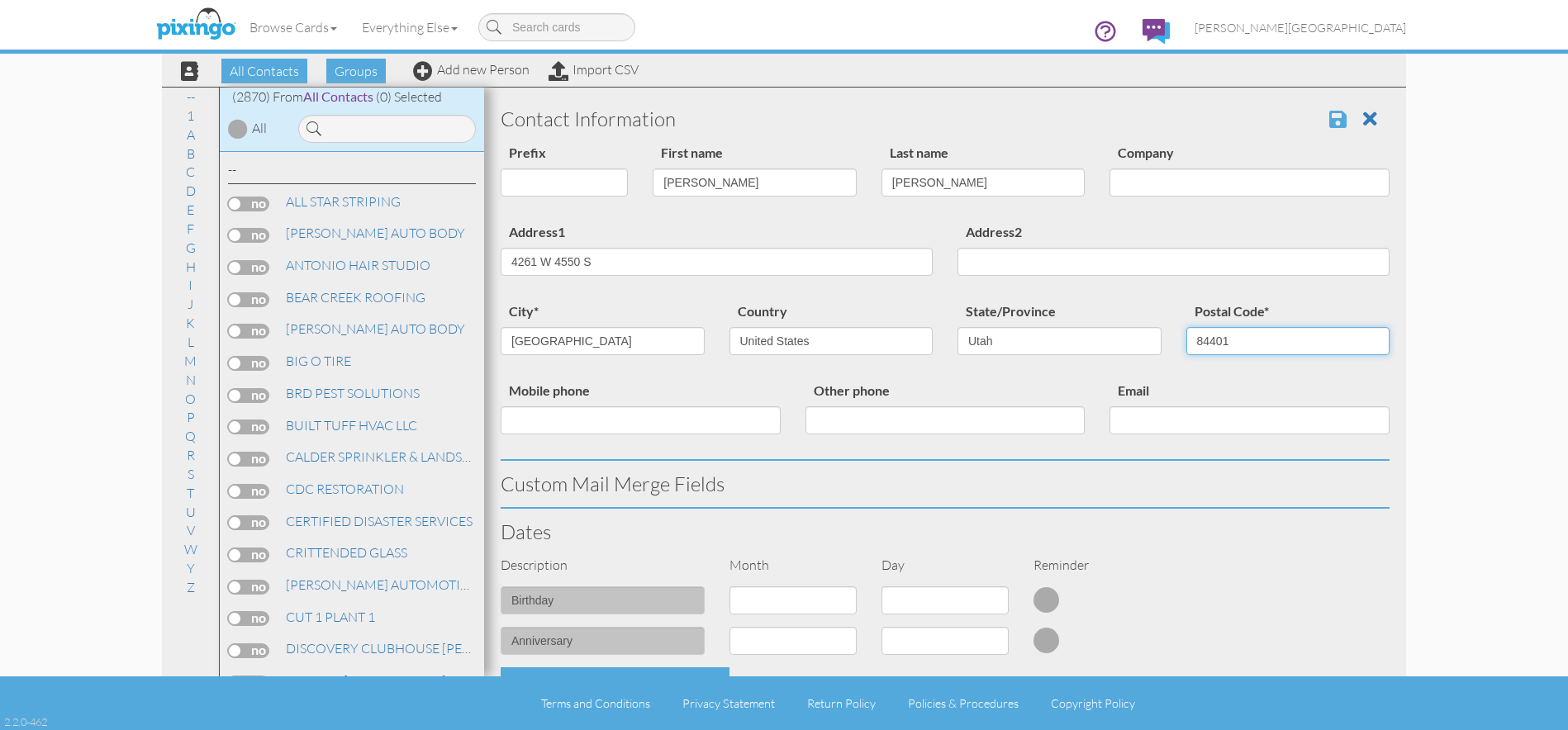
type input "84401"
click at [1334, 117] on span at bounding box center [1338, 119] width 18 height 20
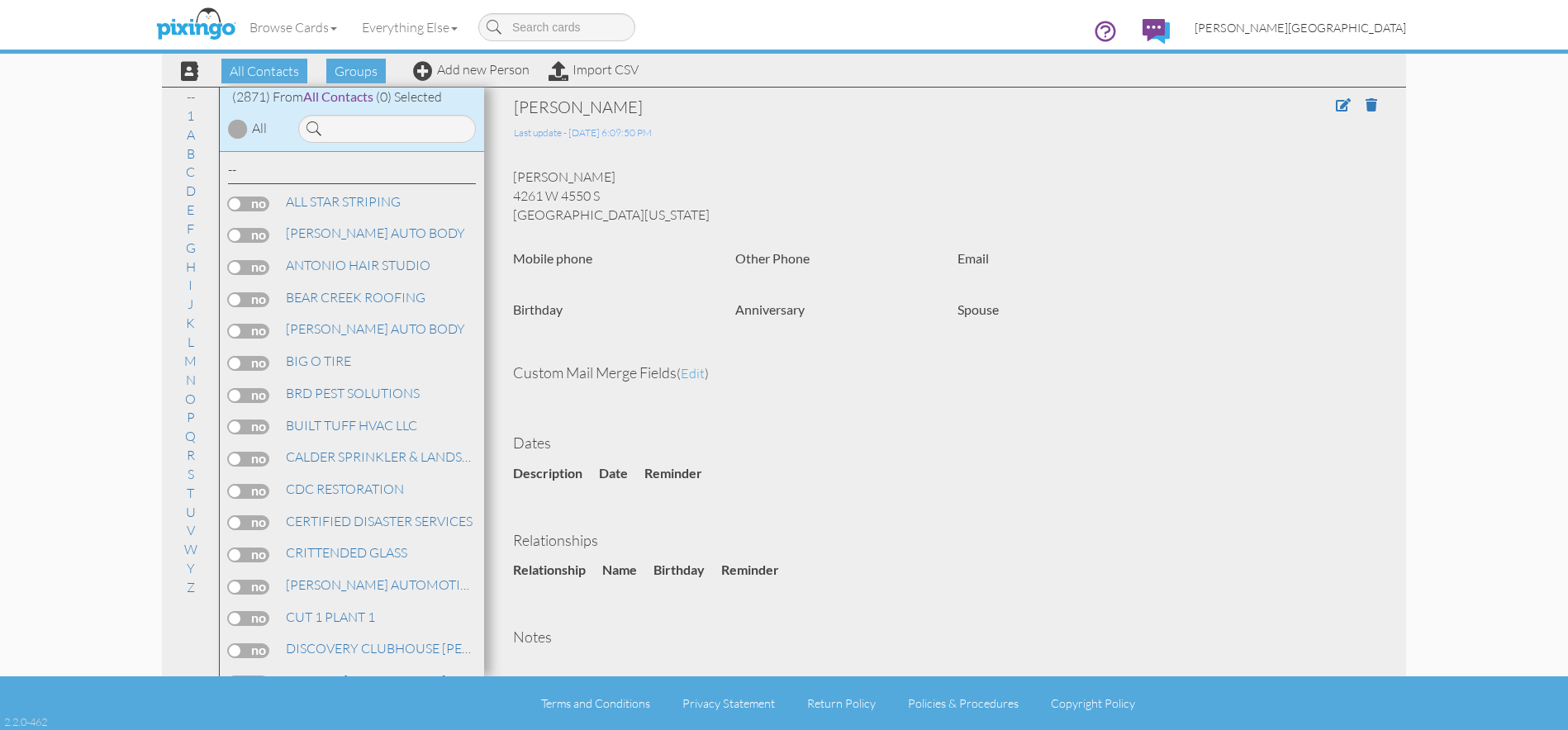
click at [1377, 34] on span "[PERSON_NAME][GEOGRAPHIC_DATA]" at bounding box center [1300, 27] width 212 height 14
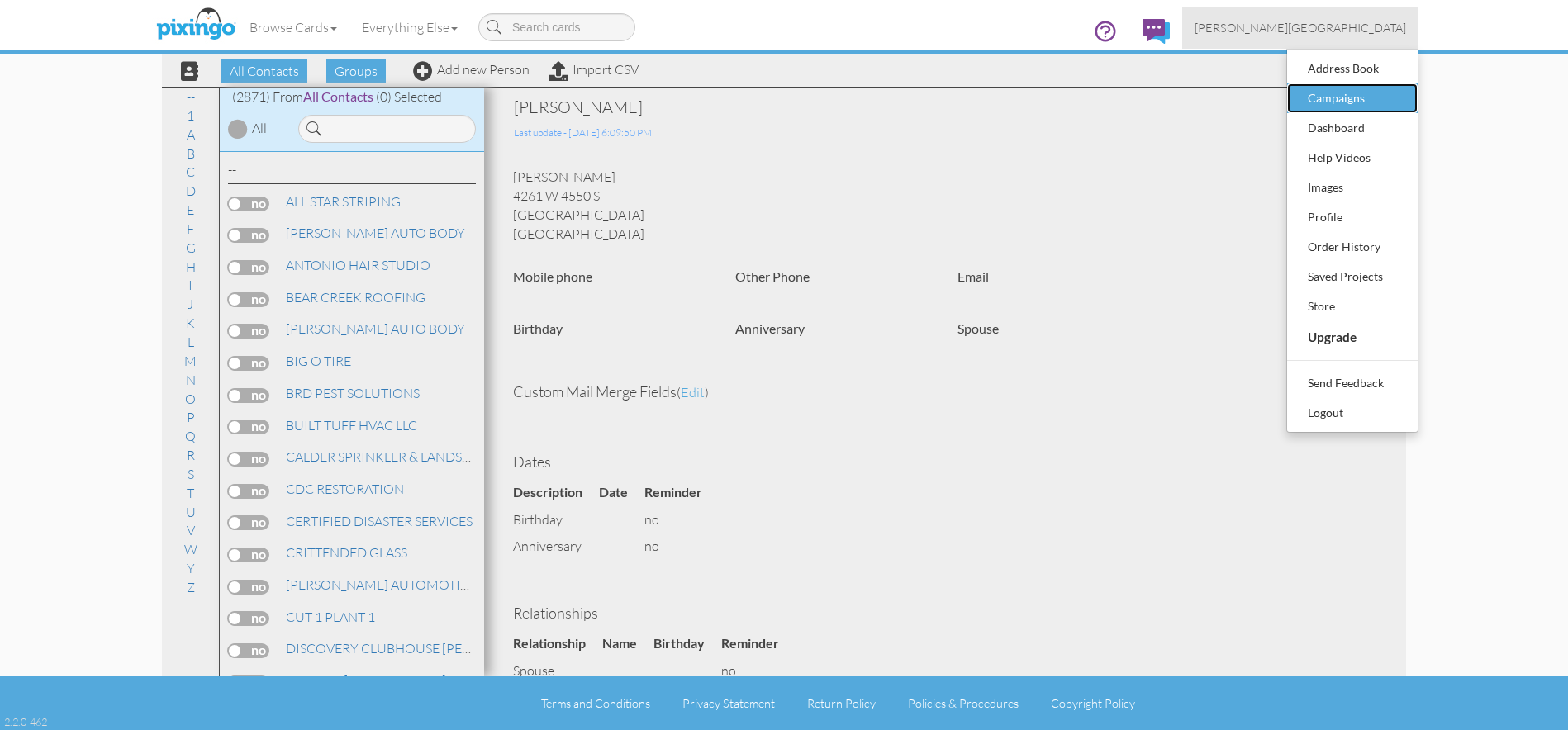
click at [1358, 101] on div "Campaigns" at bounding box center [1352, 98] width 98 height 24
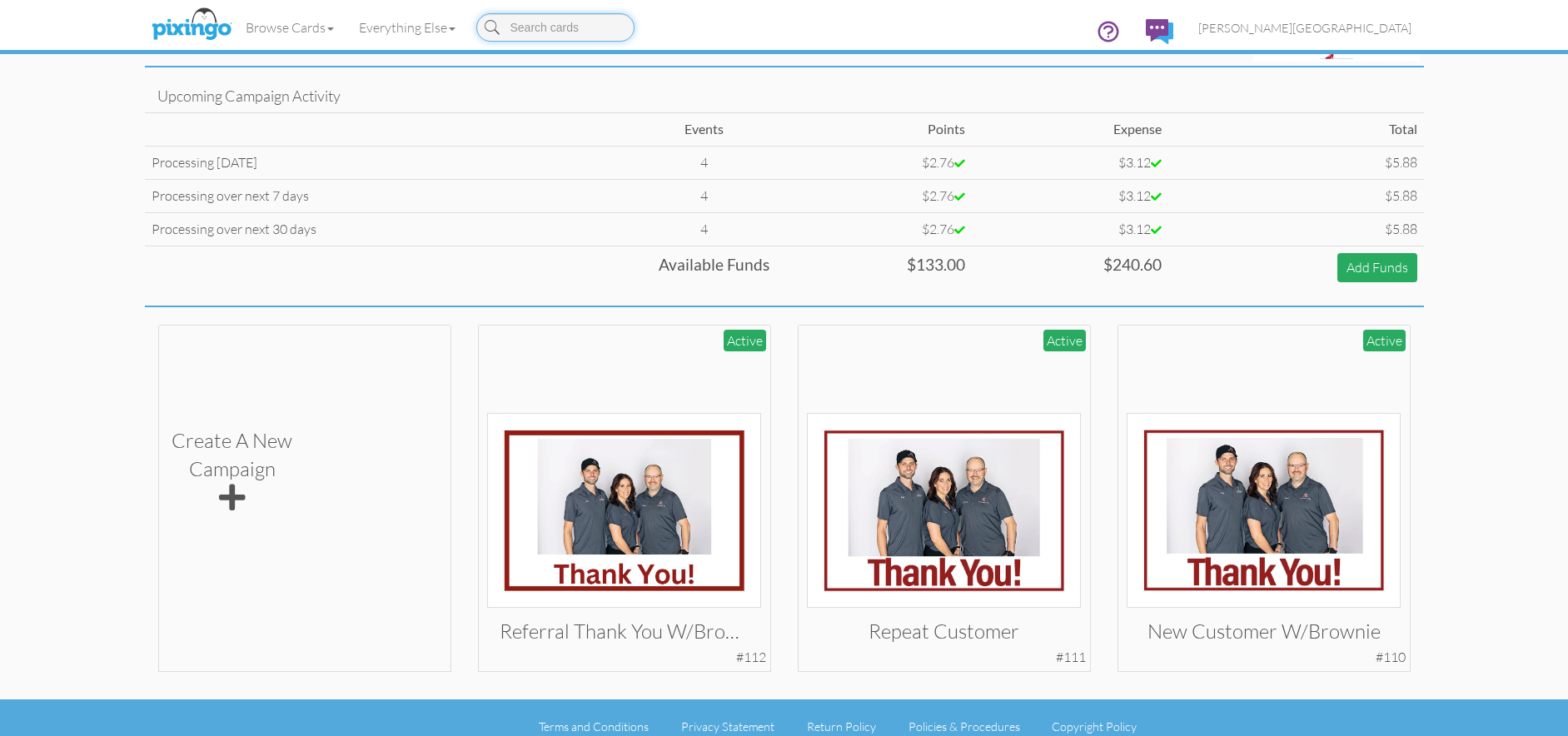
scroll to position [108, 0]
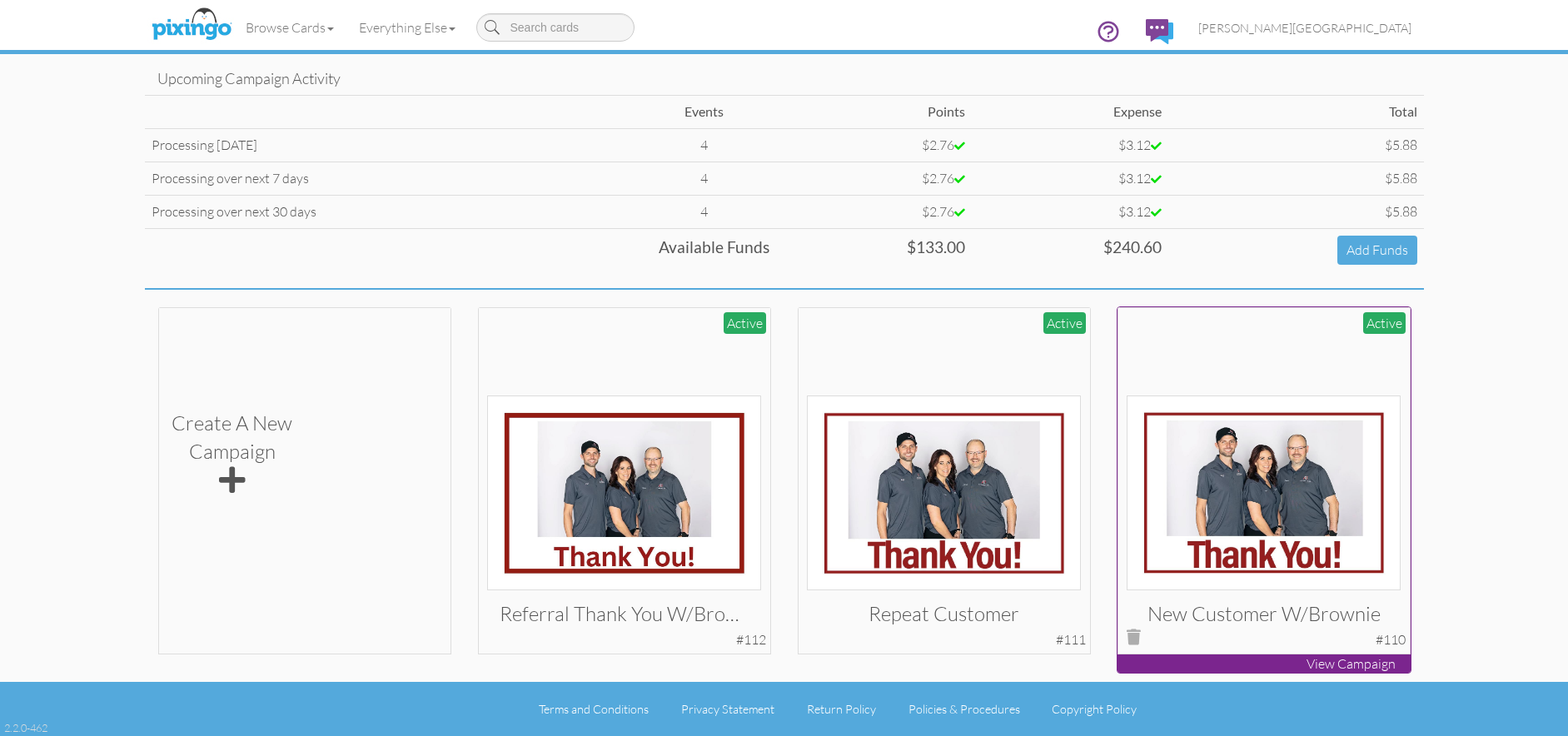
click at [1316, 423] on img at bounding box center [1263, 493] width 274 height 195
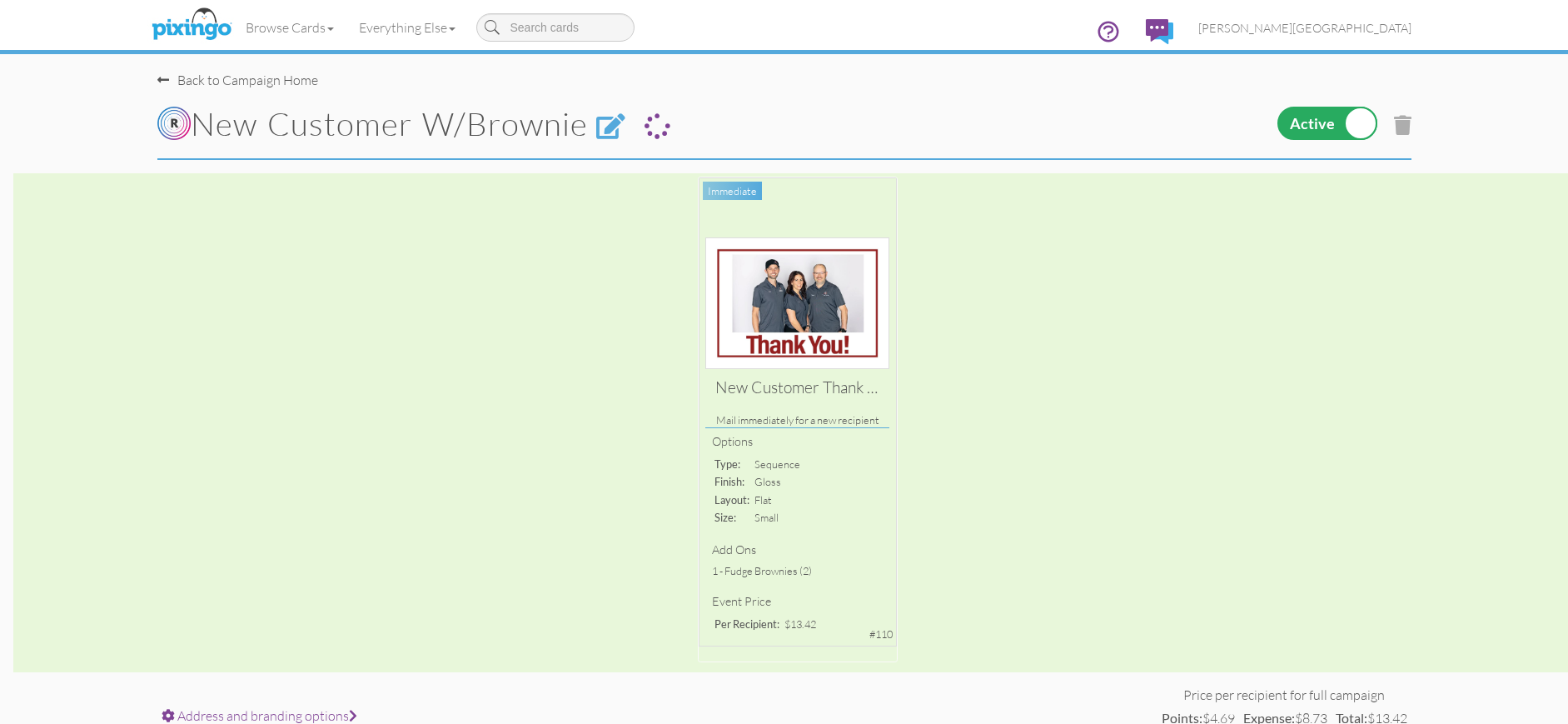
scroll to position [406, 0]
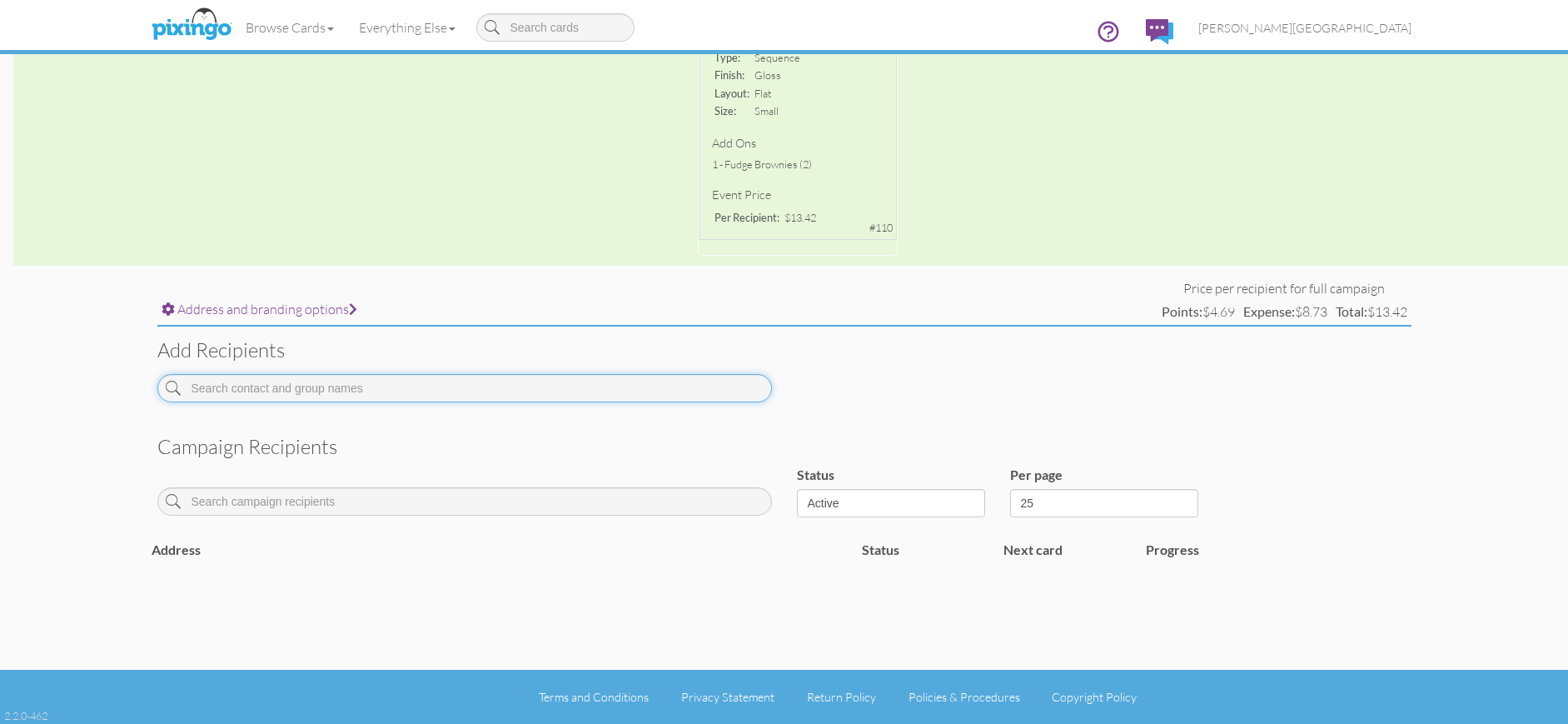
click at [450, 393] on input at bounding box center [464, 388] width 615 height 29
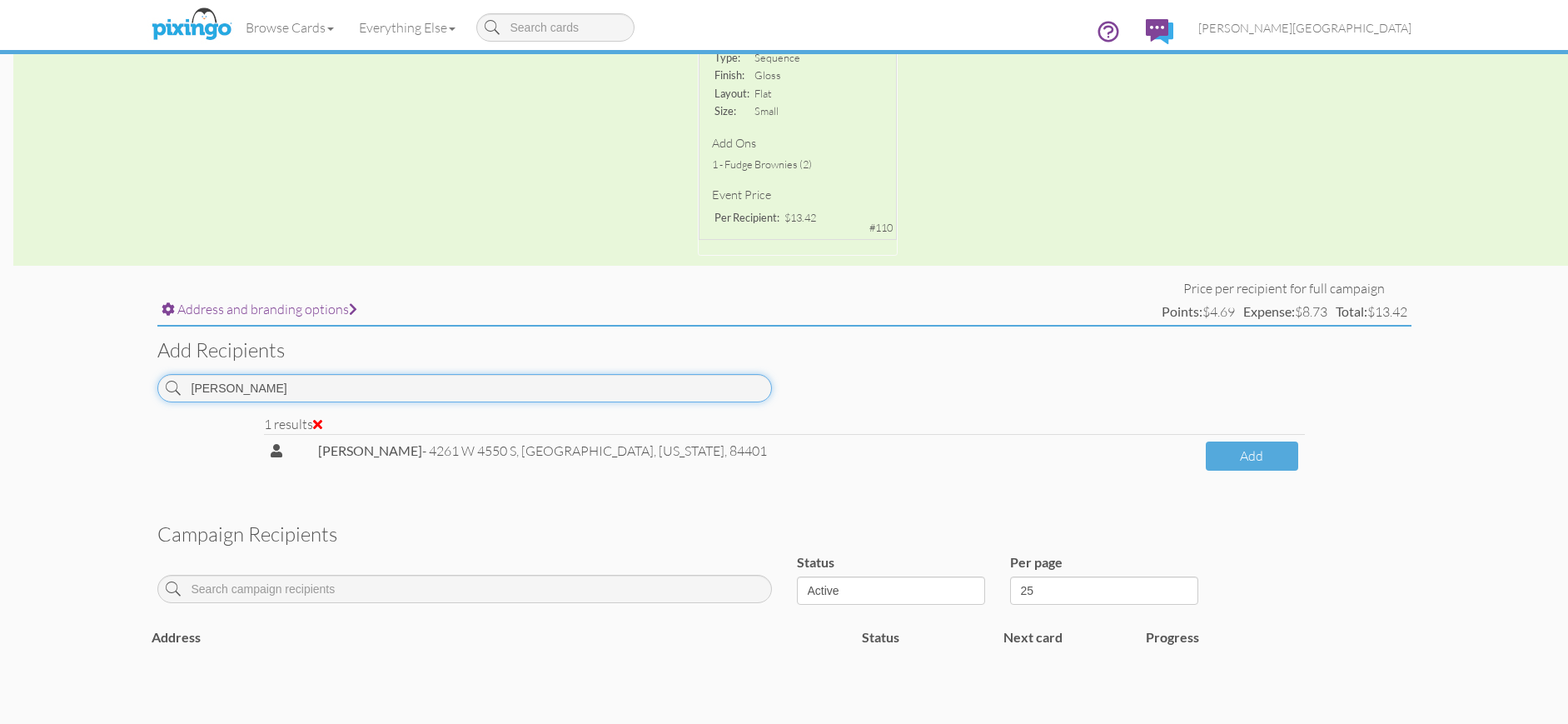
scroll to position [323, 0]
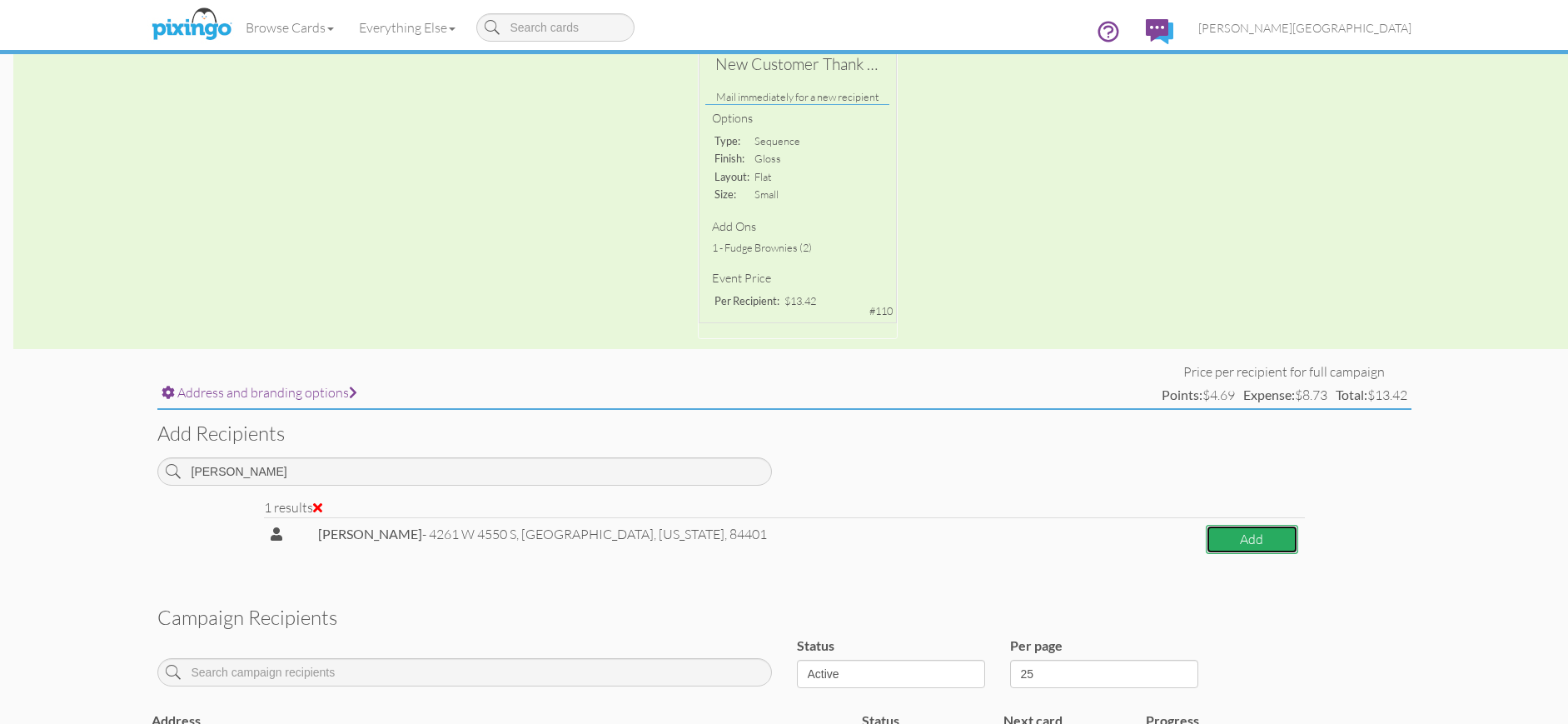
click at [1232, 535] on button "Add" at bounding box center [1252, 539] width 92 height 30
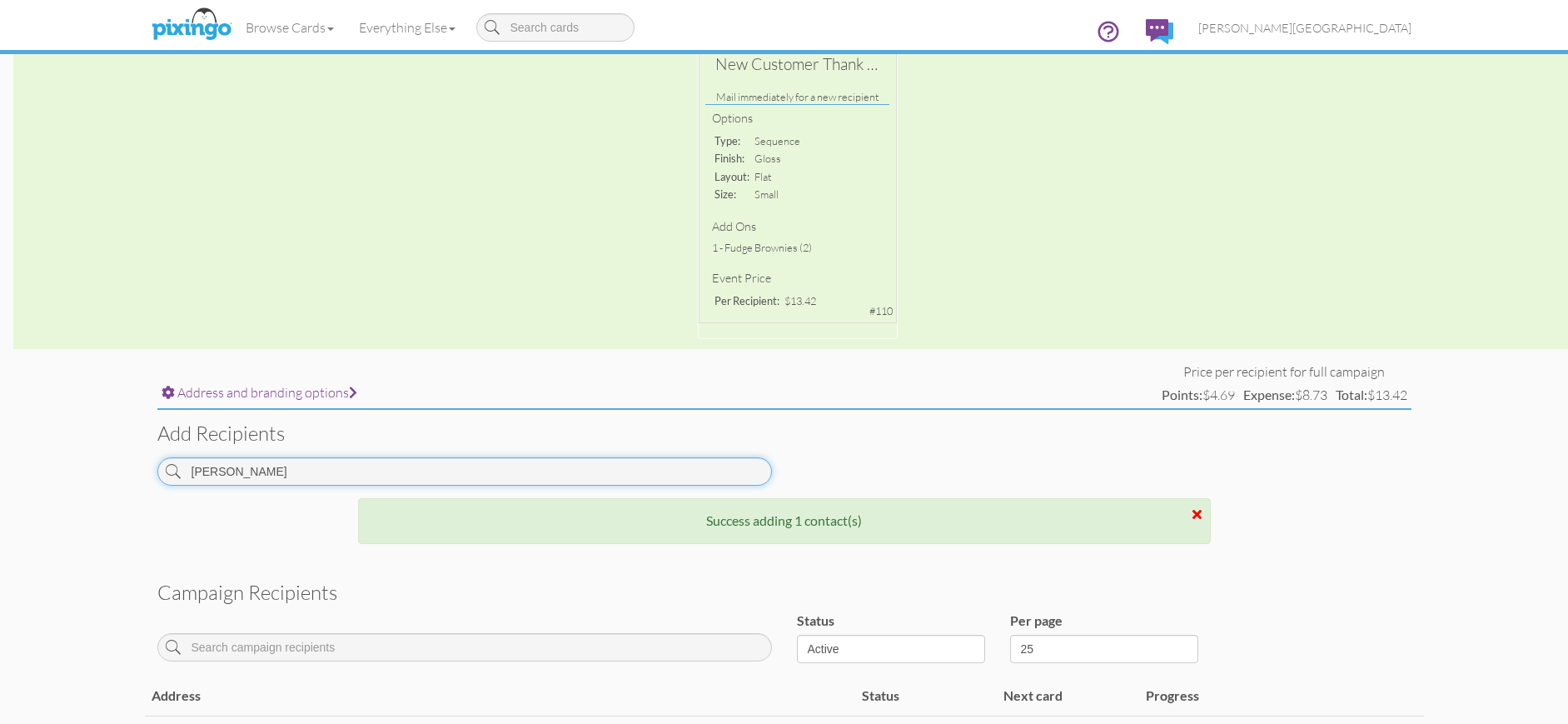
drag, startPoint x: 217, startPoint y: 478, endPoint x: 20, endPoint y: 497, distance: 197.9
click at [20, 497] on campaign-detail "Toggle navigation Visit Pixingo Mobile Browse Cards Business Accounting Automot…" at bounding box center [784, 293] width 1568 height 1232
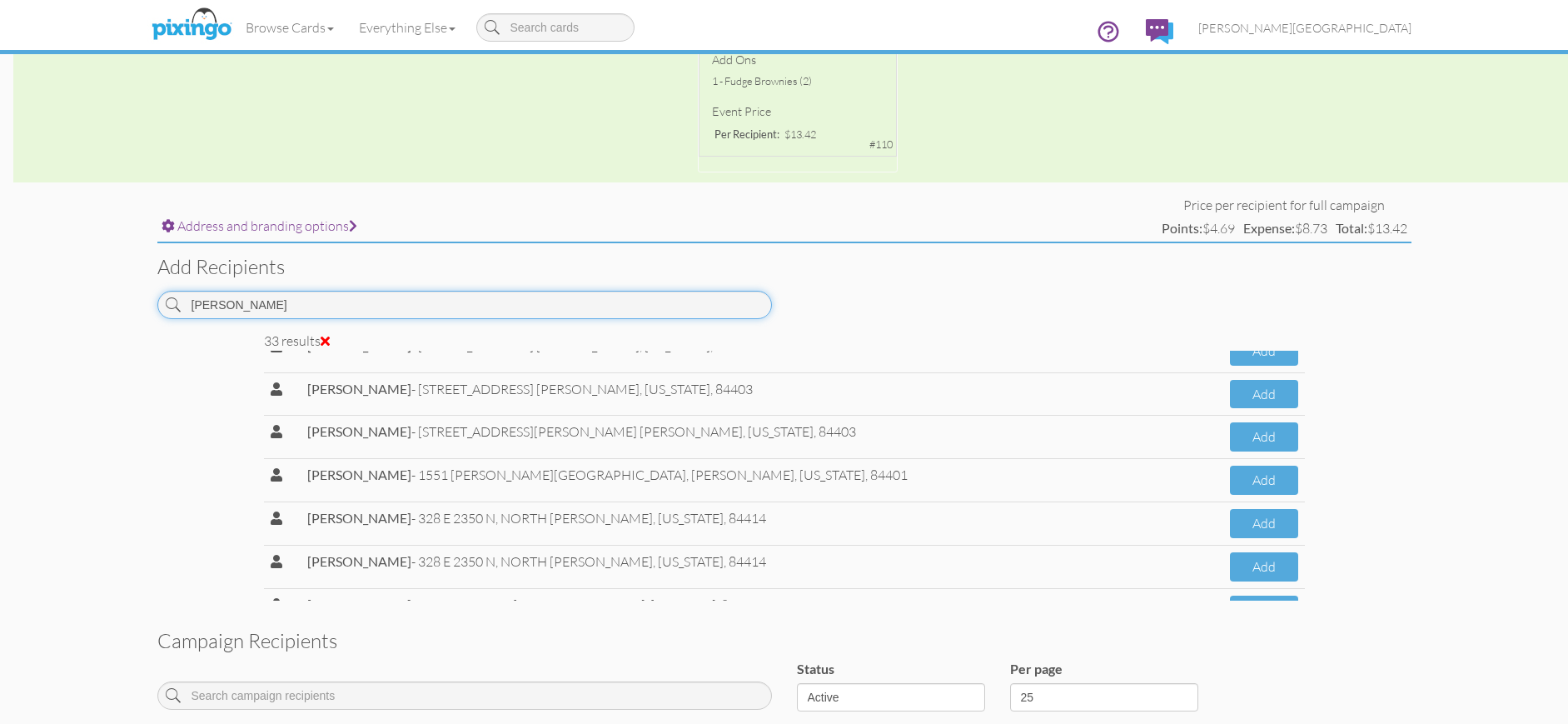
scroll to position [1192, 0]
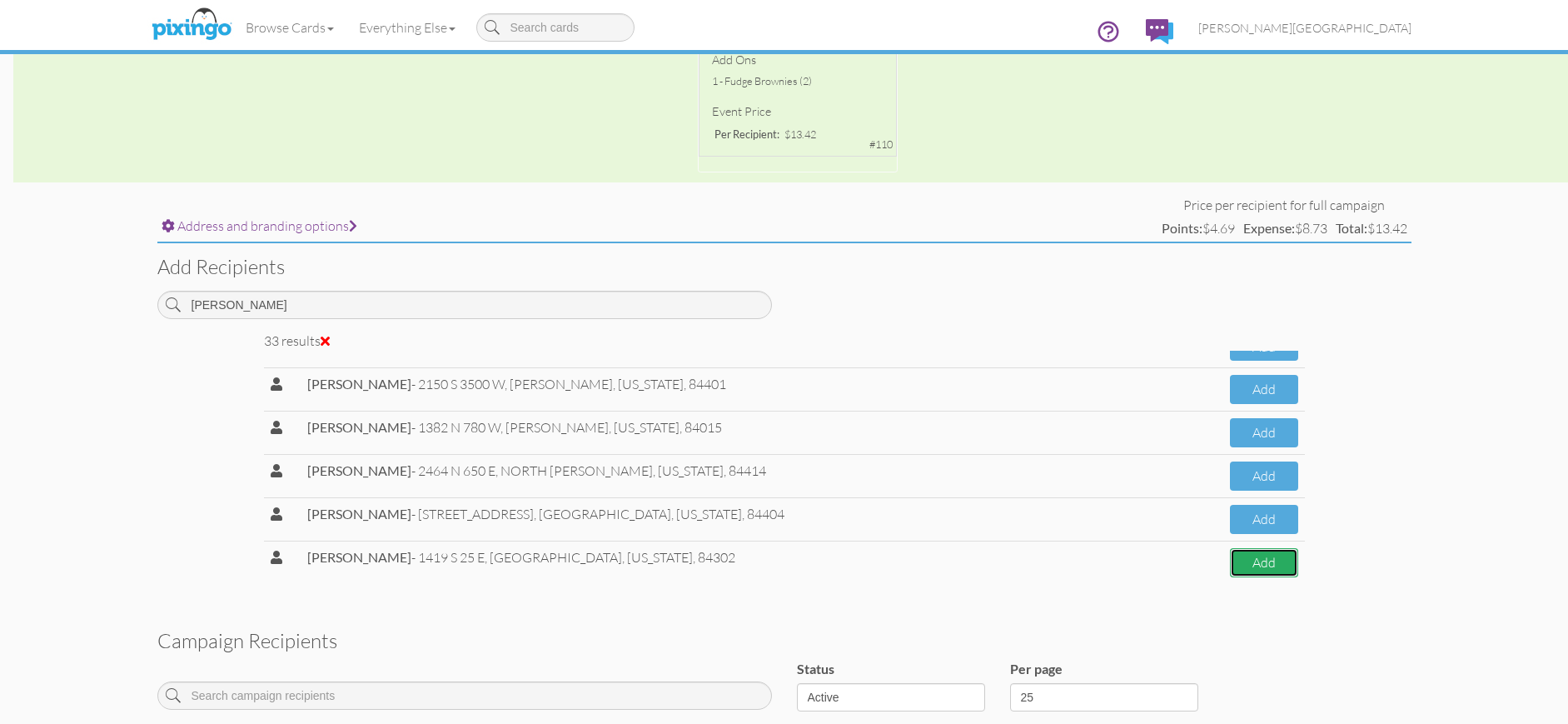
click at [1240, 564] on button "Add" at bounding box center [1263, 563] width 68 height 30
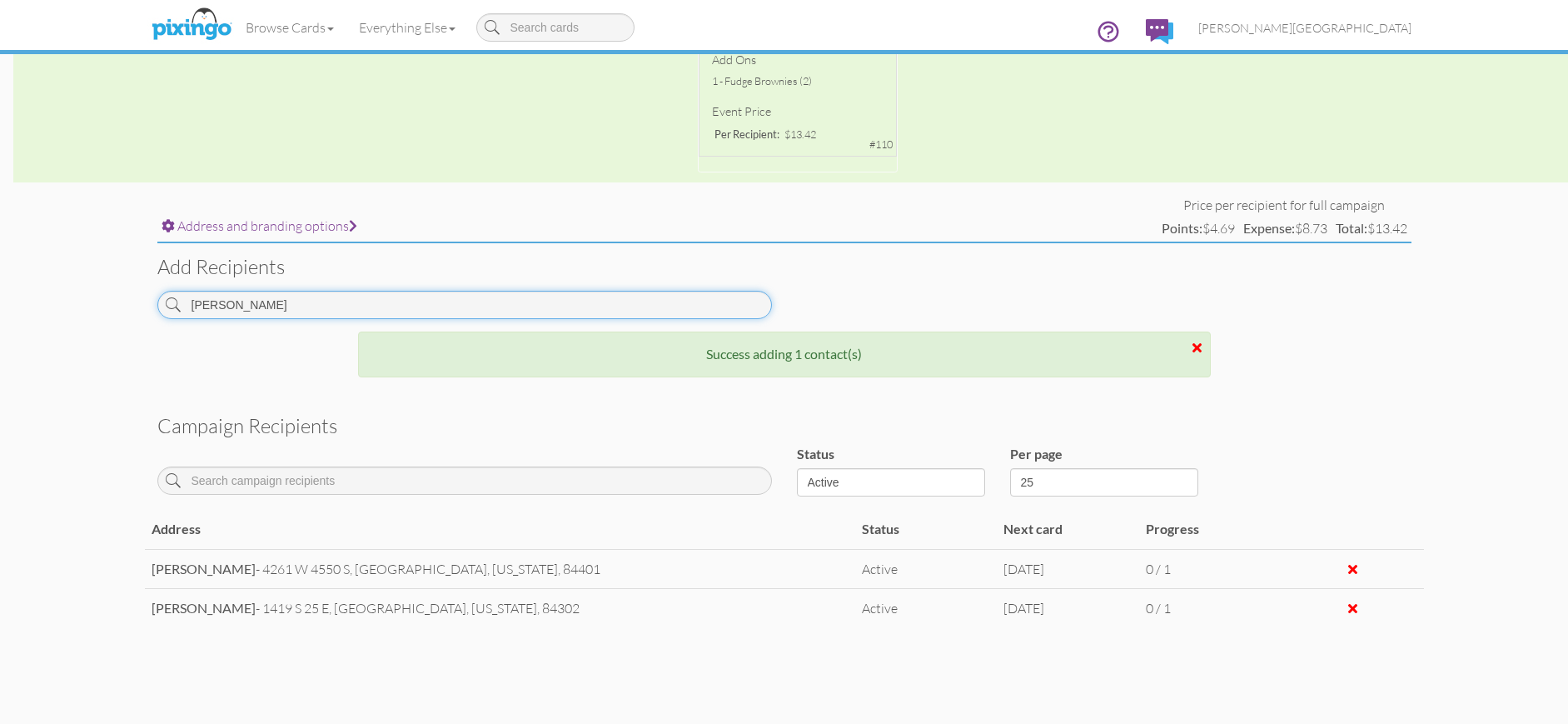
drag, startPoint x: 295, startPoint y: 304, endPoint x: 117, endPoint y: 312, distance: 178.2
click at [117, 312] on campaign-detail "Toggle navigation Visit Pixingo Mobile Browse Cards Business Accounting Automot…" at bounding box center [784, 146] width 1568 height 1272
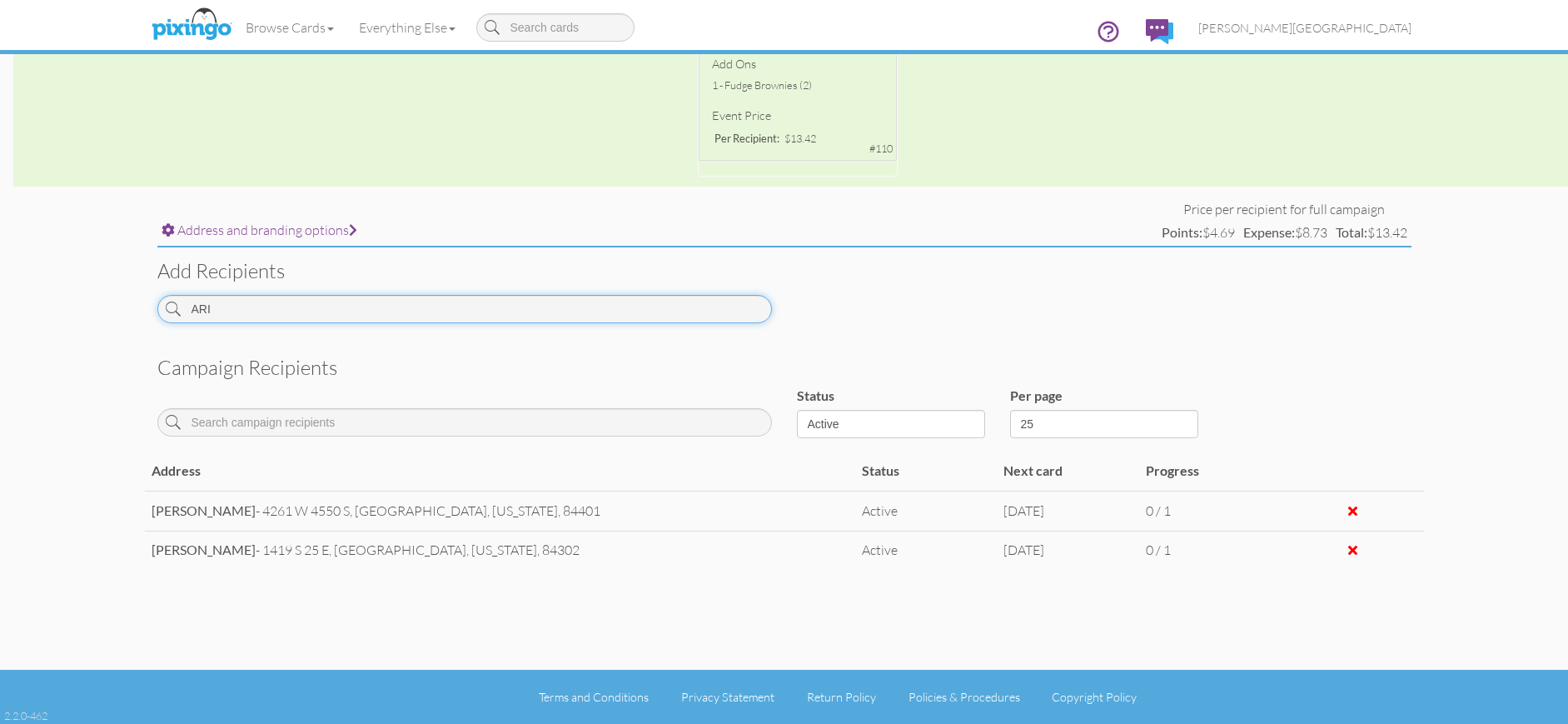
scroll to position [490, 0]
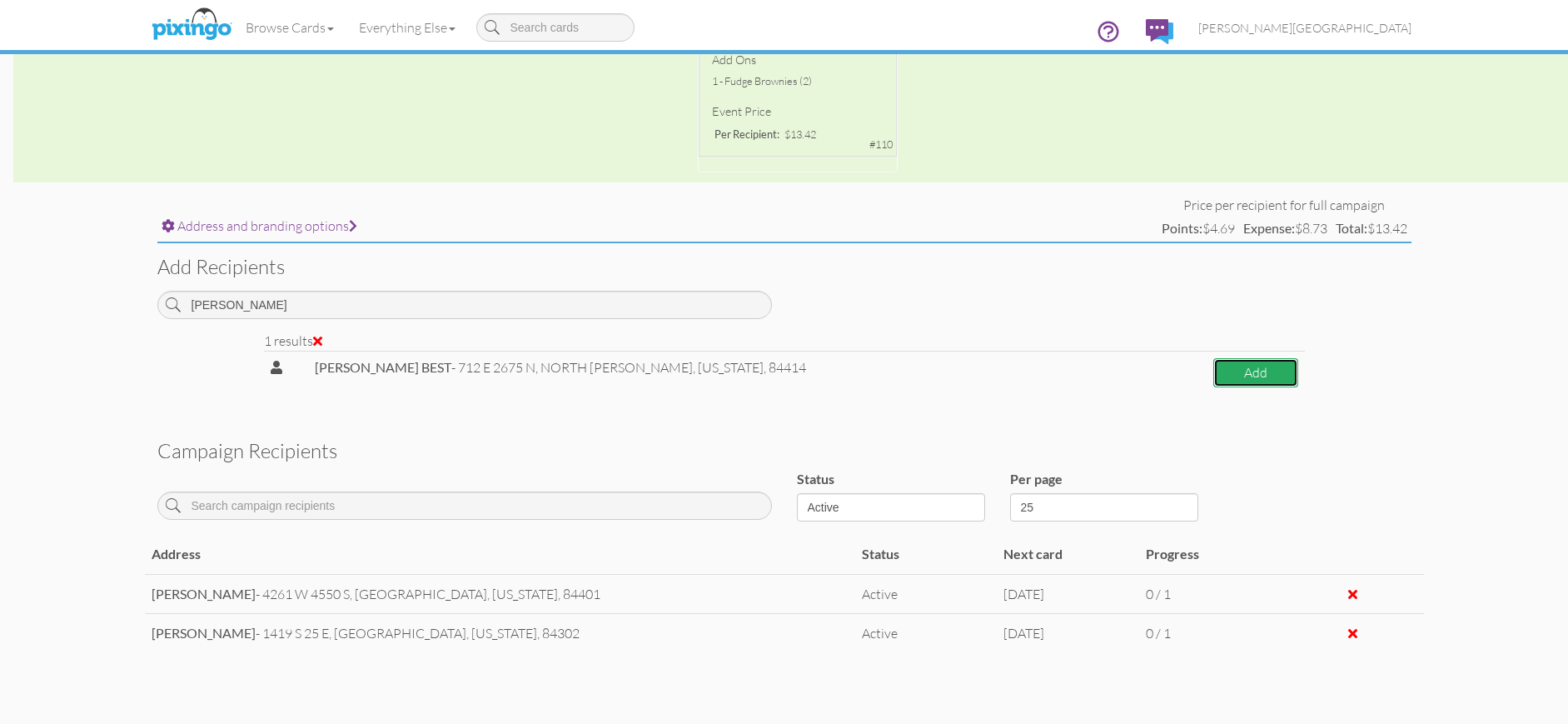
click at [1233, 377] on button "Add" at bounding box center [1256, 373] width 85 height 30
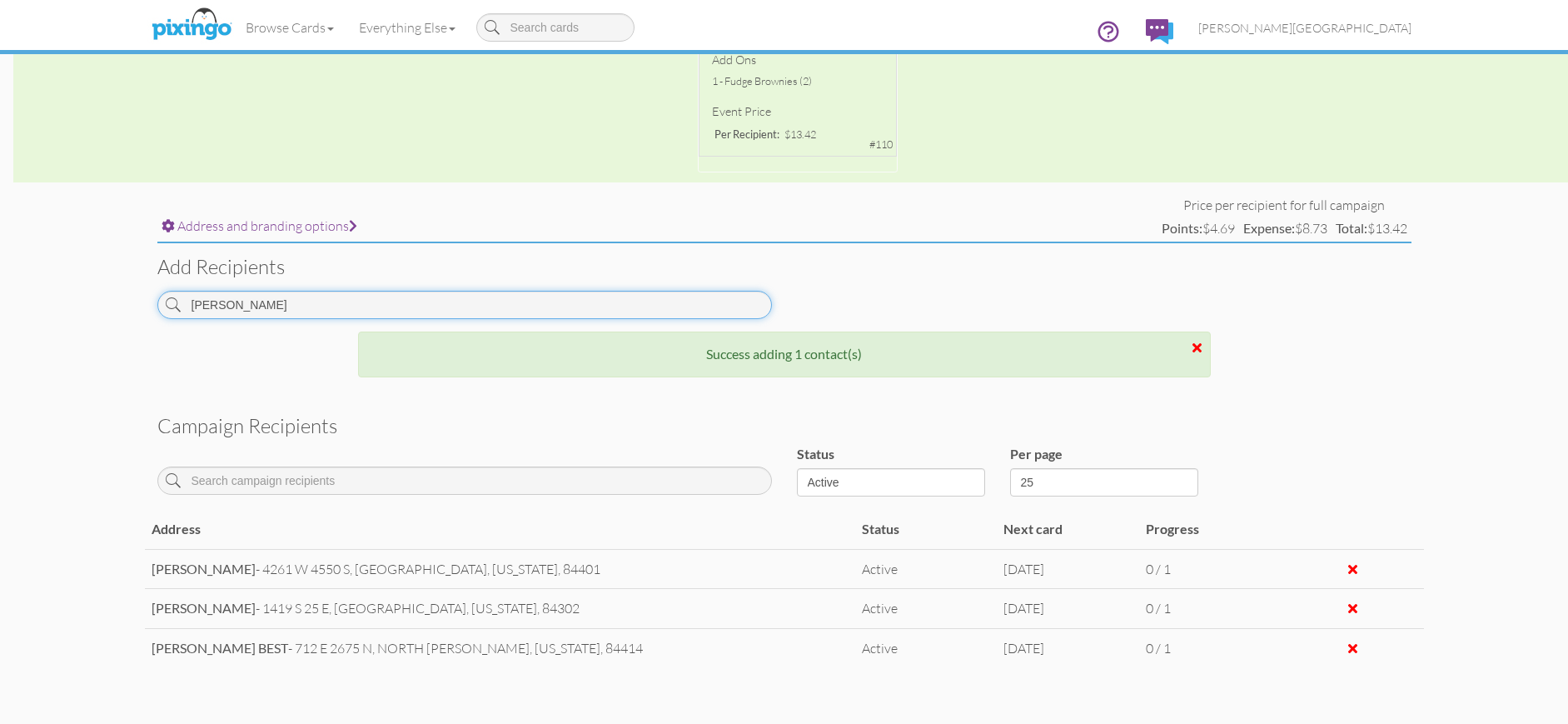
drag, startPoint x: 285, startPoint y: 311, endPoint x: 100, endPoint y: 301, distance: 185.3
click at [100, 301] on campaign-detail "Toggle navigation Visit Pixingo Mobile Browse Cards Business Accounting Automot…" at bounding box center [784, 165] width 1568 height 1311
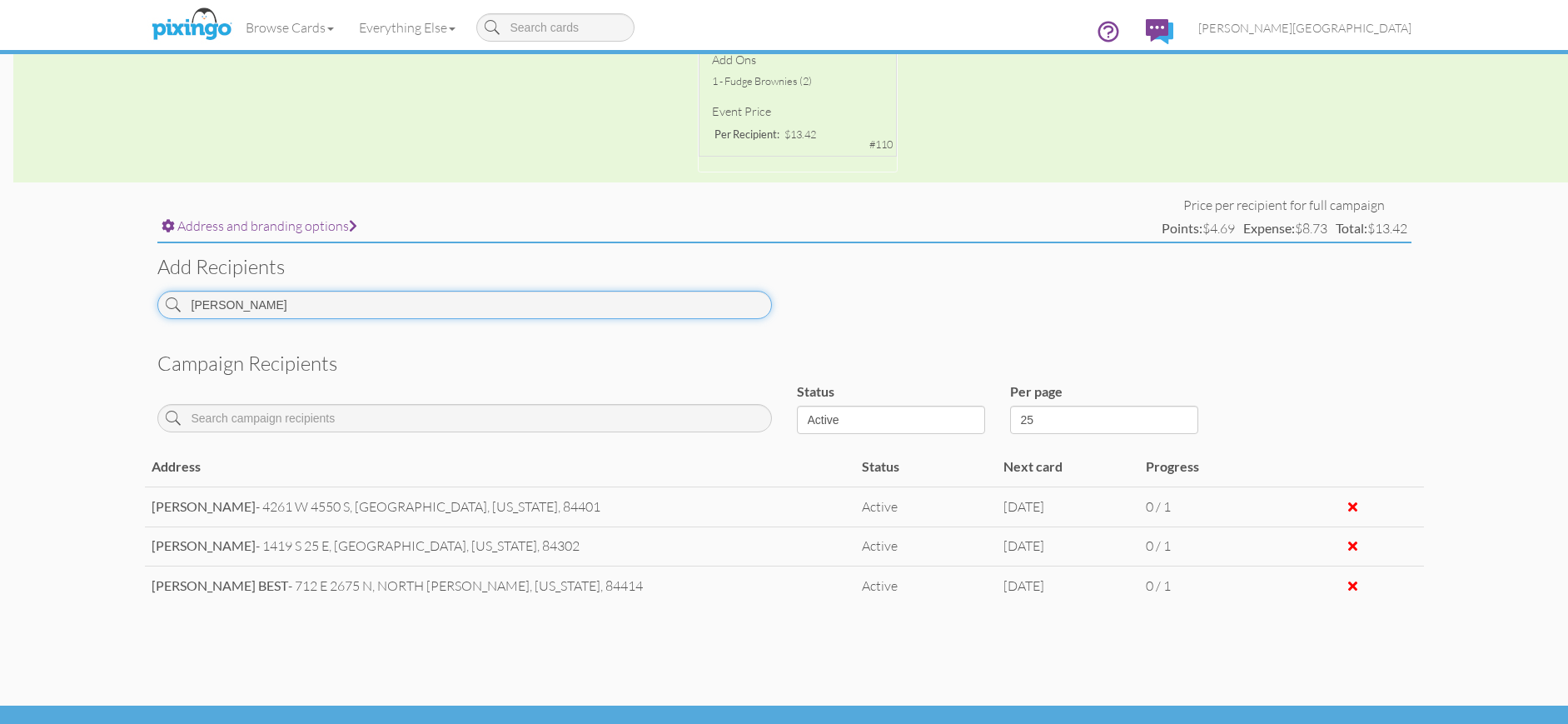
click at [205, 304] on input "[PERSON_NAME]" at bounding box center [464, 304] width 615 height 29
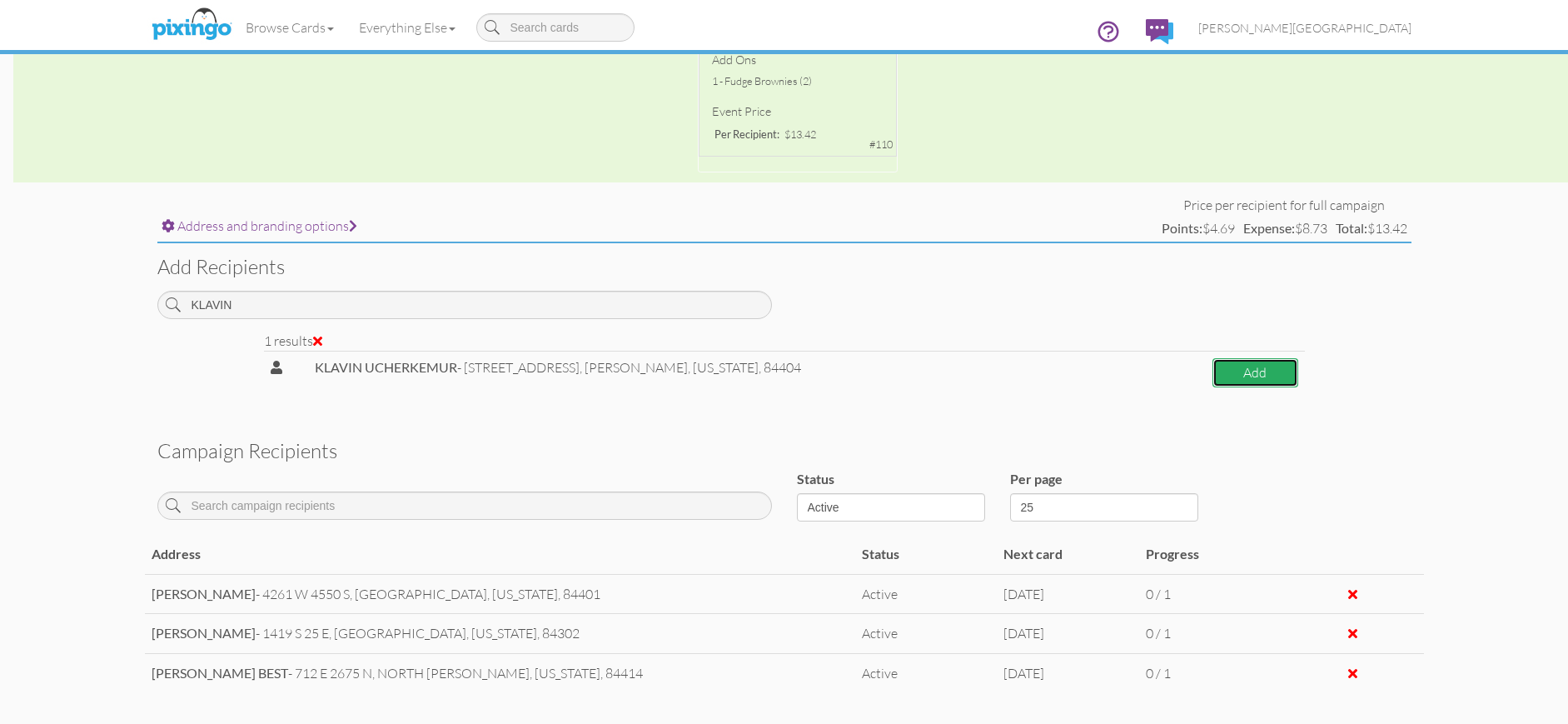
click at [1226, 375] on button "Add" at bounding box center [1255, 373] width 86 height 30
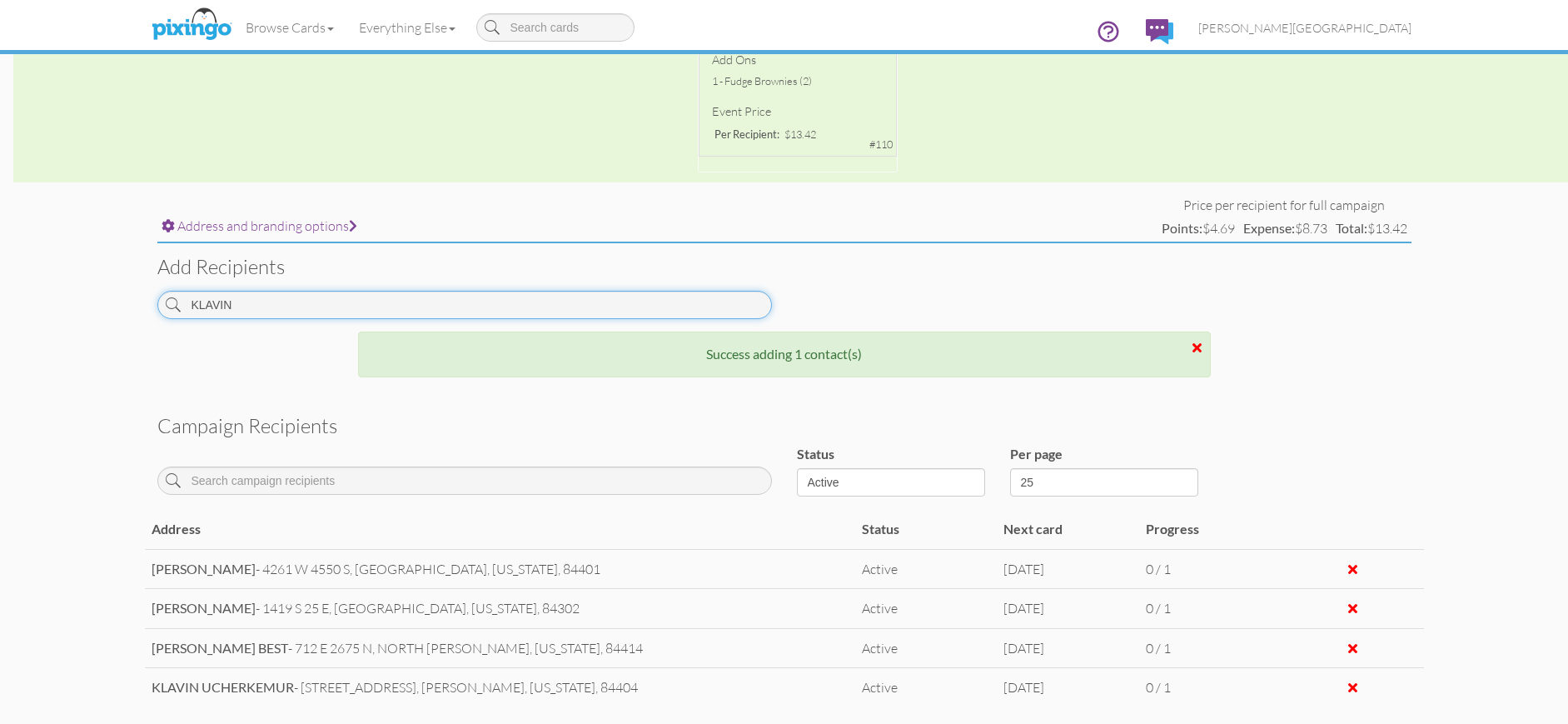
drag, startPoint x: 301, startPoint y: 305, endPoint x: 56, endPoint y: 298, distance: 245.1
click at [56, 298] on campaign-detail "Toggle navigation Visit Pixingo Mobile Browse Cards Business Accounting Automot…" at bounding box center [784, 185] width 1568 height 1351
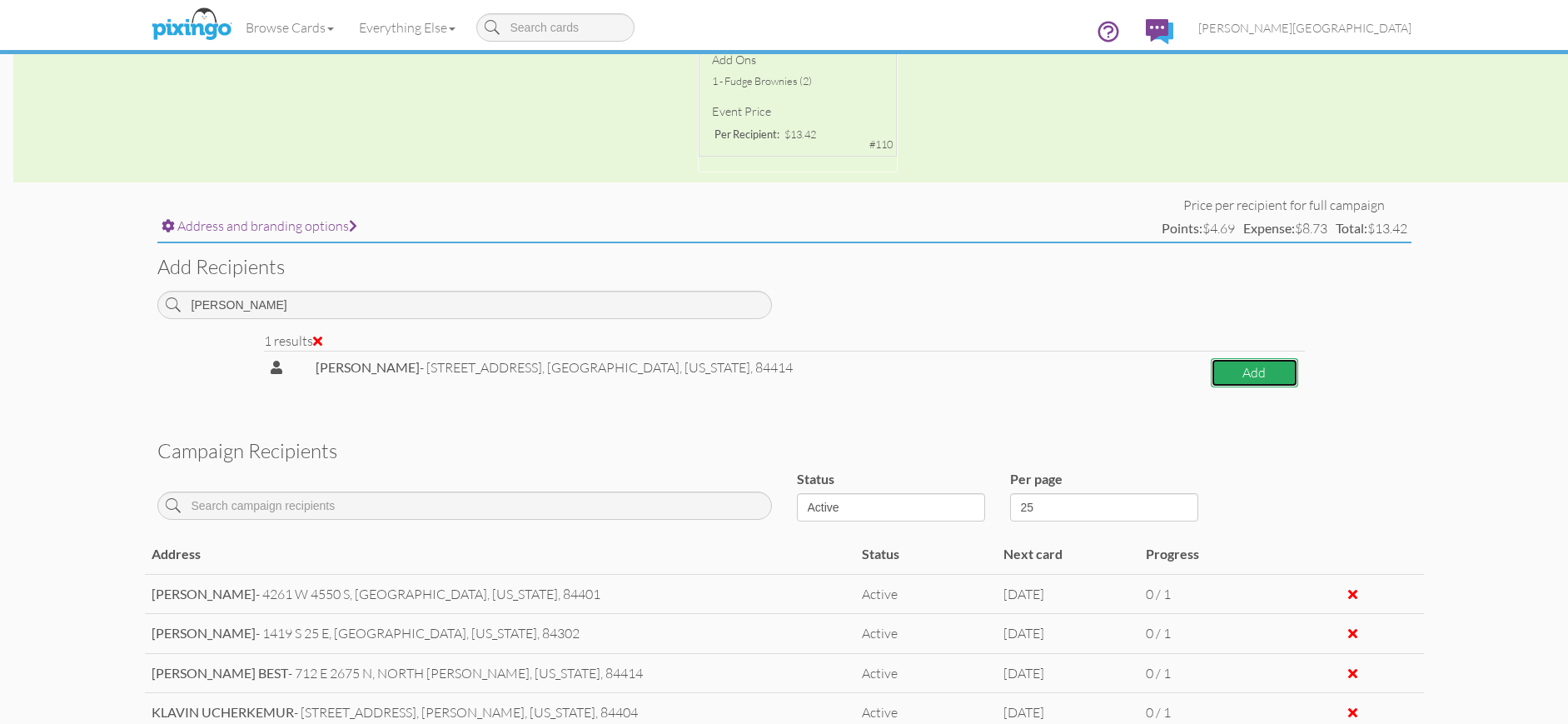
click at [1211, 375] on button "Add" at bounding box center [1254, 373] width 87 height 30
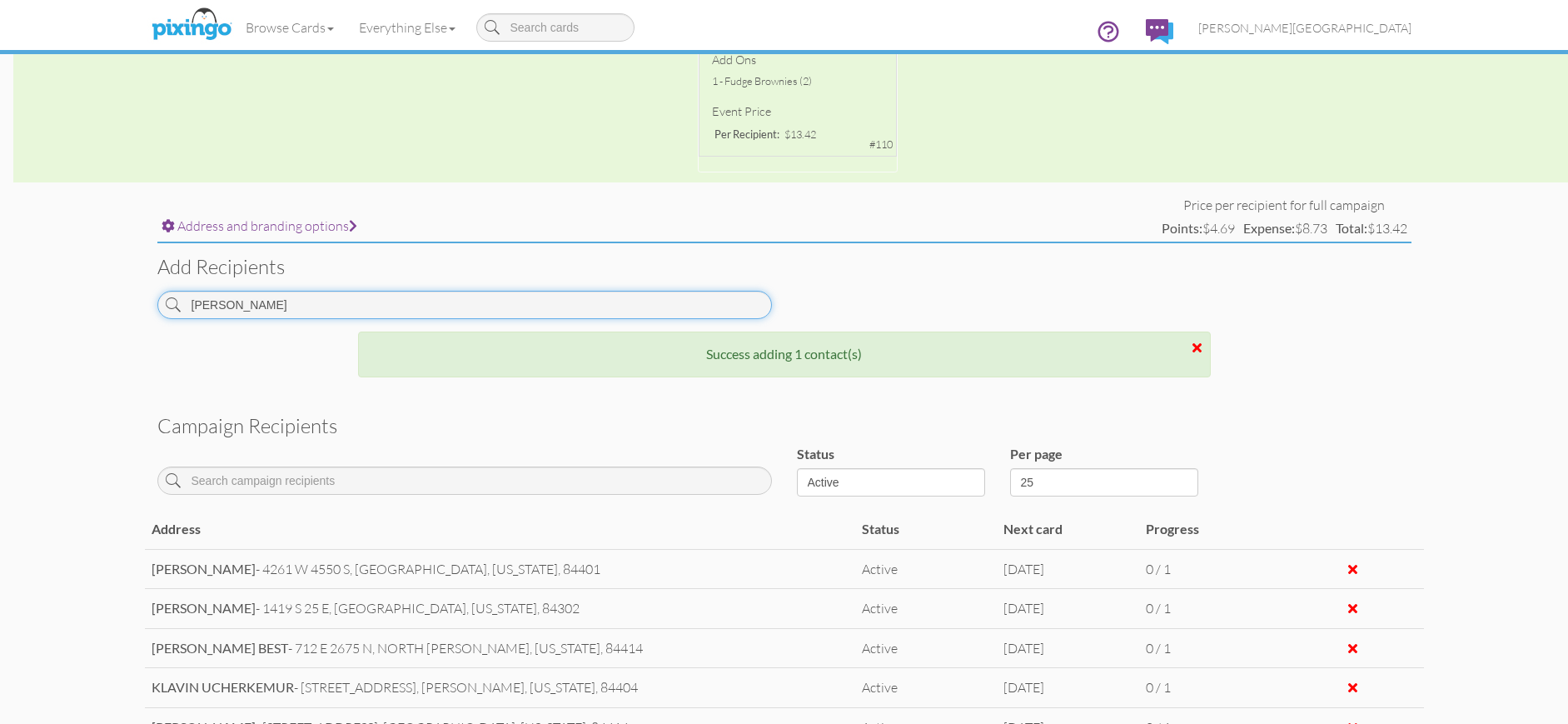
drag, startPoint x: 293, startPoint y: 308, endPoint x: 125, endPoint y: 298, distance: 168.3
click at [125, 298] on campaign-detail "Toggle navigation Visit Pixingo Mobile Browse Cards Business Accounting Automot…" at bounding box center [784, 205] width 1568 height 1390
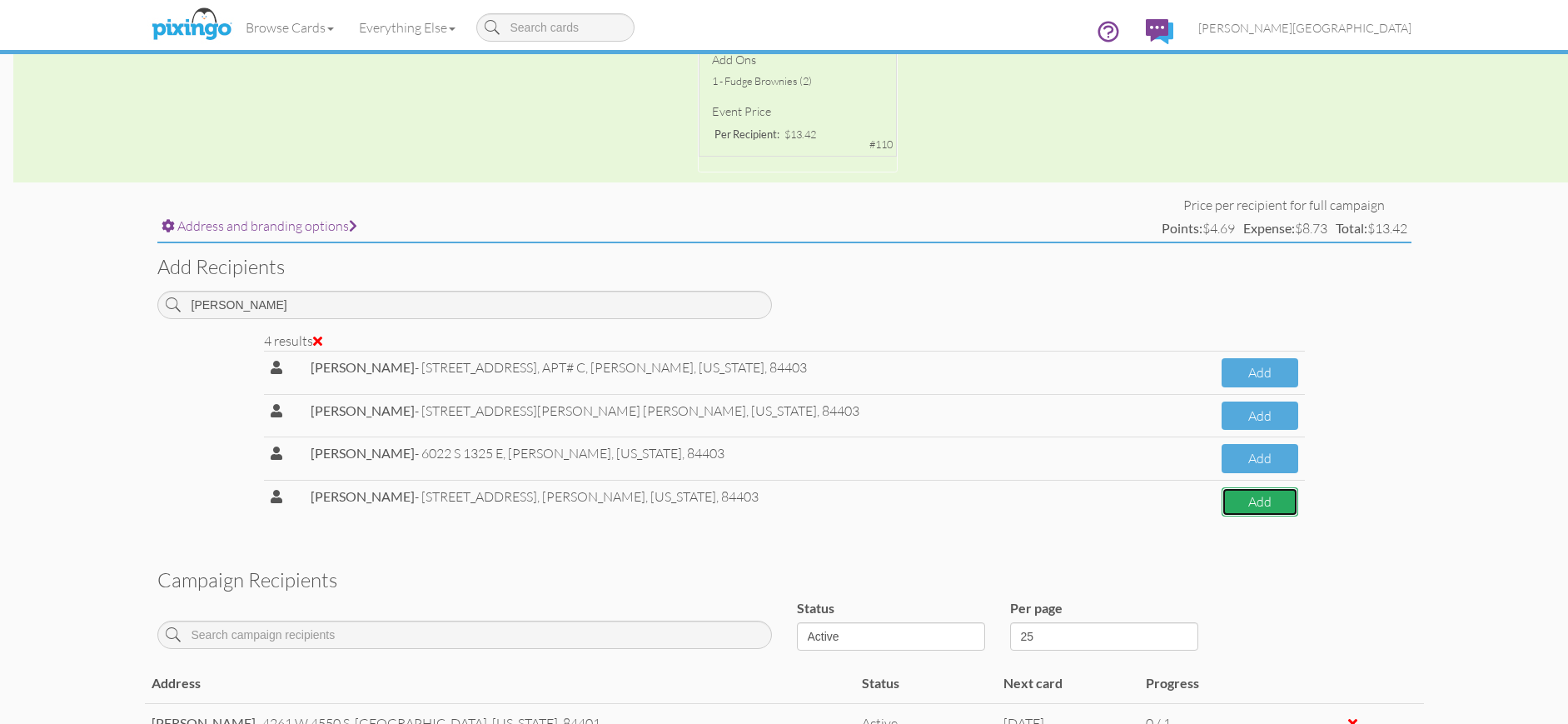
click at [1222, 507] on button "Add" at bounding box center [1259, 502] width 76 height 30
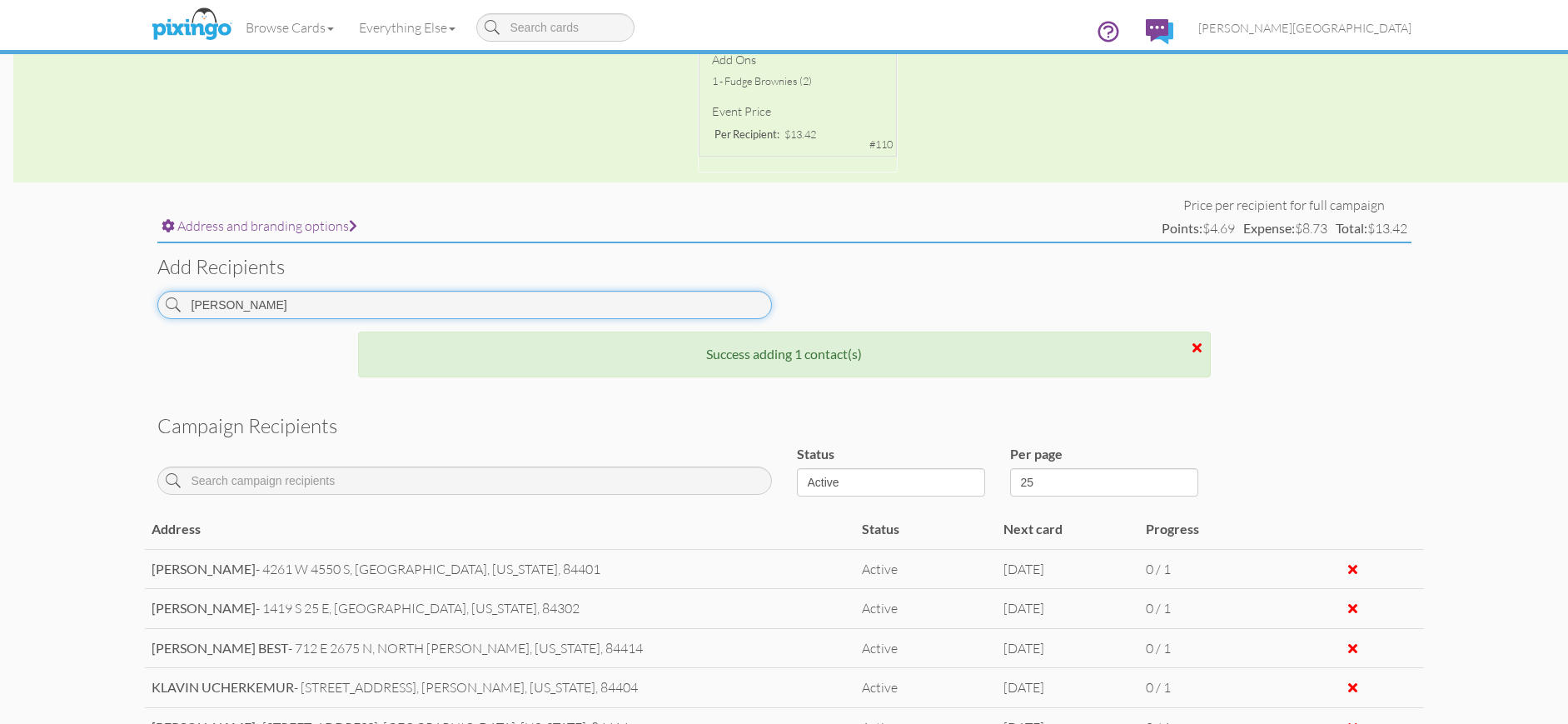
drag, startPoint x: 323, startPoint y: 304, endPoint x: 115, endPoint y: 290, distance: 208.5
click at [116, 290] on campaign-detail "Toggle navigation Visit Pixingo Mobile Browse Cards Business Accounting Automot…" at bounding box center [784, 225] width 1568 height 1431
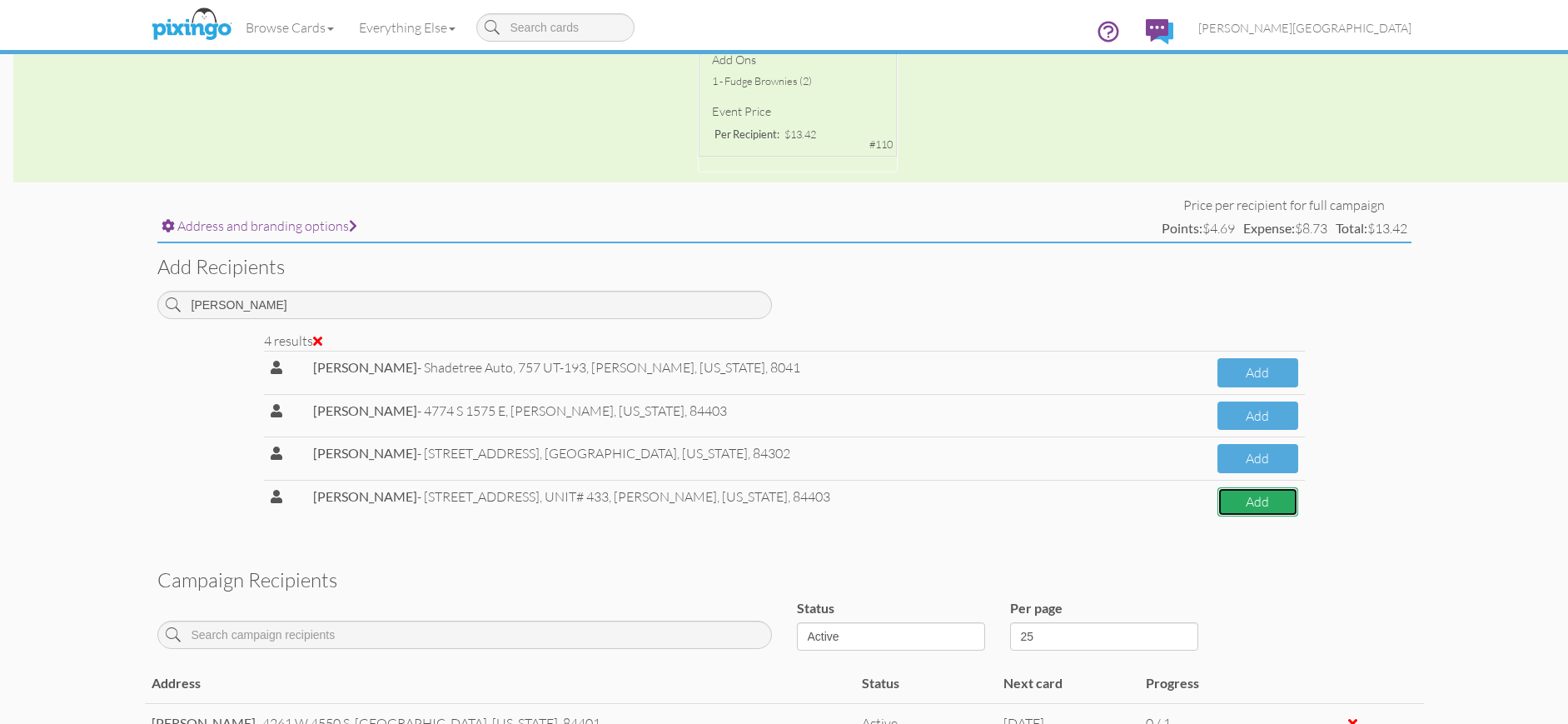
click at [1236, 495] on button "Add" at bounding box center [1258, 502] width 81 height 30
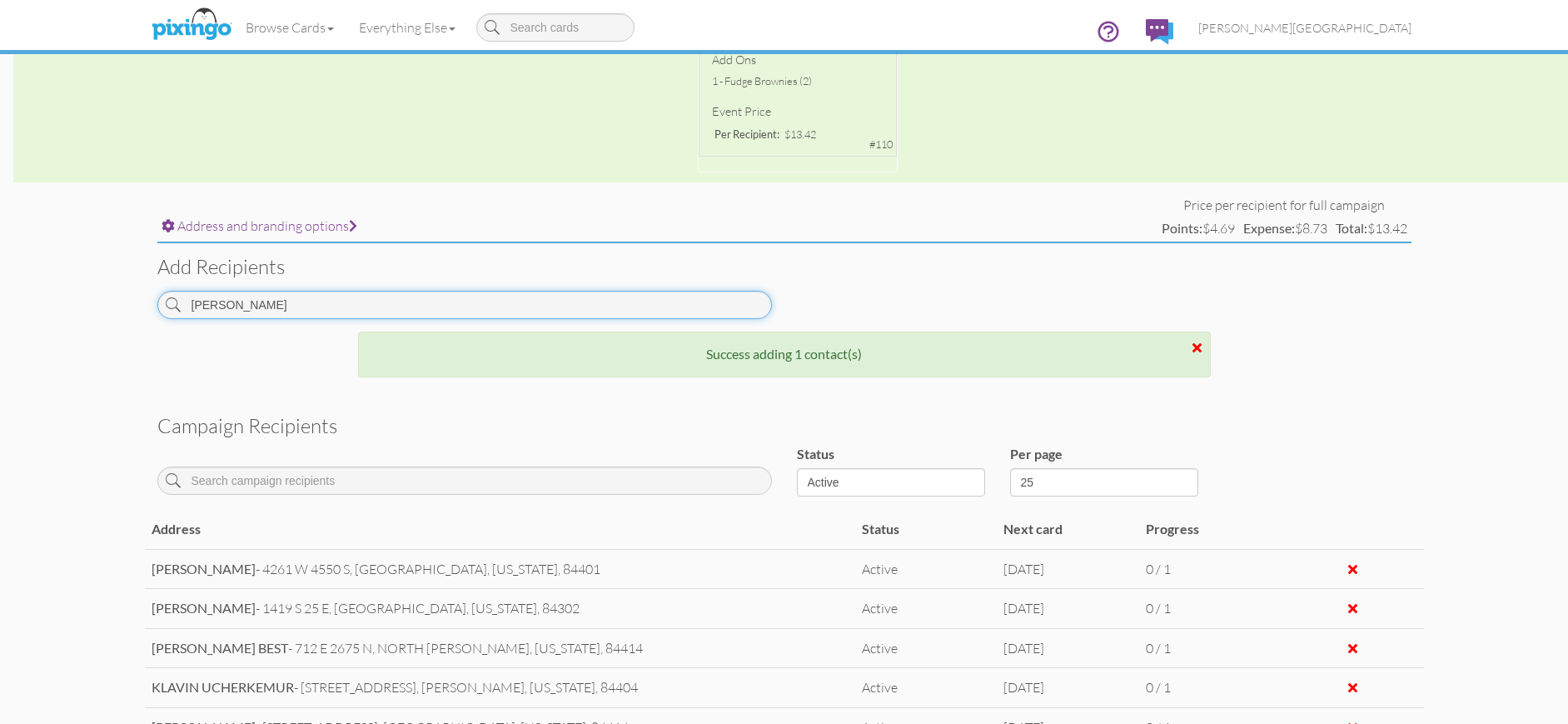
drag, startPoint x: 274, startPoint y: 300, endPoint x: 140, endPoint y: 304, distance: 134.1
click at [140, 304] on campaign-detail "Toggle navigation Visit Pixingo Mobile Browse Cards Business Accounting Automot…" at bounding box center [784, 245] width 1568 height 1470
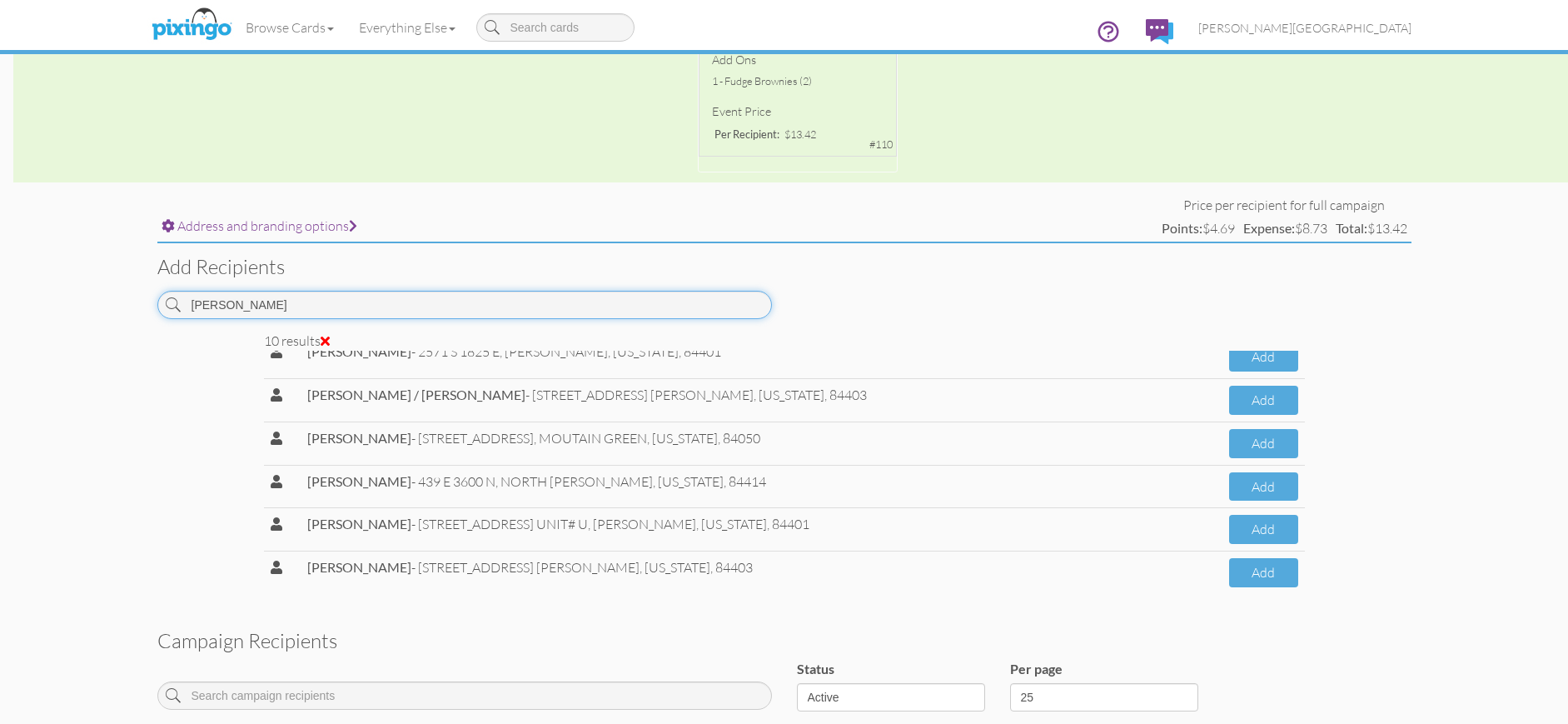
scroll to position [198, 0]
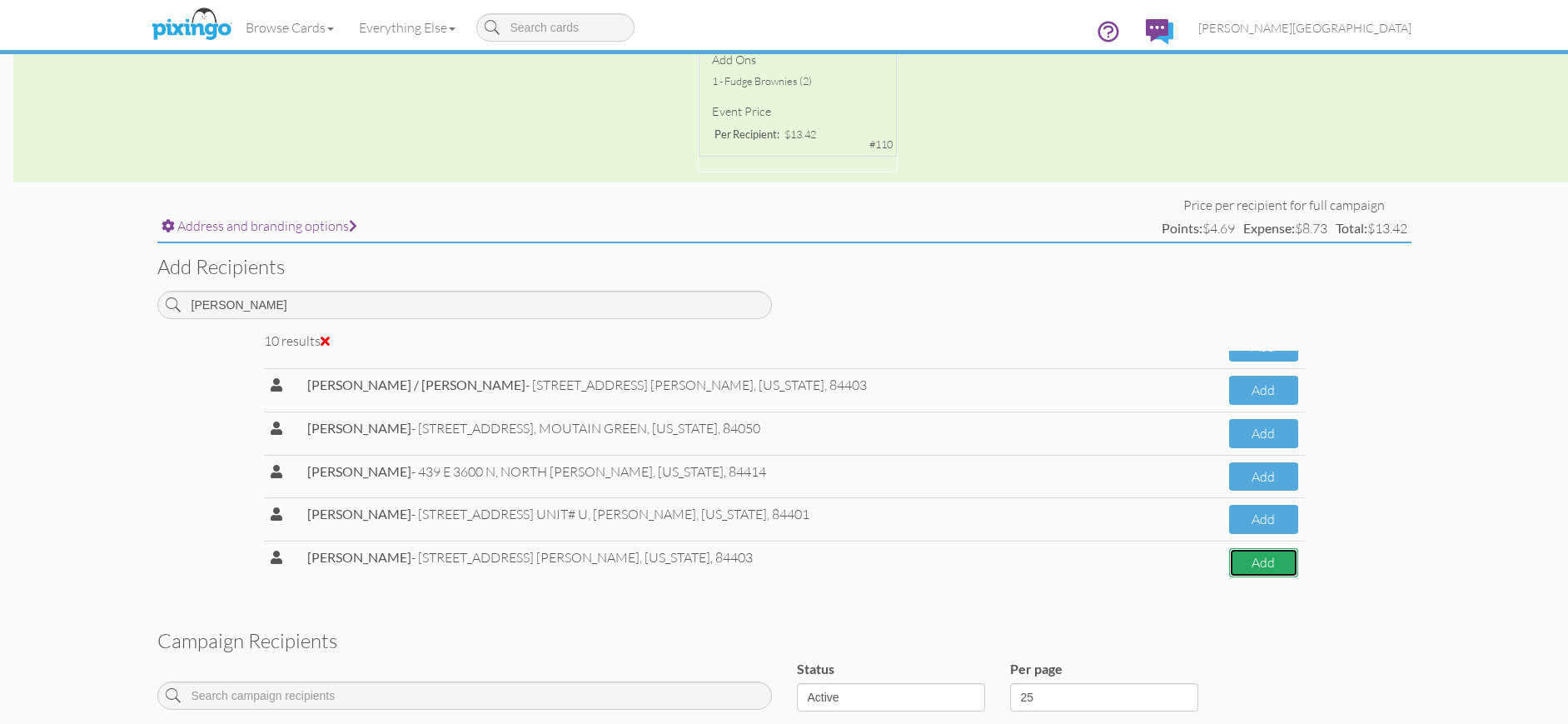
click at [1231, 568] on button "Add" at bounding box center [1263, 563] width 68 height 30
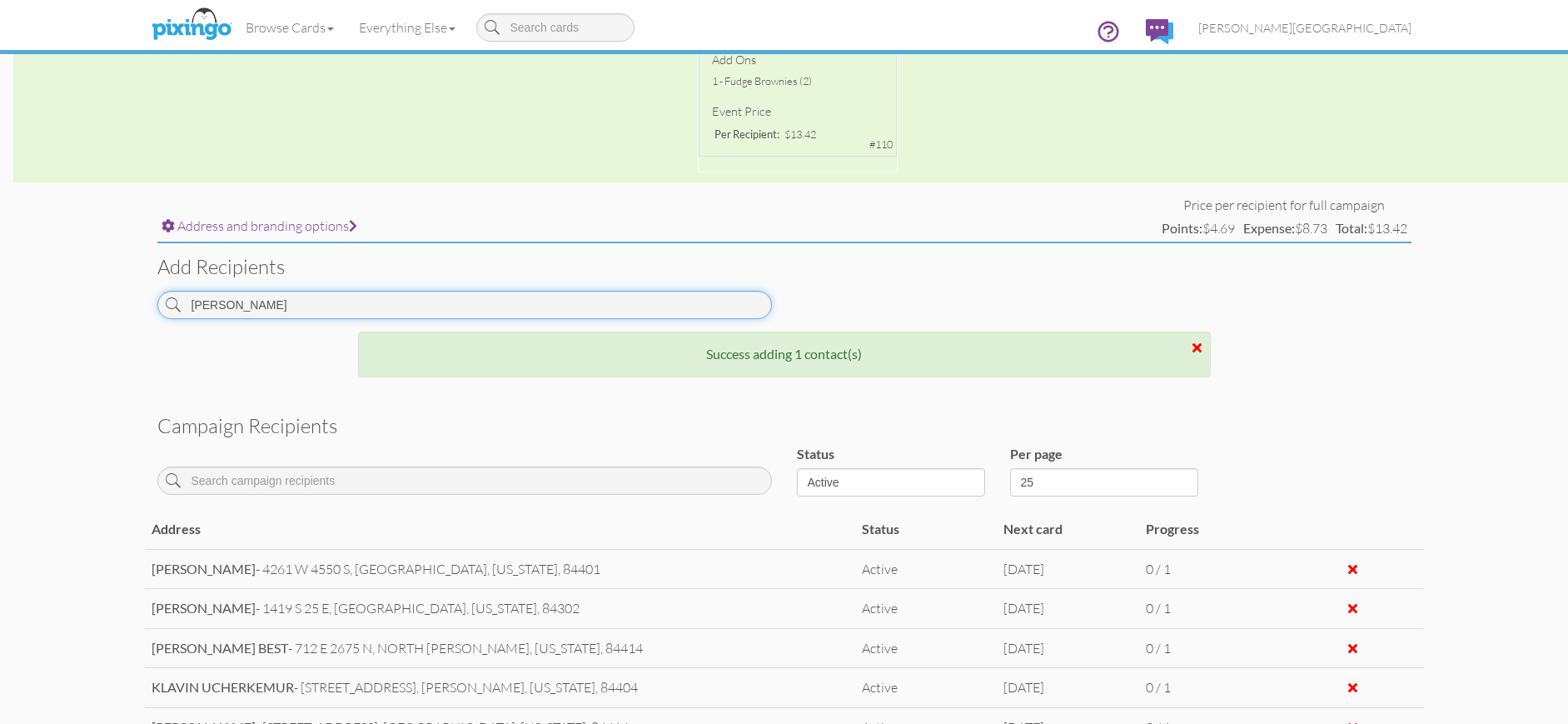
drag, startPoint x: 280, startPoint y: 309, endPoint x: 172, endPoint y: 307, distance: 108.0
click at [172, 307] on div "[PERSON_NAME]" at bounding box center [464, 304] width 615 height 29
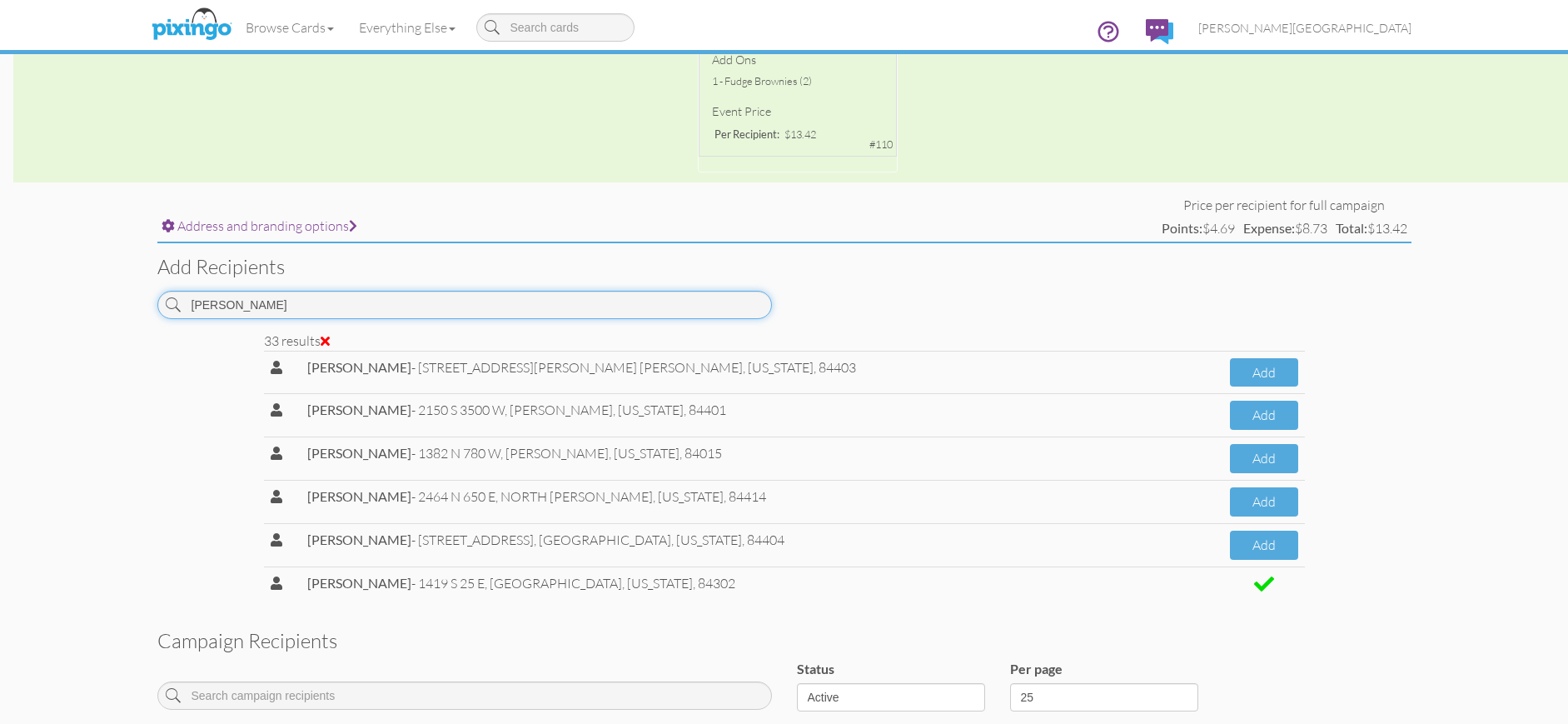
scroll to position [1185, 0]
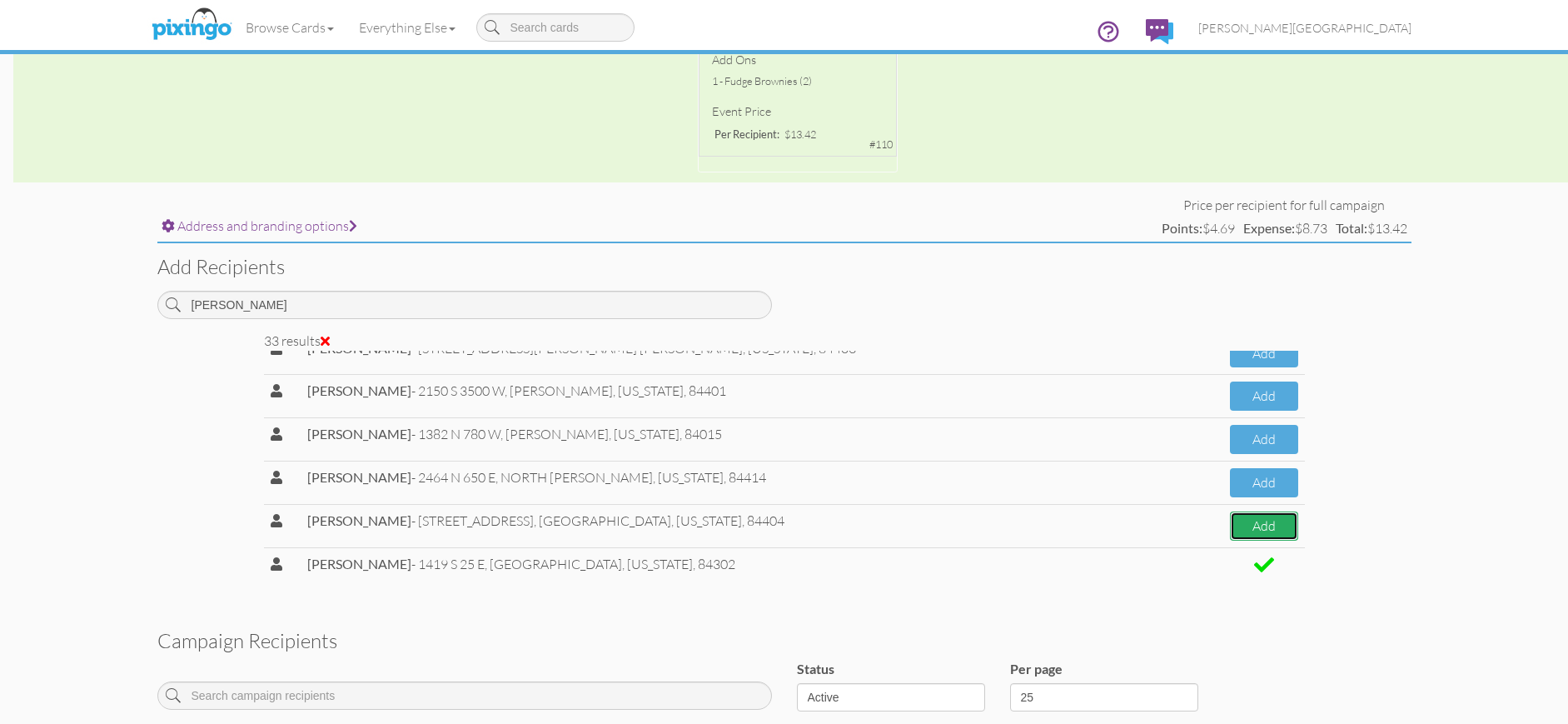
click at [1230, 526] on button "Add" at bounding box center [1263, 526] width 68 height 30
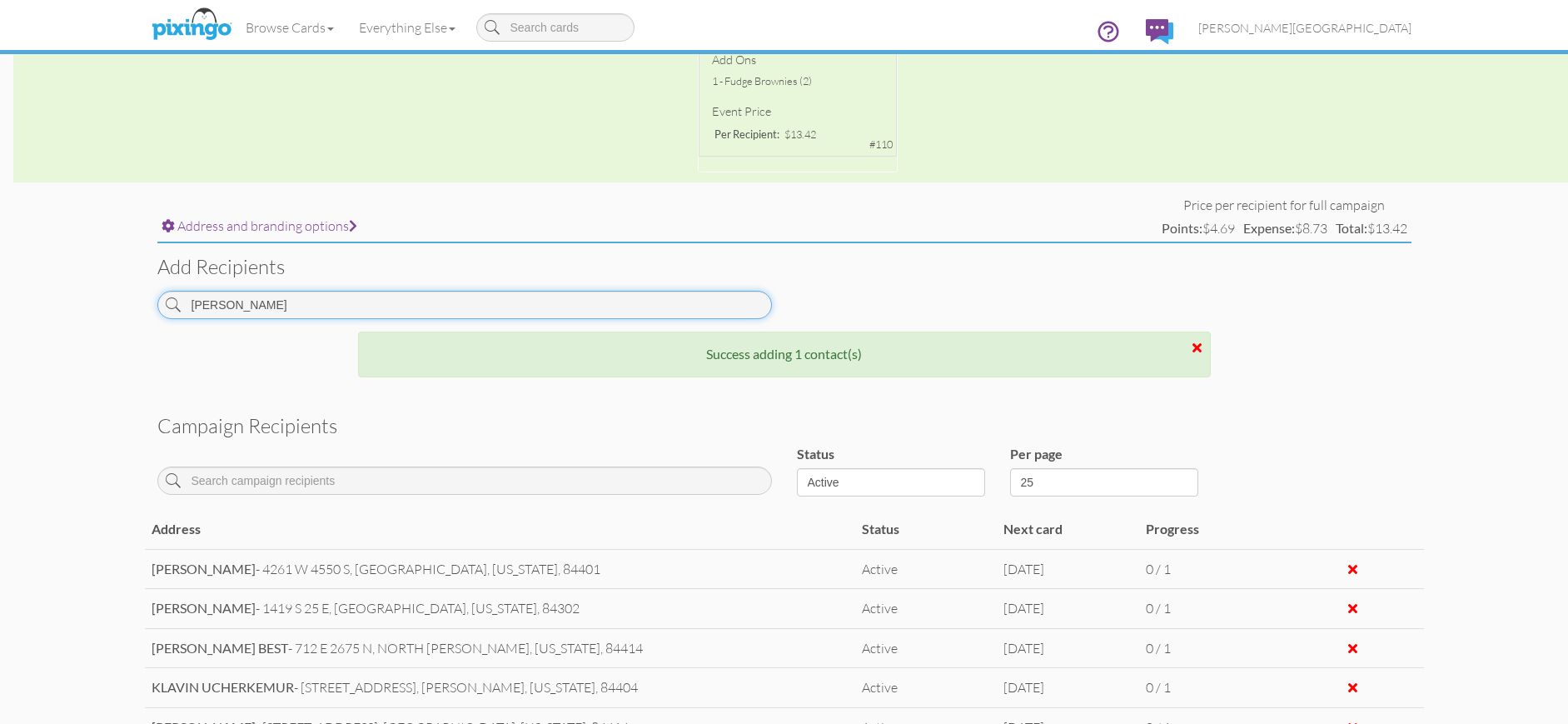
drag, startPoint x: 383, startPoint y: 307, endPoint x: 165, endPoint y: 299, distance: 218.1
click at [165, 299] on div "[PERSON_NAME]" at bounding box center [464, 304] width 615 height 29
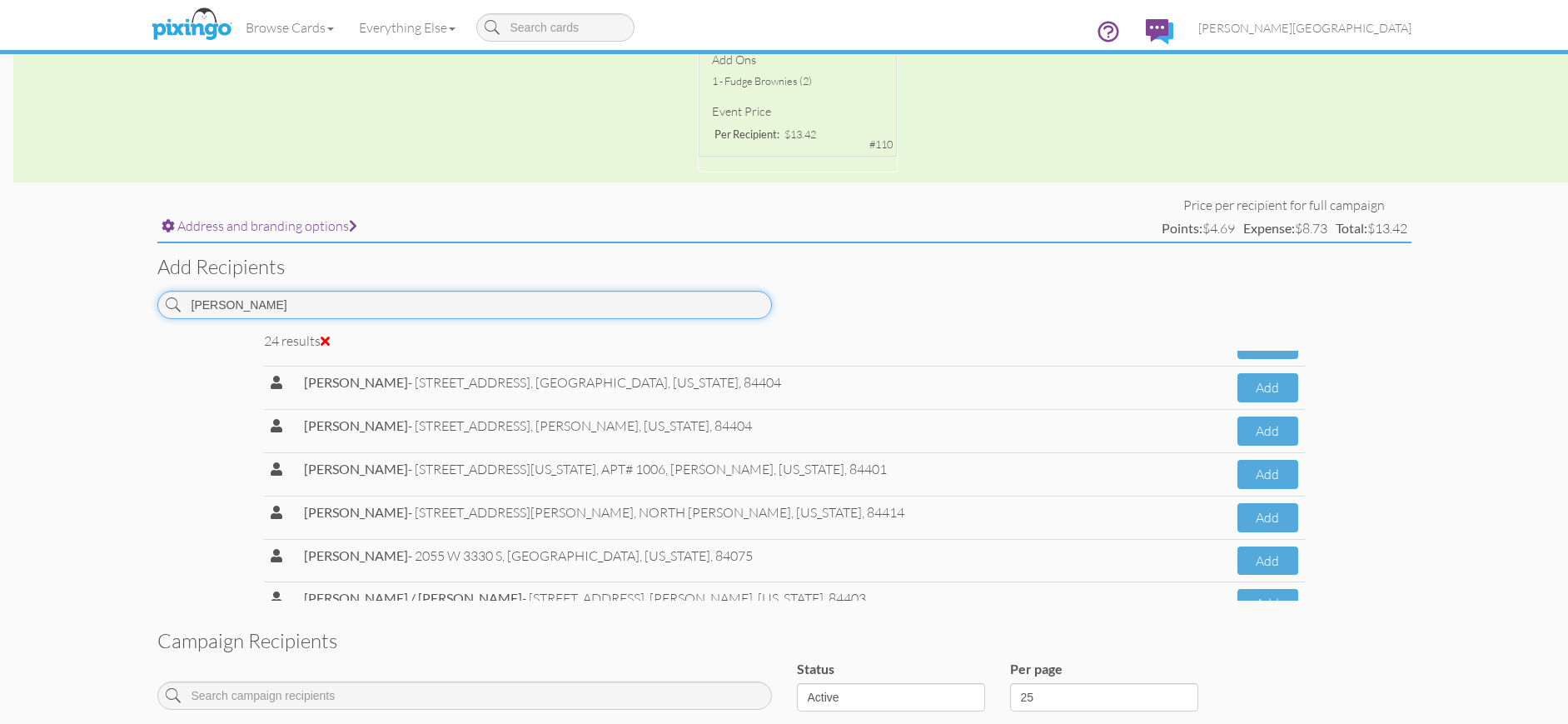
scroll to position [803, 0]
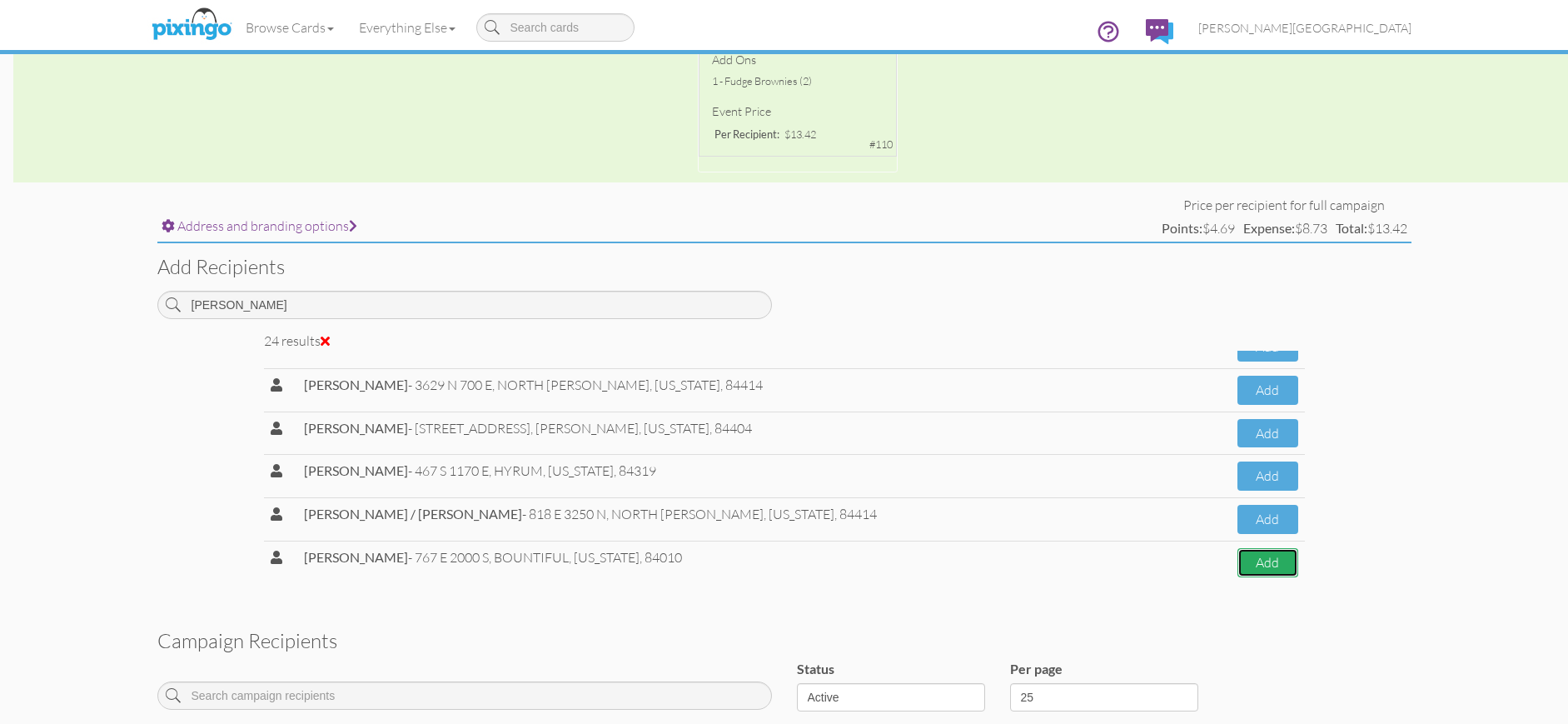
click at [1240, 569] on button "Add" at bounding box center [1267, 563] width 60 height 30
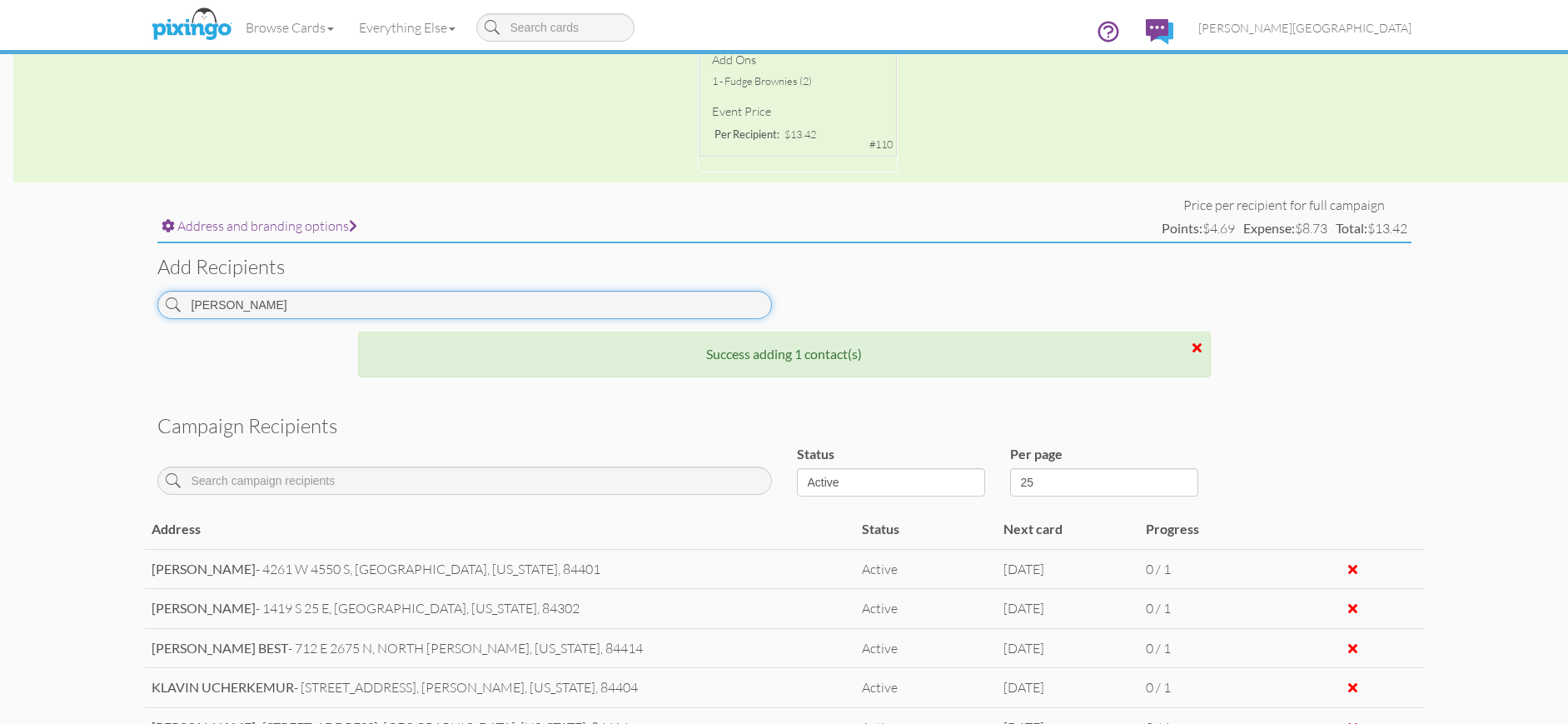
drag, startPoint x: 334, startPoint y: 300, endPoint x: 145, endPoint y: 309, distance: 189.2
click at [145, 309] on div "[PERSON_NAME]" at bounding box center [464, 310] width 639 height 40
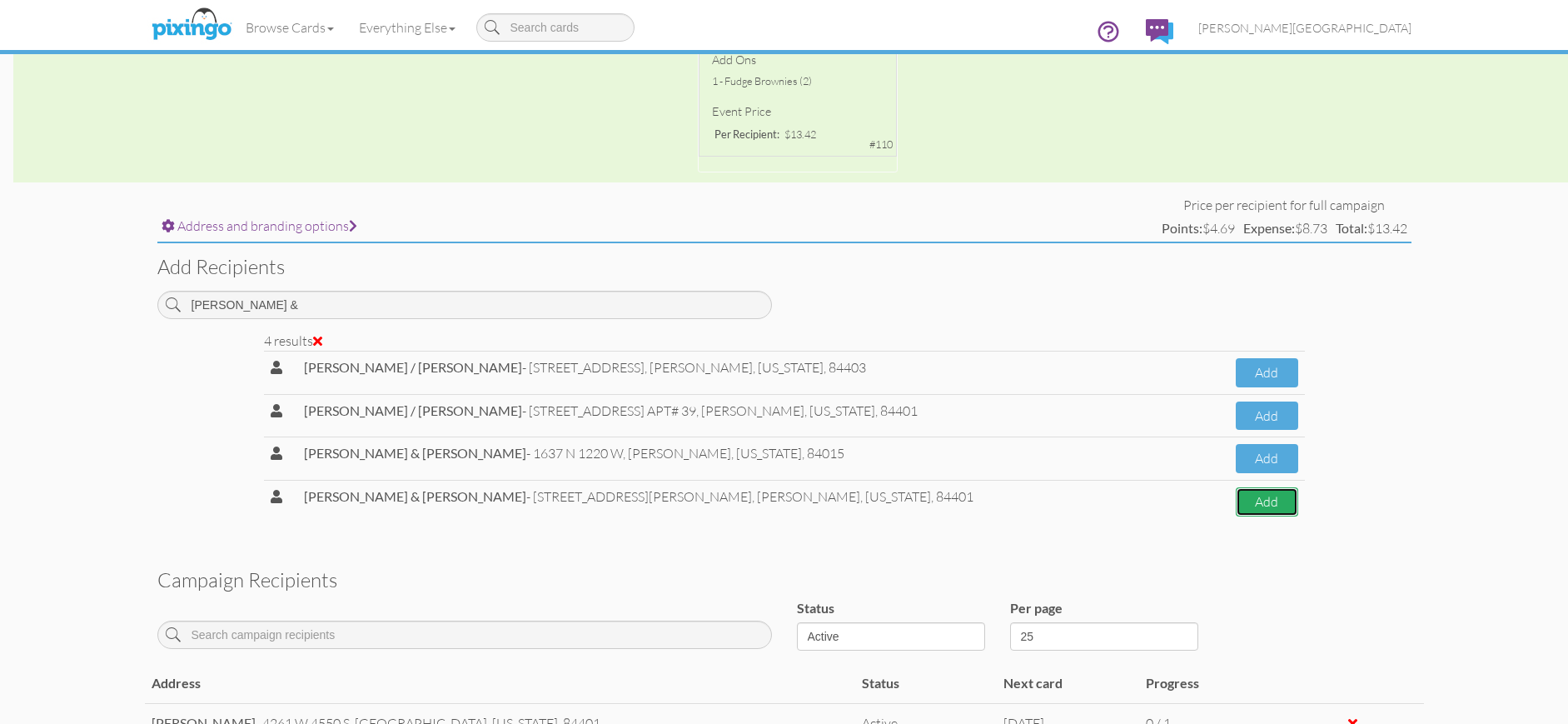
click at [1236, 507] on button "Add" at bounding box center [1266, 502] width 62 height 30
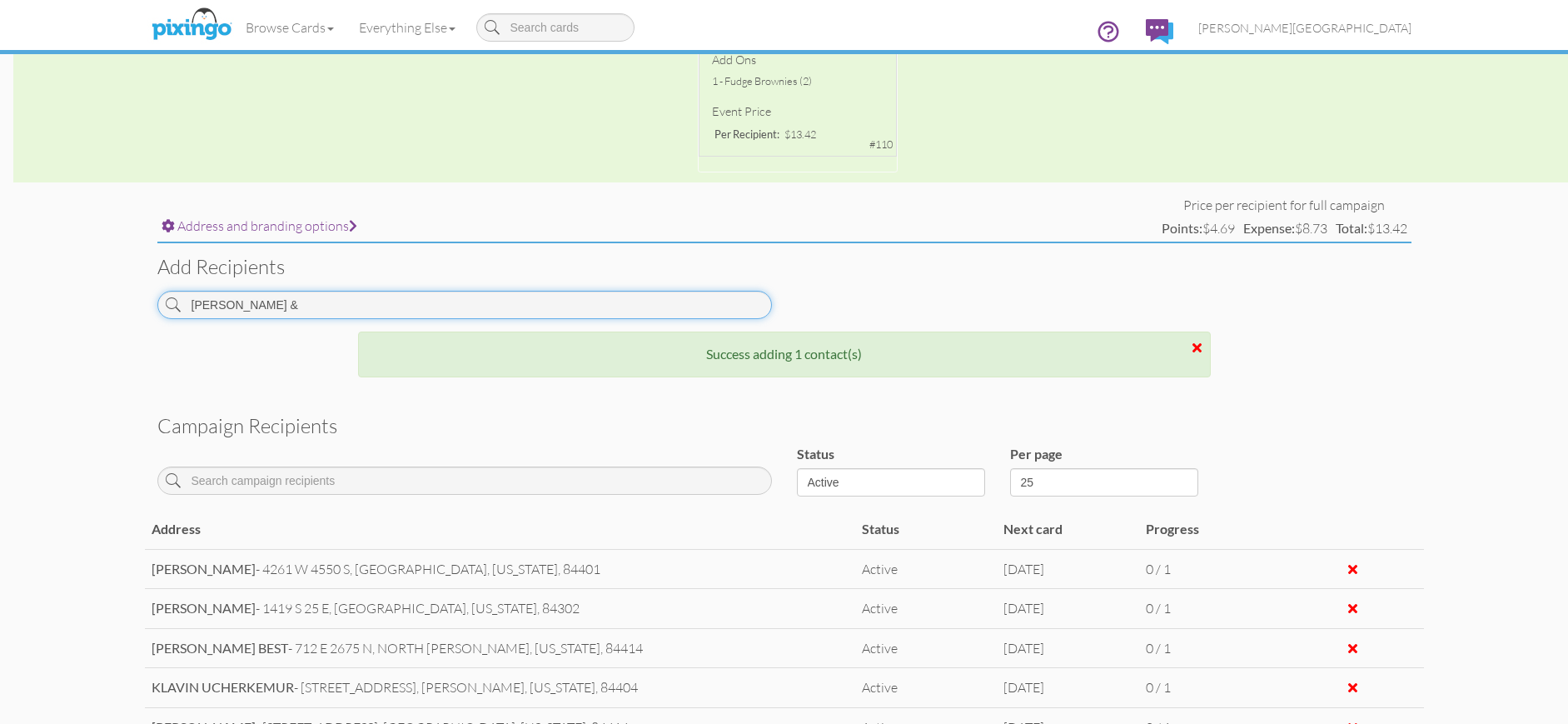
drag, startPoint x: 249, startPoint y: 305, endPoint x: 57, endPoint y: 313, distance: 192.2
click at [57, 313] on campaign-detail "Toggle navigation Visit Pixingo Mobile Browse Cards Business Accounting Automot…" at bounding box center [784, 324] width 1568 height 1628
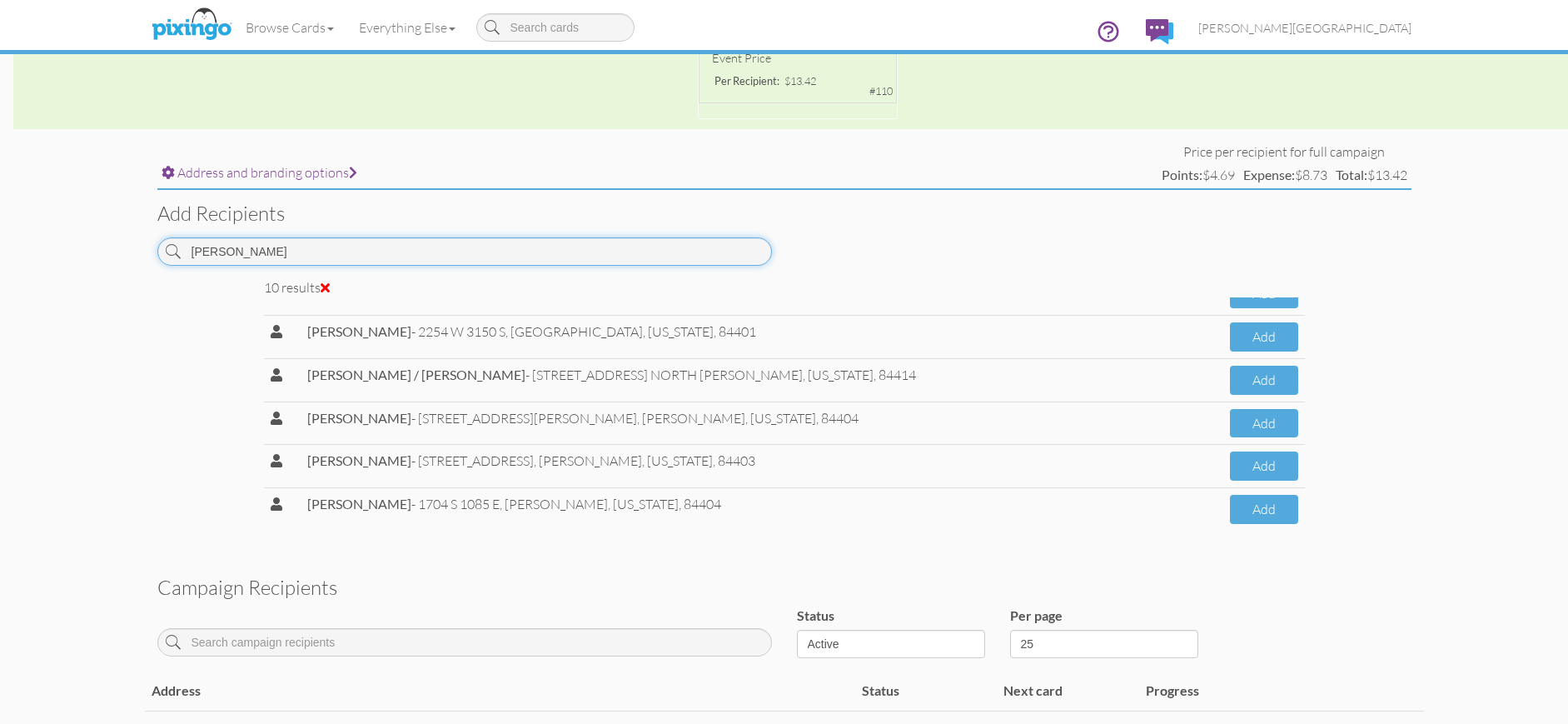
scroll to position [573, 0]
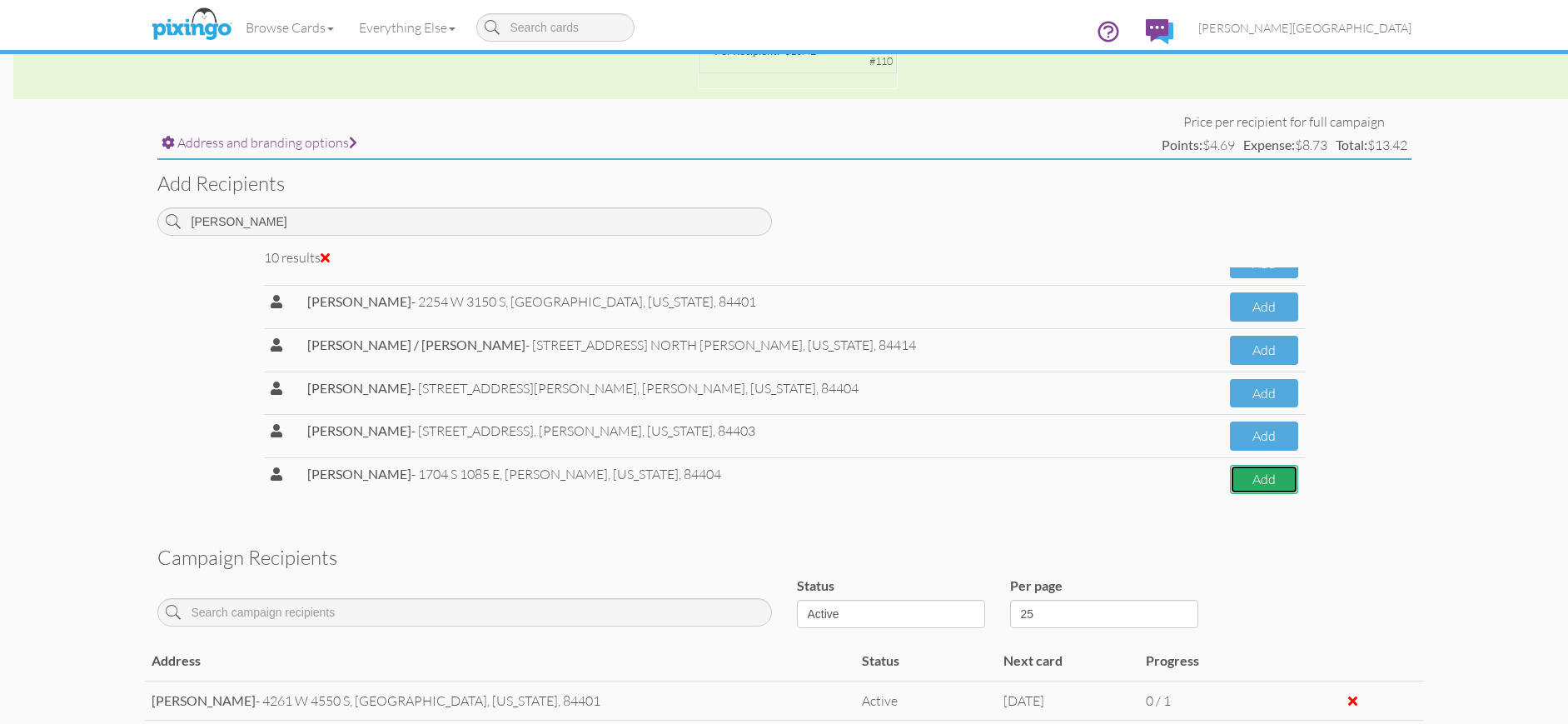
click at [1230, 488] on button "Add" at bounding box center [1263, 479] width 68 height 30
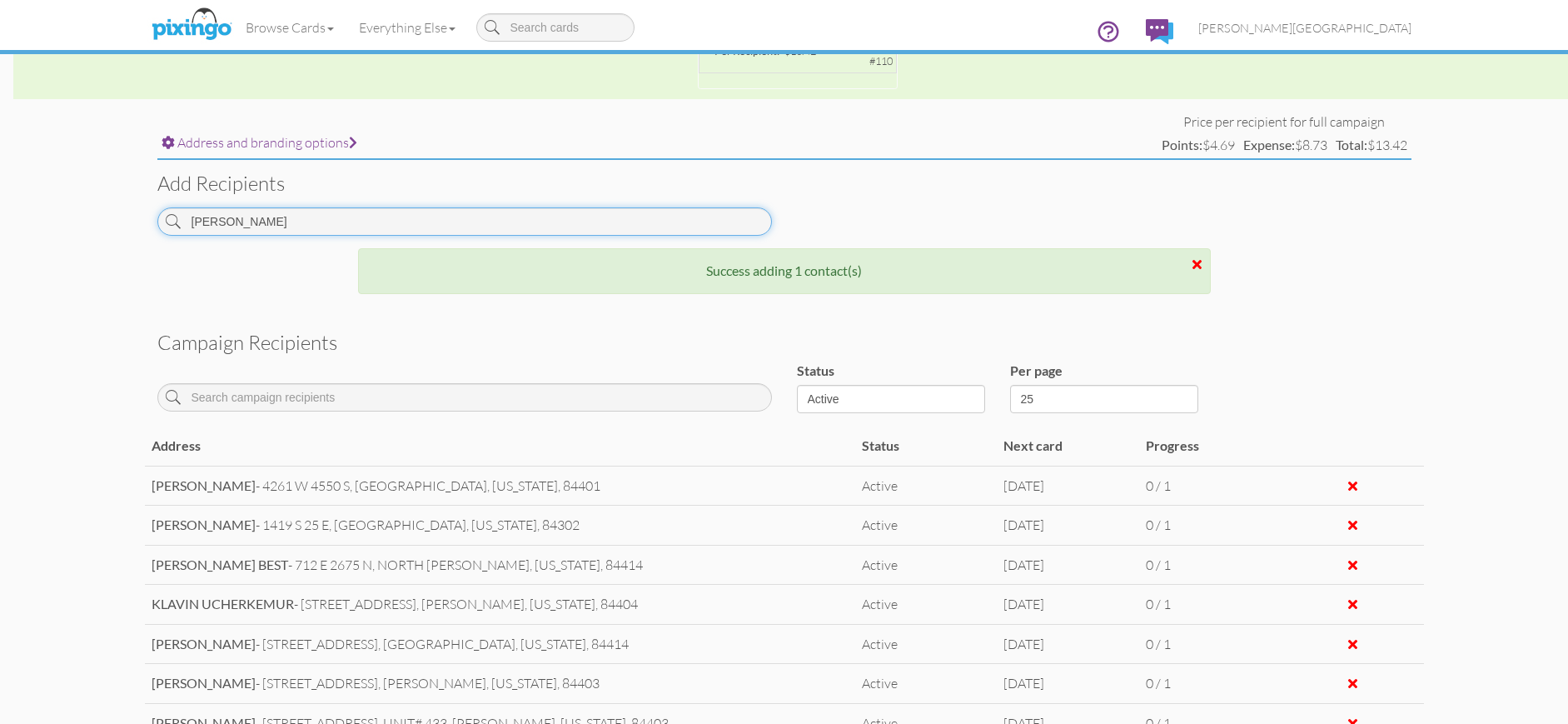
drag, startPoint x: 220, startPoint y: 217, endPoint x: 111, endPoint y: 211, distance: 109.2
click at [111, 211] on campaign-detail "Toggle navigation Visit Pixingo Mobile Browse Cards Business Accounting Automot…" at bounding box center [784, 262] width 1568 height 1668
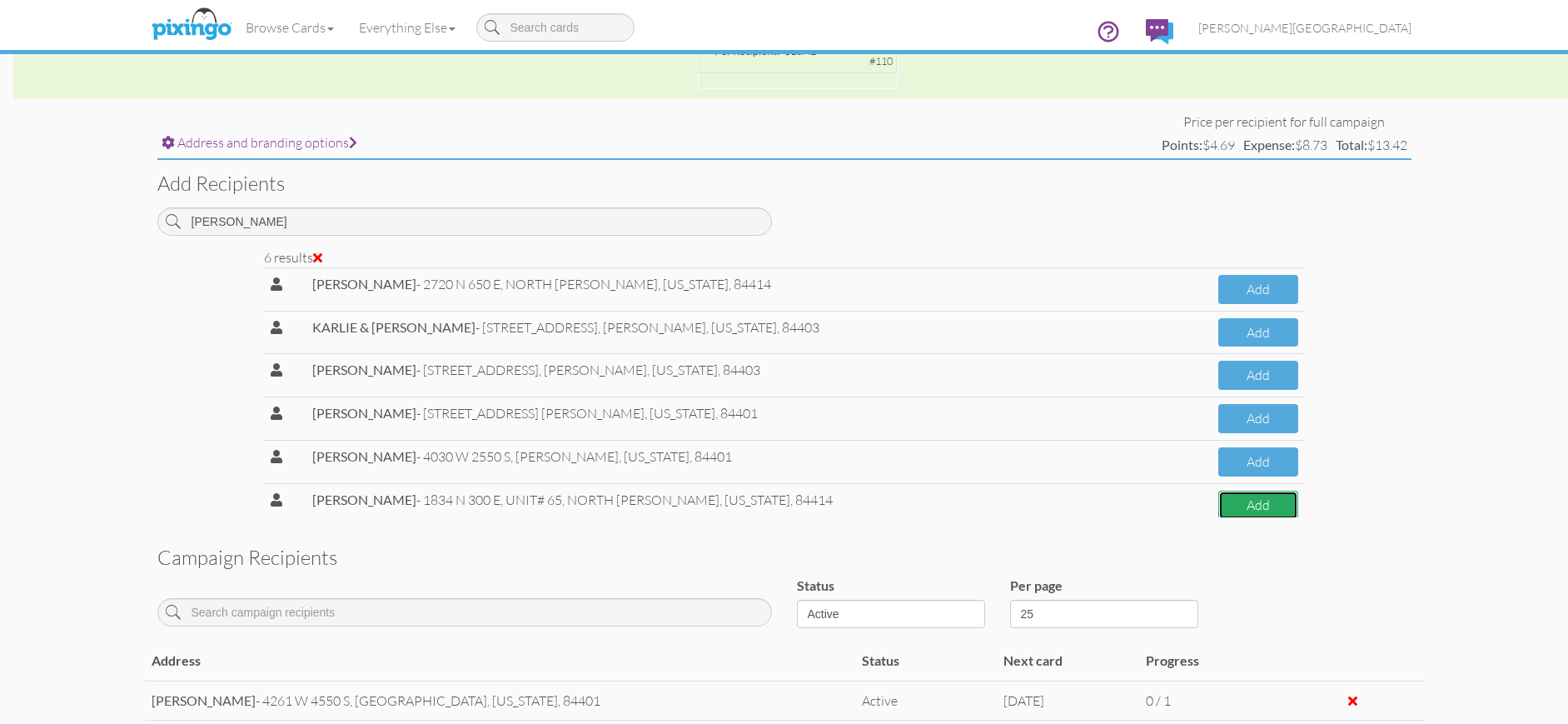
click at [1233, 507] on button "Add" at bounding box center [1258, 506] width 80 height 30
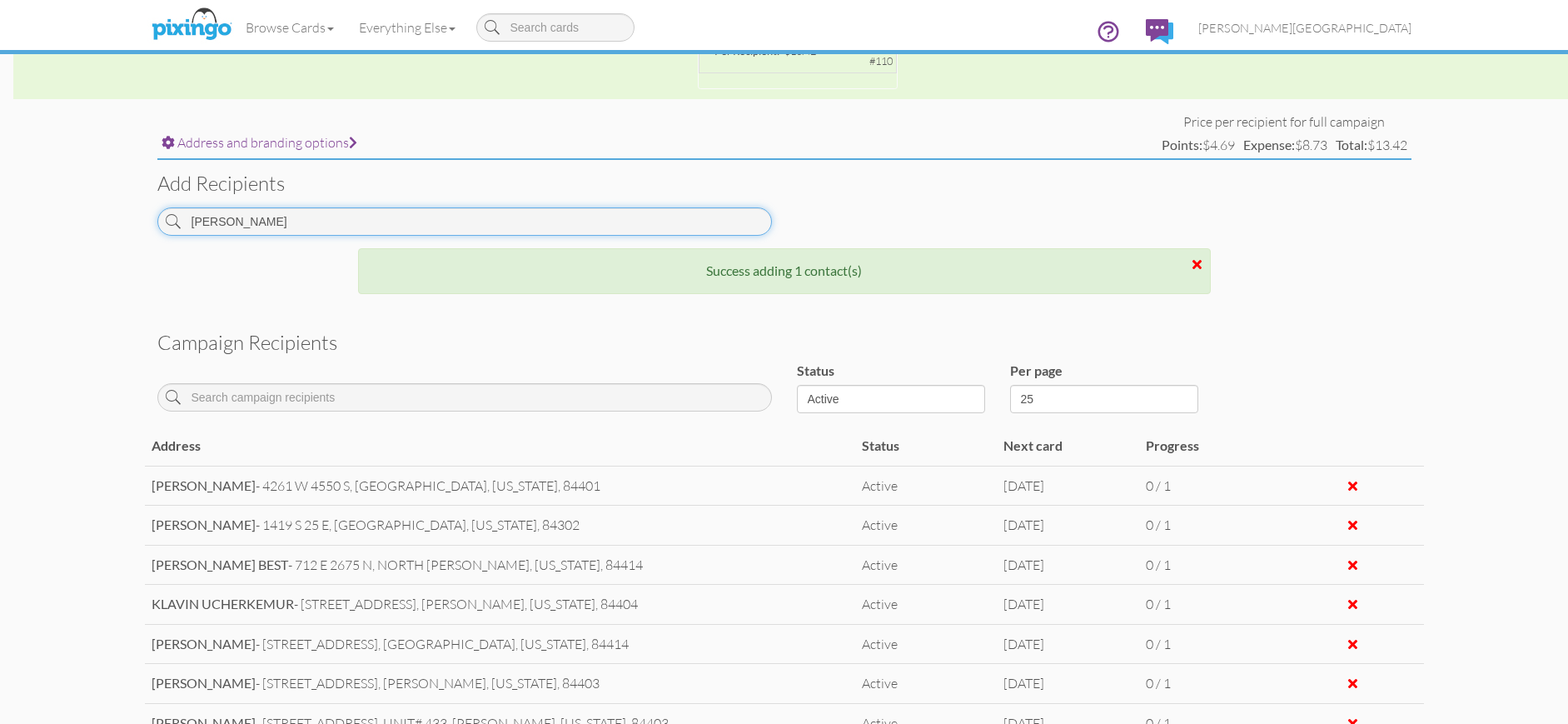
drag, startPoint x: 301, startPoint y: 217, endPoint x: 111, endPoint y: 209, distance: 190.2
click at [111, 209] on campaign-detail "Toggle navigation Visit Pixingo Mobile Browse Cards Business Accounting Automot…" at bounding box center [784, 273] width 1568 height 1693
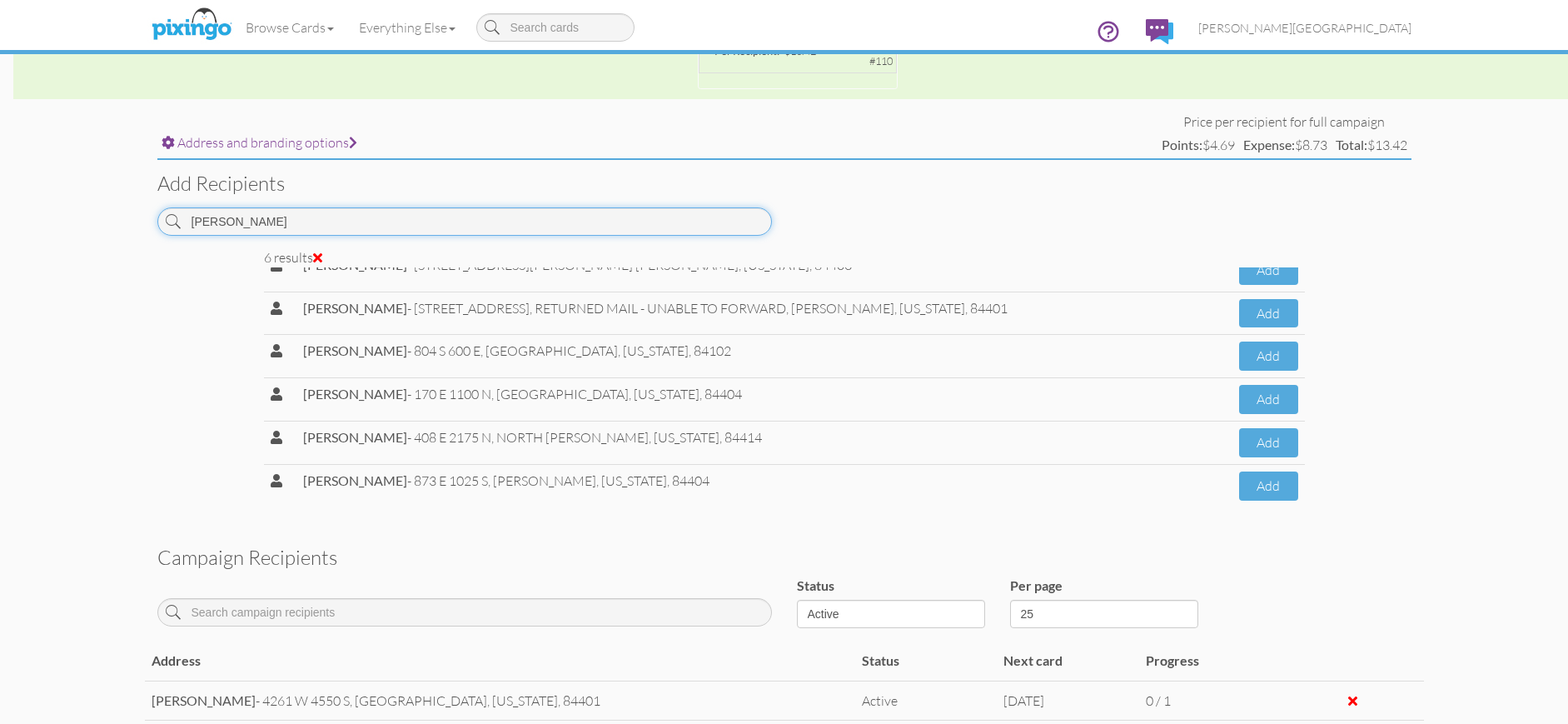
scroll to position [26, 0]
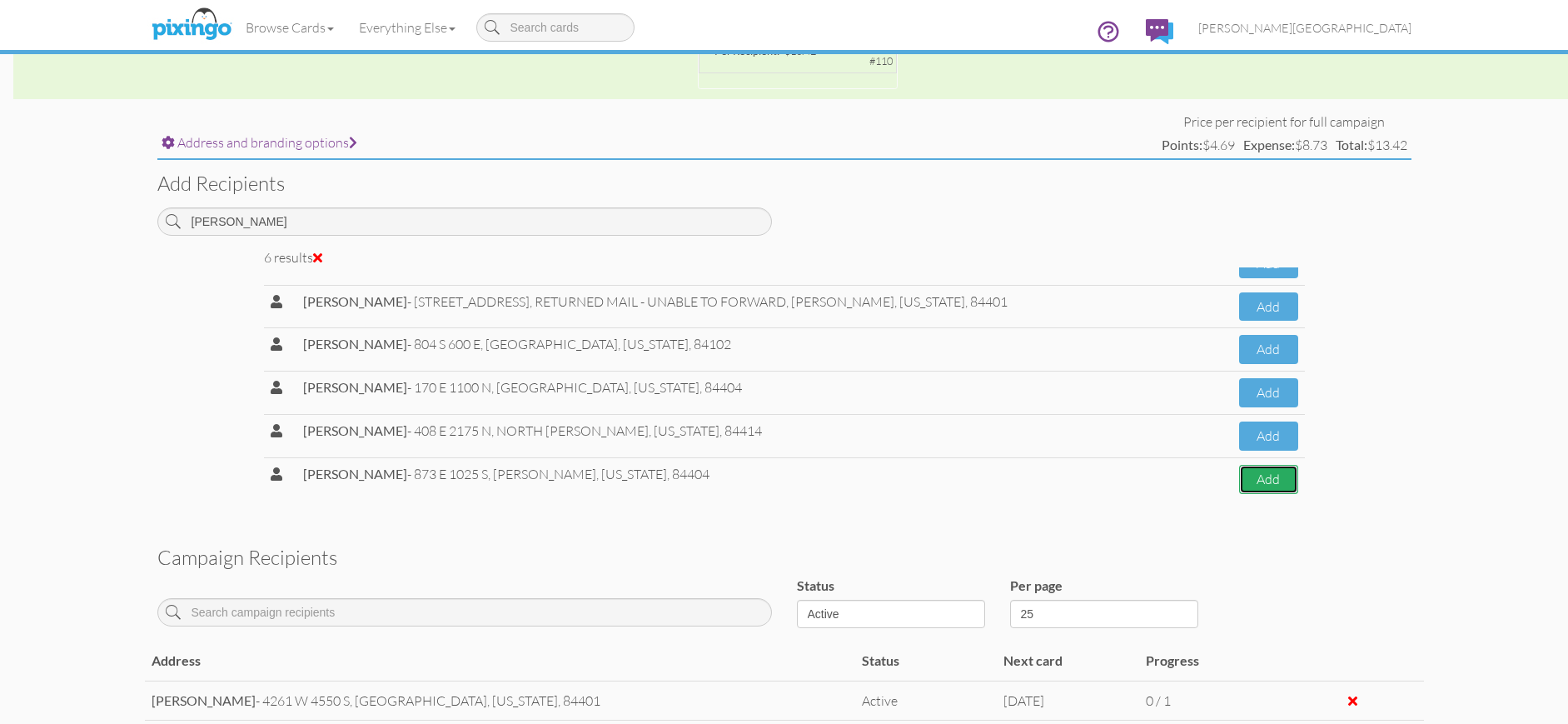
click at [1250, 486] on button "Add" at bounding box center [1268, 479] width 58 height 30
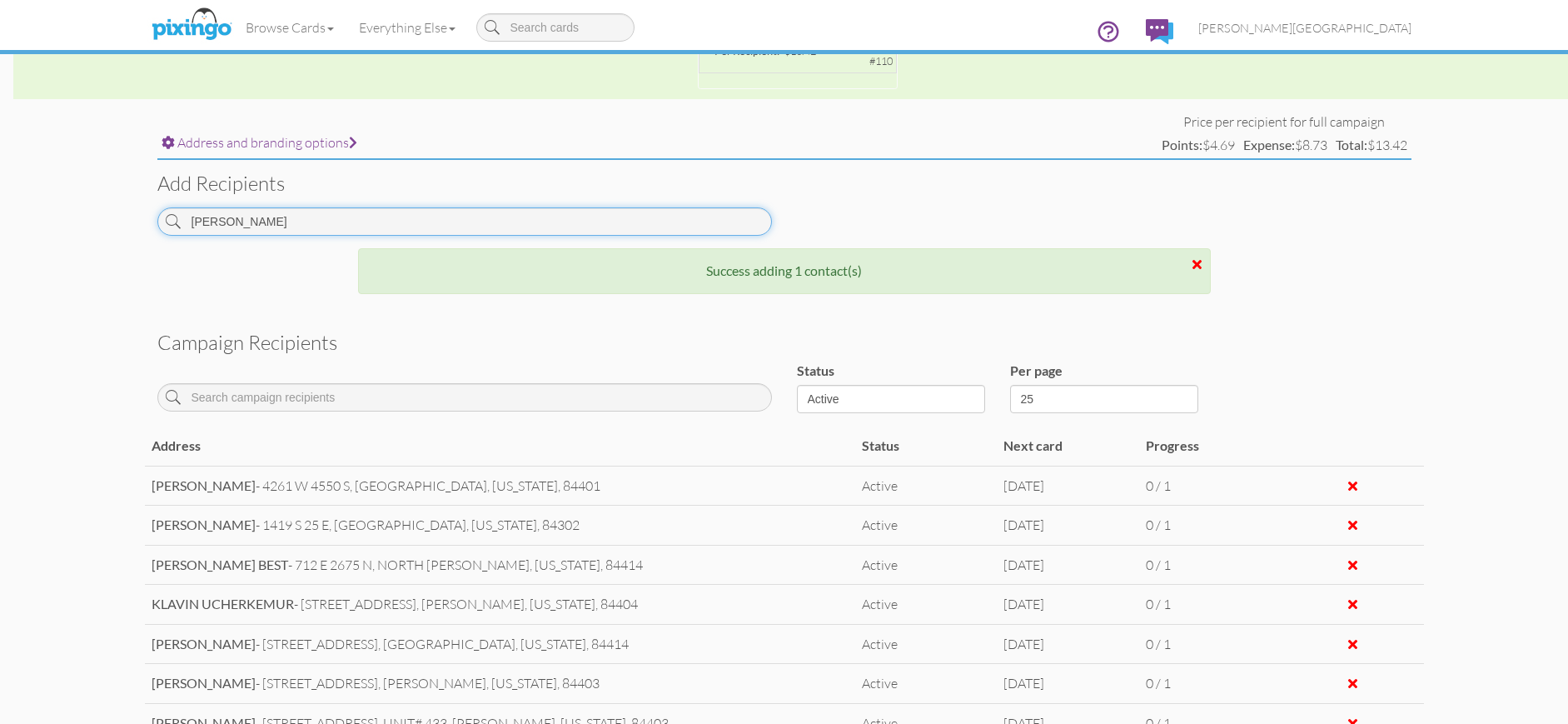
drag, startPoint x: 272, startPoint y: 220, endPoint x: 129, endPoint y: 198, distance: 144.7
click at [129, 198] on campaign-detail "Toggle navigation Visit Pixingo Mobile Browse Cards Business Accounting Automot…" at bounding box center [784, 273] width 1568 height 1693
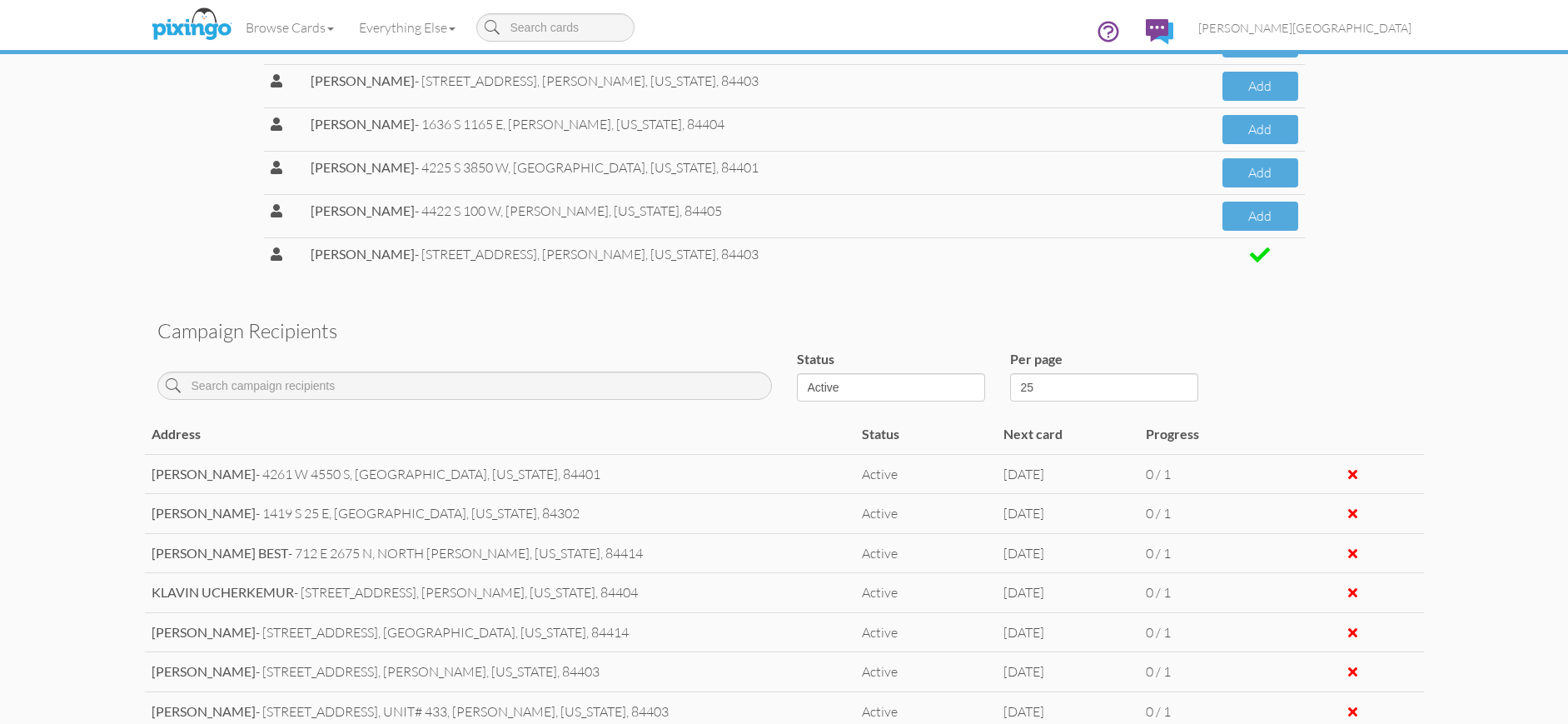
scroll to position [740, 0]
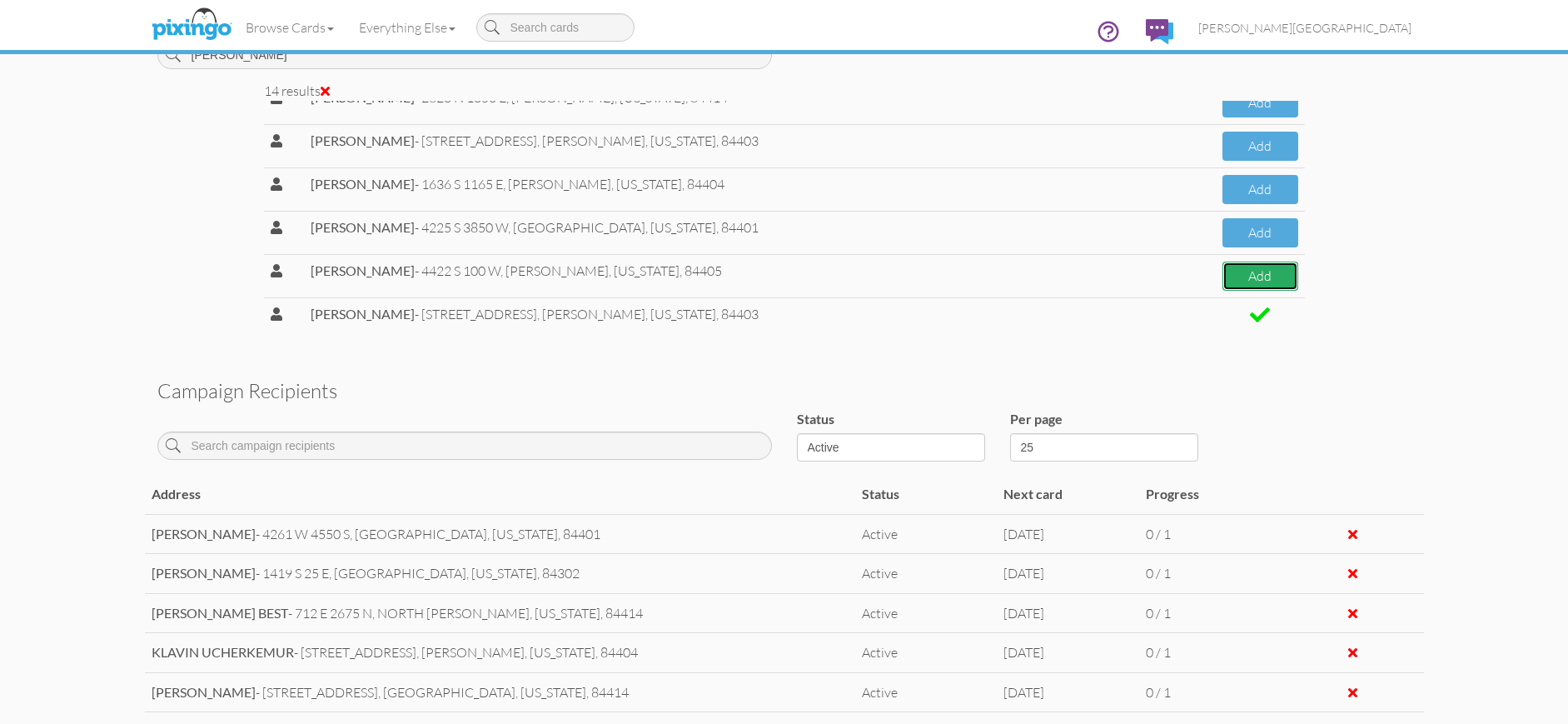
click at [1251, 269] on button "Add" at bounding box center [1260, 276] width 75 height 30
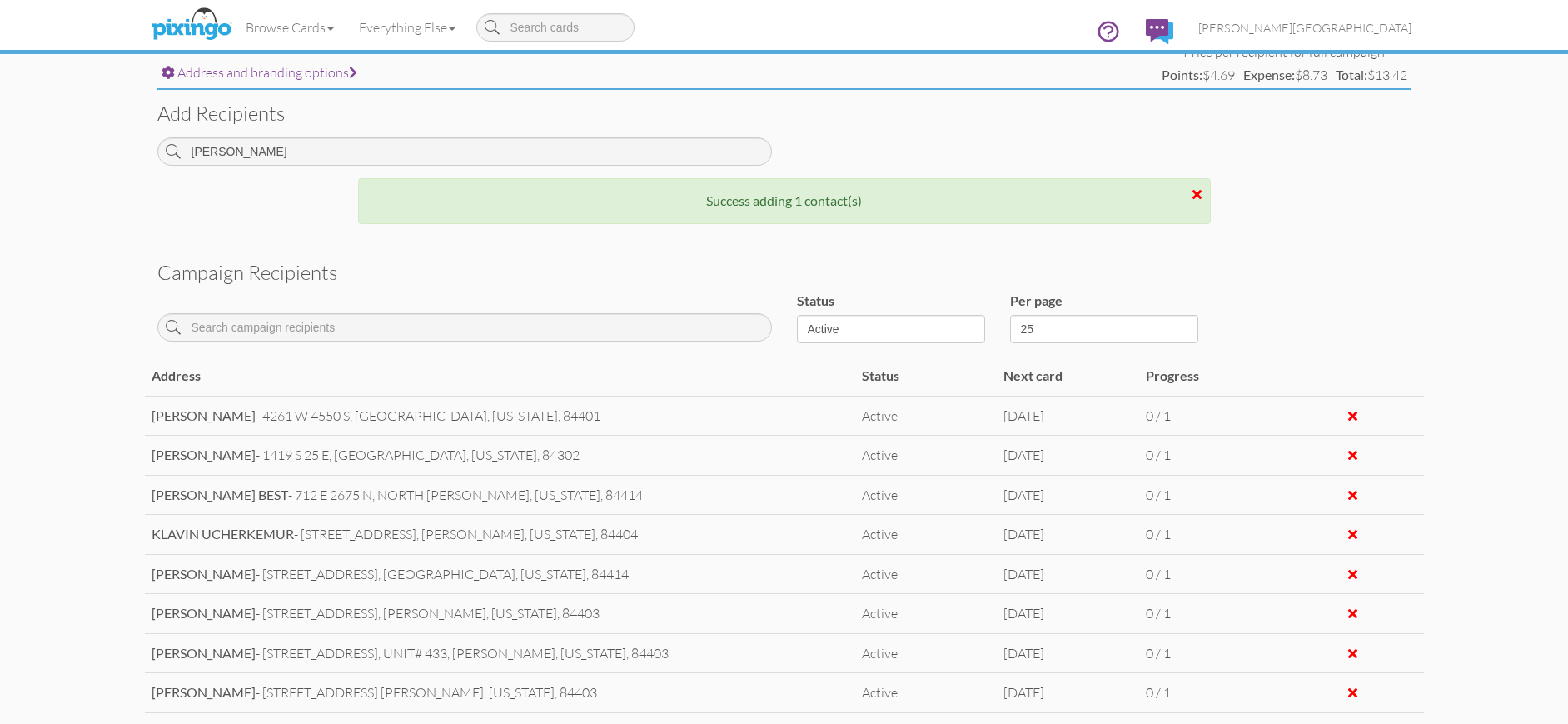
scroll to position [490, 0]
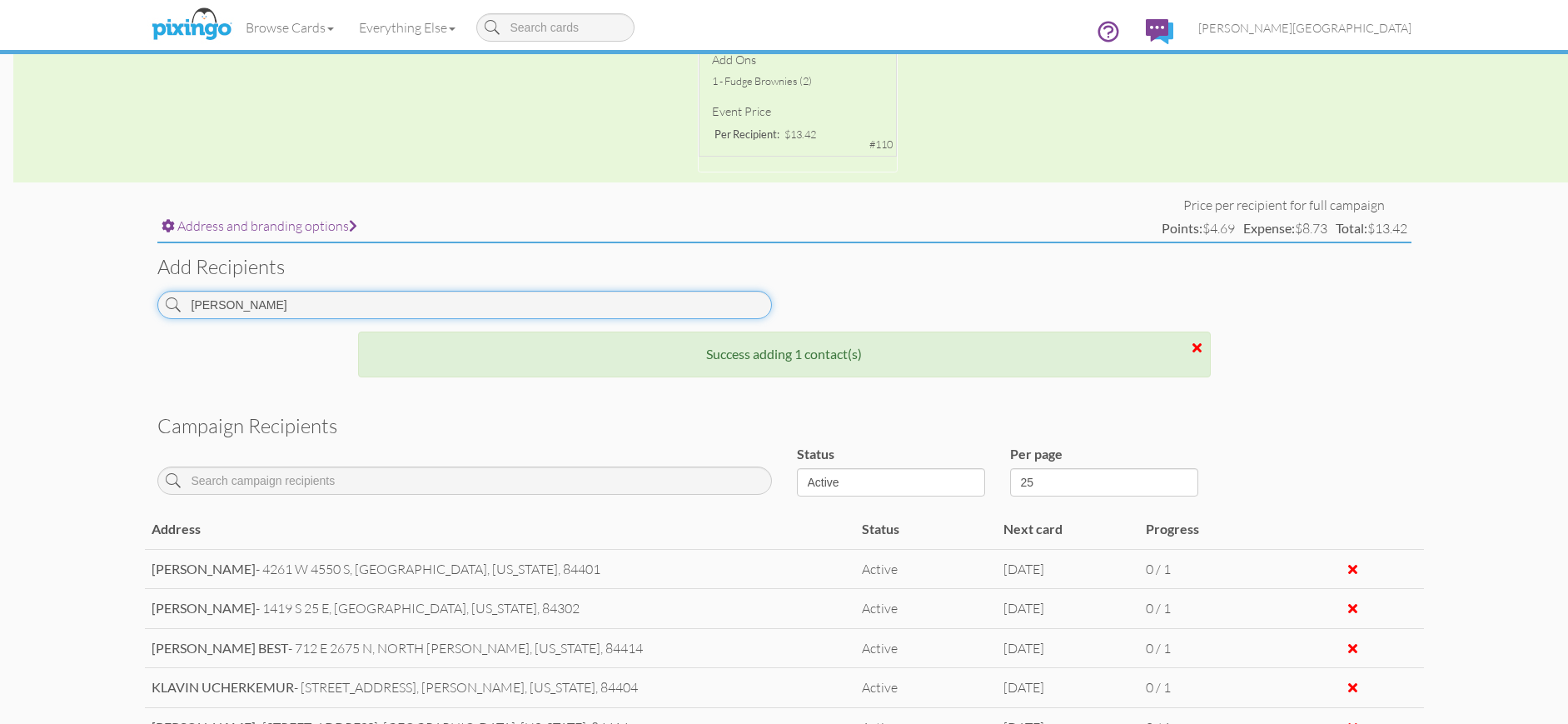
drag, startPoint x: 215, startPoint y: 313, endPoint x: 110, endPoint y: 326, distance: 105.8
click at [110, 326] on campaign-detail "Toggle navigation Visit Pixingo Mobile Browse Cards Business Accounting Automot…" at bounding box center [784, 356] width 1568 height 1693
click at [256, 290] on input "[PERSON_NAME]" at bounding box center [464, 304] width 615 height 29
drag, startPoint x: 253, startPoint y: 311, endPoint x: 133, endPoint y: 313, distance: 120.0
click at [133, 313] on campaign-detail "Toggle navigation Visit Pixingo Mobile Browse Cards Business Accounting Automot…" at bounding box center [784, 356] width 1568 height 1693
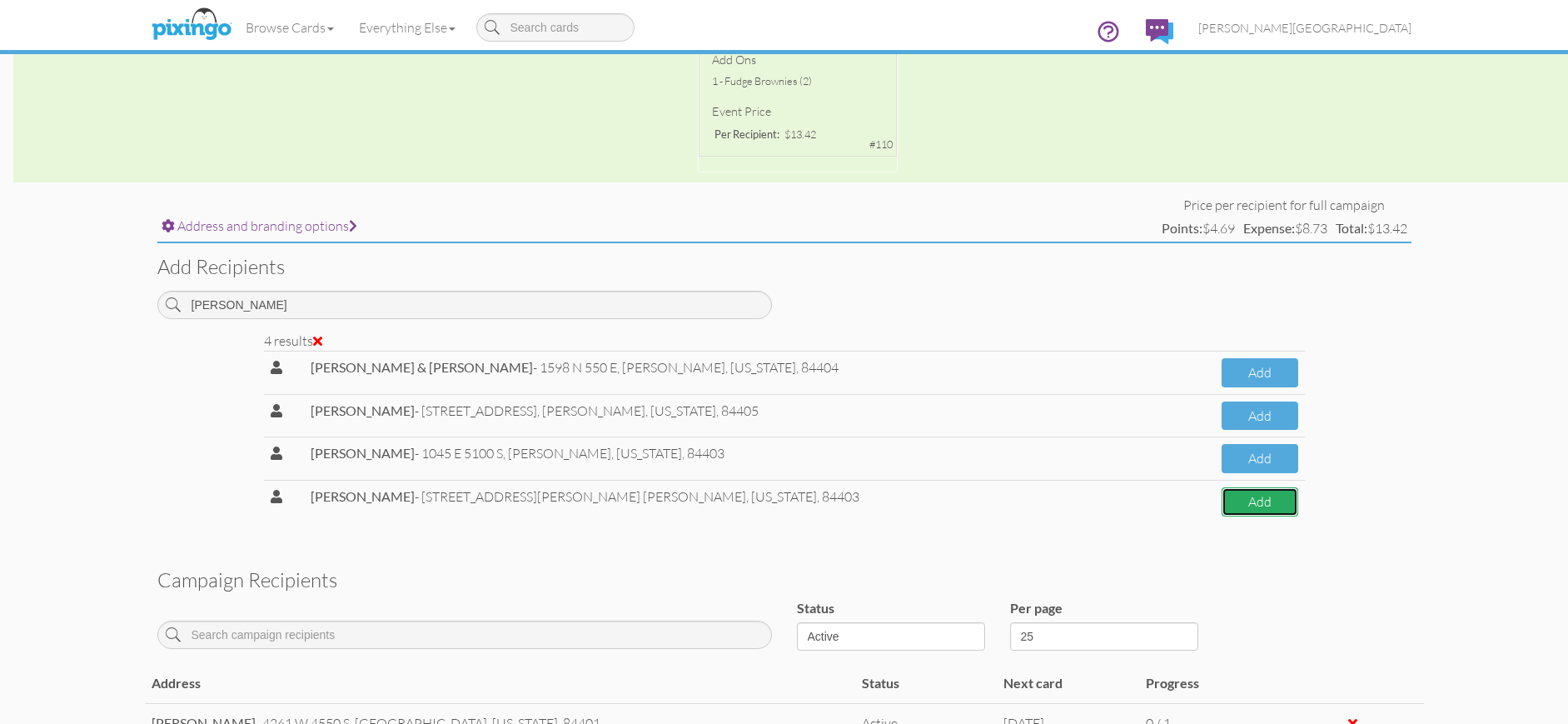
click at [1257, 503] on button "Add" at bounding box center [1259, 502] width 76 height 30
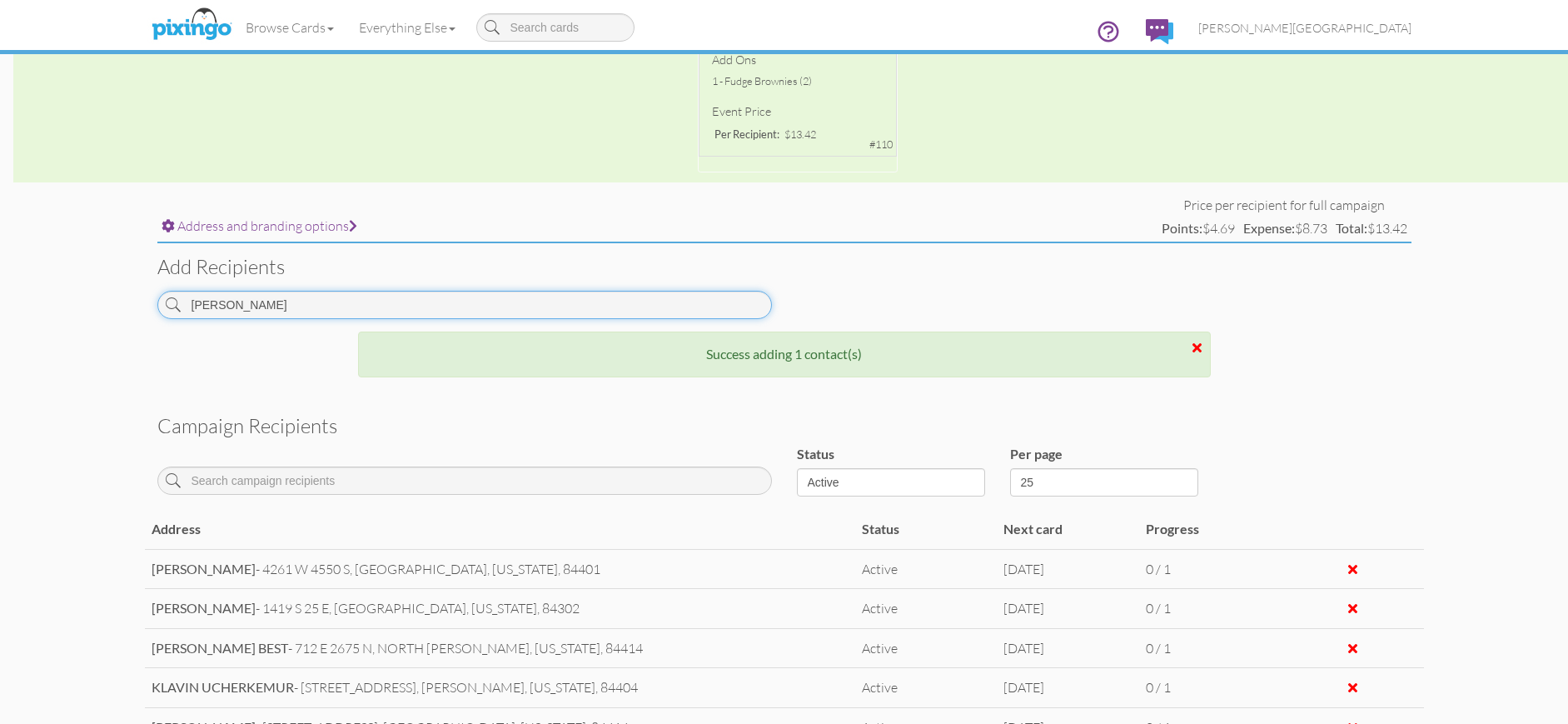
drag, startPoint x: 274, startPoint y: 307, endPoint x: 127, endPoint y: 300, distance: 147.2
click at [127, 300] on campaign-detail "Toggle navigation Visit Pixingo Mobile Browse Cards Business Accounting Automot…" at bounding box center [784, 356] width 1568 height 1693
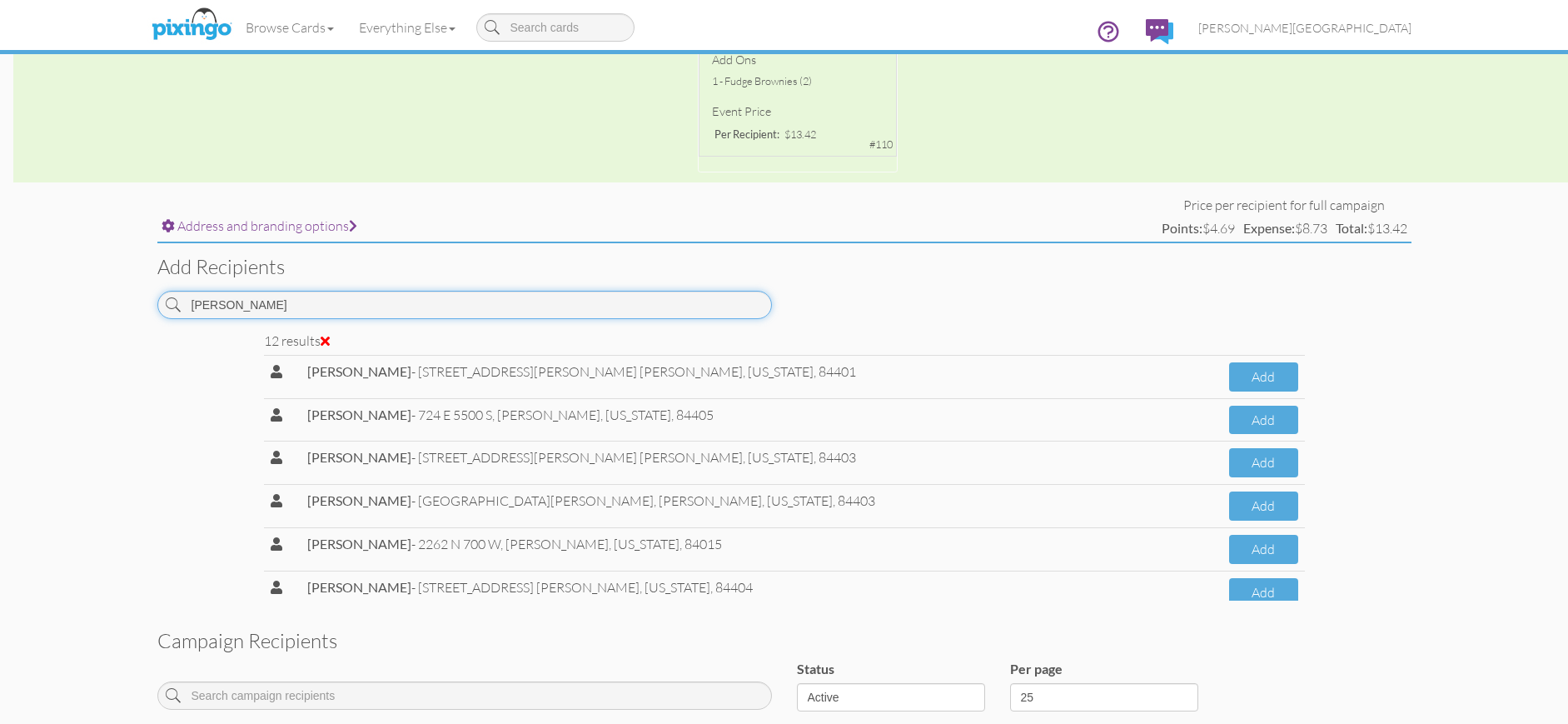
scroll to position [285, 0]
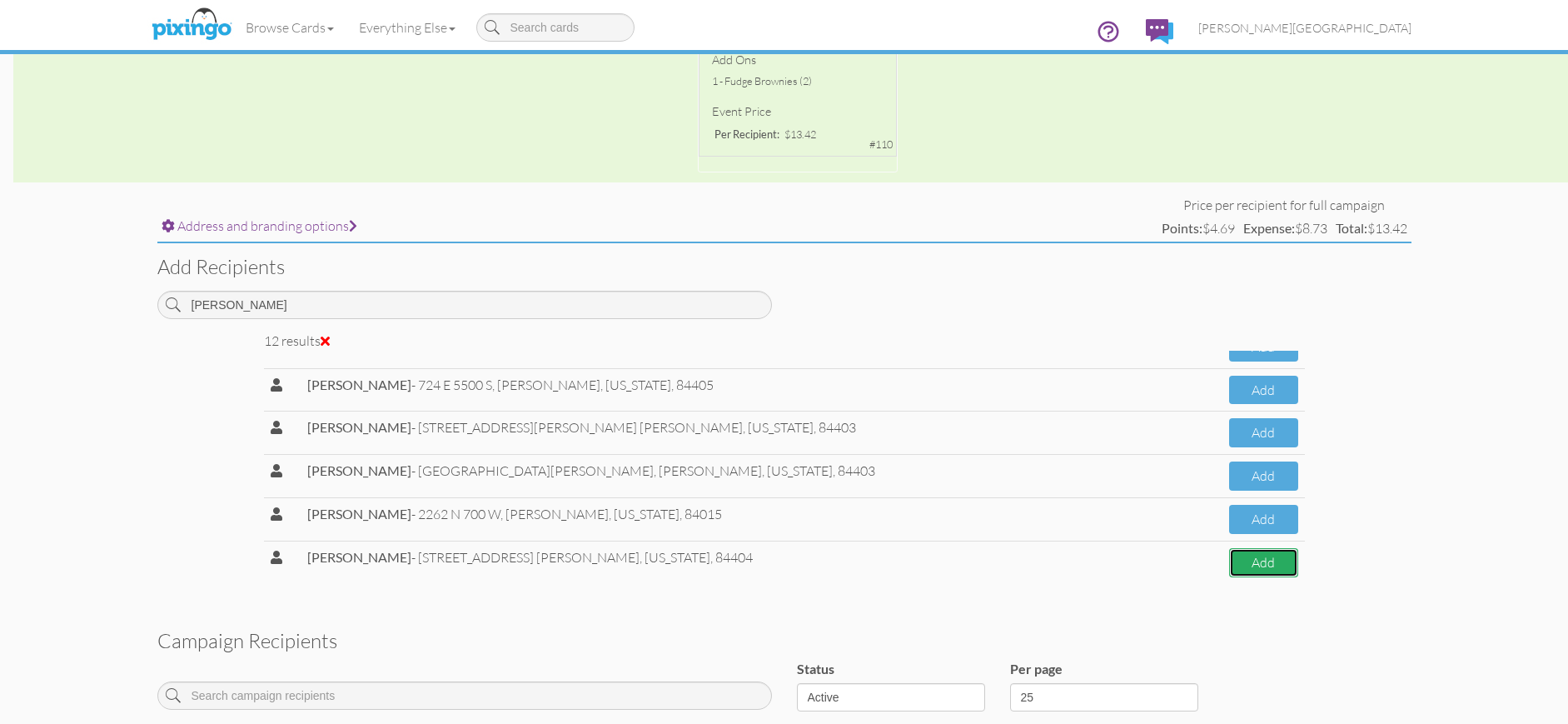
click at [1230, 564] on button "Add" at bounding box center [1264, 563] width 69 height 30
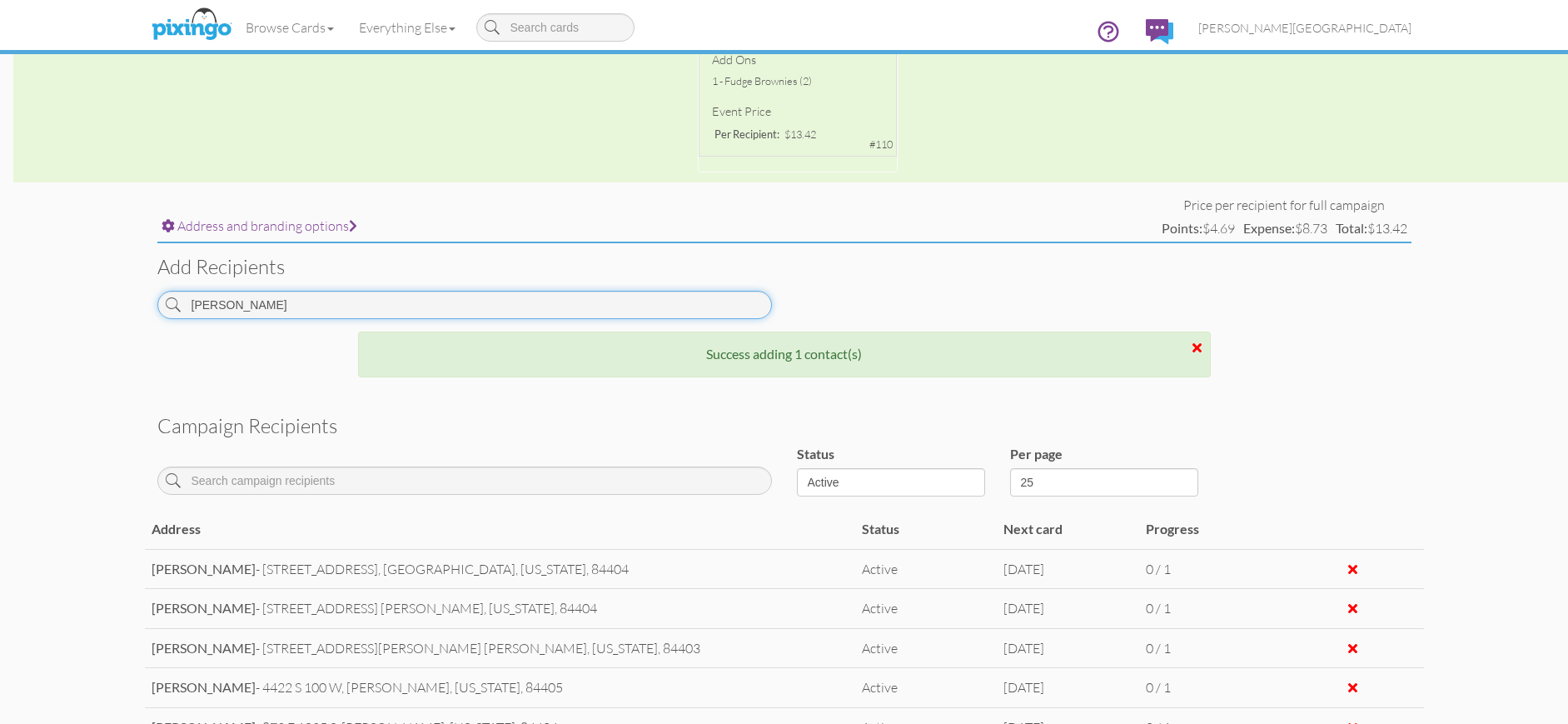
drag, startPoint x: 322, startPoint y: 317, endPoint x: 134, endPoint y: 304, distance: 188.4
click at [134, 304] on campaign-detail "Toggle navigation Visit Pixingo Mobile Browse Cards Business Accounting Automot…" at bounding box center [784, 356] width 1568 height 1693
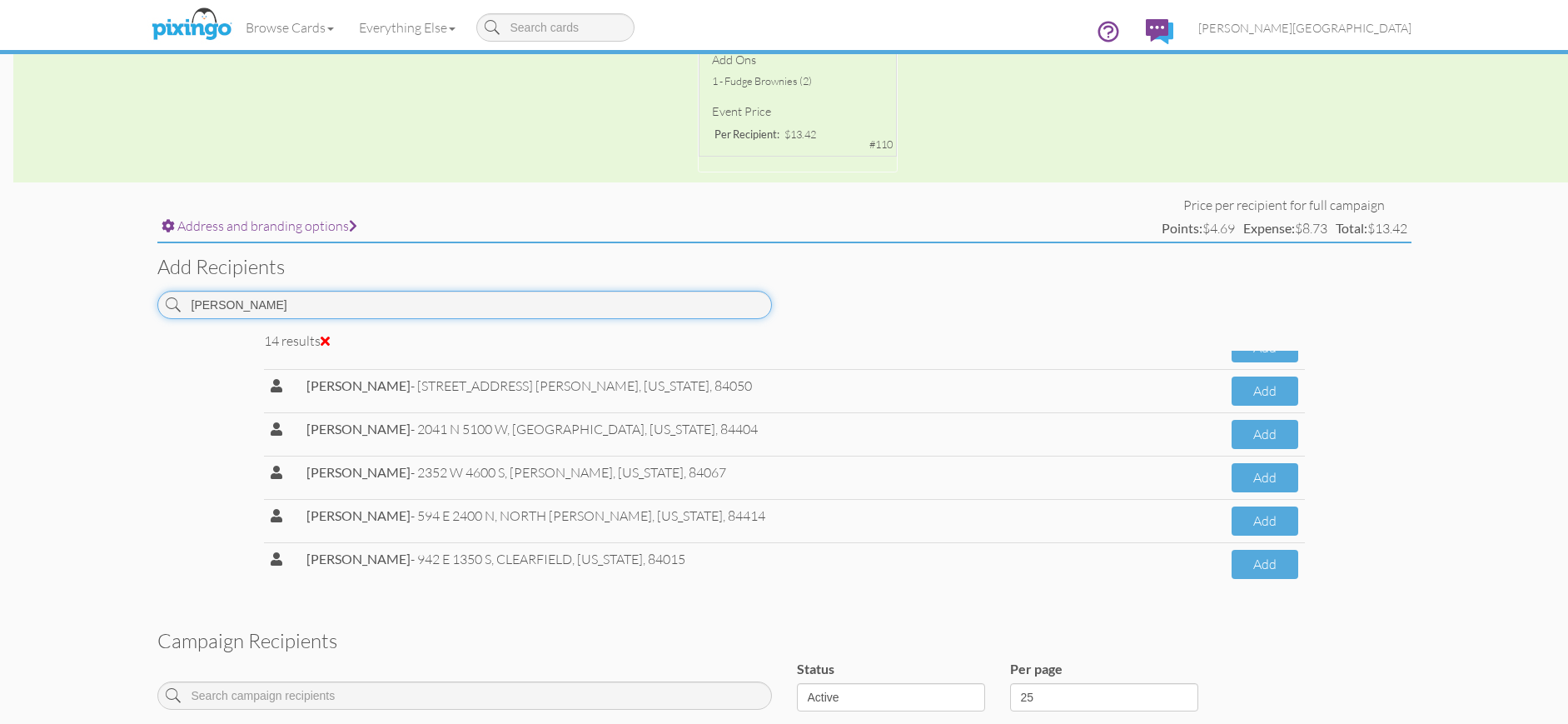
scroll to position [372, 0]
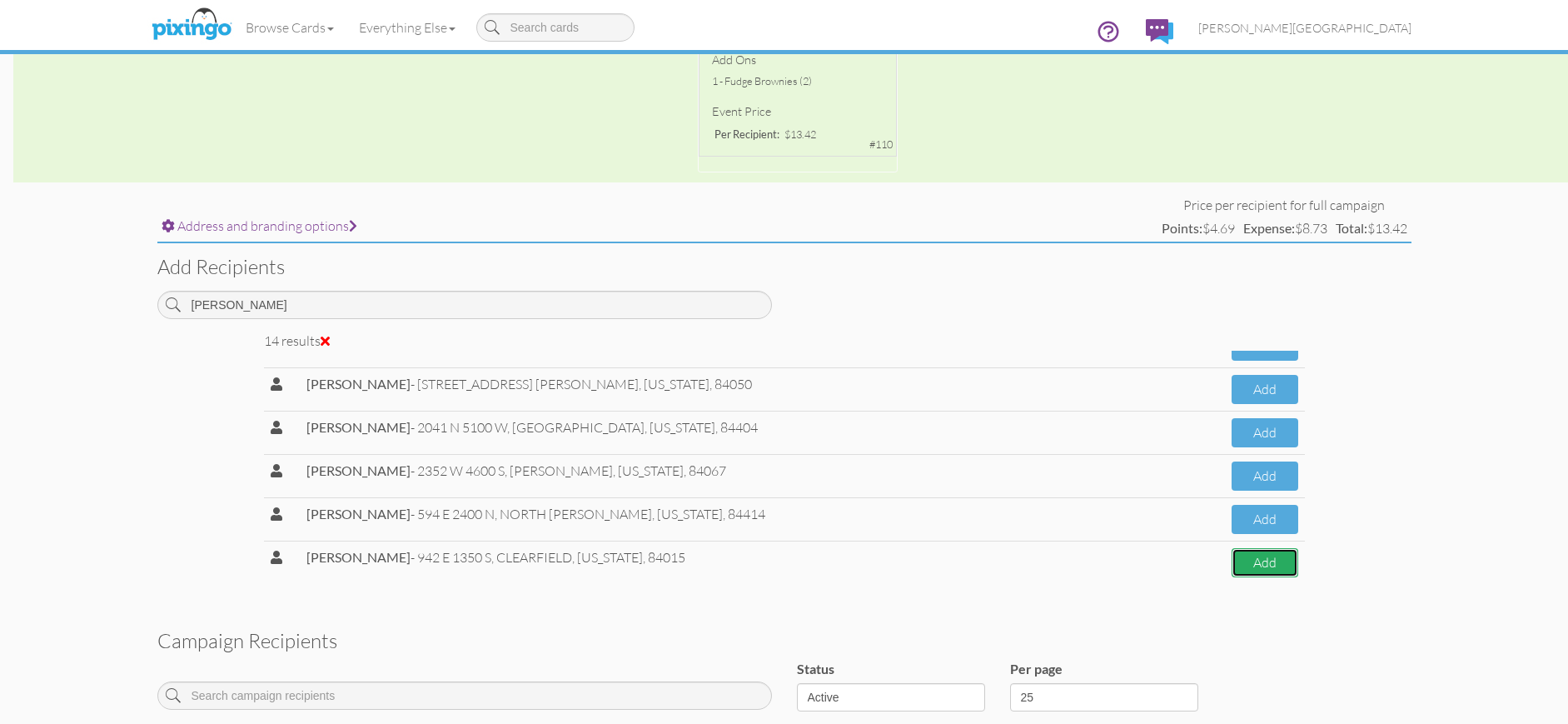
click at [1232, 568] on button "Add" at bounding box center [1265, 563] width 67 height 30
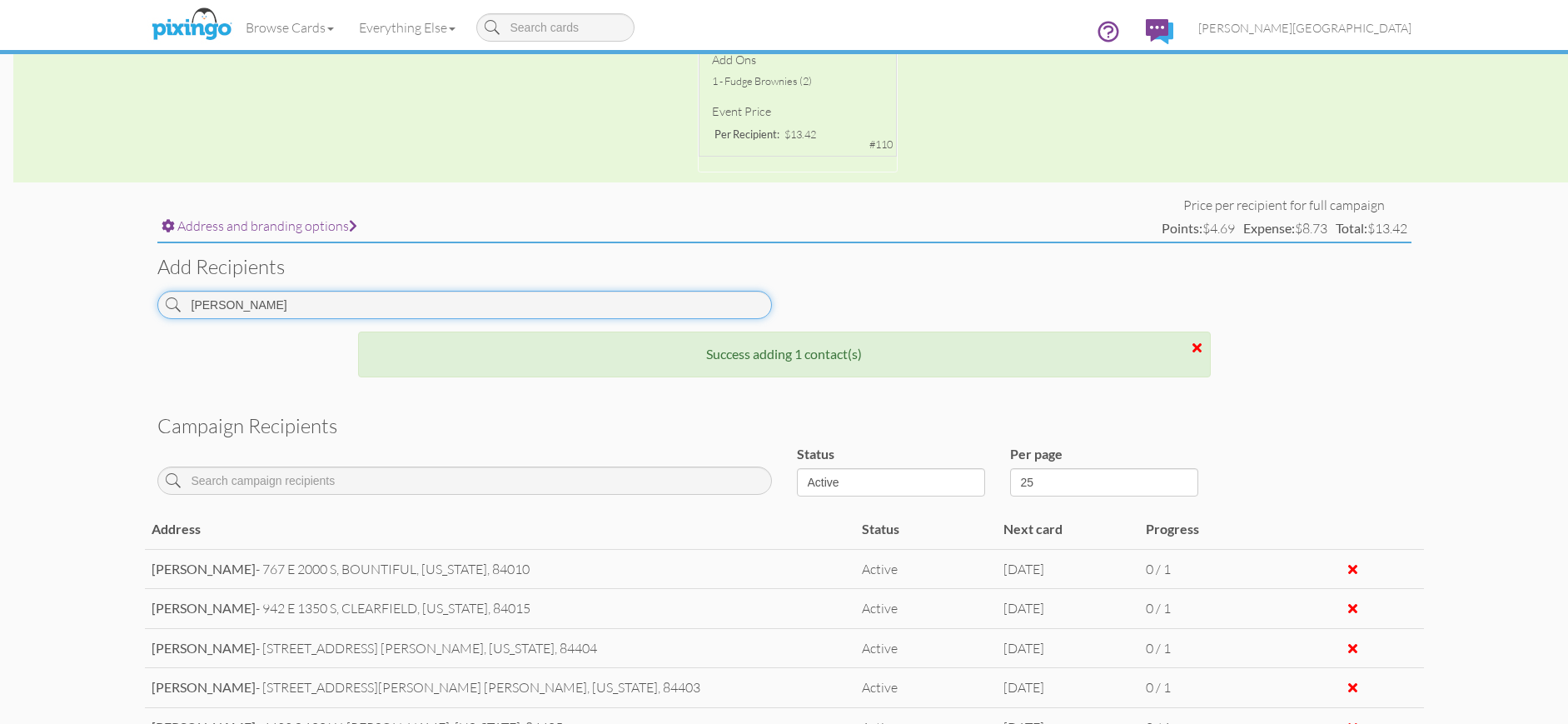
drag, startPoint x: 312, startPoint y: 312, endPoint x: 103, endPoint y: 300, distance: 209.3
click at [103, 300] on campaign-detail "Toggle navigation Visit Pixingo Mobile Browse Cards Business Accounting Automot…" at bounding box center [784, 356] width 1568 height 1693
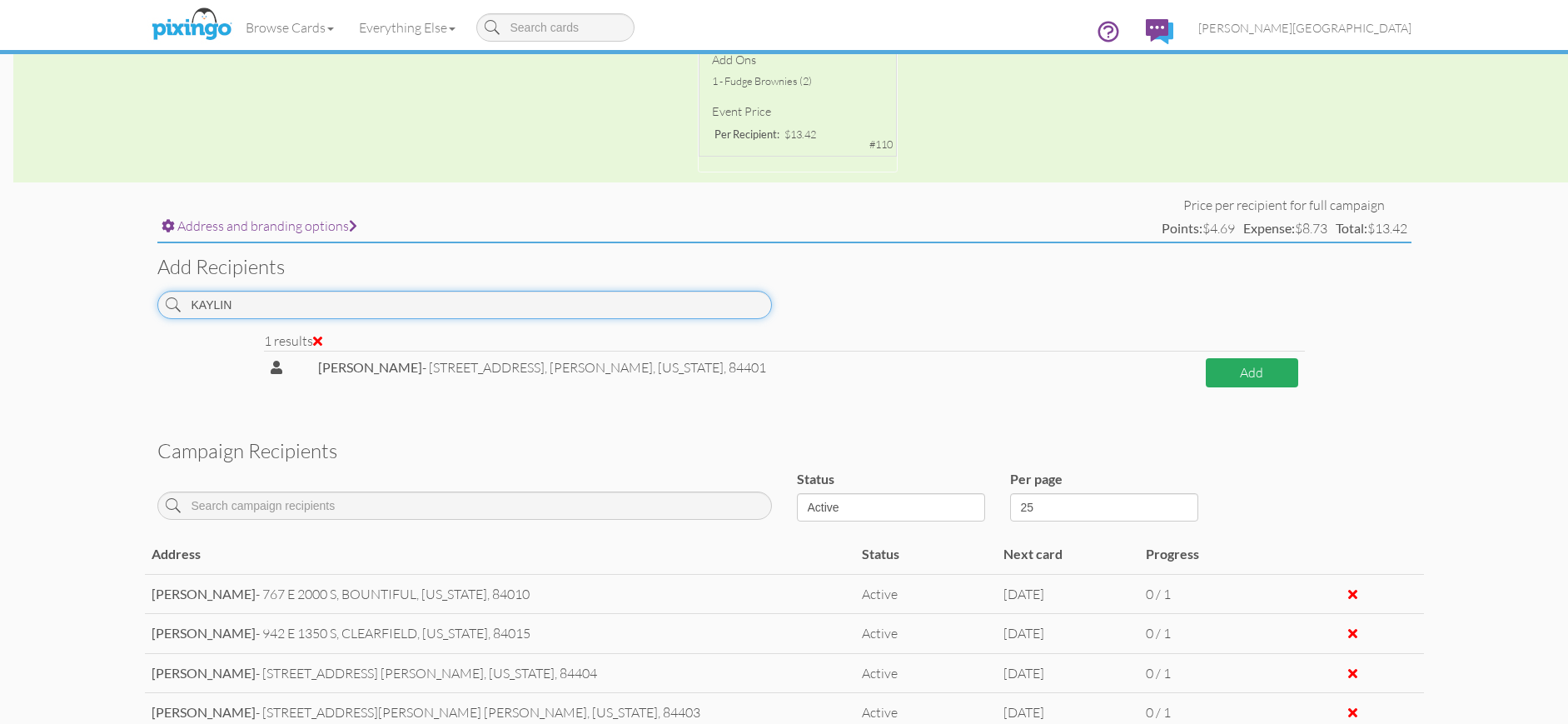
type input "KAYLIN"
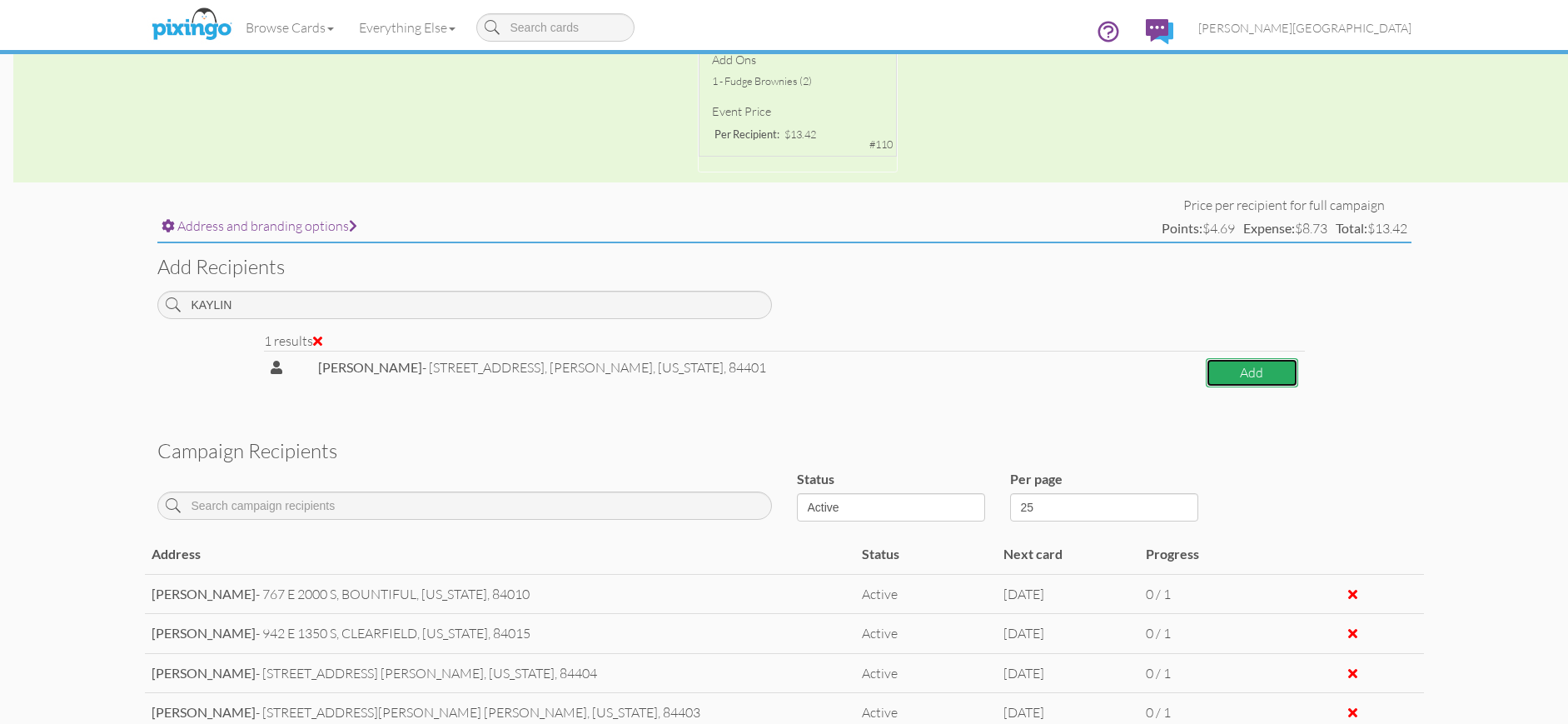
click at [1239, 385] on button "Add" at bounding box center [1252, 373] width 92 height 30
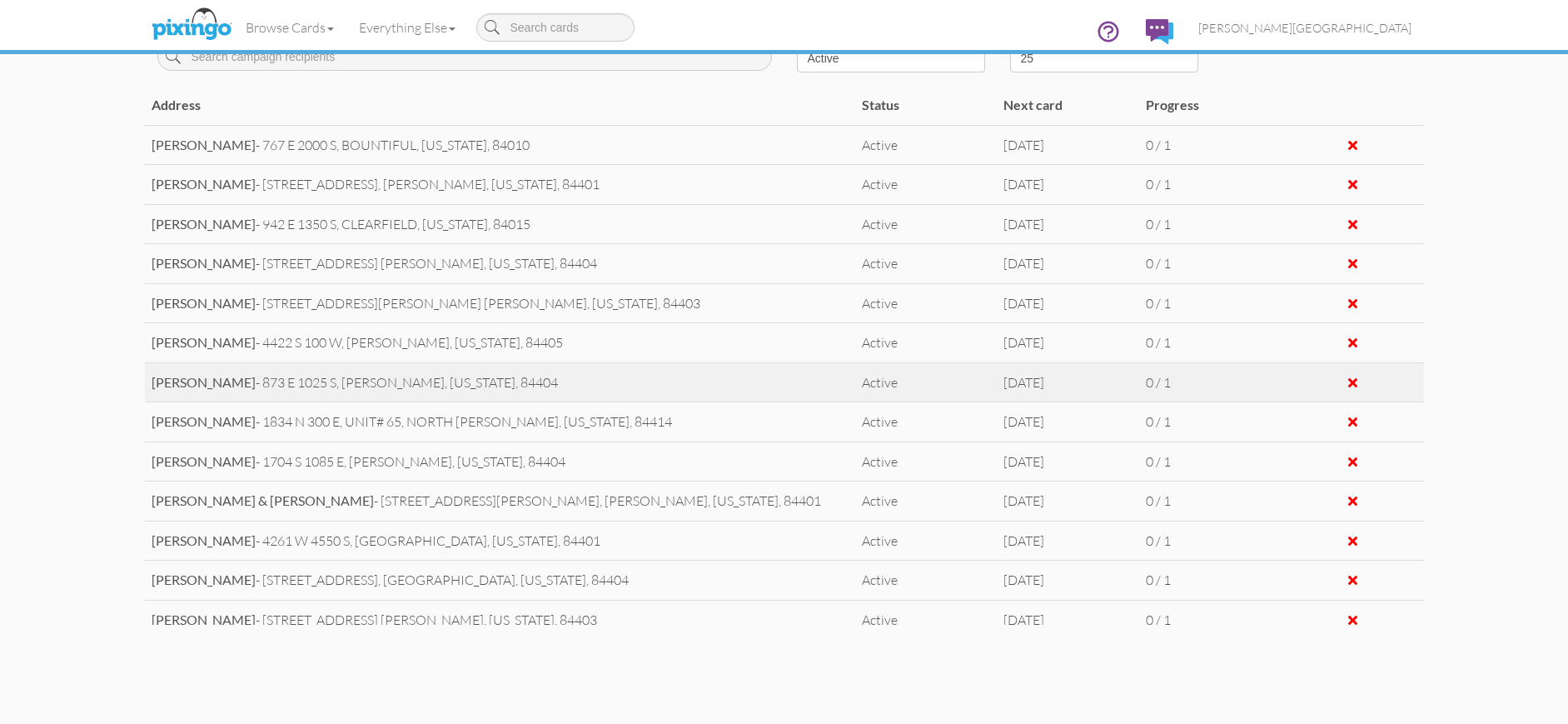
scroll to position [886, 0]
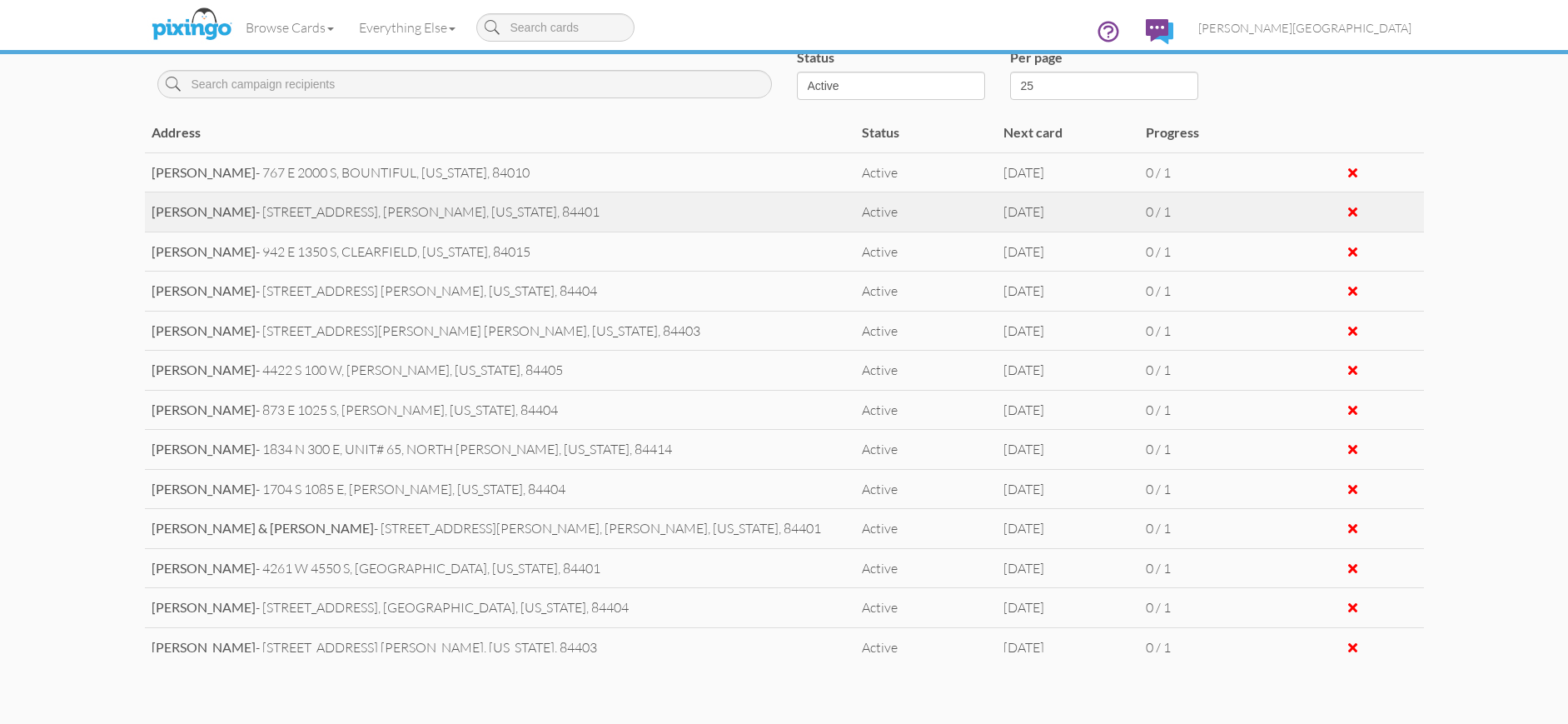
click at [400, 215] on span "OGDEN, [US_STATE], 84401" at bounding box center [491, 211] width 216 height 17
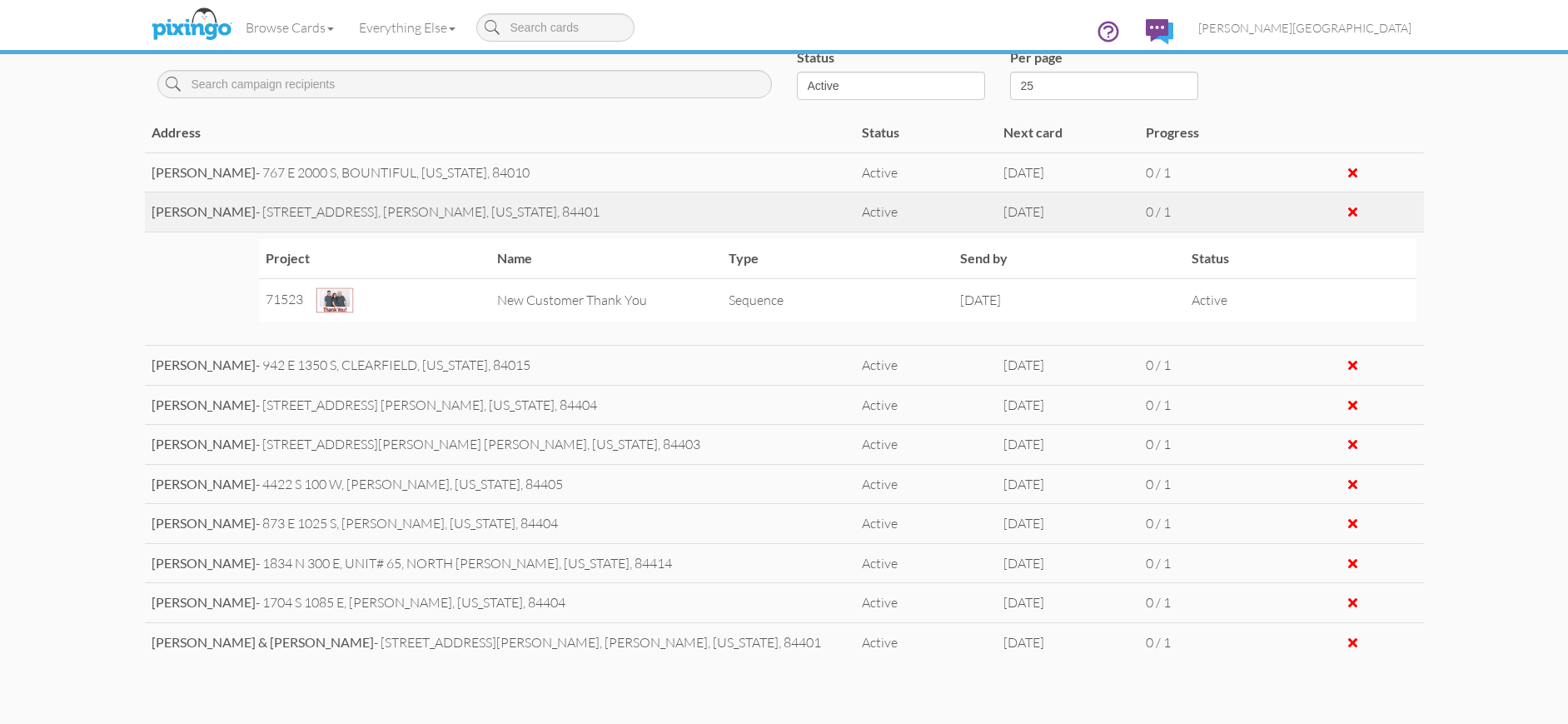
click at [300, 211] on span "[STREET_ADDRESS]," at bounding box center [322, 211] width 118 height 17
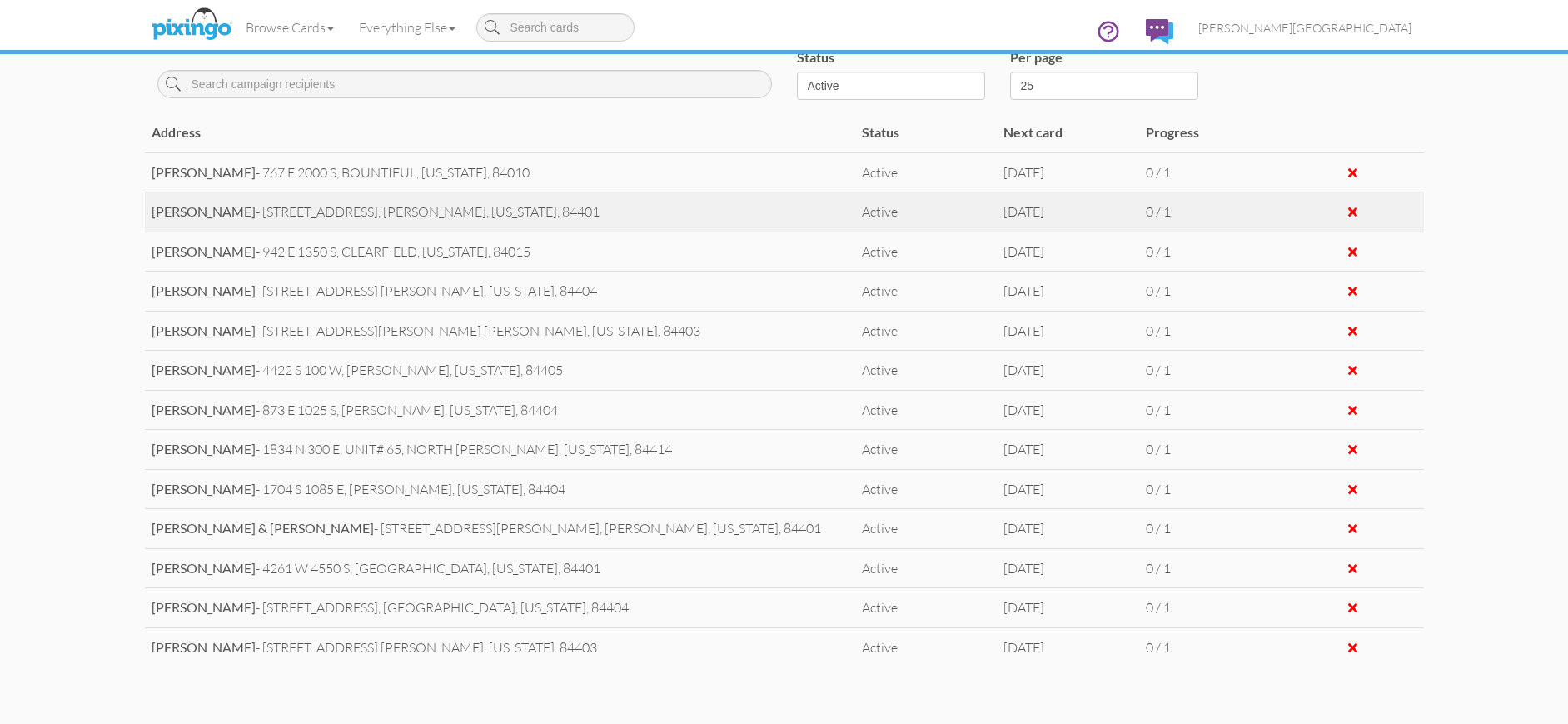
click at [1349, 211] on div at bounding box center [1353, 211] width 9 height 14
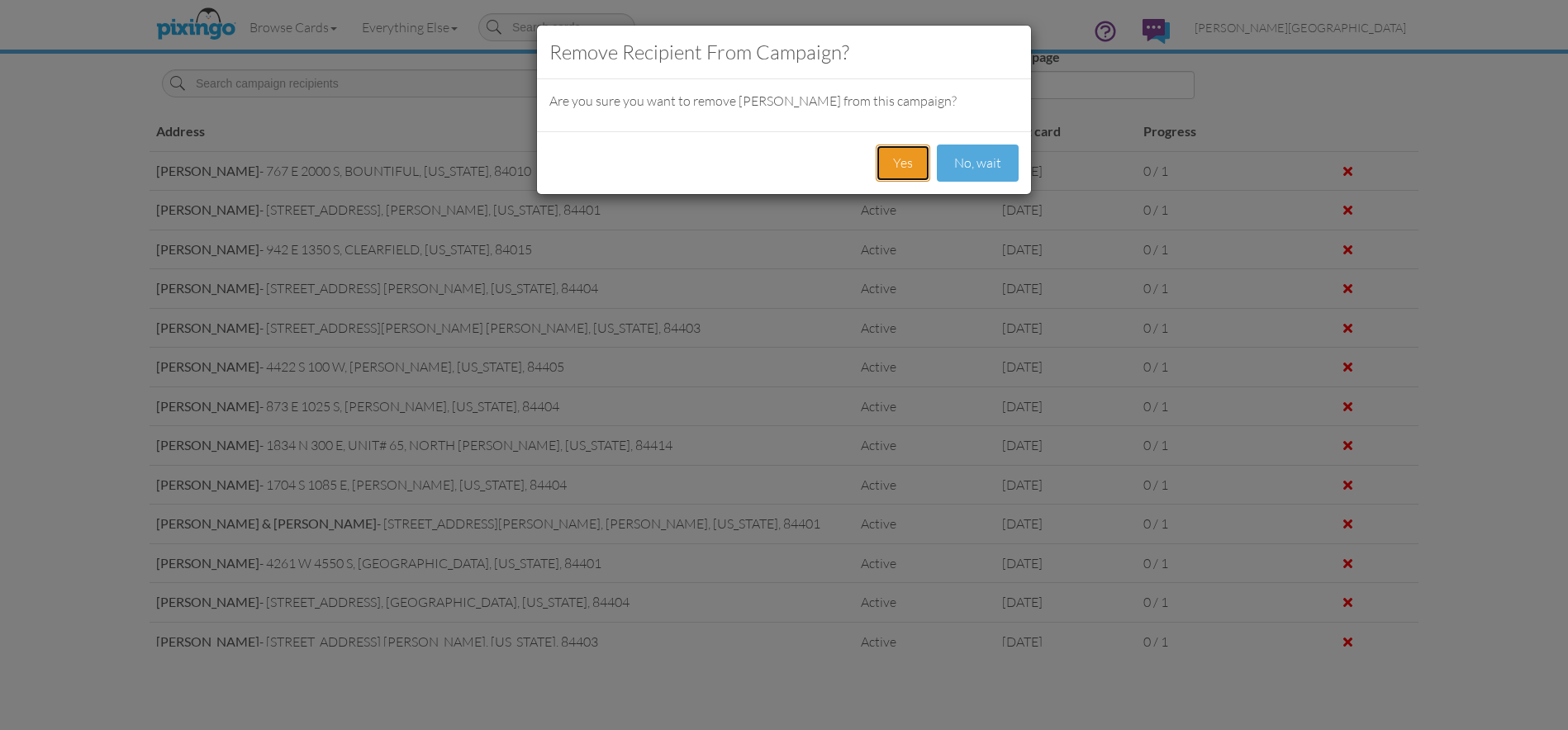
click at [894, 164] on button "Yes" at bounding box center [903, 163] width 55 height 37
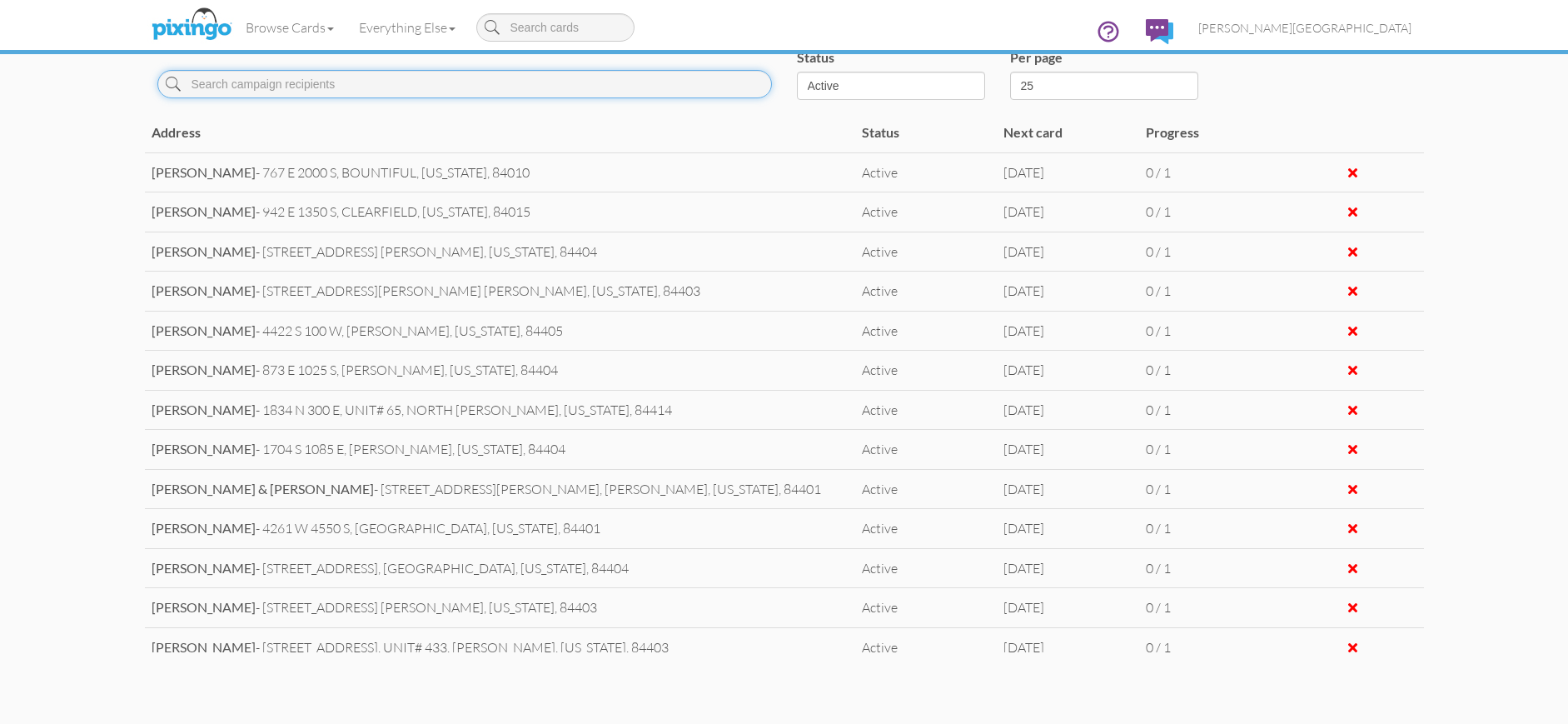
click at [339, 89] on input at bounding box center [464, 84] width 615 height 29
type input "AYLIN"
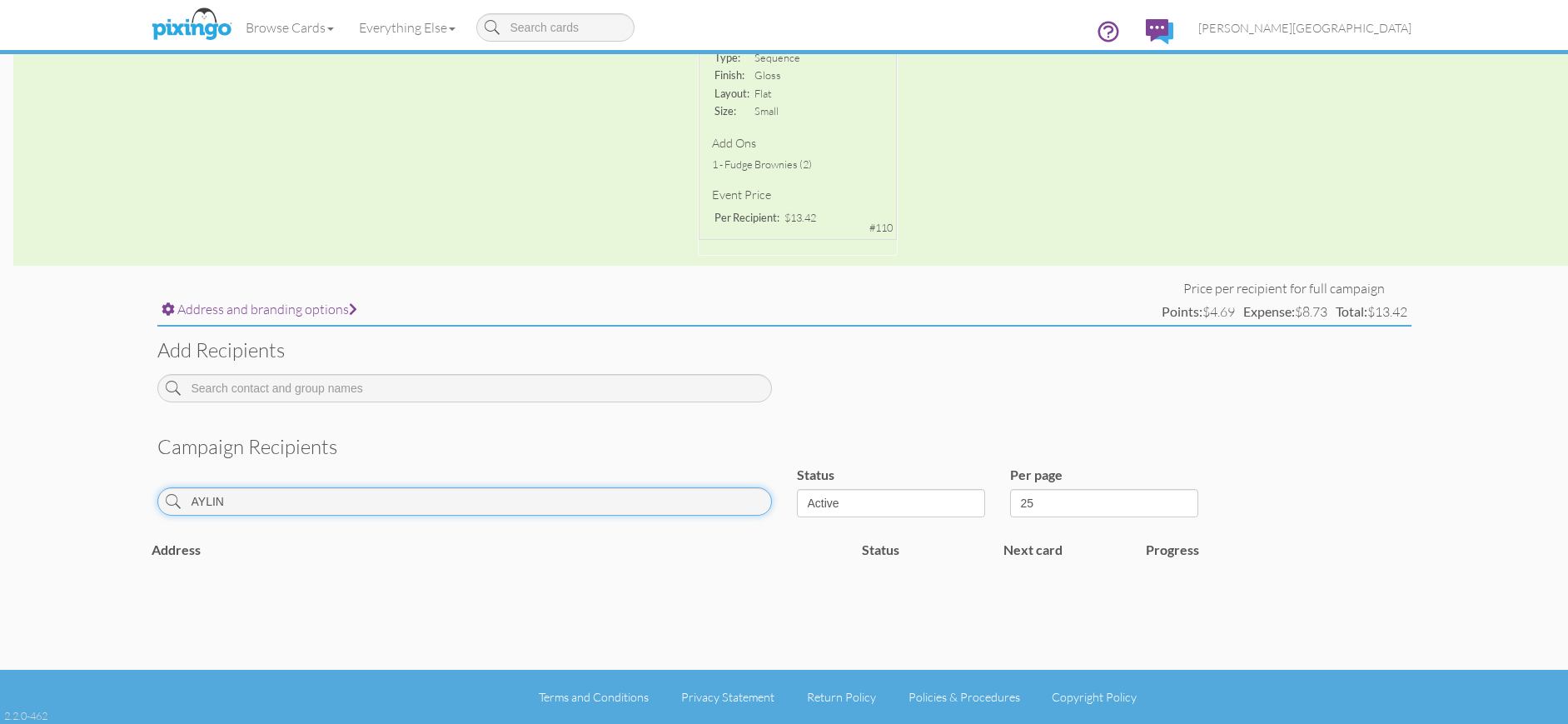
scroll to position [406, 0]
drag, startPoint x: 259, startPoint y: 491, endPoint x: 137, endPoint y: 499, distance: 122.3
click at [137, 499] on campaign-detail "Toggle navigation Visit Pixingo Mobile Browse Cards Business Accounting Automot…" at bounding box center [784, 158] width 1568 height 1130
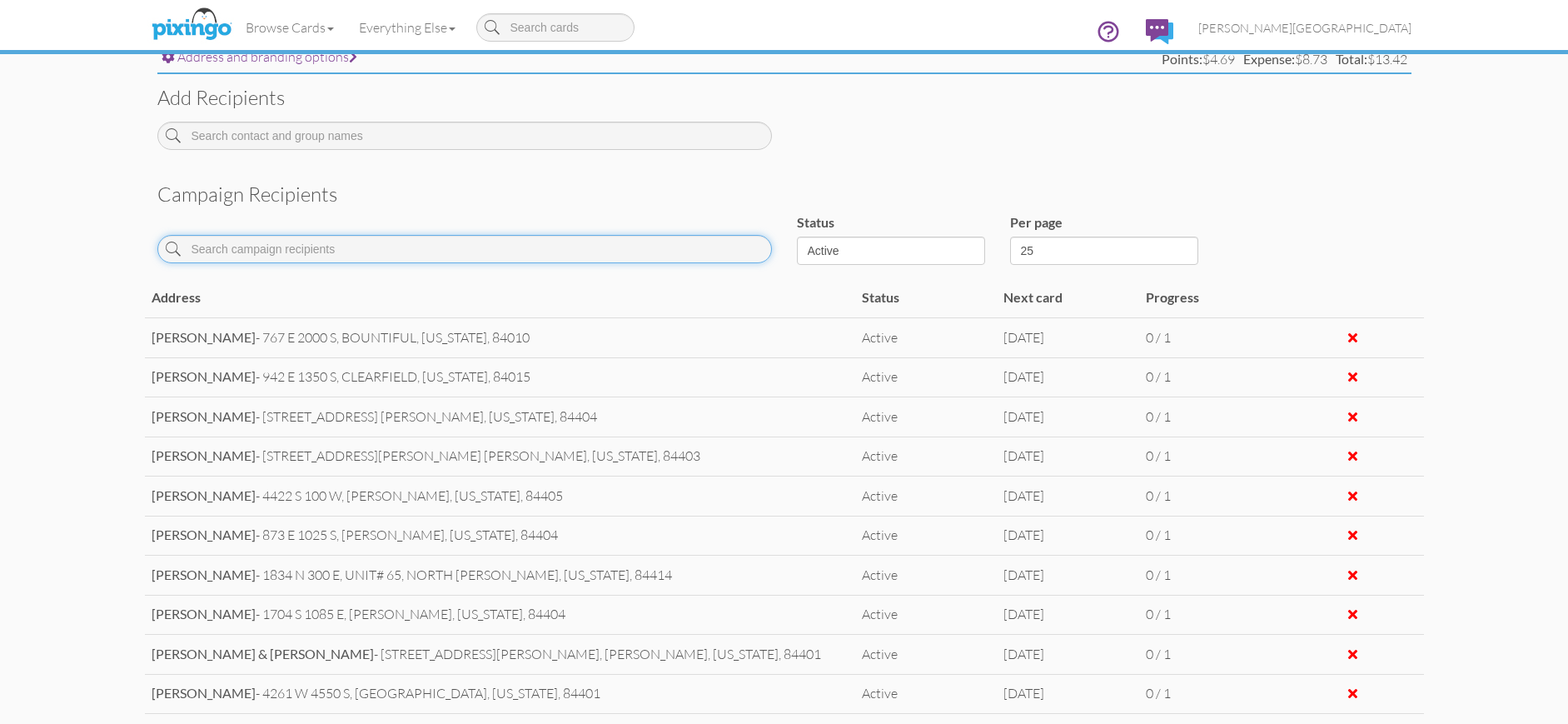
scroll to position [657, 0]
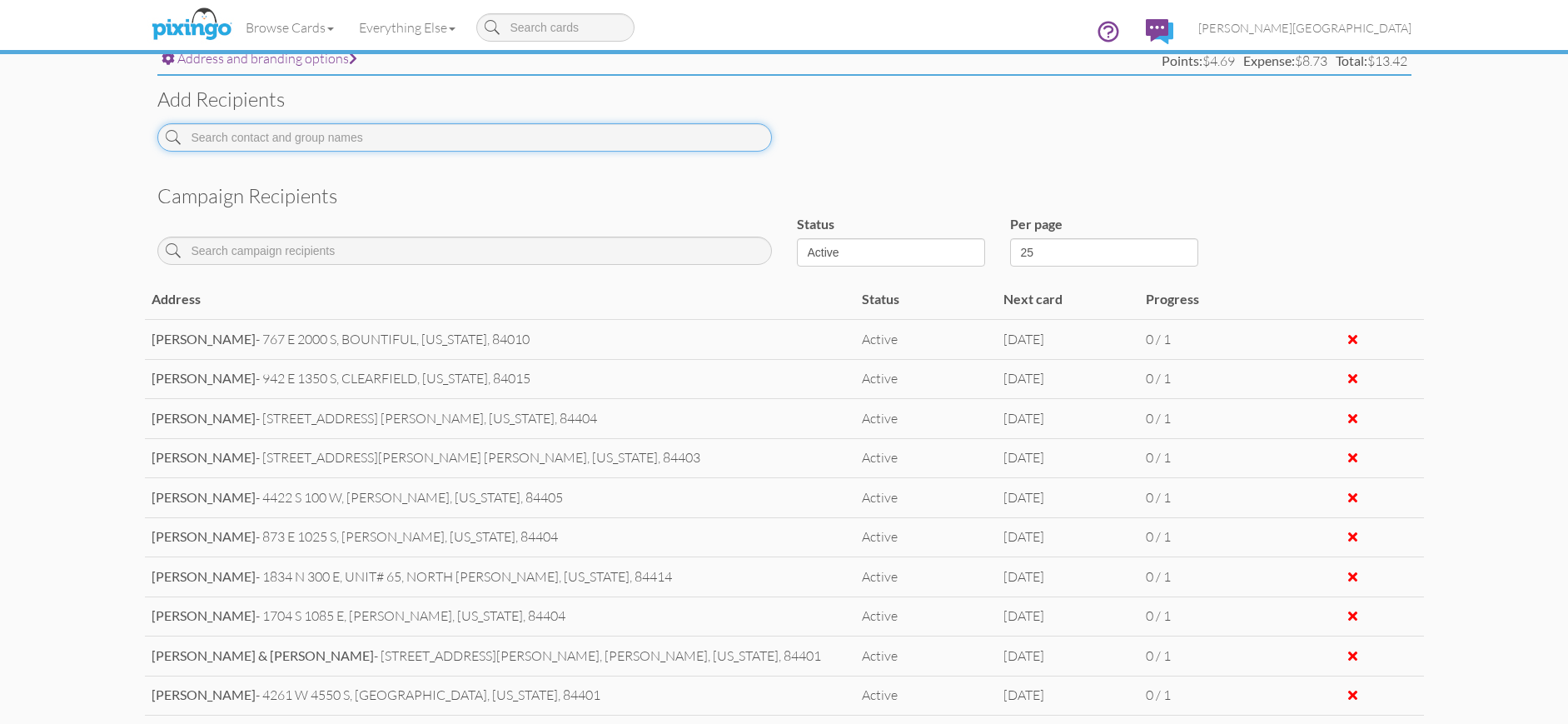
click at [295, 135] on input at bounding box center [464, 137] width 615 height 29
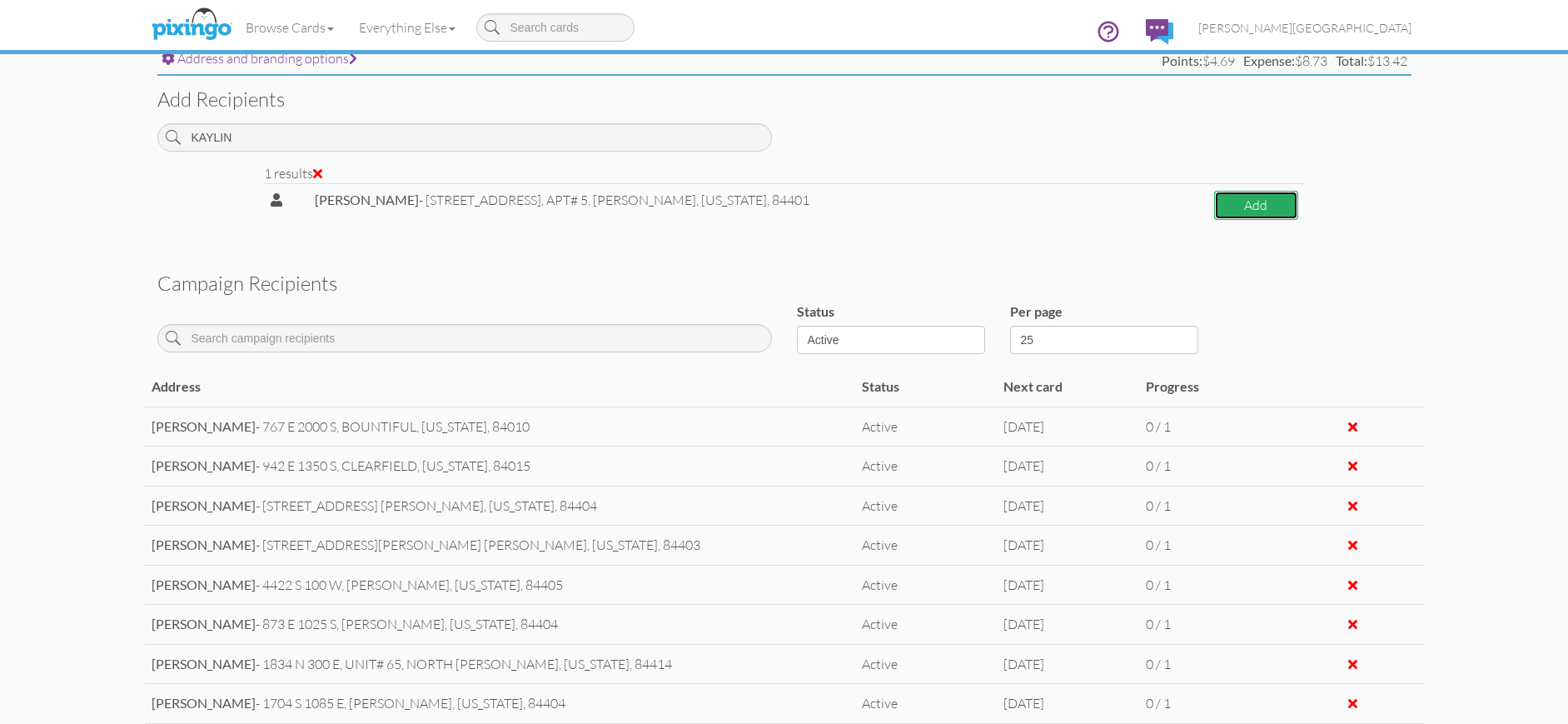
click at [1217, 206] on button "Add" at bounding box center [1256, 206] width 85 height 30
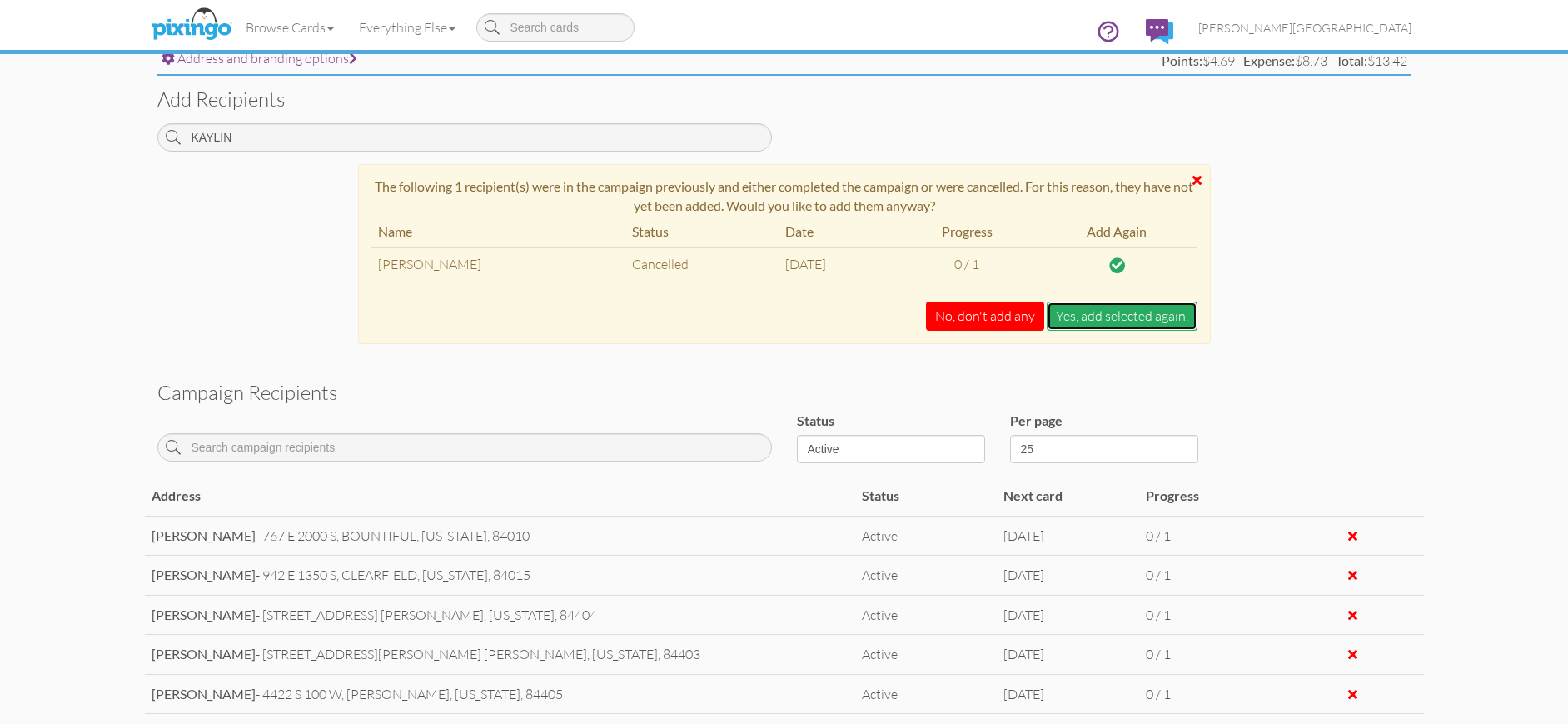
click at [1087, 320] on button "Yes, add selected again." at bounding box center [1121, 316] width 151 height 30
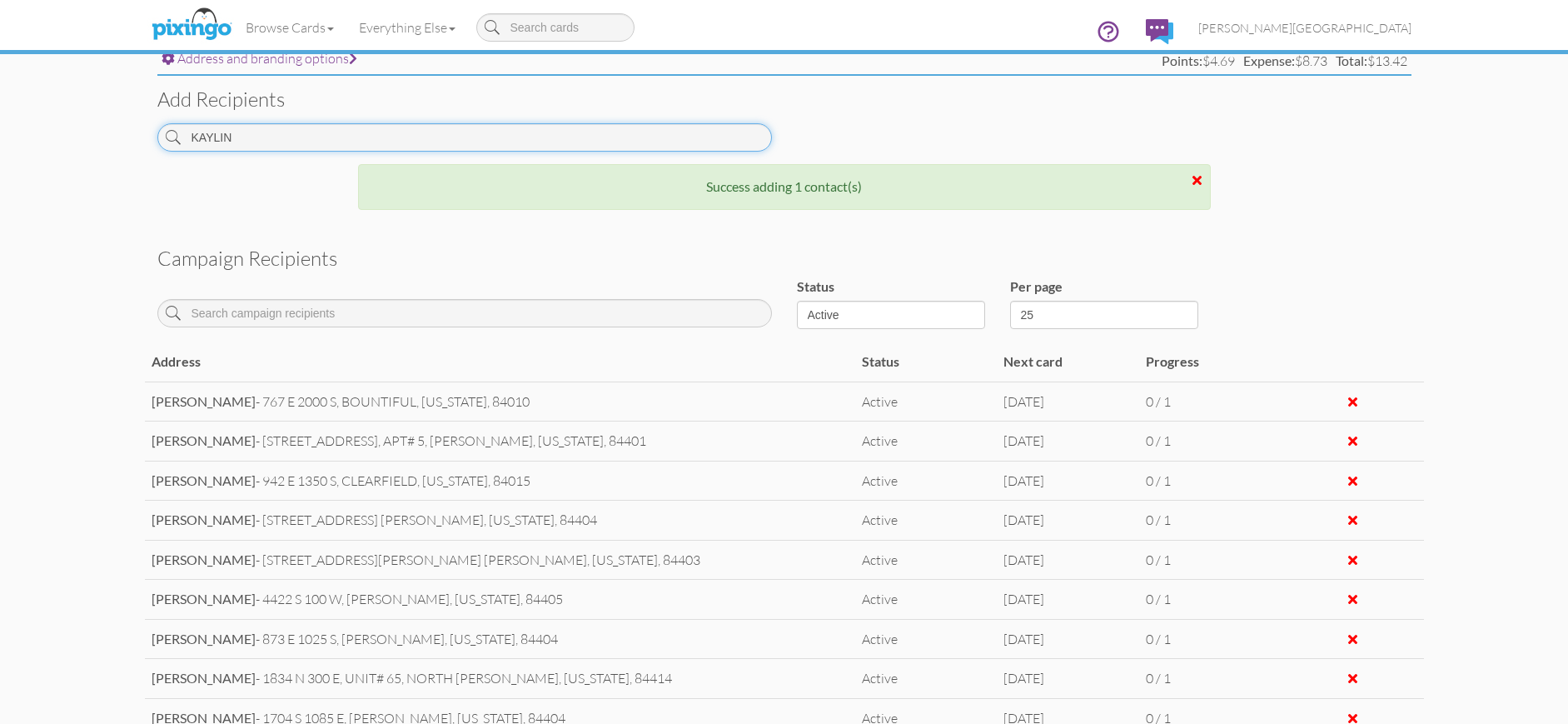
drag, startPoint x: 341, startPoint y: 142, endPoint x: 62, endPoint y: 123, distance: 279.6
click at [62, 123] on campaign-detail "Toggle navigation Visit Pixingo Mobile Browse Cards Business Accounting Automot…" at bounding box center [784, 189] width 1568 height 1693
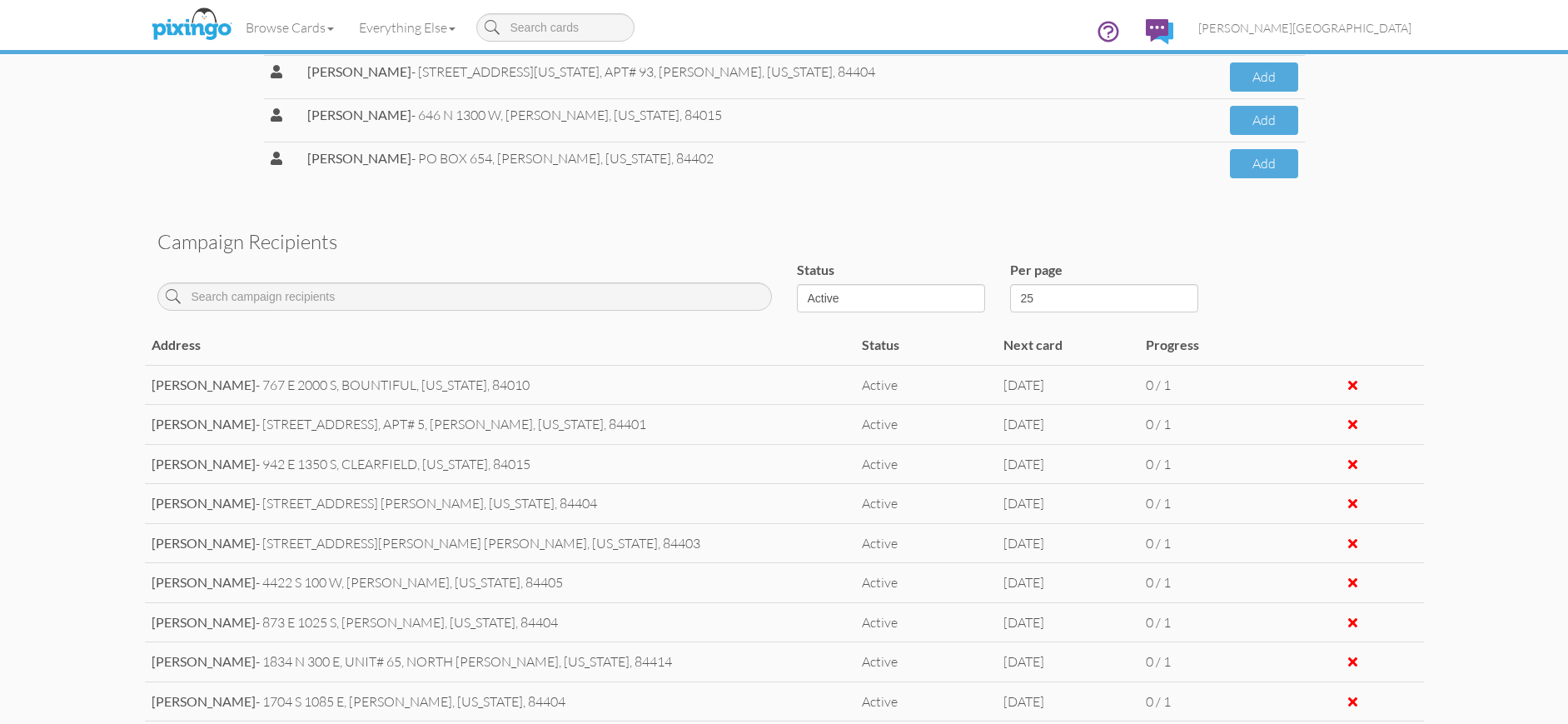
scroll to position [907, 0]
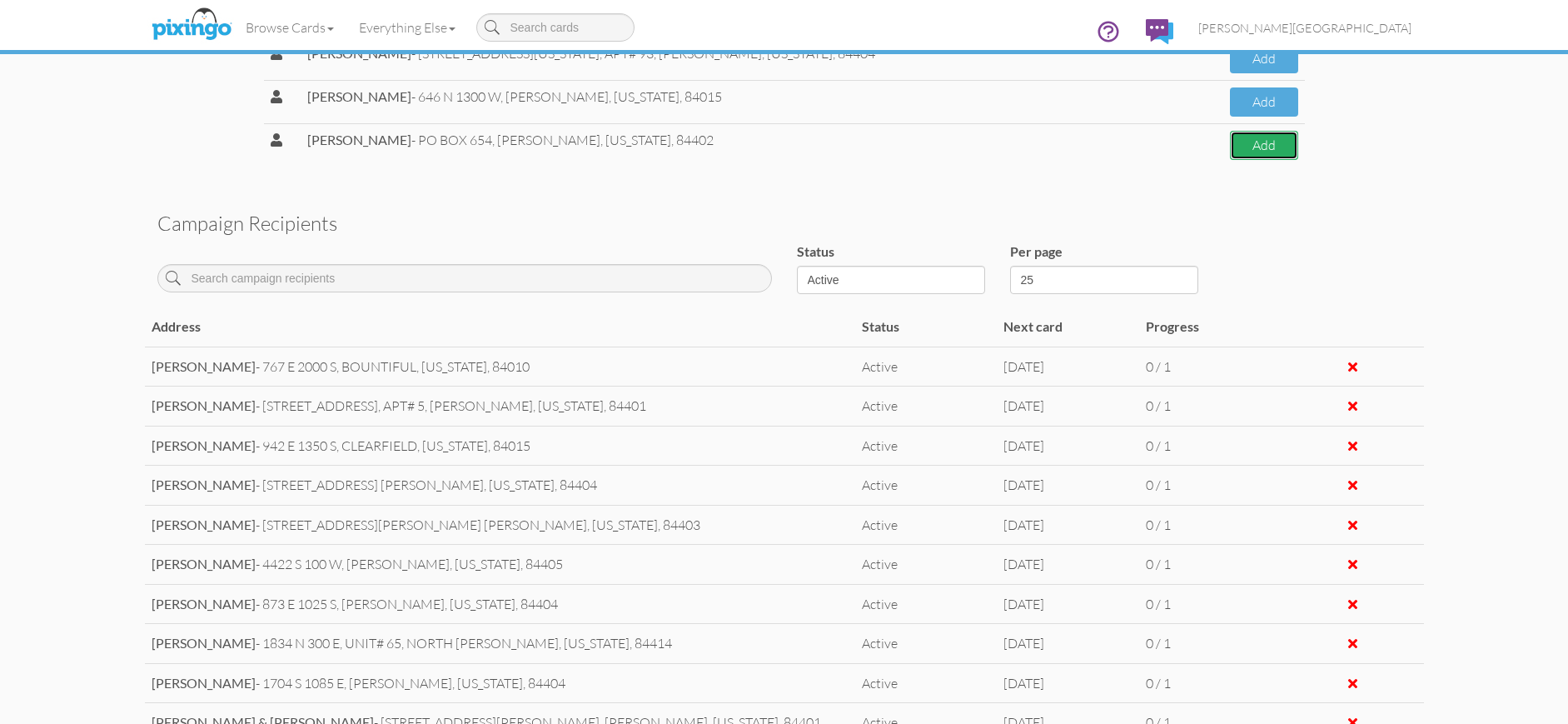
click at [1239, 154] on button "Add" at bounding box center [1263, 146] width 68 height 30
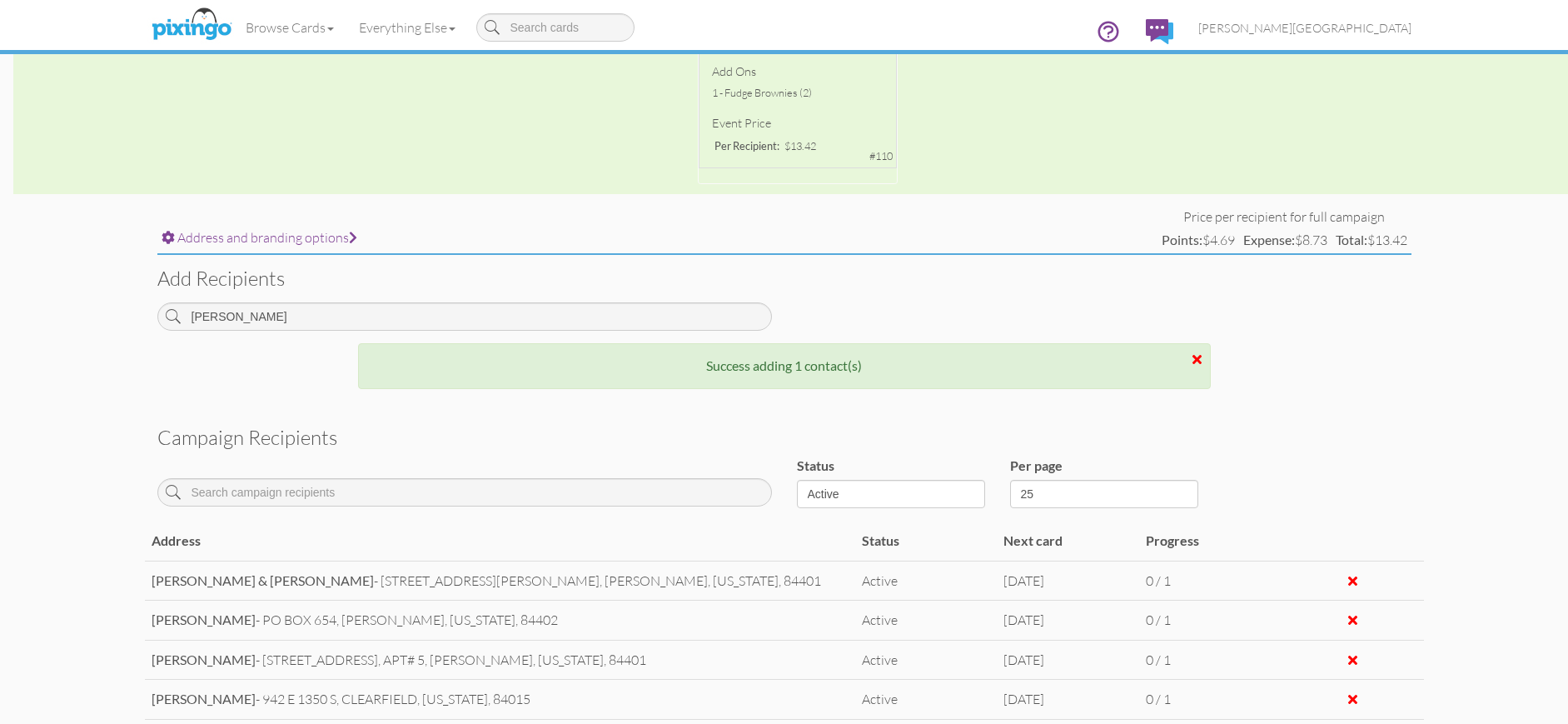
scroll to position [463, 0]
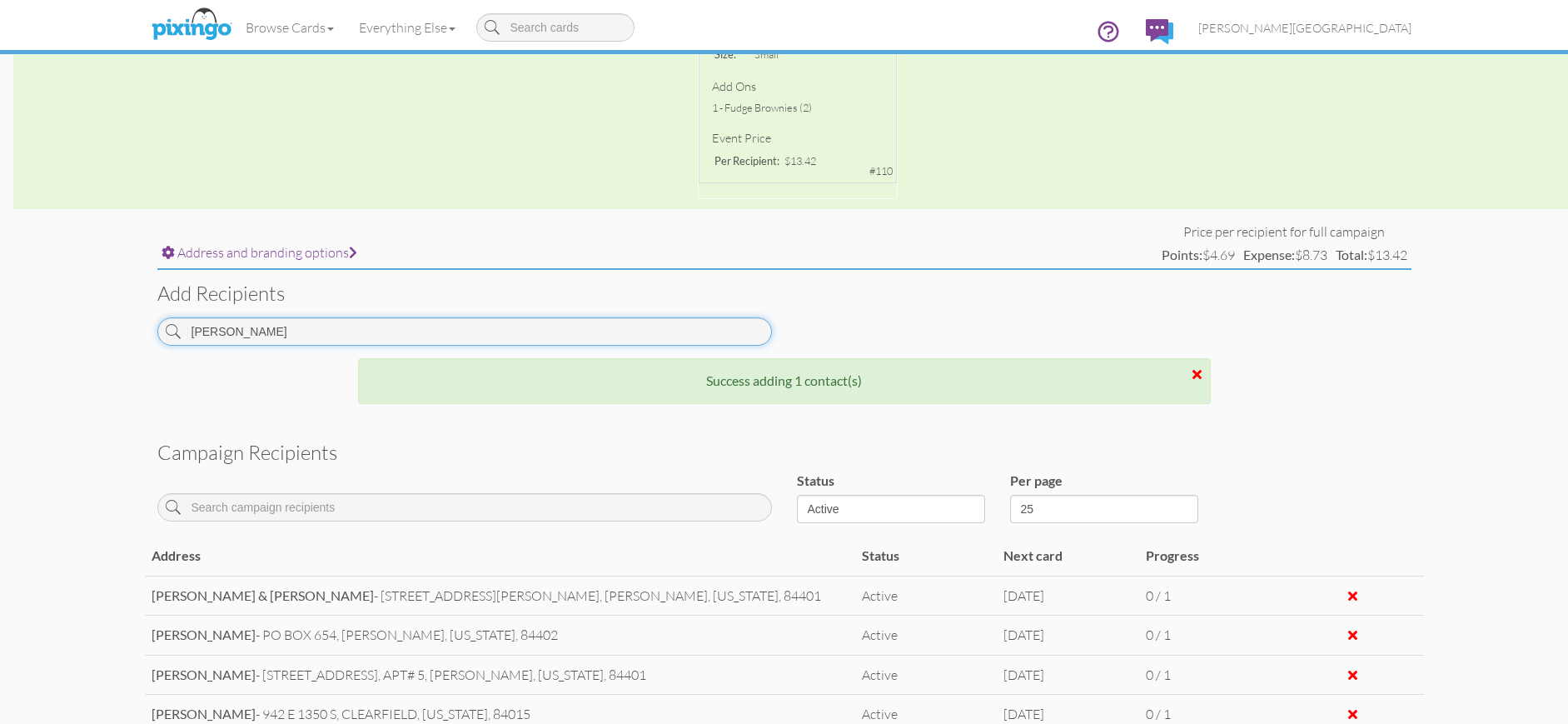
drag, startPoint x: 266, startPoint y: 330, endPoint x: 162, endPoint y: 332, distance: 104.0
click at [162, 332] on input "[PERSON_NAME]" at bounding box center [464, 332] width 615 height 29
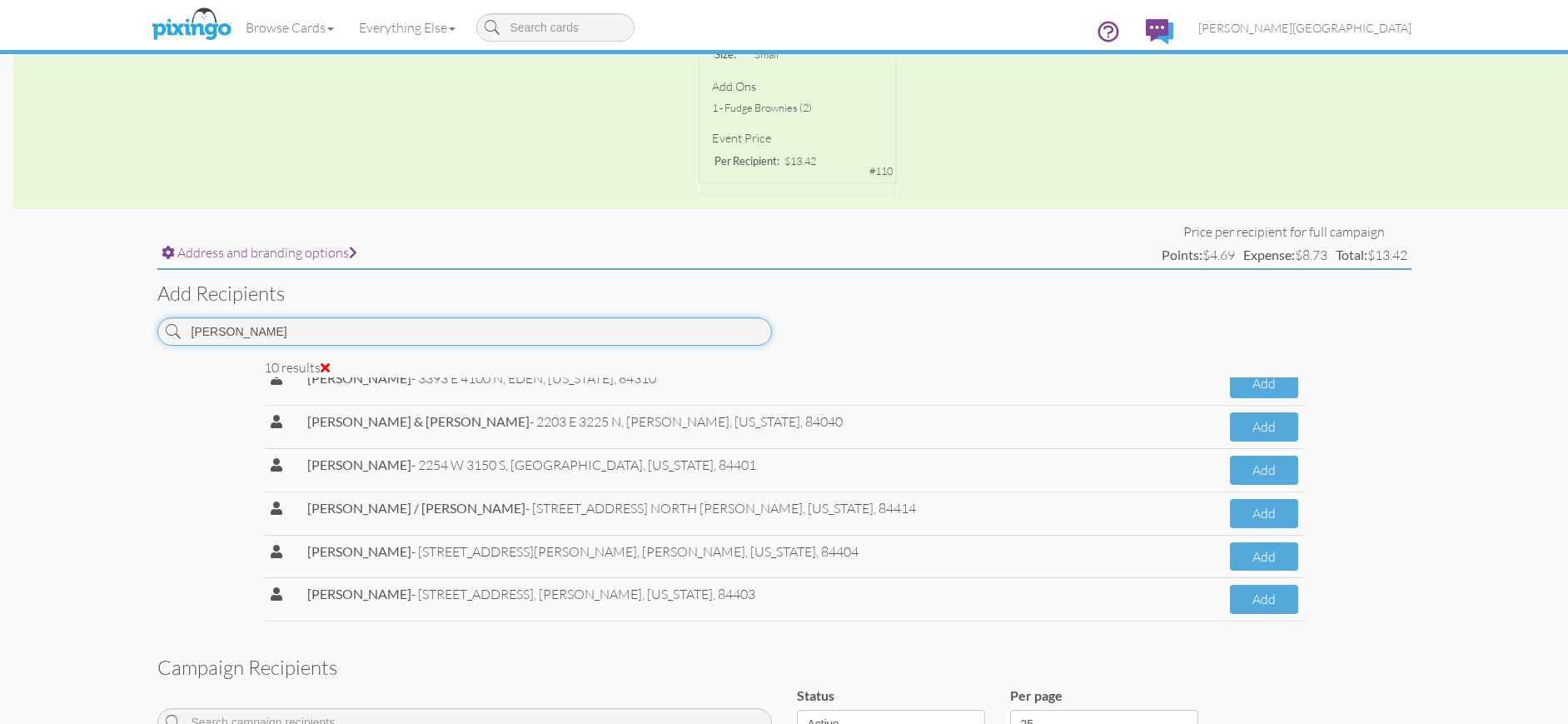
scroll to position [192, 0]
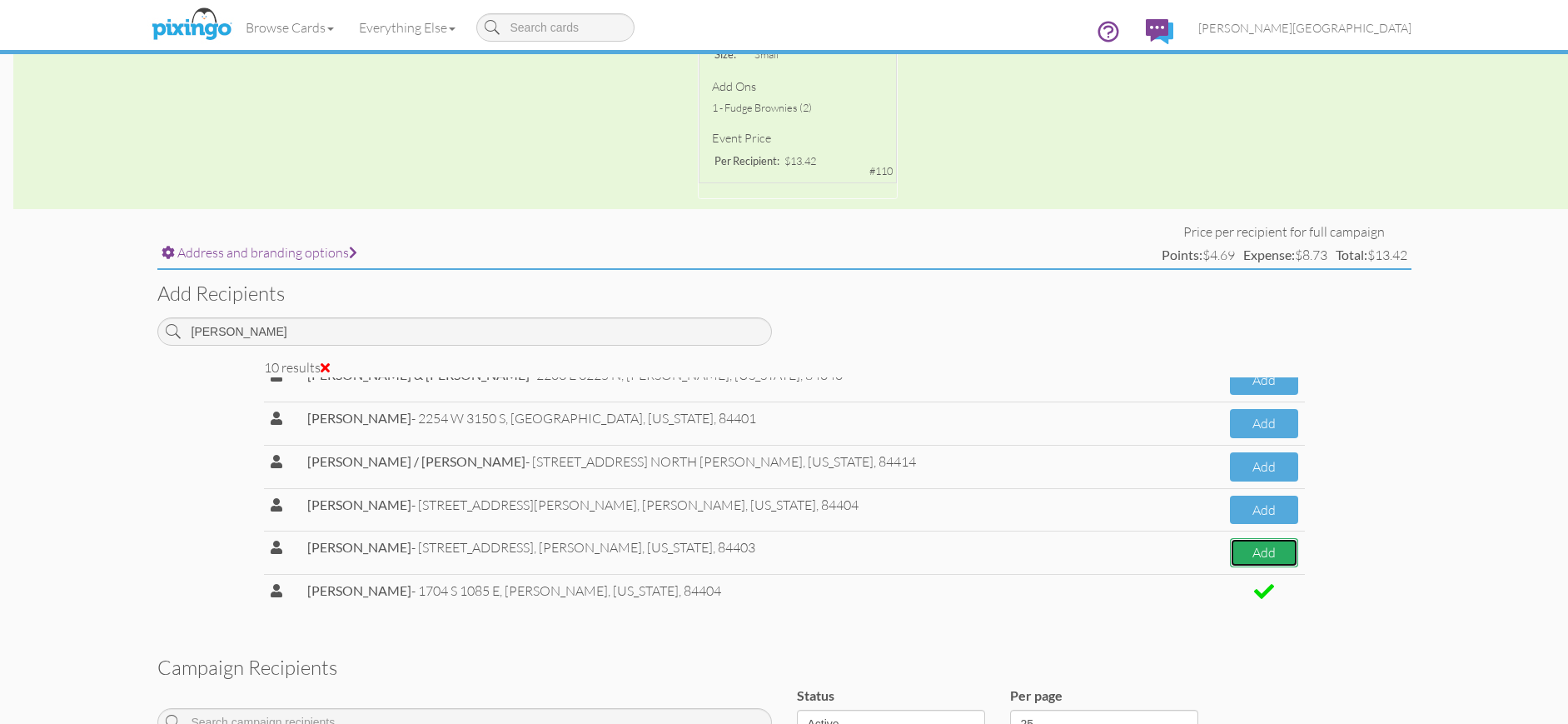
click at [1240, 555] on button "Add" at bounding box center [1263, 553] width 68 height 30
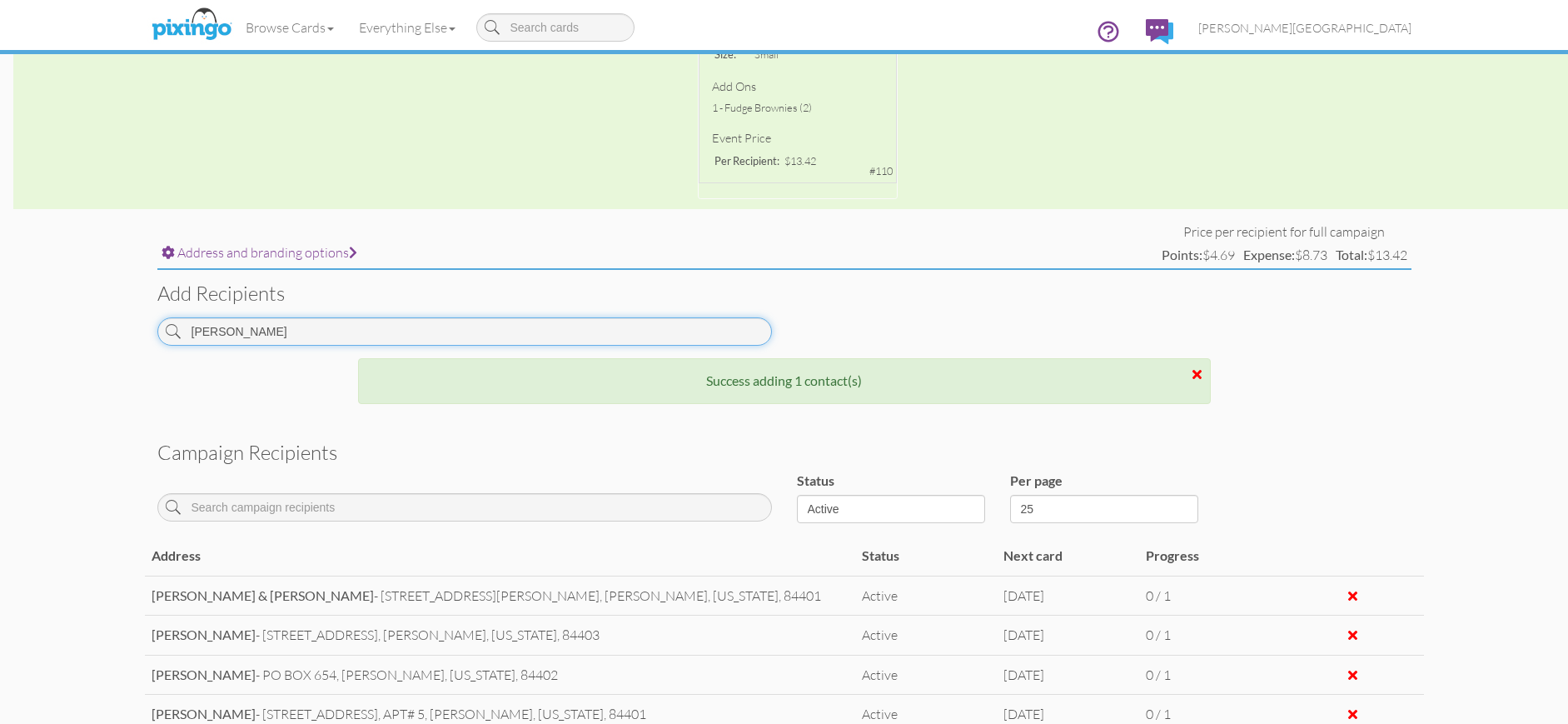
drag, startPoint x: 330, startPoint y: 333, endPoint x: 97, endPoint y: 329, distance: 233.0
click at [97, 329] on campaign-detail "Toggle navigation Visit Pixingo Mobile Browse Cards Business Accounting Automot…" at bounding box center [784, 383] width 1568 height 1693
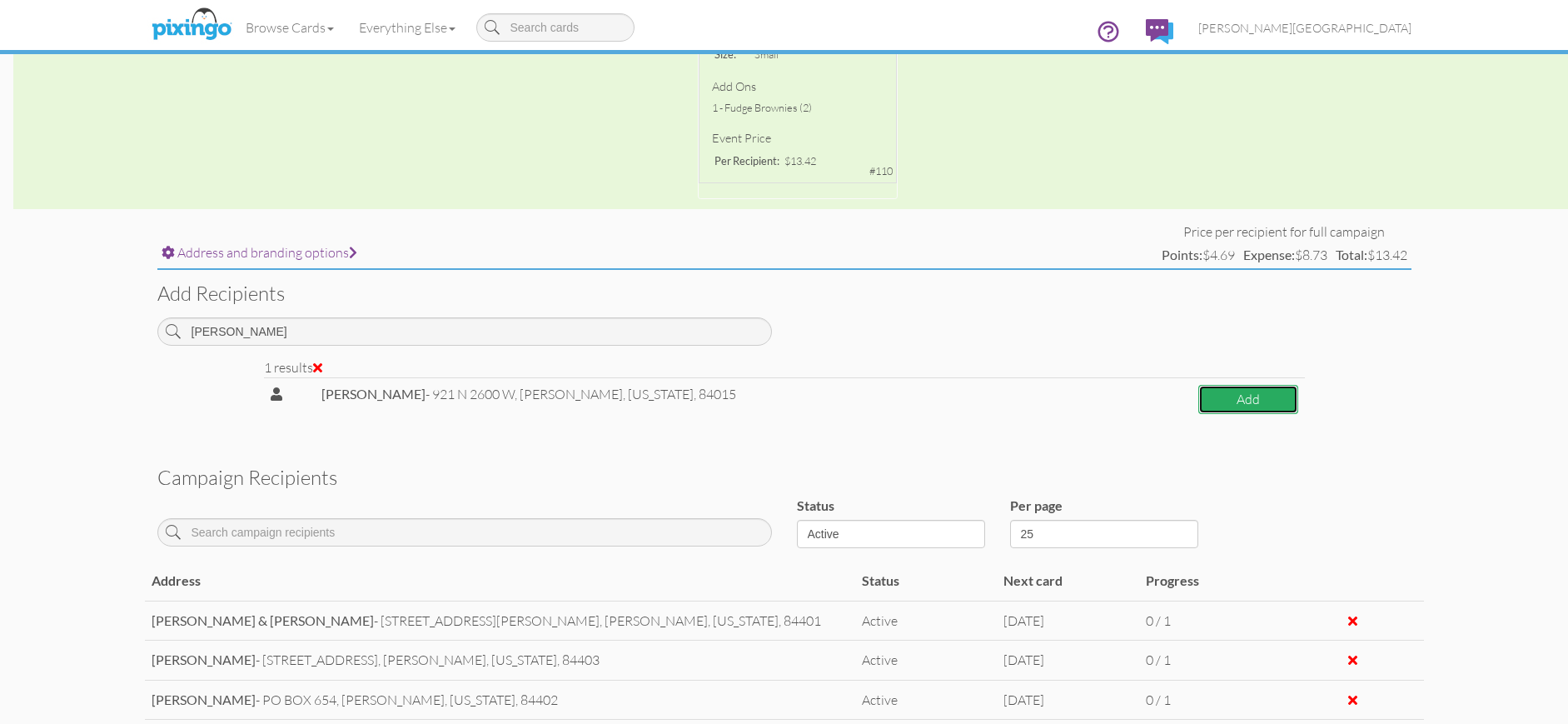
click at [1215, 404] on button "Add" at bounding box center [1247, 399] width 99 height 30
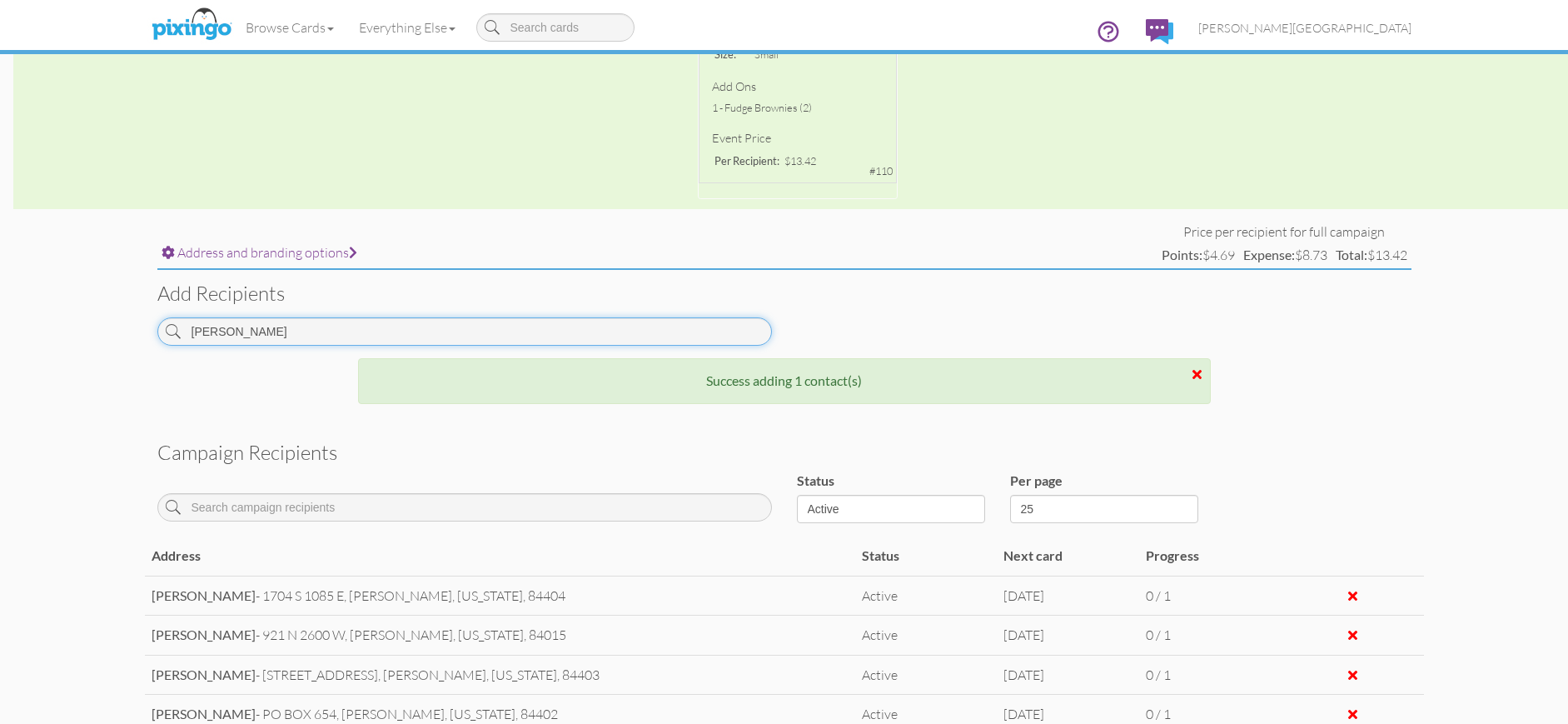
drag, startPoint x: 309, startPoint y: 328, endPoint x: 159, endPoint y: 333, distance: 150.1
click at [159, 333] on input "[PERSON_NAME]" at bounding box center [464, 332] width 615 height 29
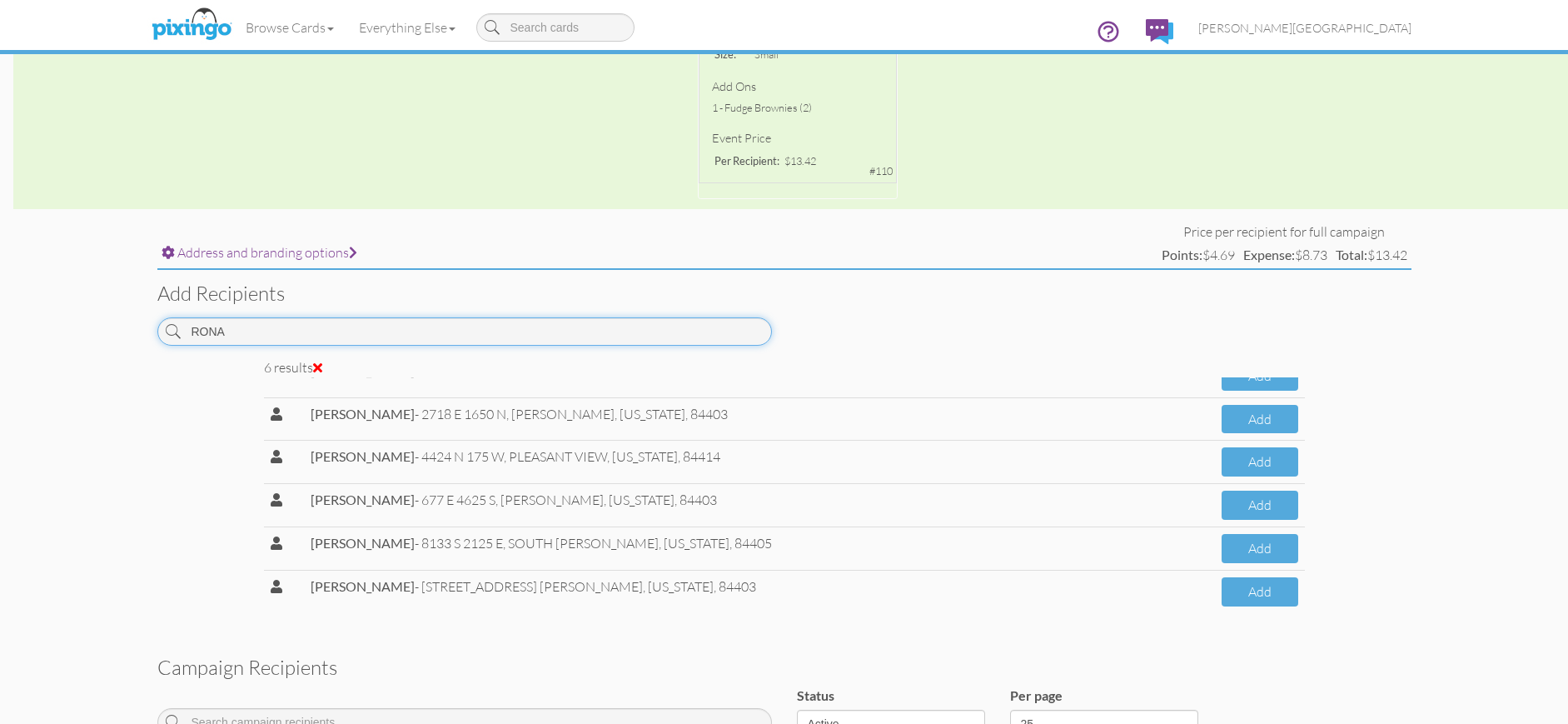
scroll to position [26, 0]
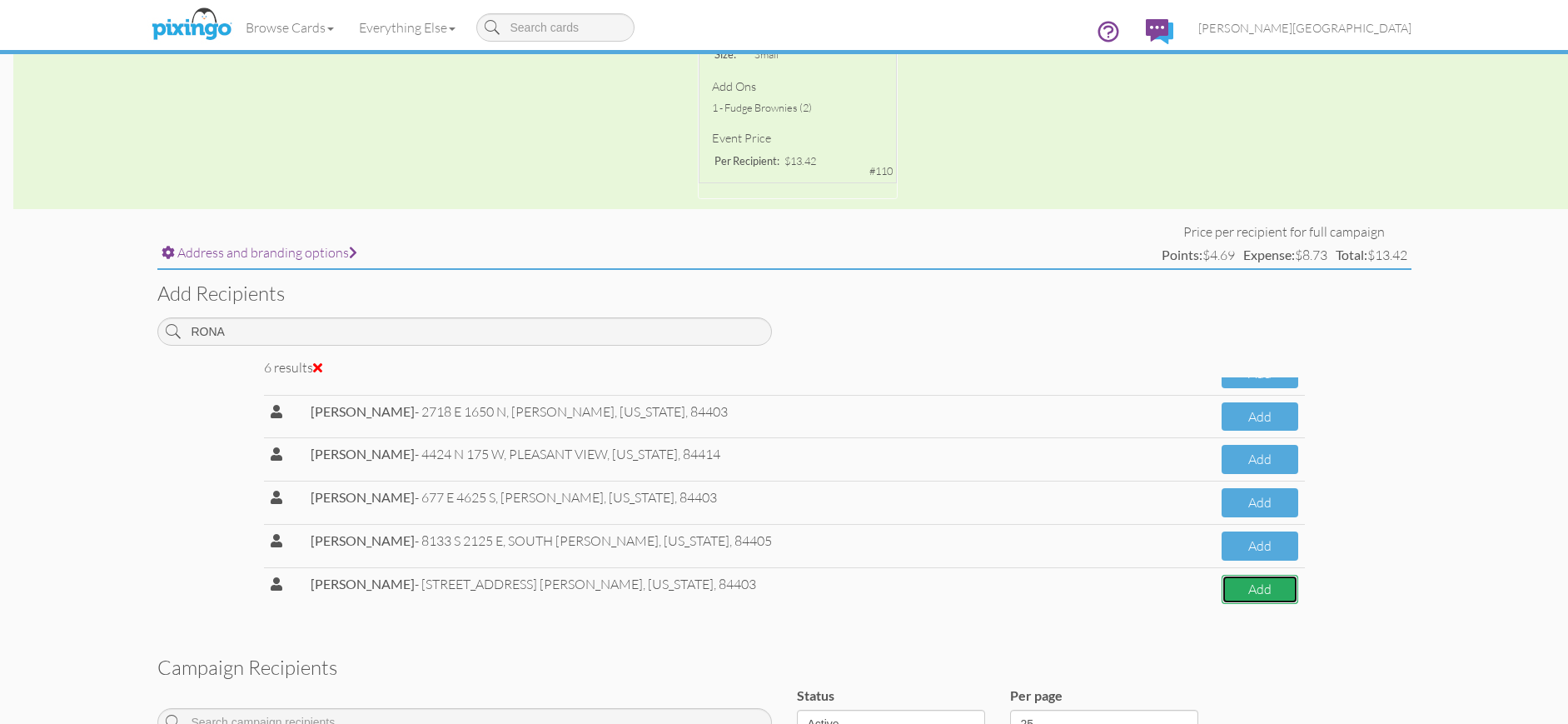
click at [1222, 591] on button "Add" at bounding box center [1259, 589] width 76 height 30
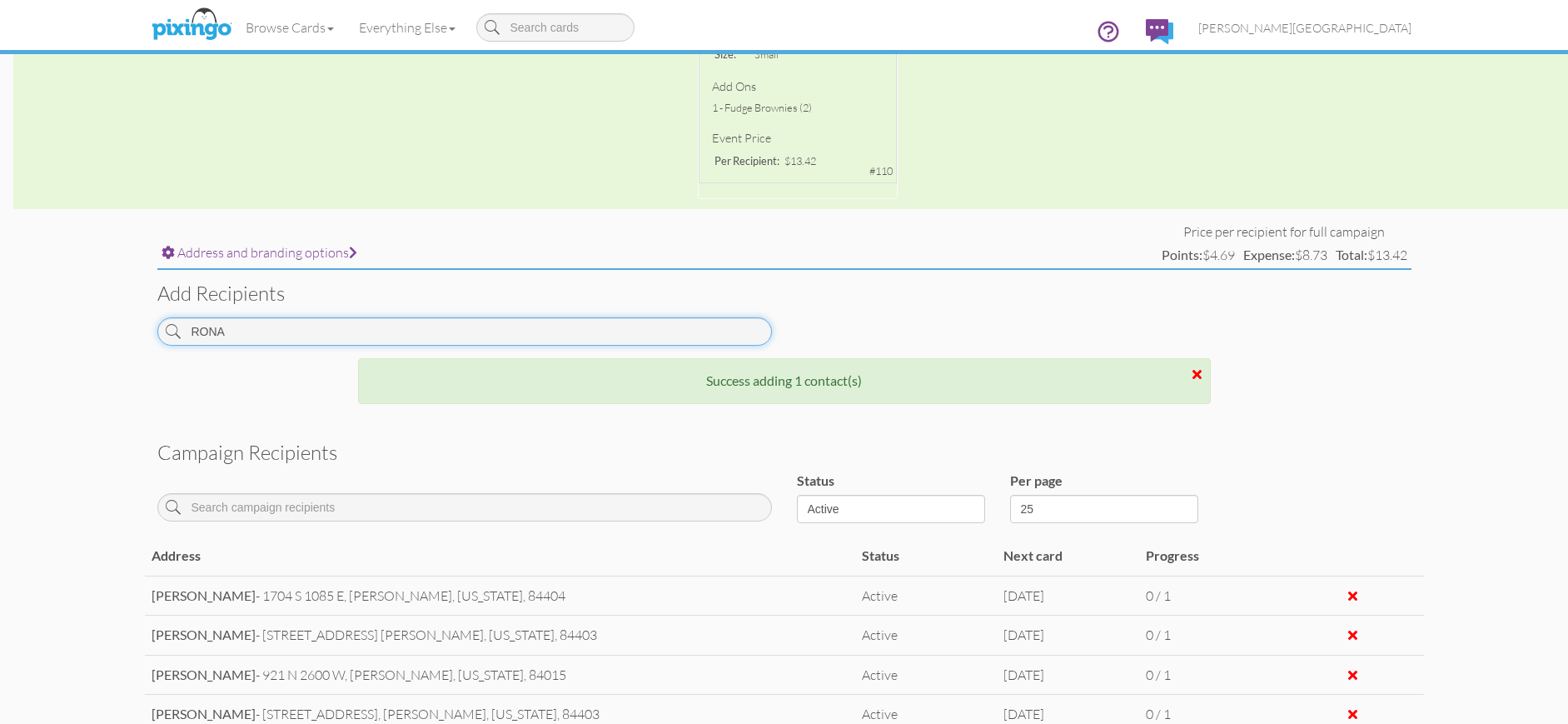
drag, startPoint x: 320, startPoint y: 333, endPoint x: 57, endPoint y: 328, distance: 263.0
click at [57, 328] on campaign-detail "Toggle navigation Visit Pixingo Mobile Browse Cards Business Accounting Automot…" at bounding box center [784, 383] width 1568 height 1693
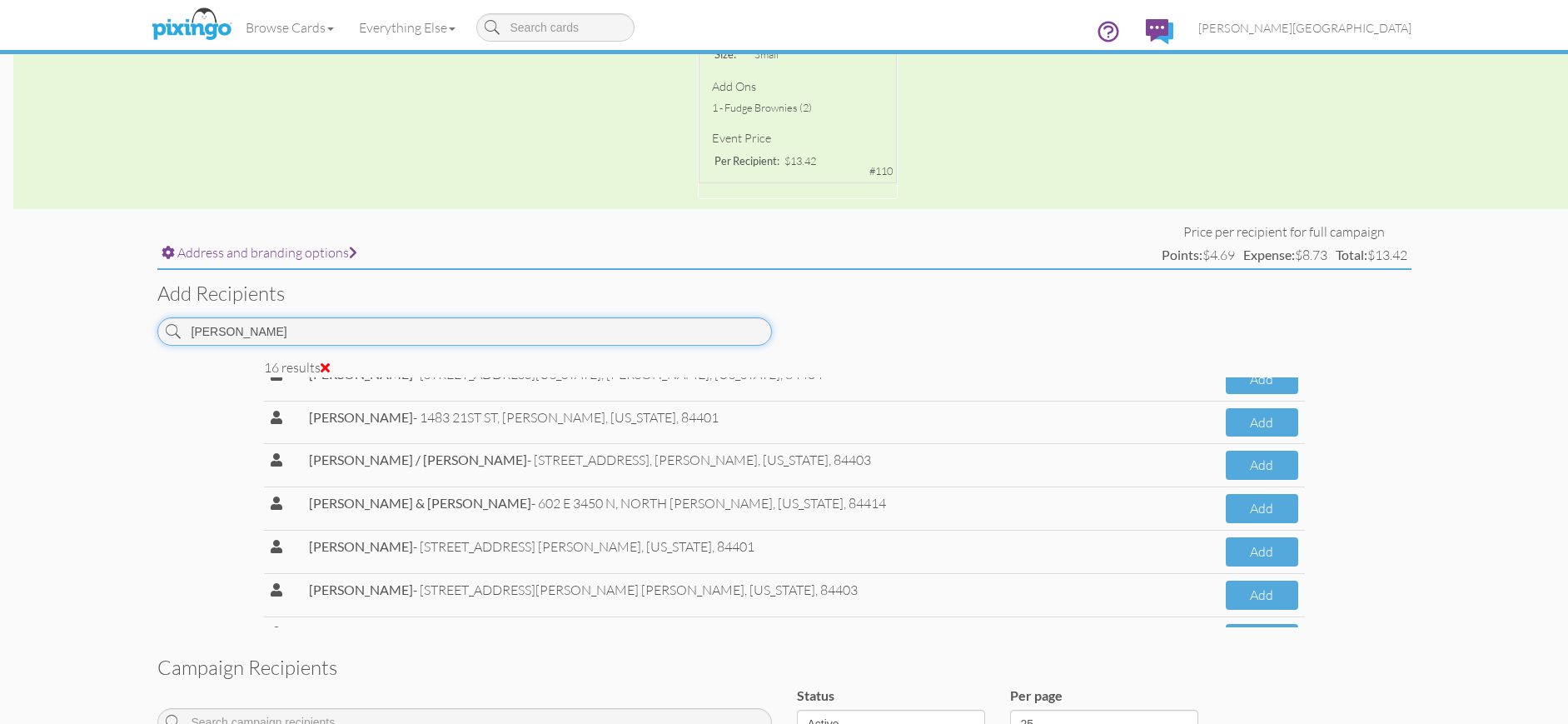
scroll to position [457, 0]
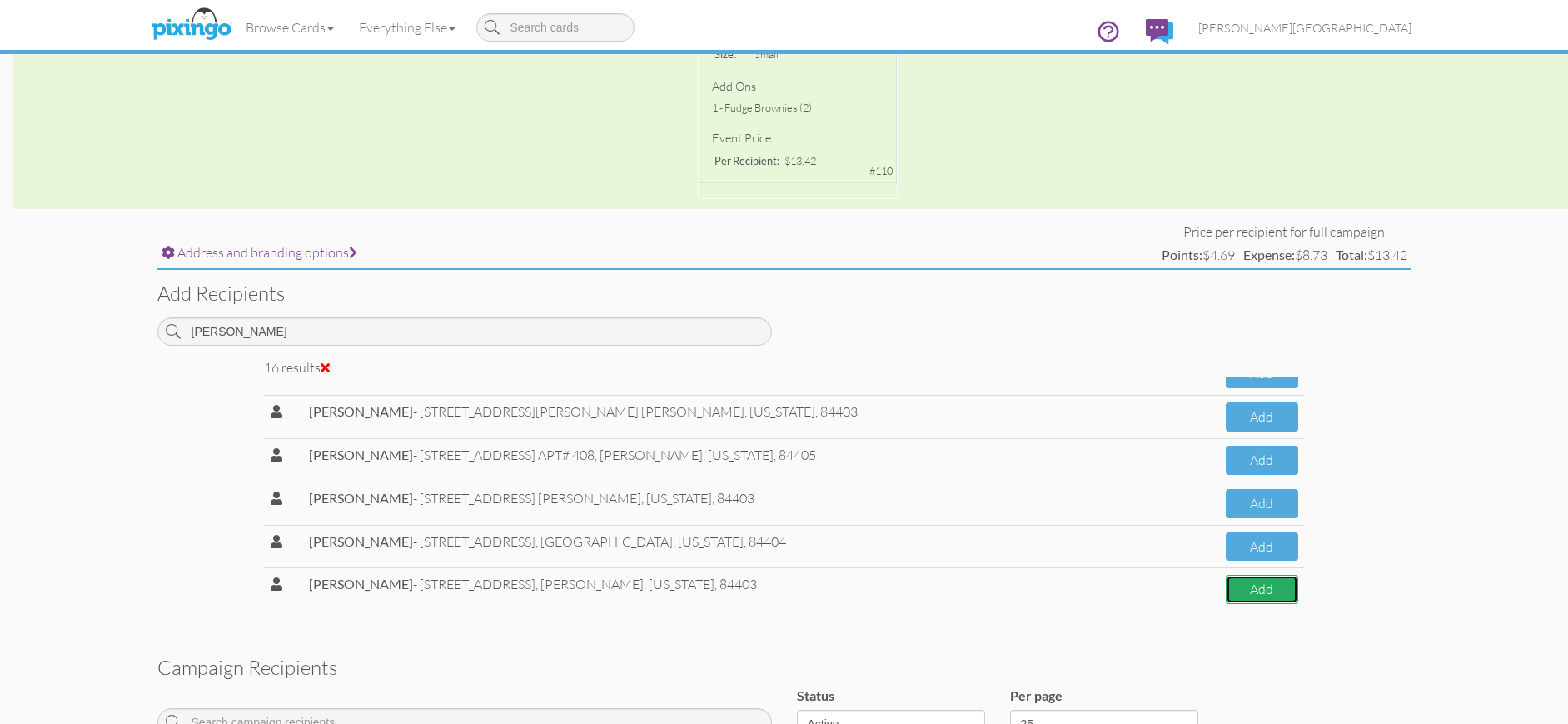
click at [1226, 591] on button "Add" at bounding box center [1262, 589] width 73 height 30
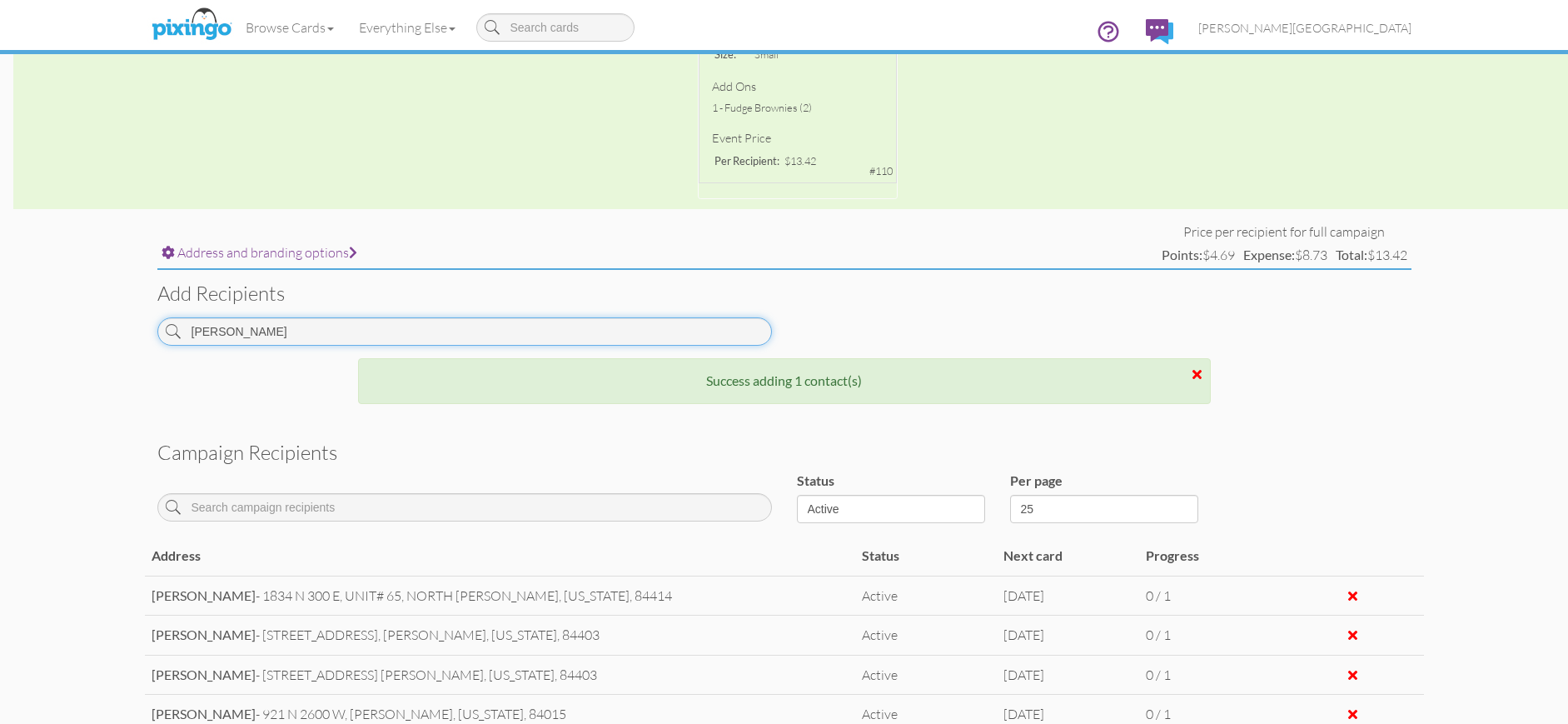
drag, startPoint x: 286, startPoint y: 332, endPoint x: 86, endPoint y: 322, distance: 200.2
click at [86, 322] on campaign-detail "Toggle navigation Visit Pixingo Mobile Browse Cards Business Accounting Automot…" at bounding box center [784, 383] width 1568 height 1693
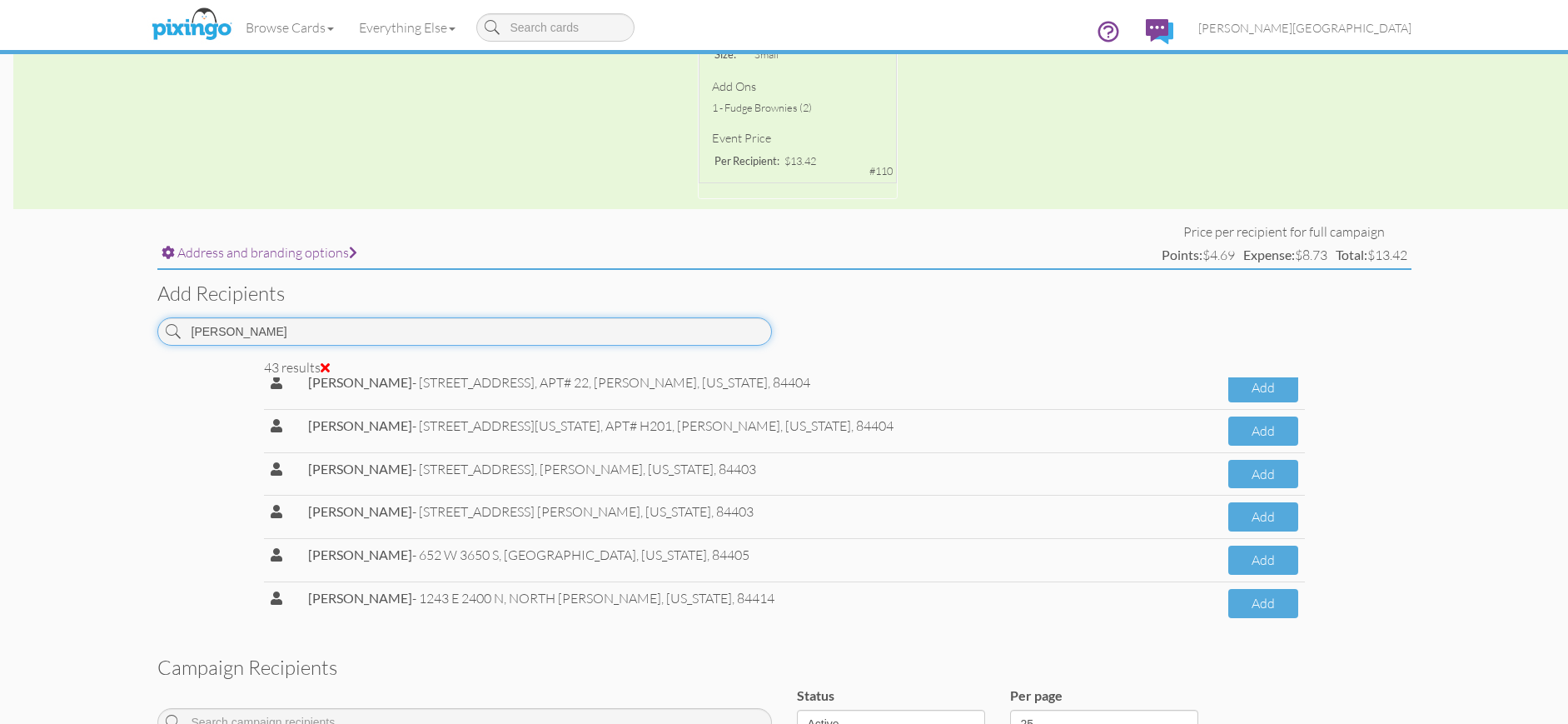
scroll to position [1623, 0]
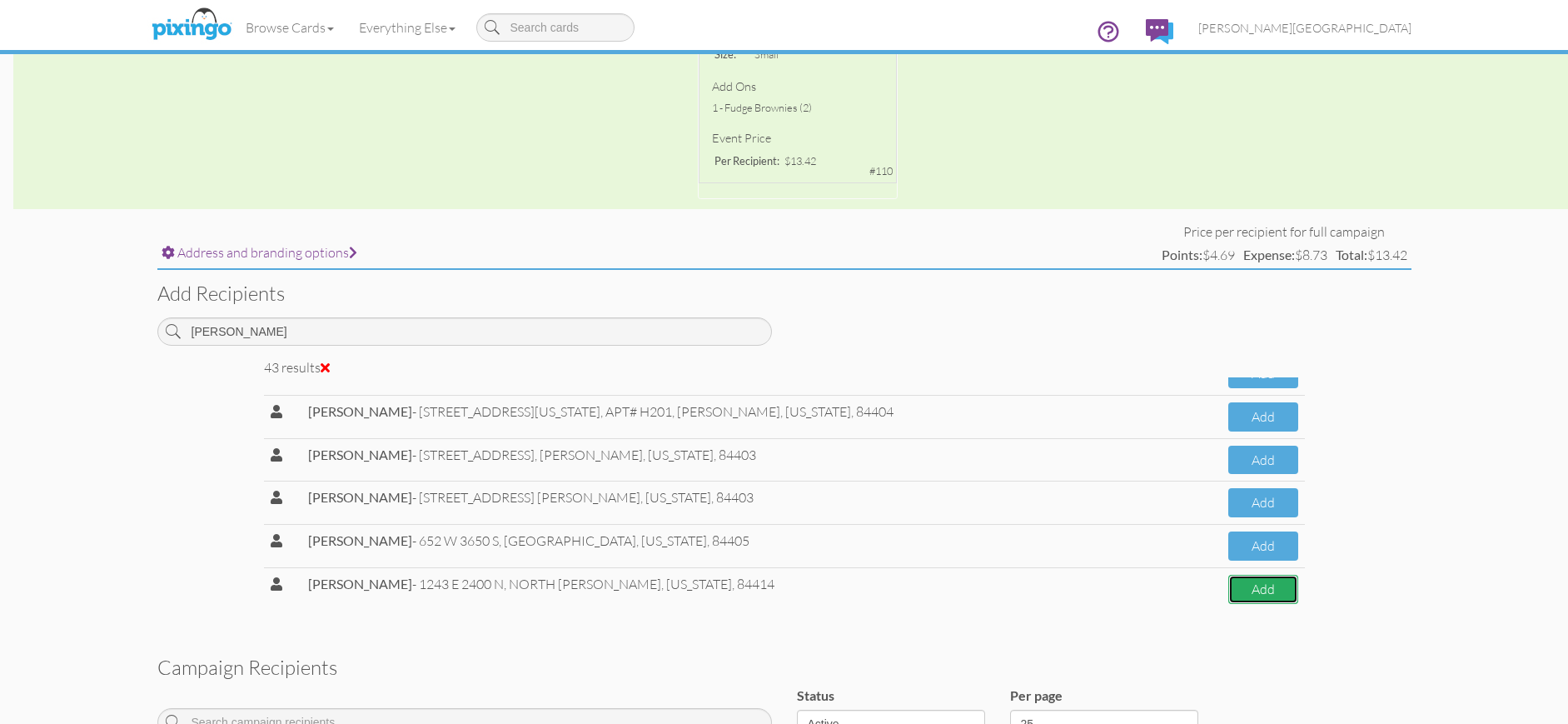
click at [1236, 600] on button "Add" at bounding box center [1263, 589] width 70 height 30
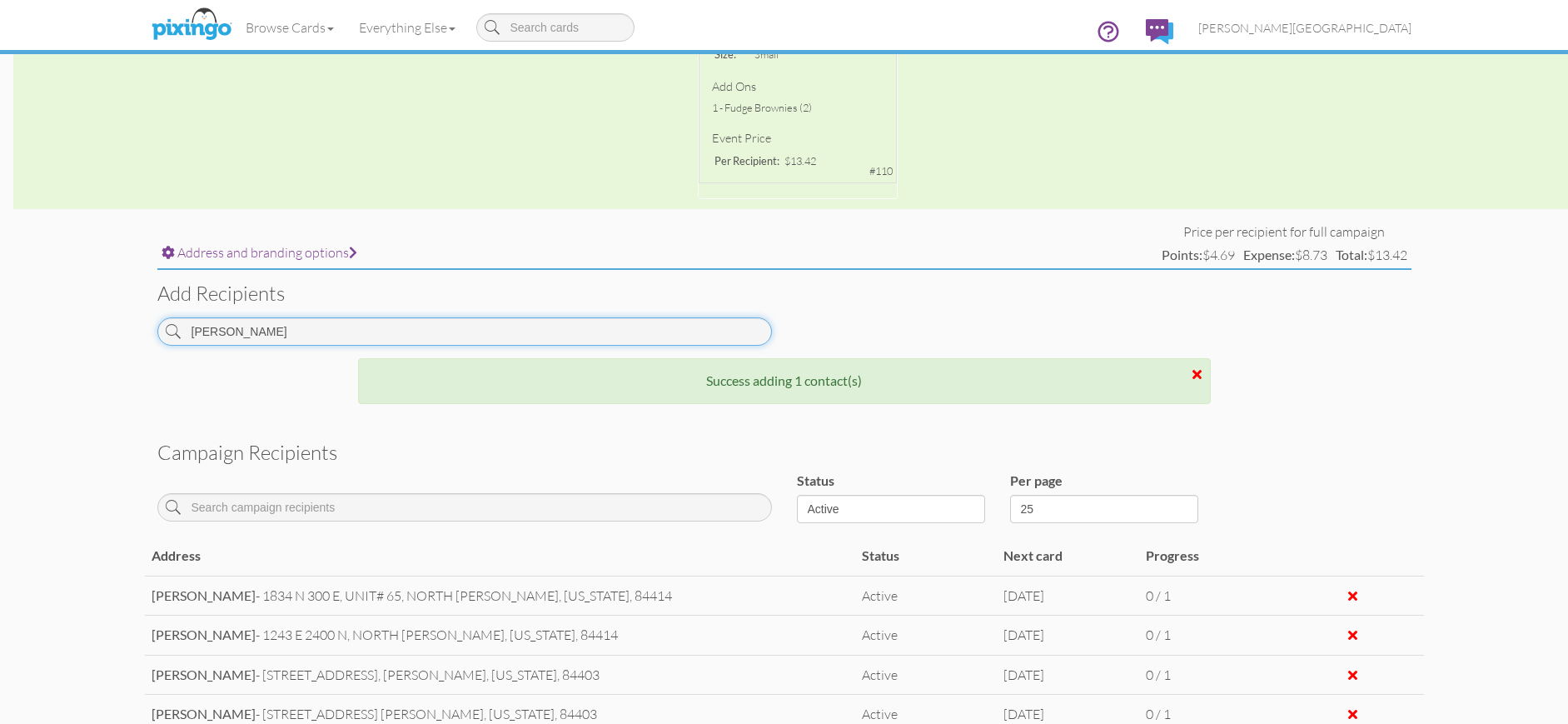
drag, startPoint x: 293, startPoint y: 339, endPoint x: 147, endPoint y: 325, distance: 146.7
click at [147, 325] on div "[PERSON_NAME]" at bounding box center [464, 337] width 639 height 40
click at [247, 332] on input "[PERSON_NAME]" at bounding box center [464, 332] width 615 height 29
drag, startPoint x: 247, startPoint y: 332, endPoint x: 193, endPoint y: 336, distance: 54.1
click at [193, 336] on input "[PERSON_NAME]" at bounding box center [464, 332] width 615 height 29
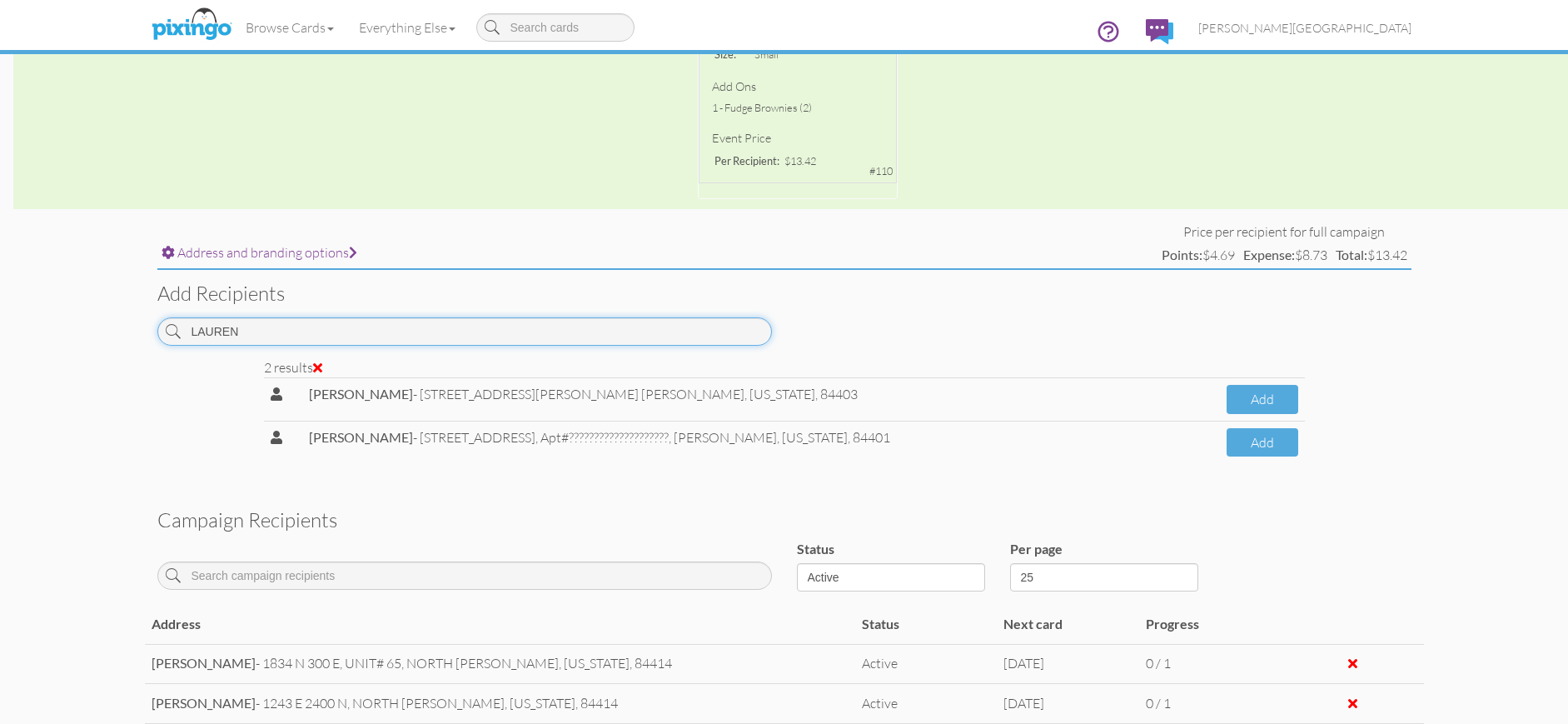
drag, startPoint x: 297, startPoint y: 337, endPoint x: 156, endPoint y: 332, distance: 141.1
click at [157, 332] on input "LAUREN" at bounding box center [464, 332] width 615 height 29
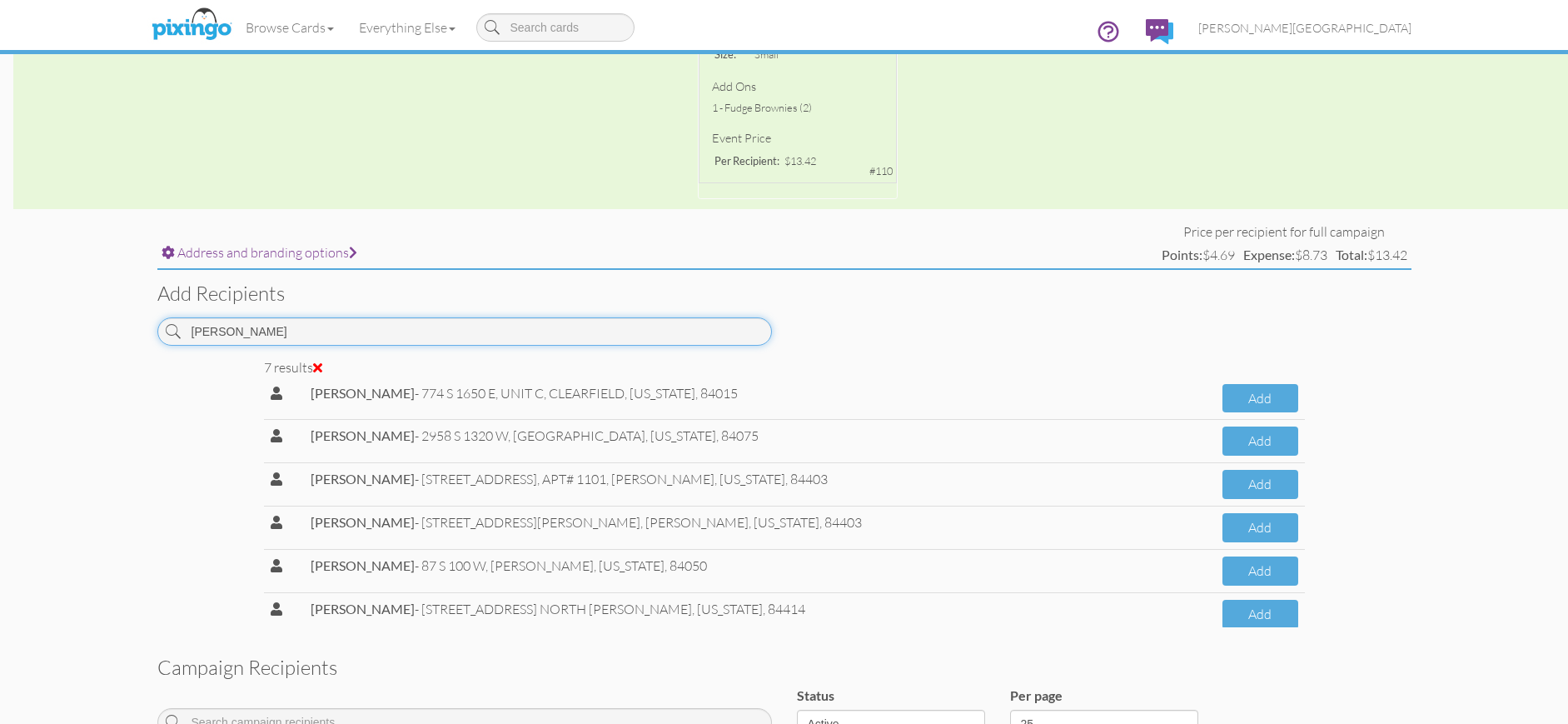
scroll to position [69, 0]
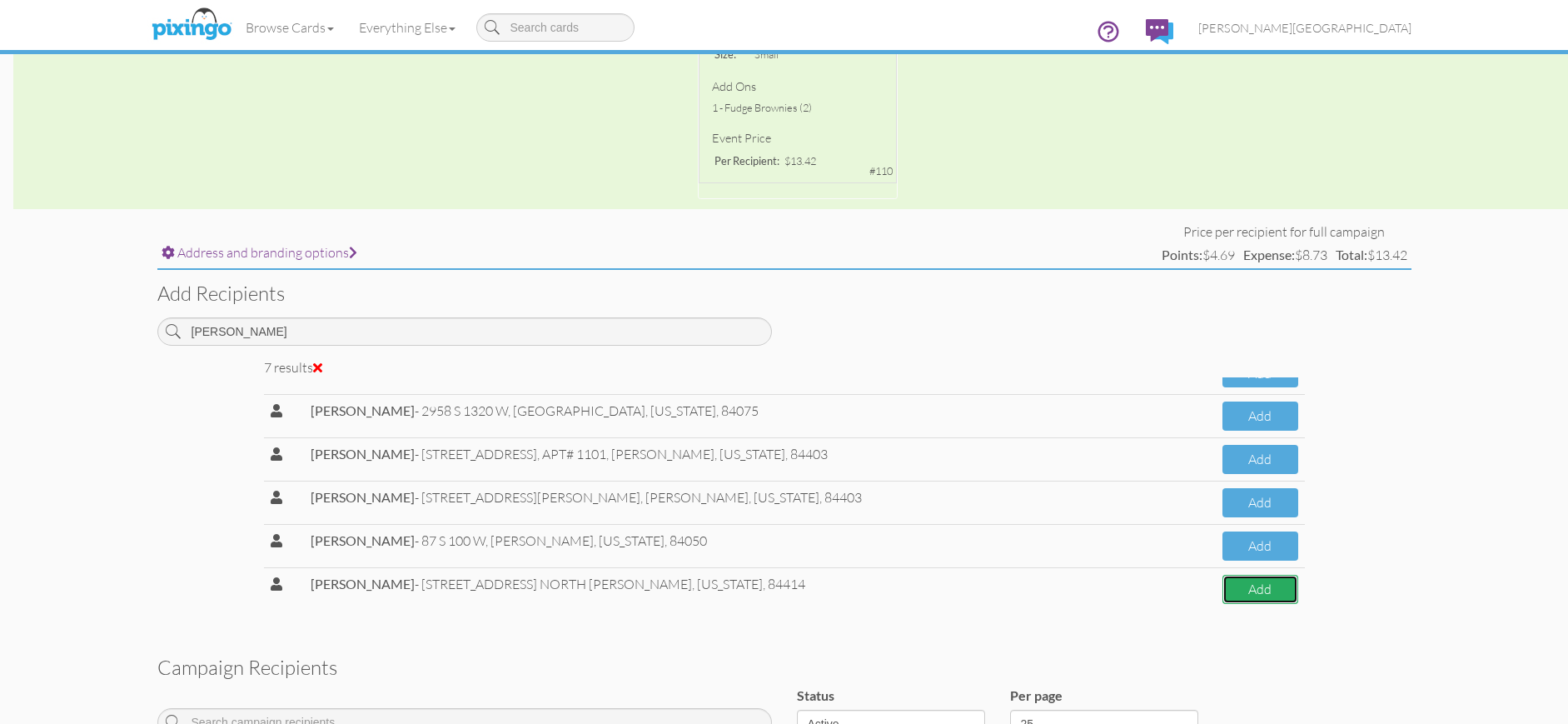
click at [1226, 601] on button "Add" at bounding box center [1260, 589] width 76 height 30
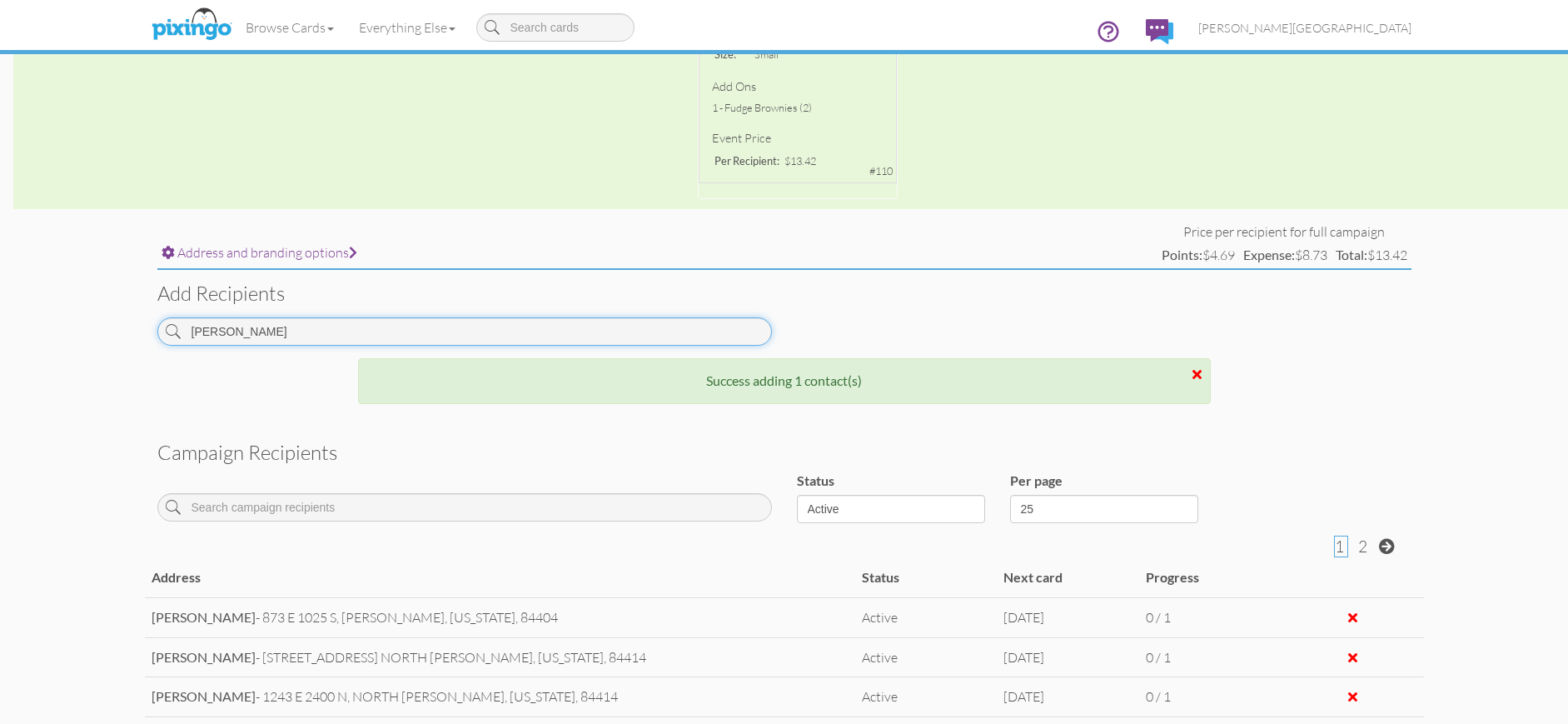
drag, startPoint x: 319, startPoint y: 338, endPoint x: 92, endPoint y: 320, distance: 227.7
click at [92, 320] on campaign-detail "Toggle navigation Visit Pixingo Mobile Browse Cards Business Accounting Automot…" at bounding box center [784, 405] width 1568 height 1737
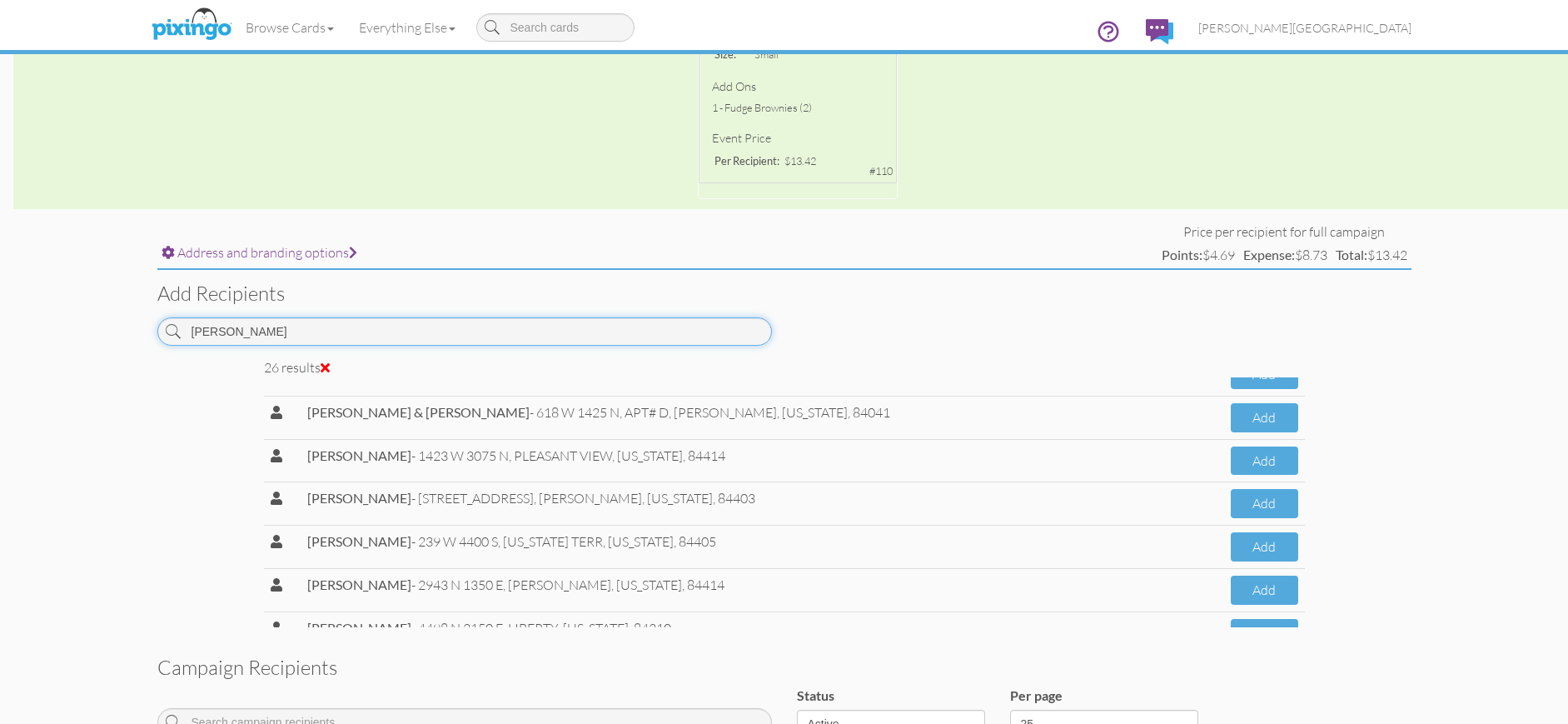
scroll to position [889, 0]
type input "[PERSON_NAME]"
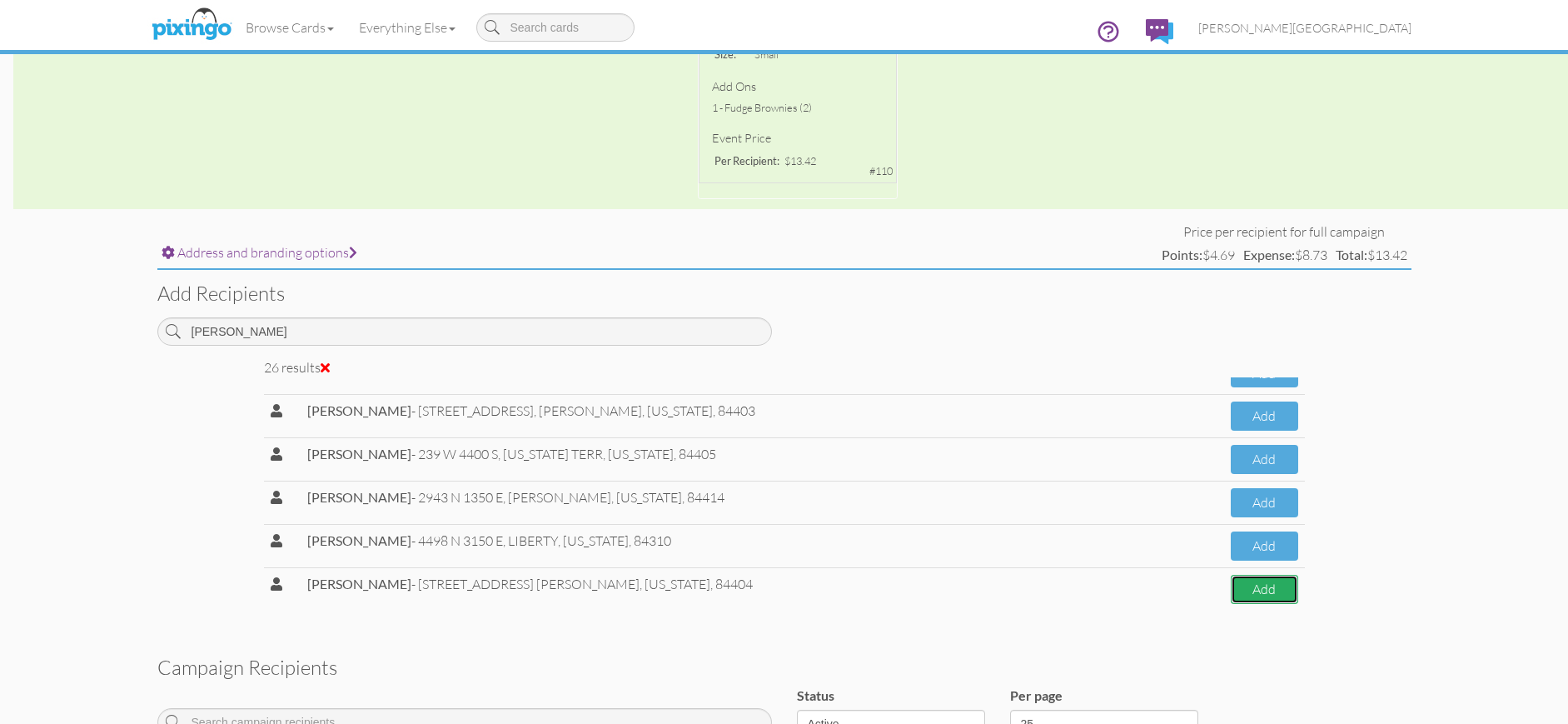
click at [1231, 594] on button "Add" at bounding box center [1264, 589] width 68 height 30
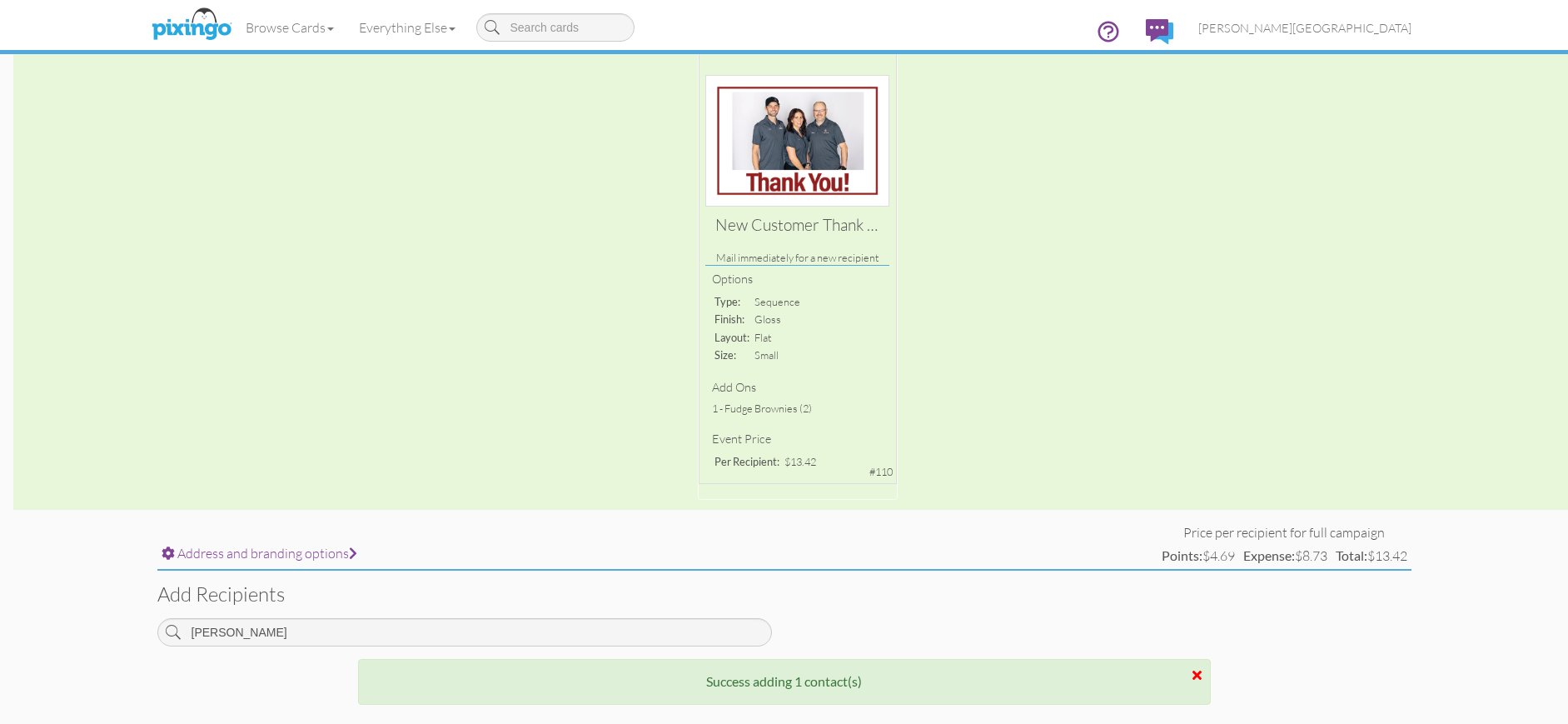
scroll to position [130, 0]
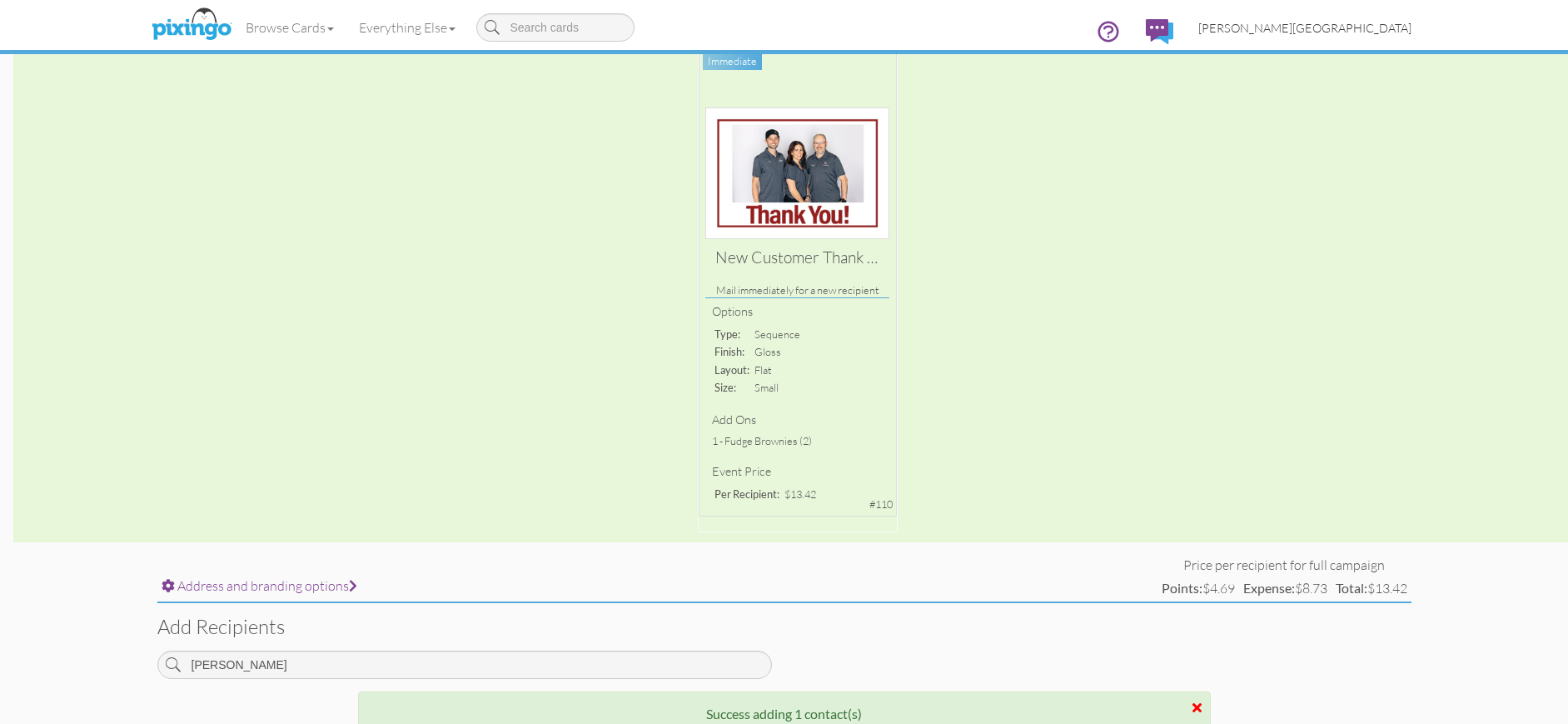
click at [1396, 37] on link "[PERSON_NAME][GEOGRAPHIC_DATA]" at bounding box center [1305, 28] width 238 height 42
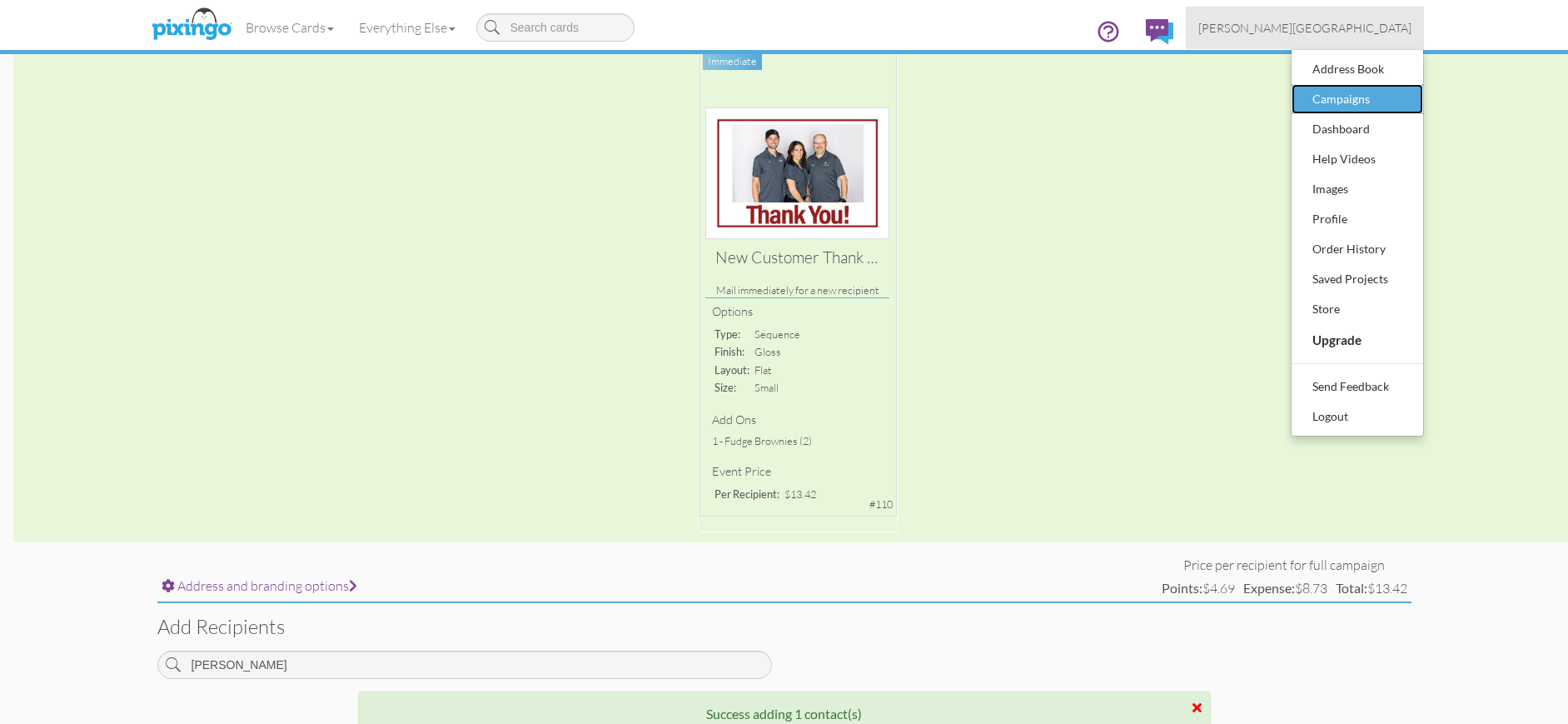
click at [1372, 93] on div "Campaigns" at bounding box center [1357, 98] width 98 height 25
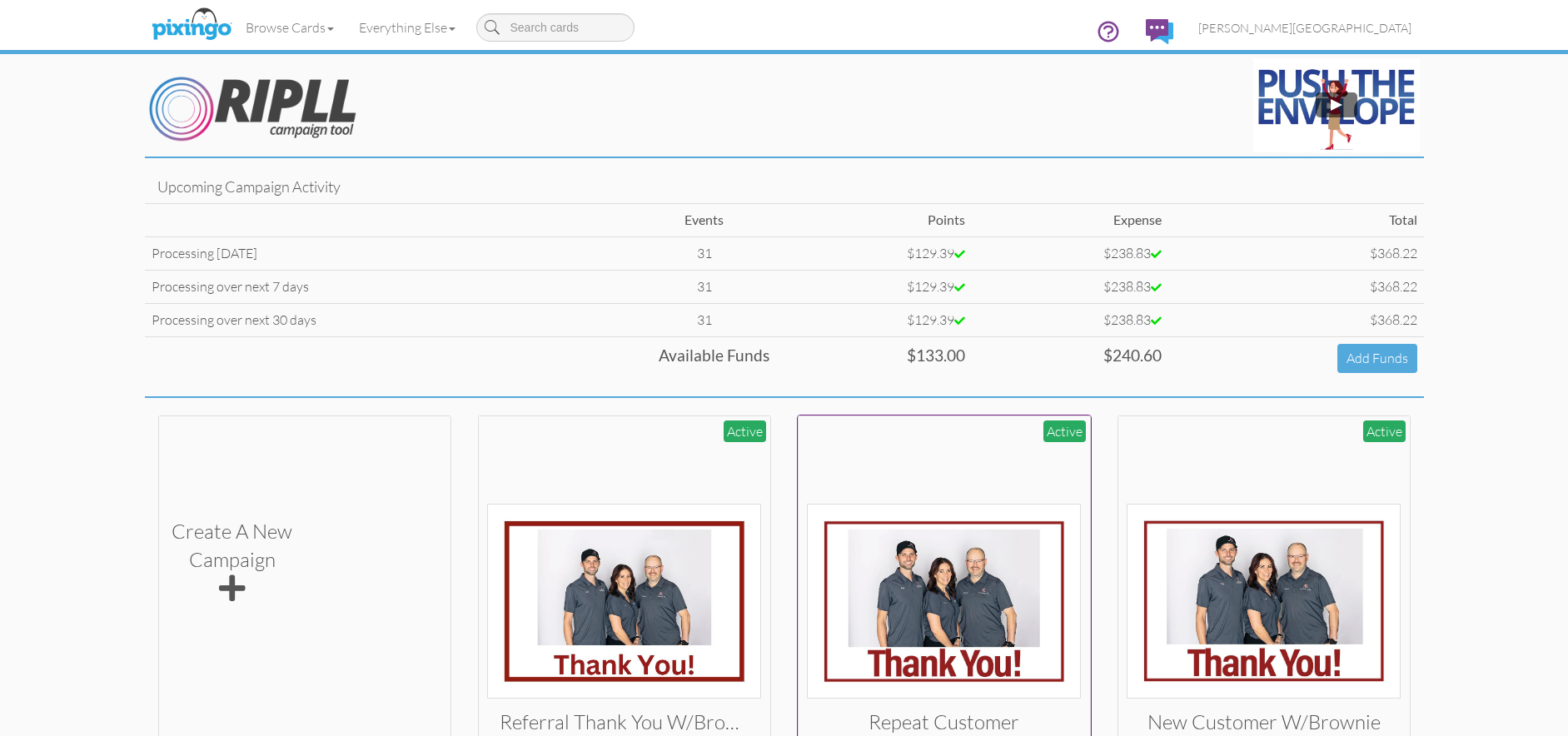
click at [951, 592] on img at bounding box center [943, 601] width 274 height 195
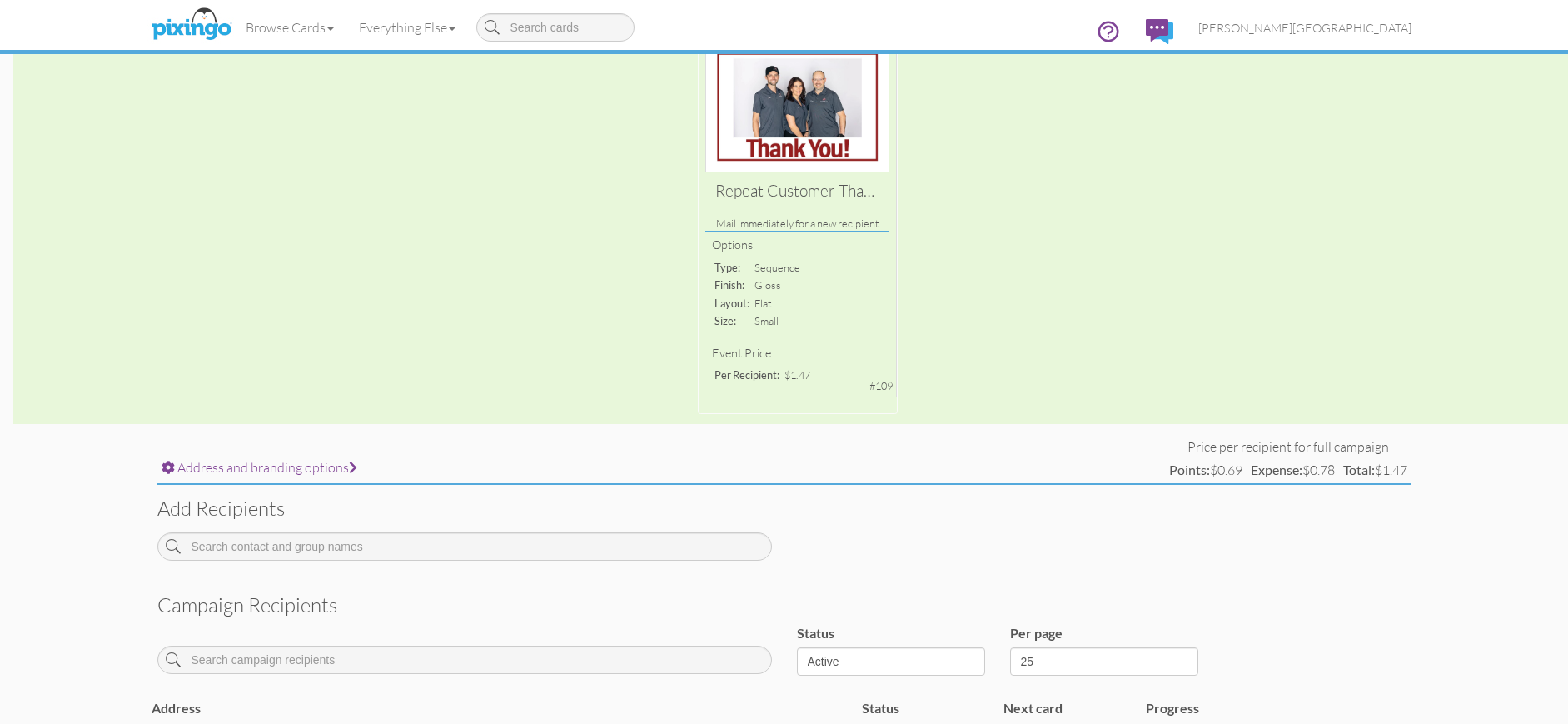
scroll to position [500, 0]
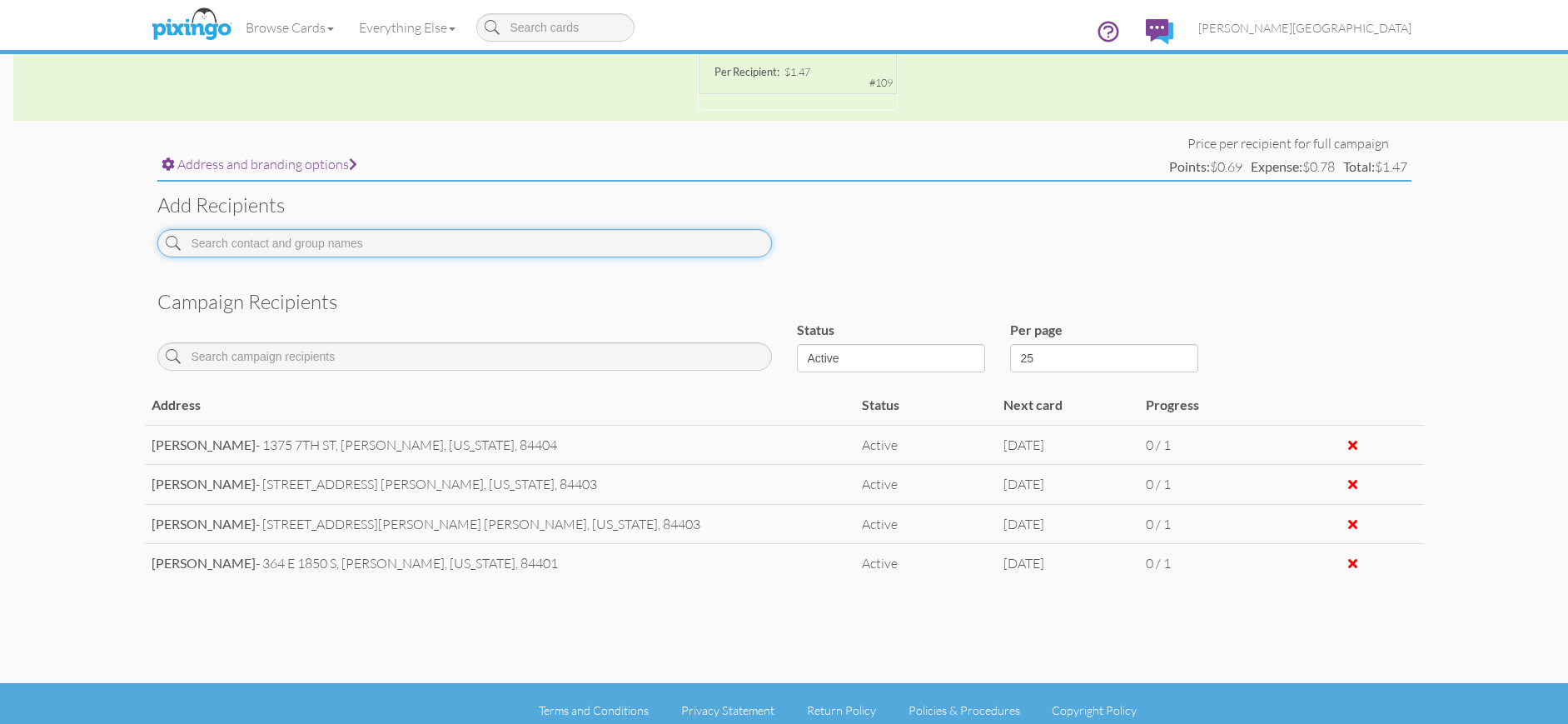
click at [384, 244] on input at bounding box center [464, 243] width 615 height 29
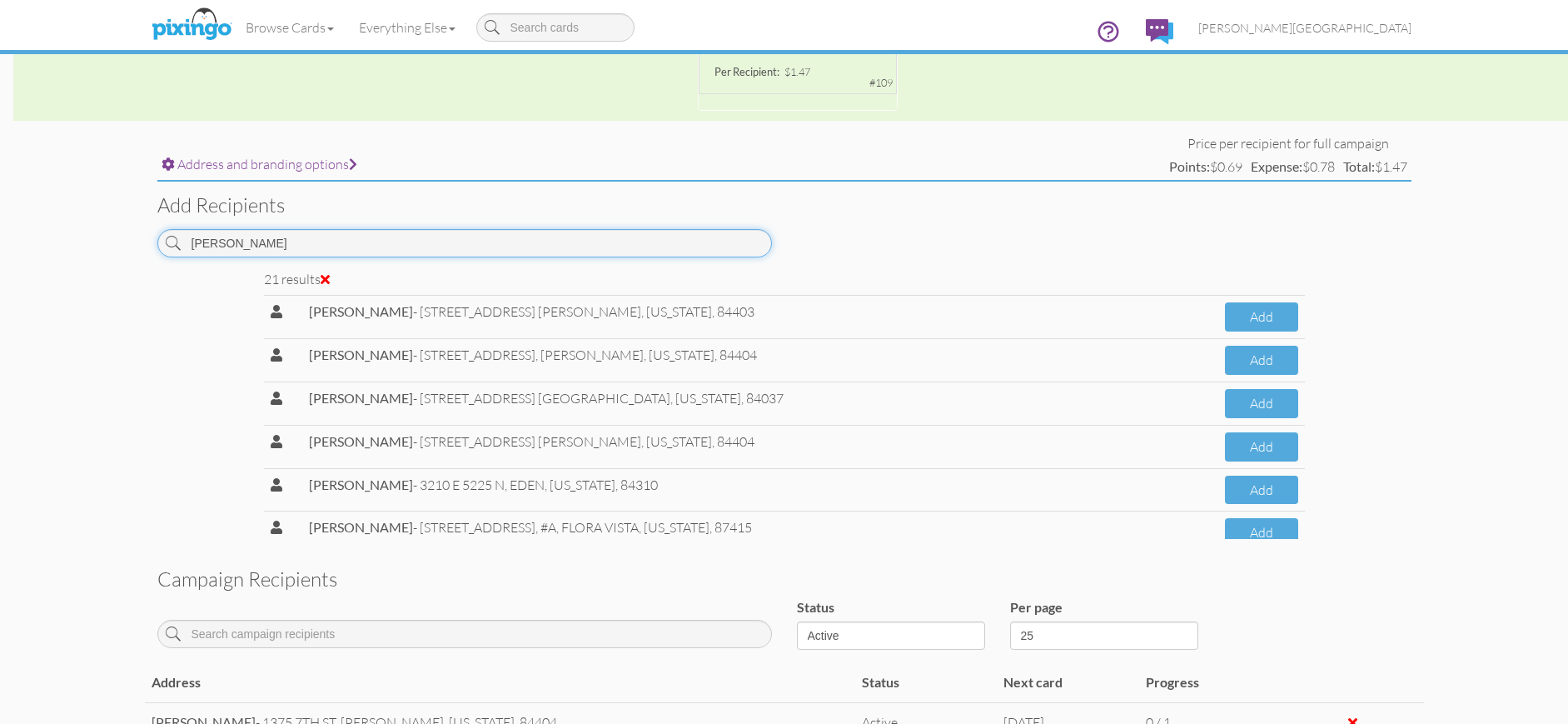
scroll to position [673, 0]
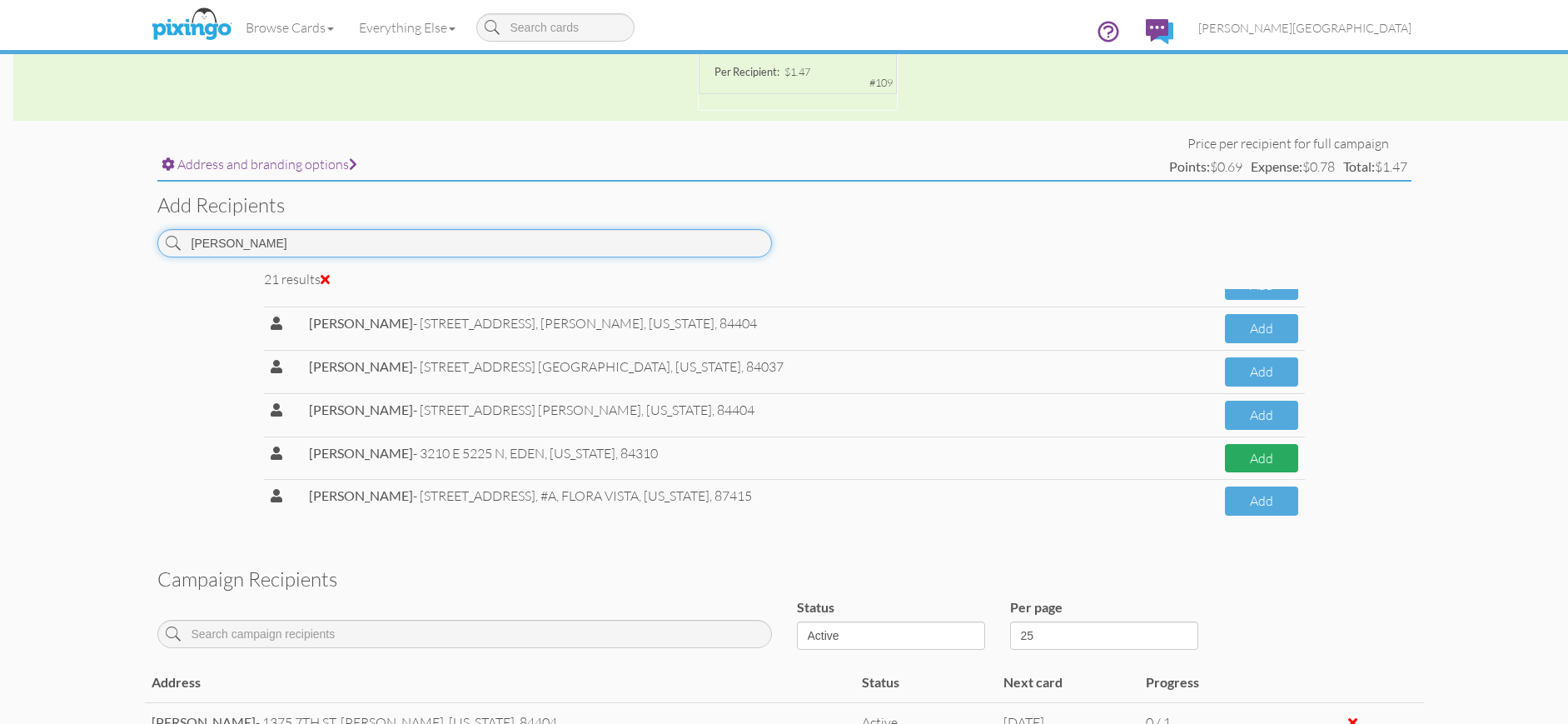
type input "[PERSON_NAME]"
click at [1225, 460] on button "Add" at bounding box center [1261, 458] width 73 height 30
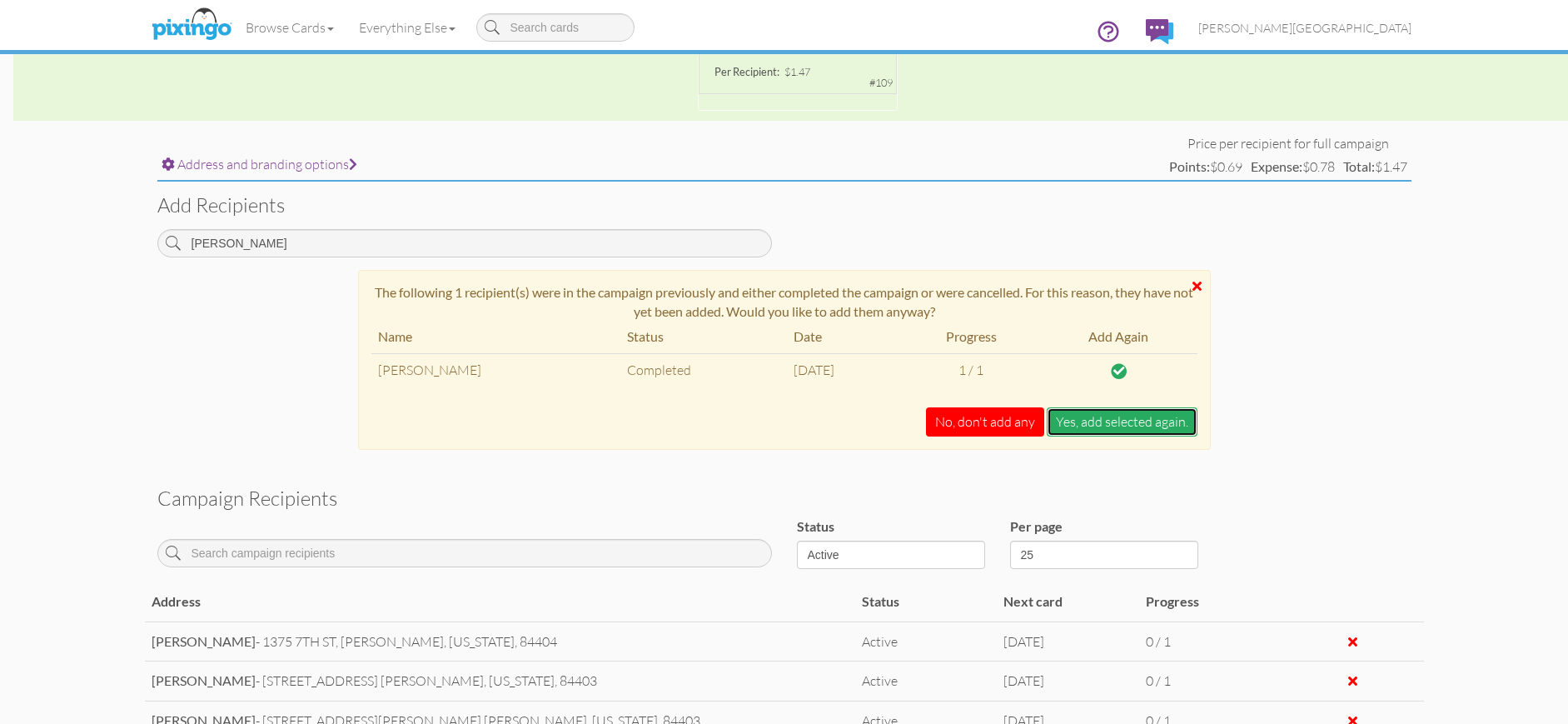
click at [1077, 424] on button "Yes, add selected again." at bounding box center [1121, 422] width 151 height 30
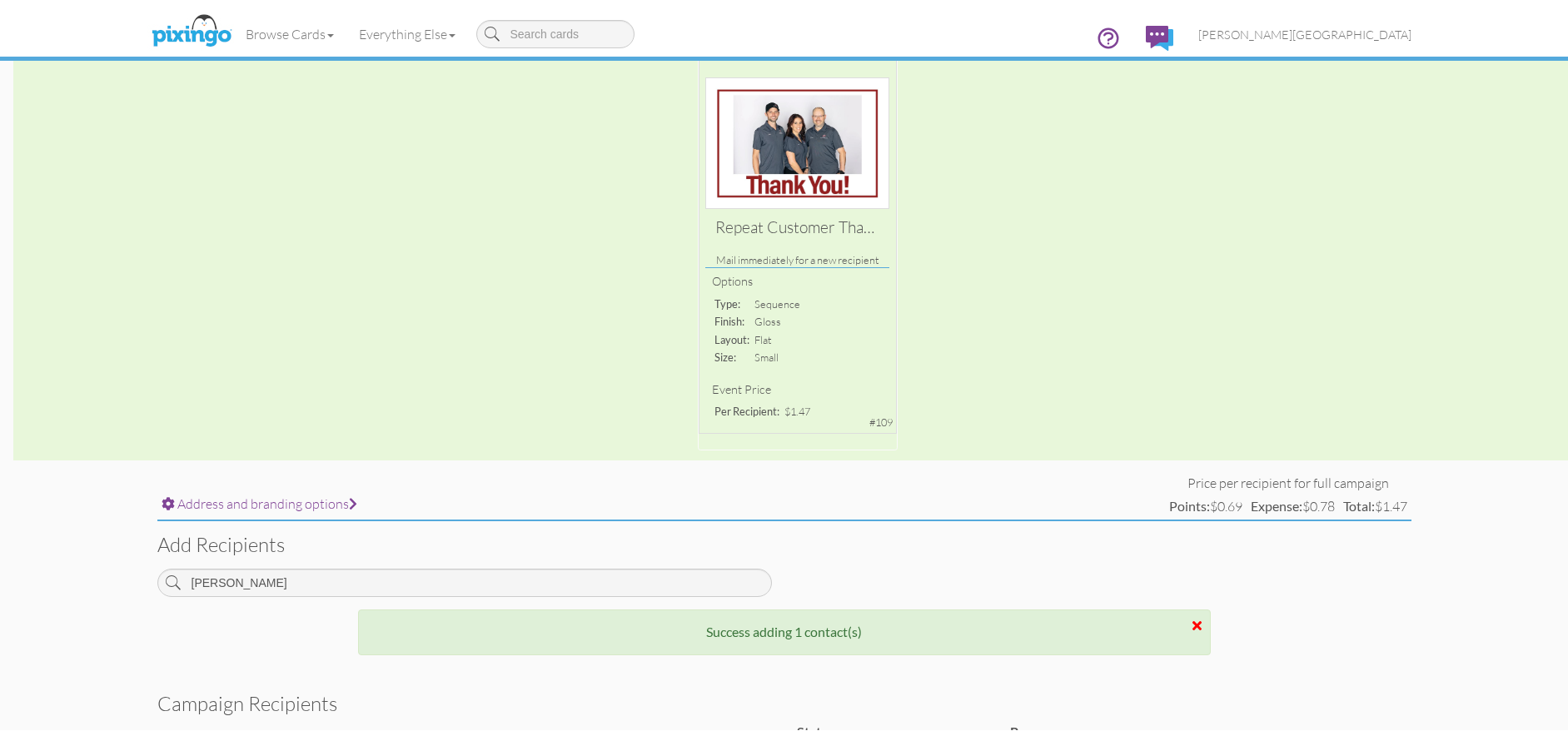
scroll to position [0, 0]
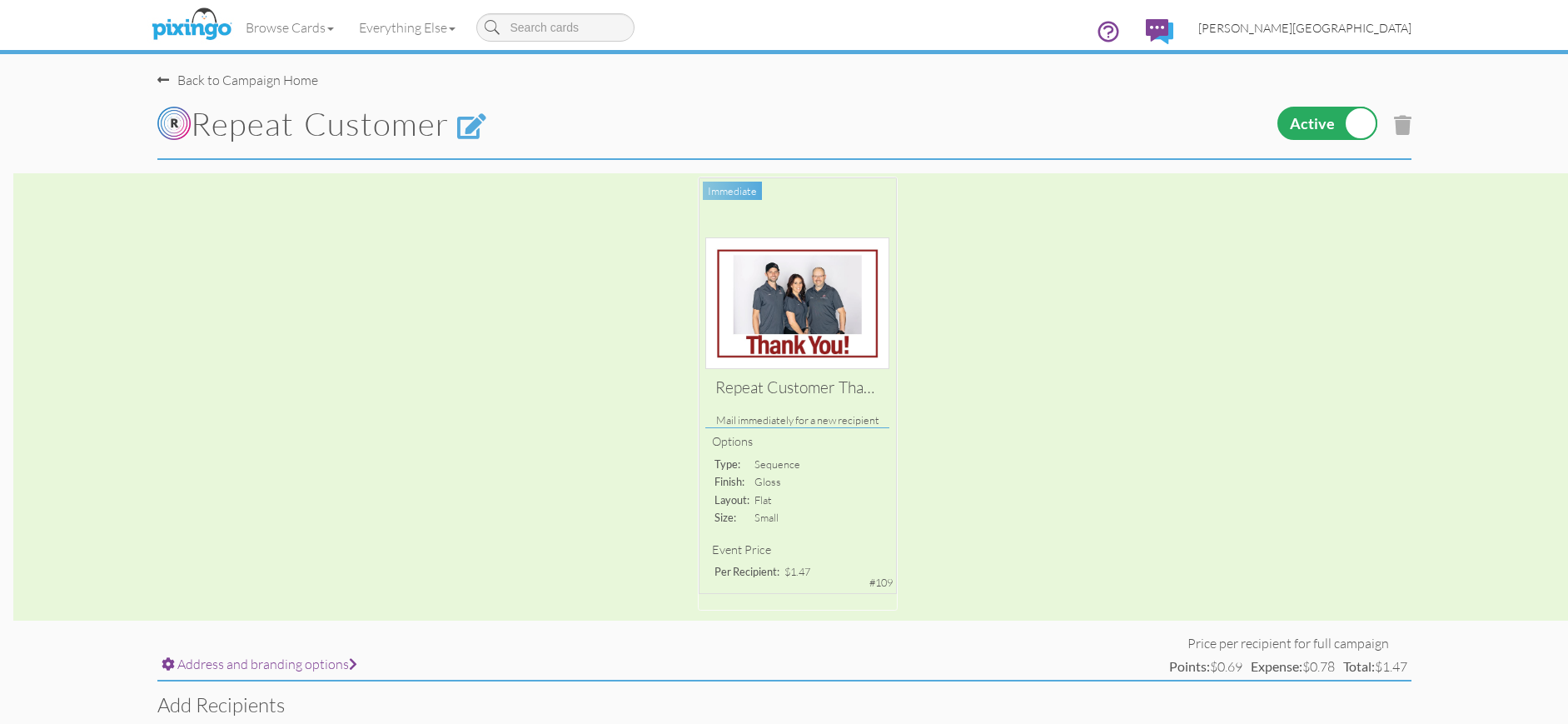
click at [1387, 28] on span "[PERSON_NAME][GEOGRAPHIC_DATA]" at bounding box center [1304, 28] width 213 height 14
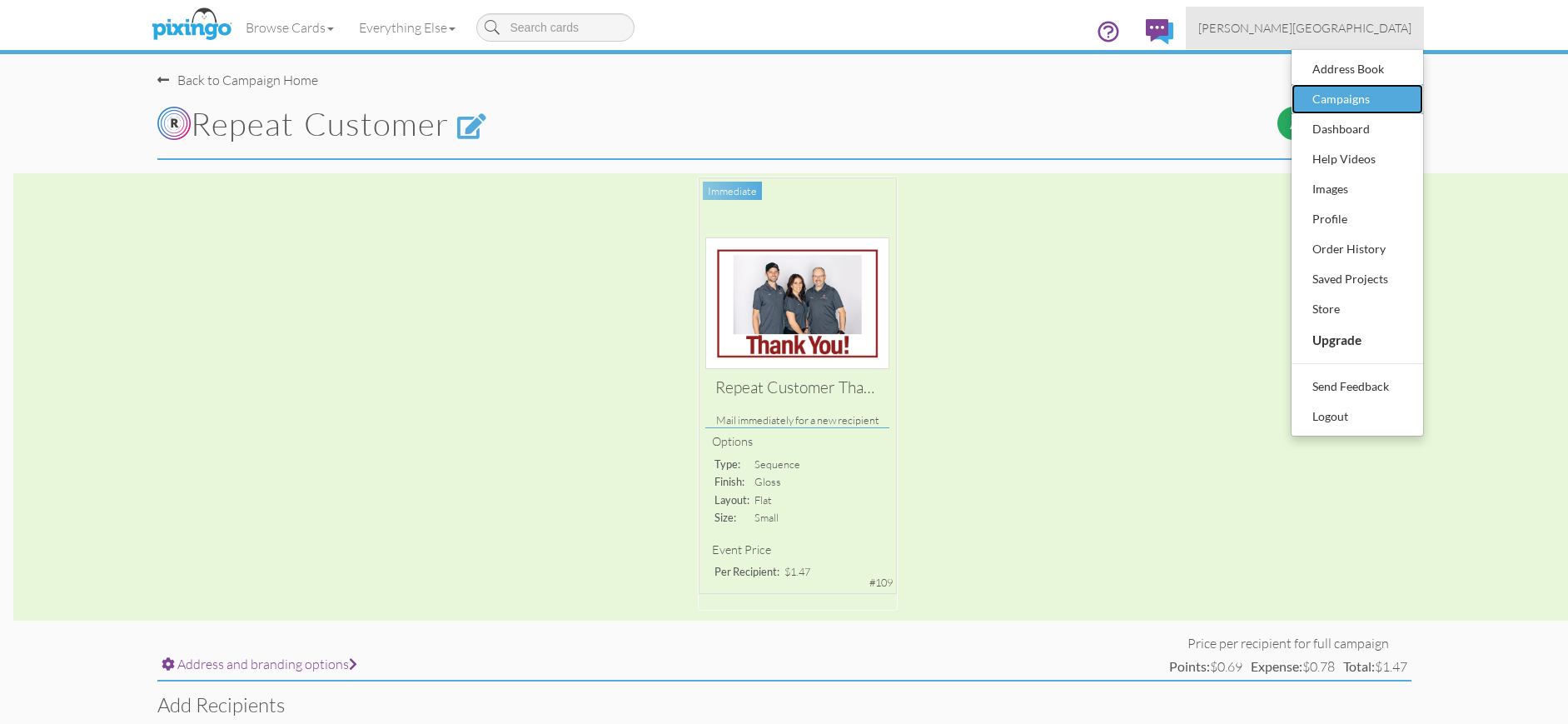
click at [1357, 95] on div "Campaigns" at bounding box center [1357, 98] width 98 height 25
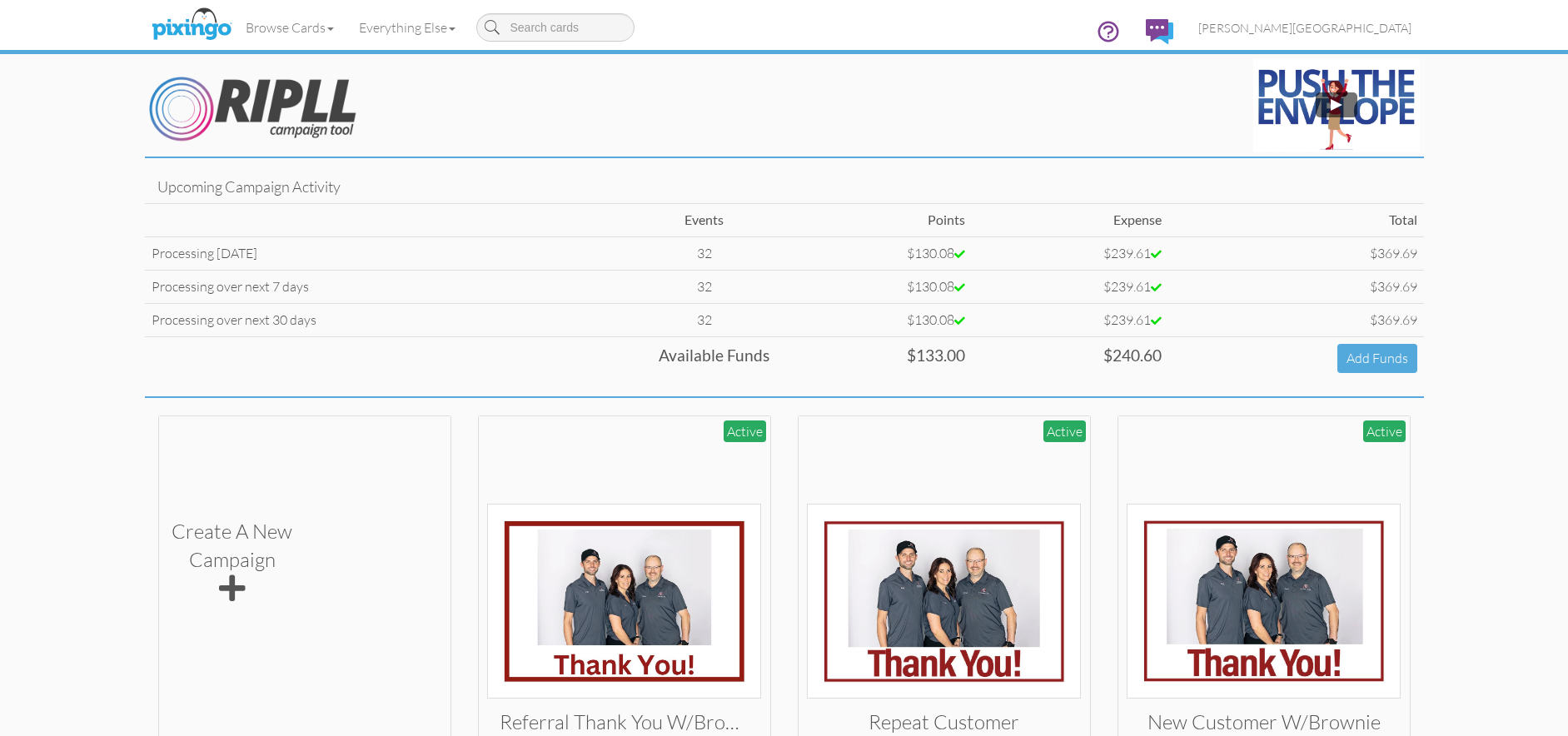
click at [1334, 364] on td "Add Funds" at bounding box center [1297, 357] width 256 height 42
click at [1365, 359] on link "Add Funds" at bounding box center [1377, 359] width 80 height 30
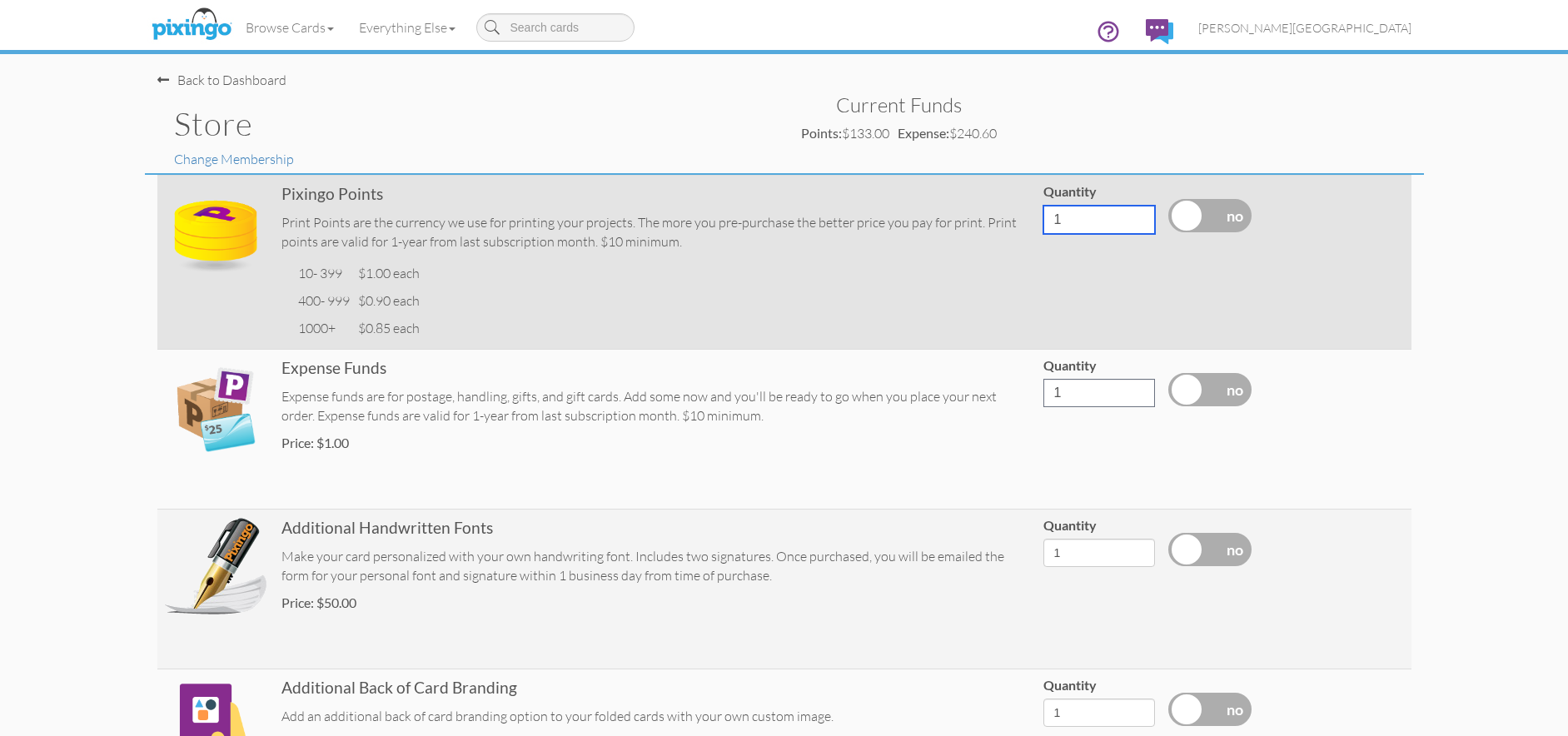
drag, startPoint x: 1108, startPoint y: 220, endPoint x: 1018, endPoint y: 222, distance: 90.0
click at [1018, 222] on tr "Pixingo Points Print Points are the currency we use for printing your projects.…" at bounding box center [784, 262] width 1254 height 174
type input "400"
click at [1209, 214] on label at bounding box center [1210, 215] width 84 height 33
click at [0, 0] on input "checkbox" at bounding box center [0, 0] width 0 height 0
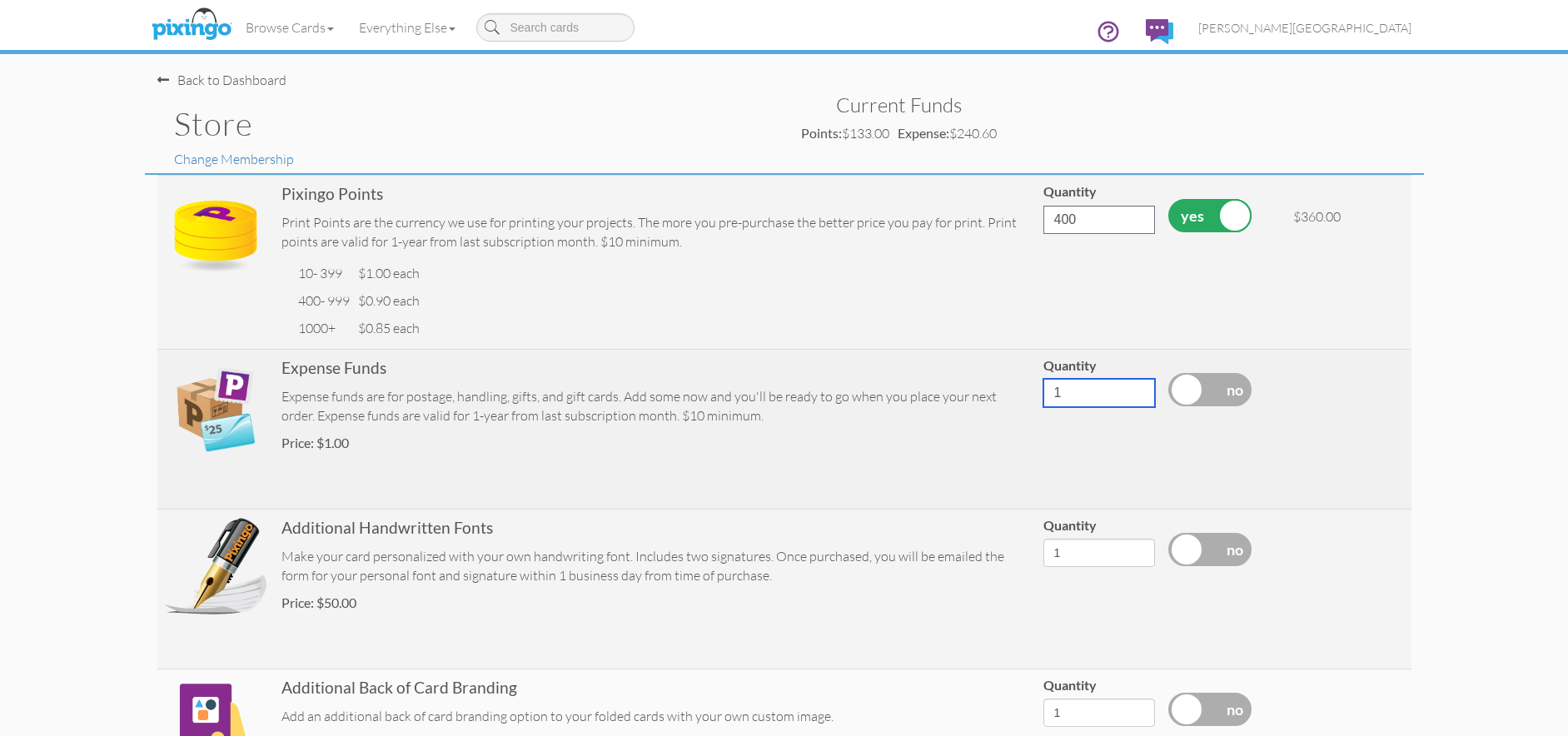
drag, startPoint x: 1107, startPoint y: 388, endPoint x: 1034, endPoint y: 396, distance: 73.4
click at [1034, 396] on tr "Expense Funds Expense funds are for postage, handling, gifts, and gift cards. A…" at bounding box center [784, 429] width 1254 height 160
type input "440"
click at [1196, 389] on label at bounding box center [1210, 390] width 84 height 33
click at [0, 0] on input "checkbox" at bounding box center [0, 0] width 0 height 0
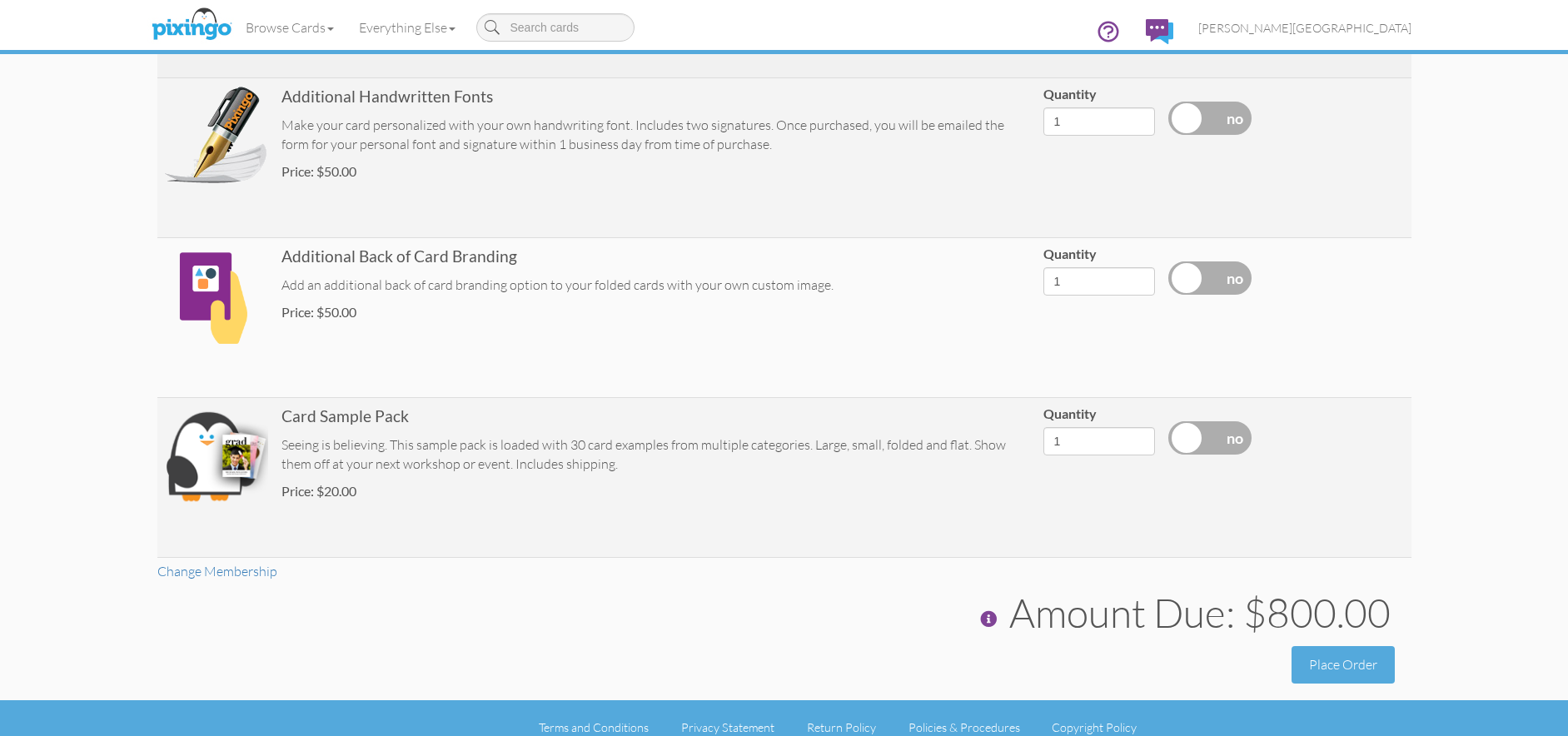
scroll to position [450, 0]
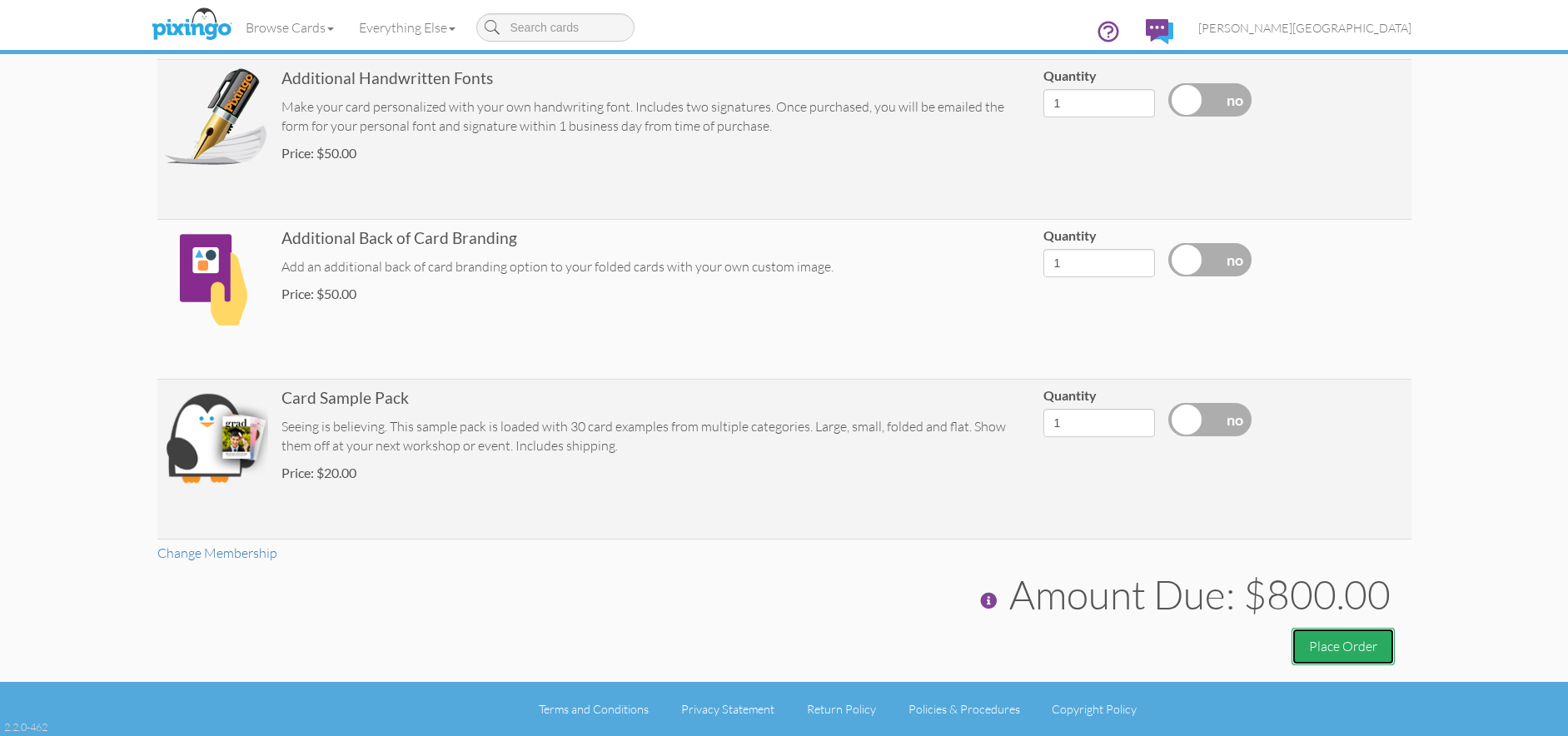
click at [1355, 647] on button "Place Order" at bounding box center [1343, 646] width 103 height 37
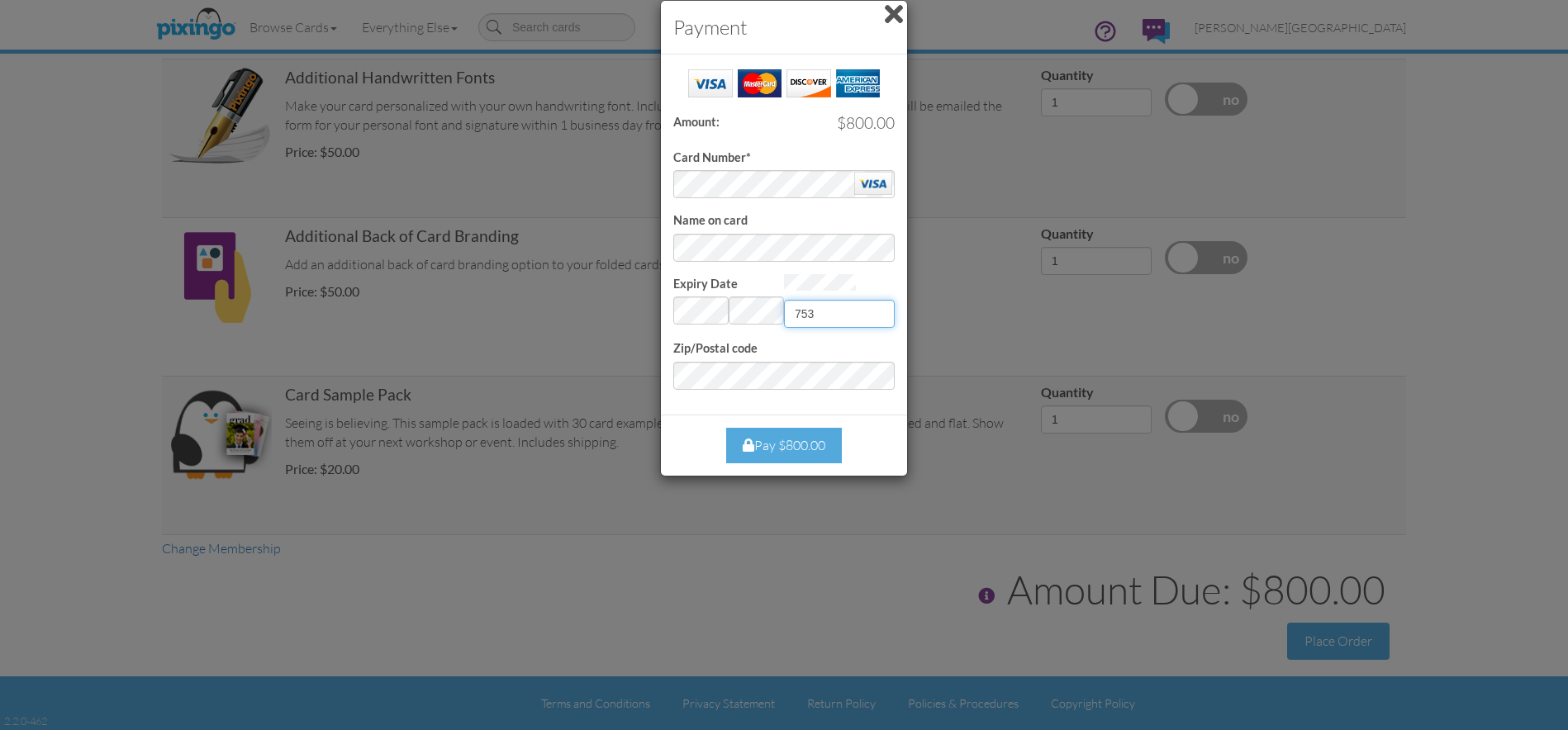
type input "753"
click at [773, 450] on div "Pay $800.00" at bounding box center [784, 446] width 116 height 35
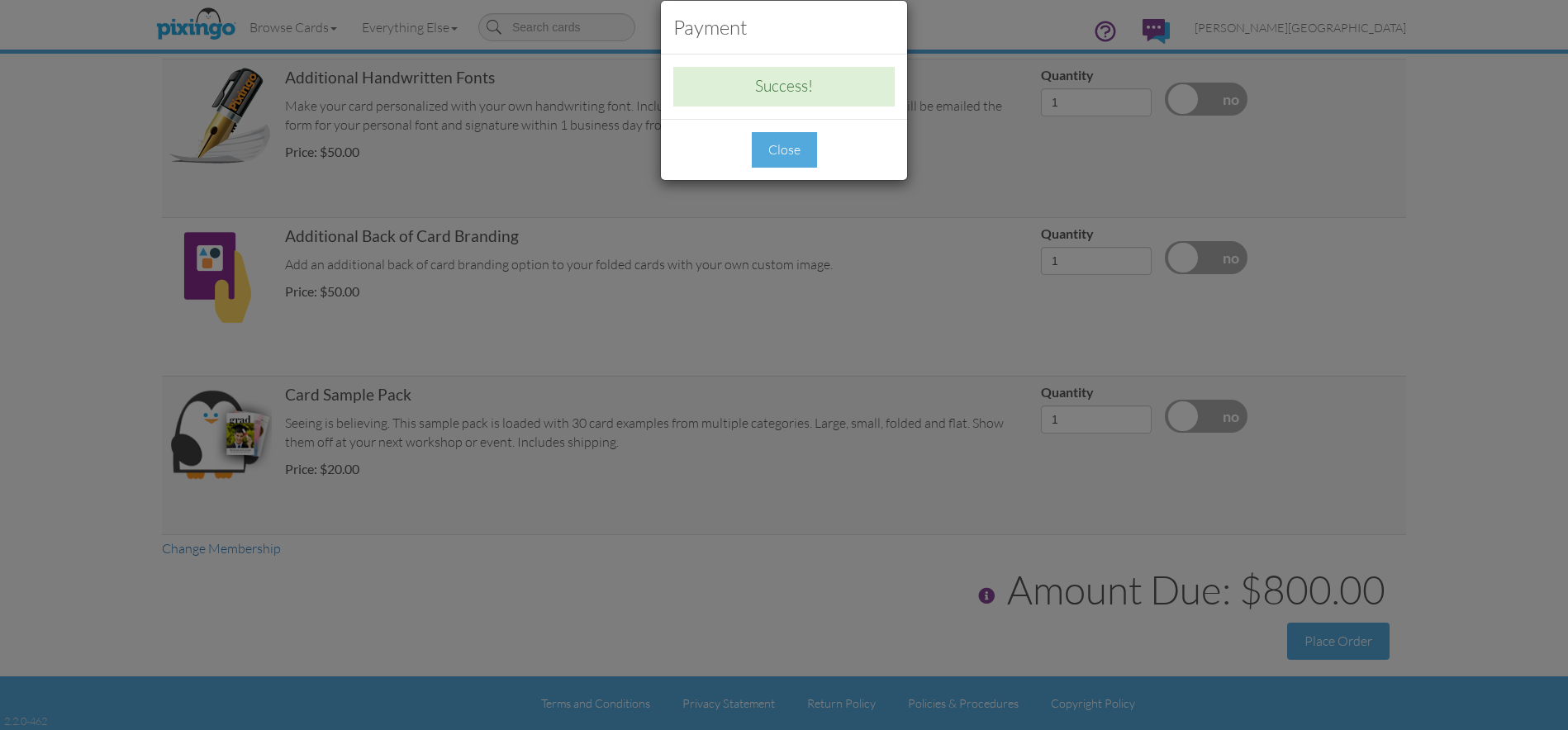
click at [801, 156] on div "Close" at bounding box center [784, 149] width 65 height 35
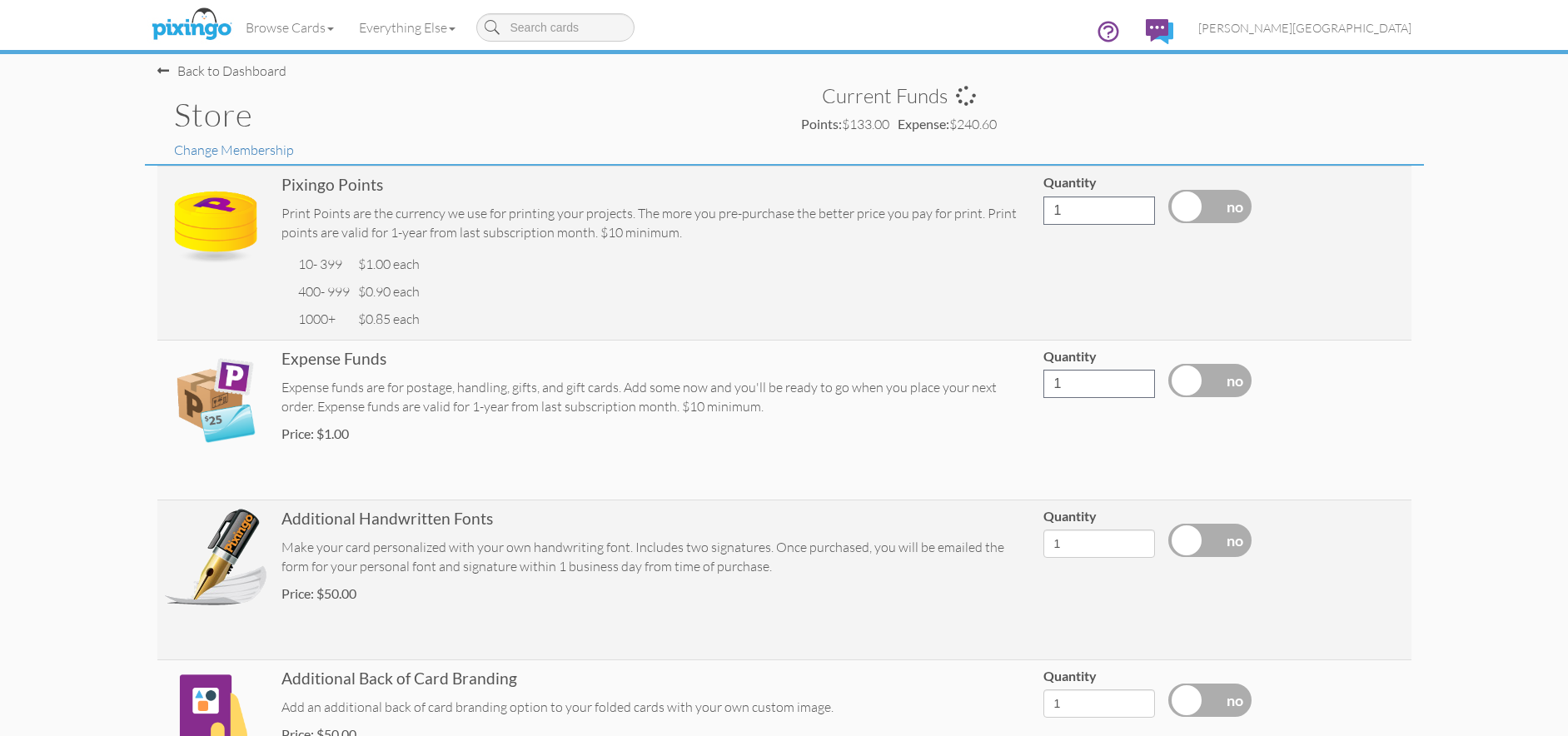
scroll to position [0, 0]
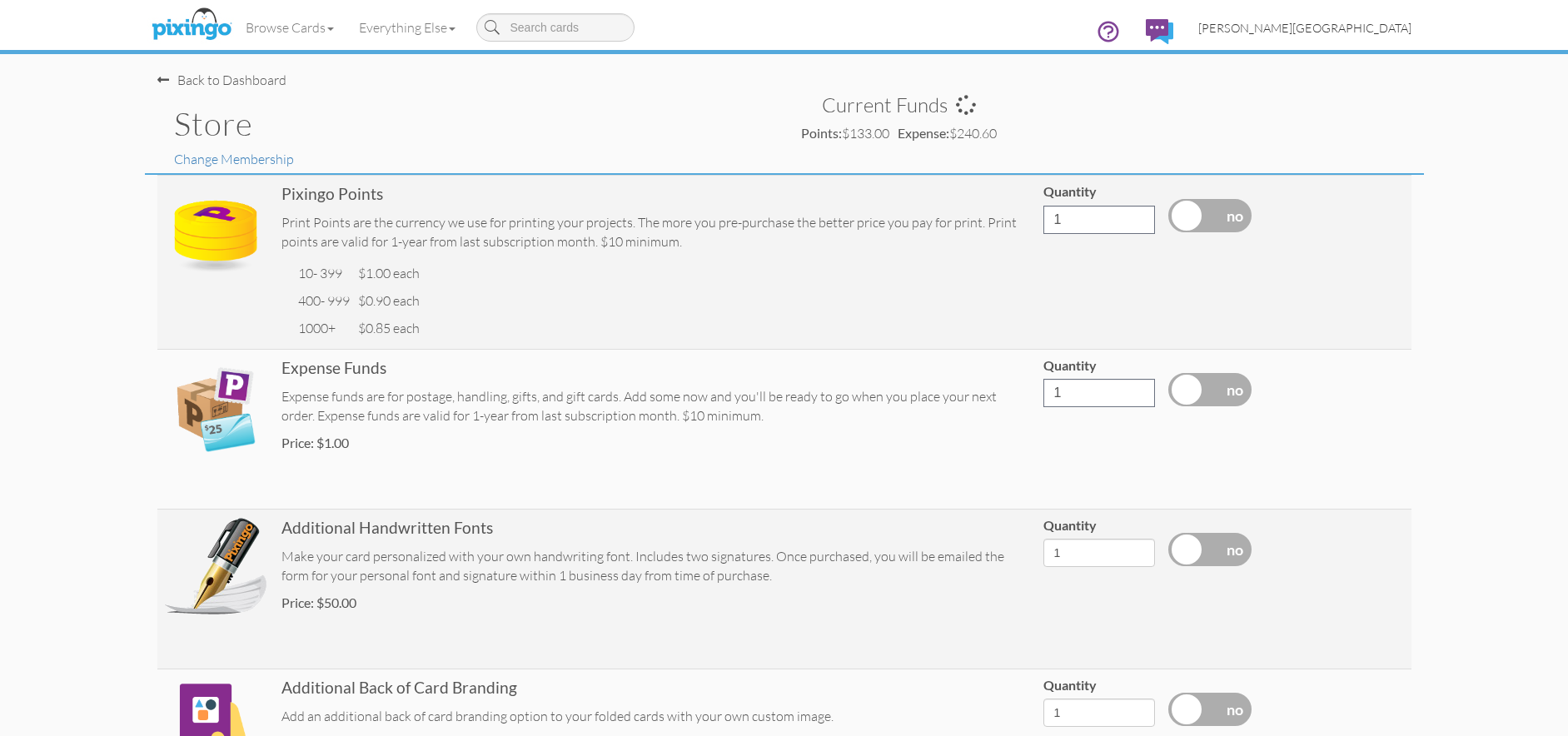
click at [1382, 34] on span "[PERSON_NAME][GEOGRAPHIC_DATA]" at bounding box center [1304, 28] width 213 height 14
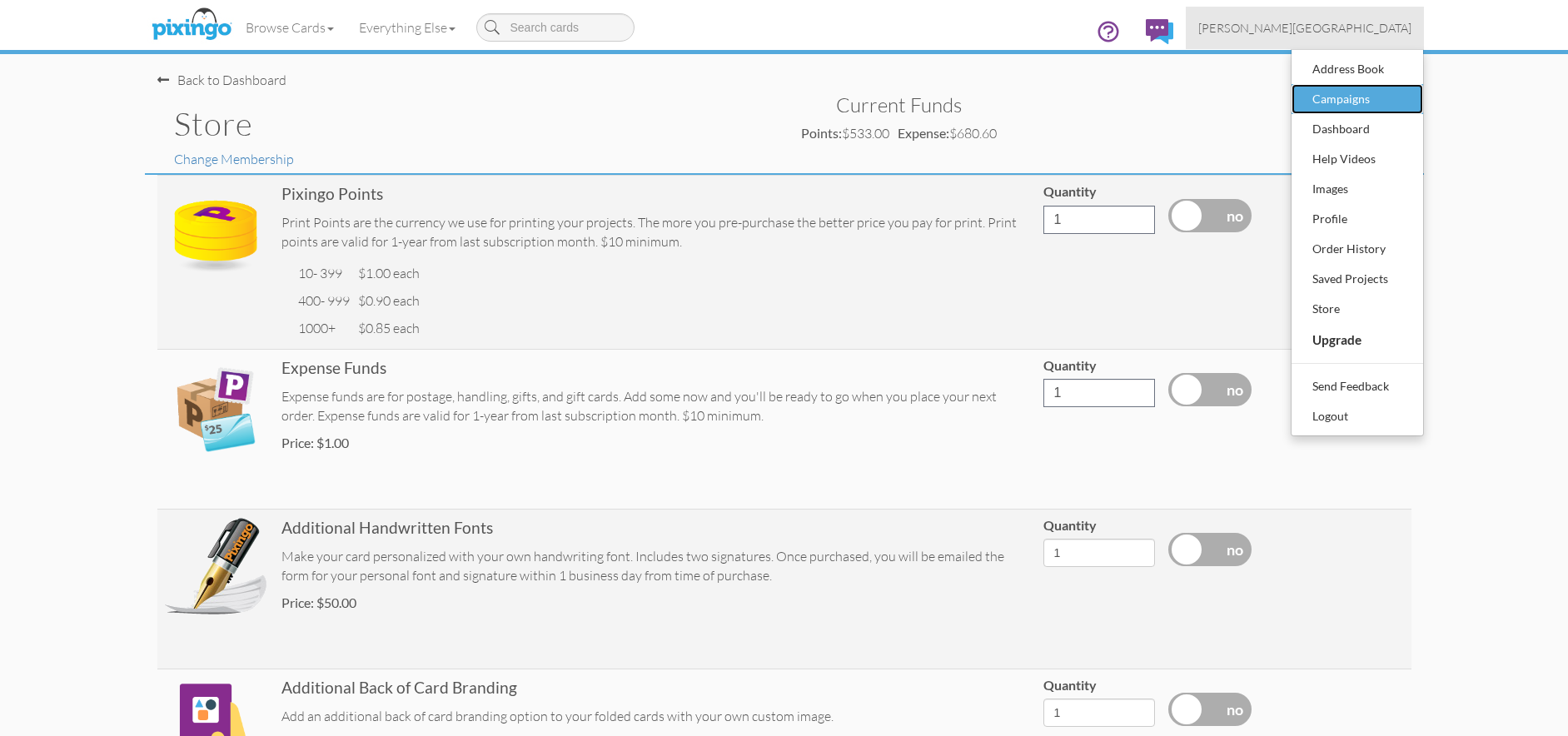
click at [1361, 96] on div "Campaigns" at bounding box center [1357, 98] width 98 height 25
